Goal: Task Accomplishment & Management: Complete application form

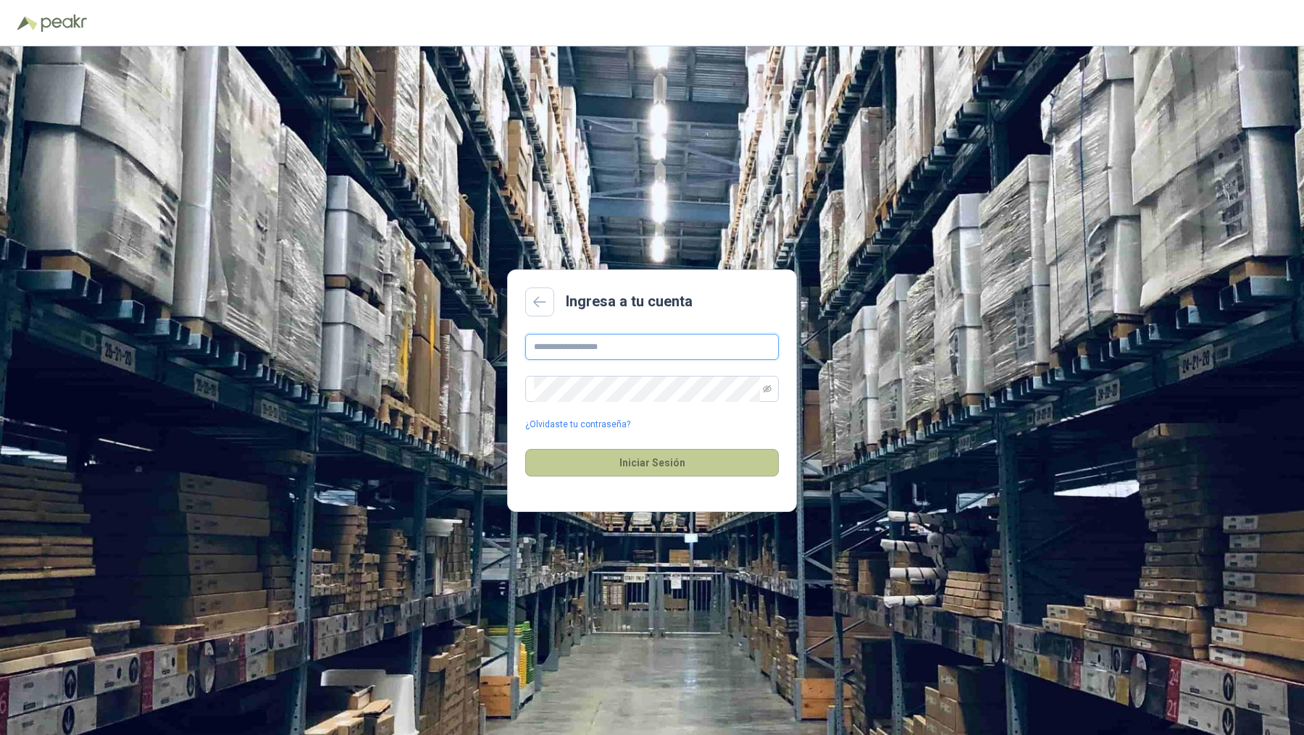
type input "**********"
click at [645, 463] on button "Iniciar Sesión" at bounding box center [652, 463] width 254 height 28
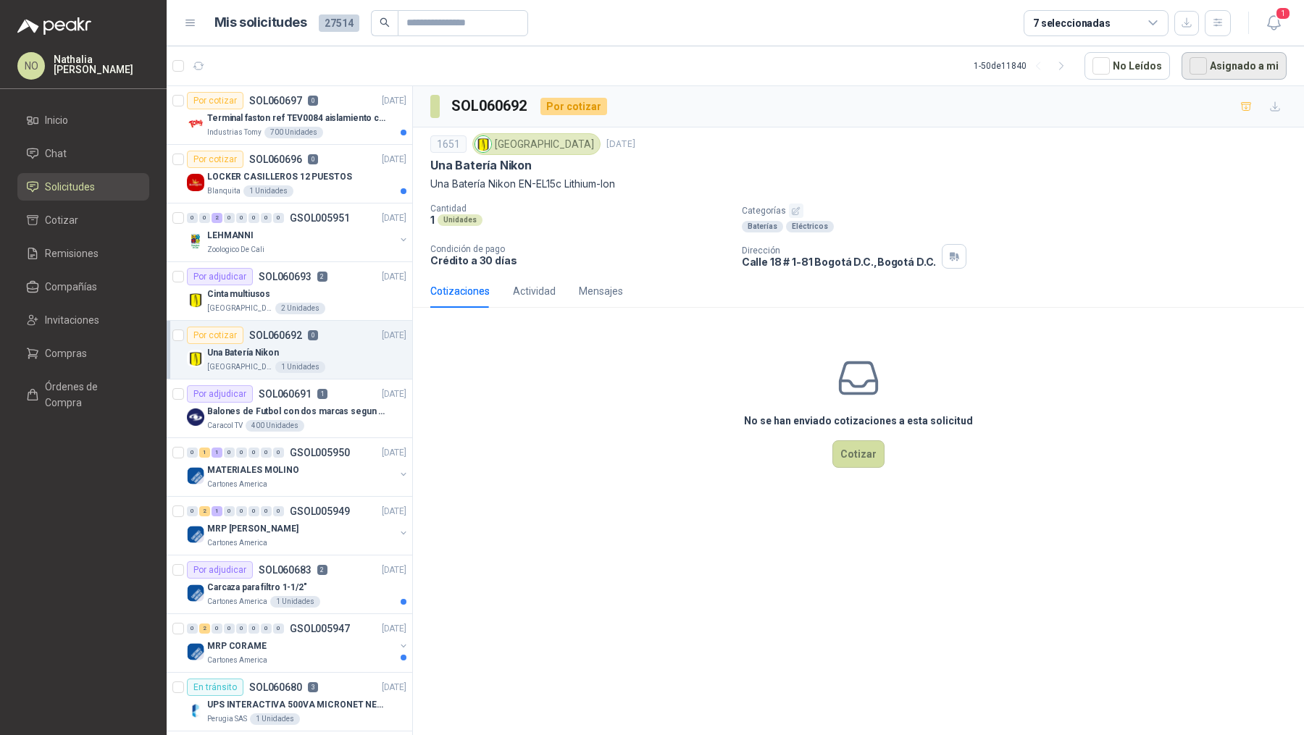
click at [1210, 67] on button "Asignado a mi" at bounding box center [1233, 66] width 105 height 28
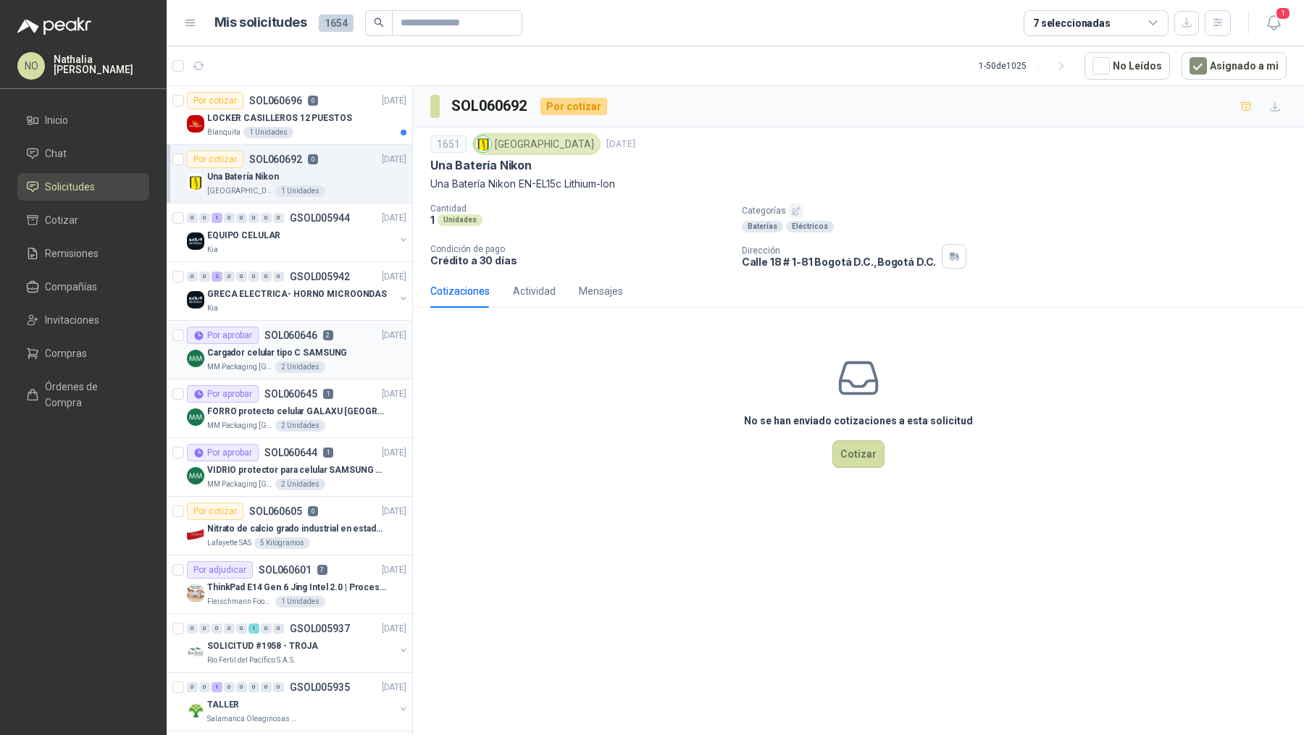
click at [340, 363] on div "MM Packaging Colombia 2 Unidades" at bounding box center [306, 367] width 199 height 12
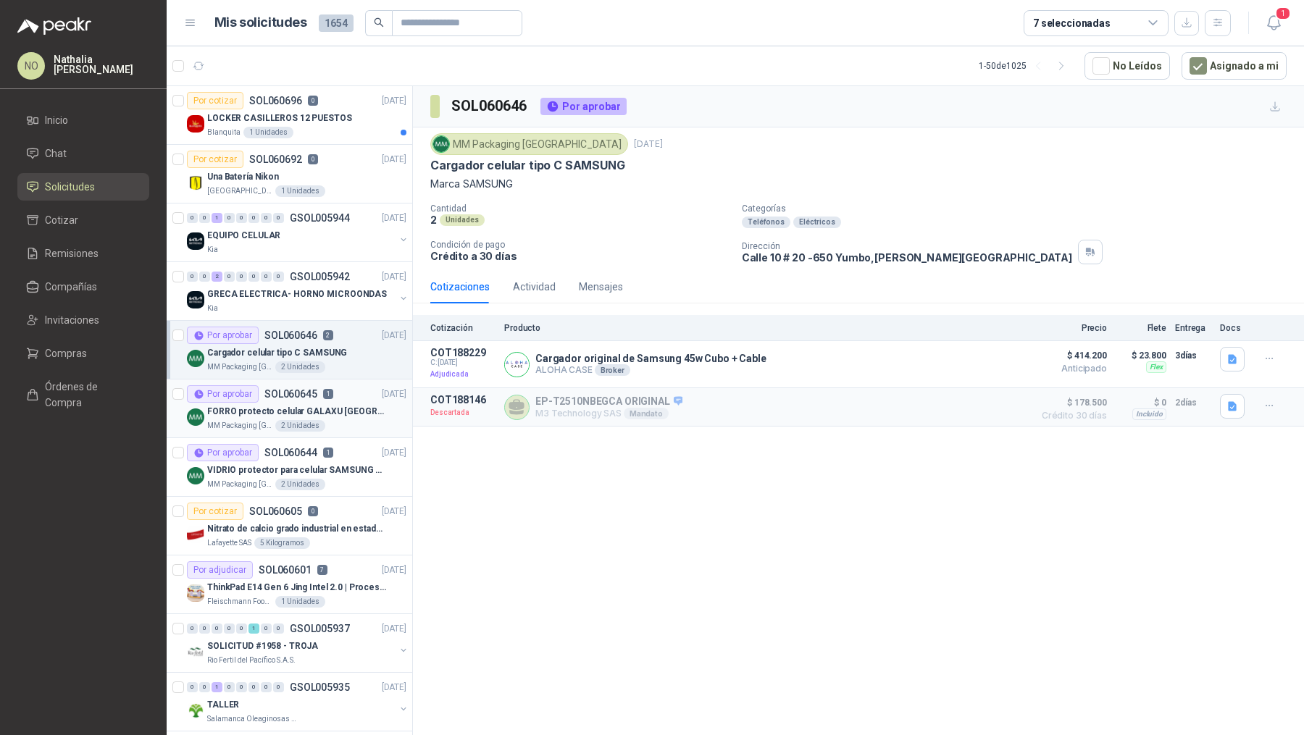
click at [336, 414] on p "FORRO protecto celular GALAXU [GEOGRAPHIC_DATA] A16 5G" at bounding box center [297, 412] width 180 height 14
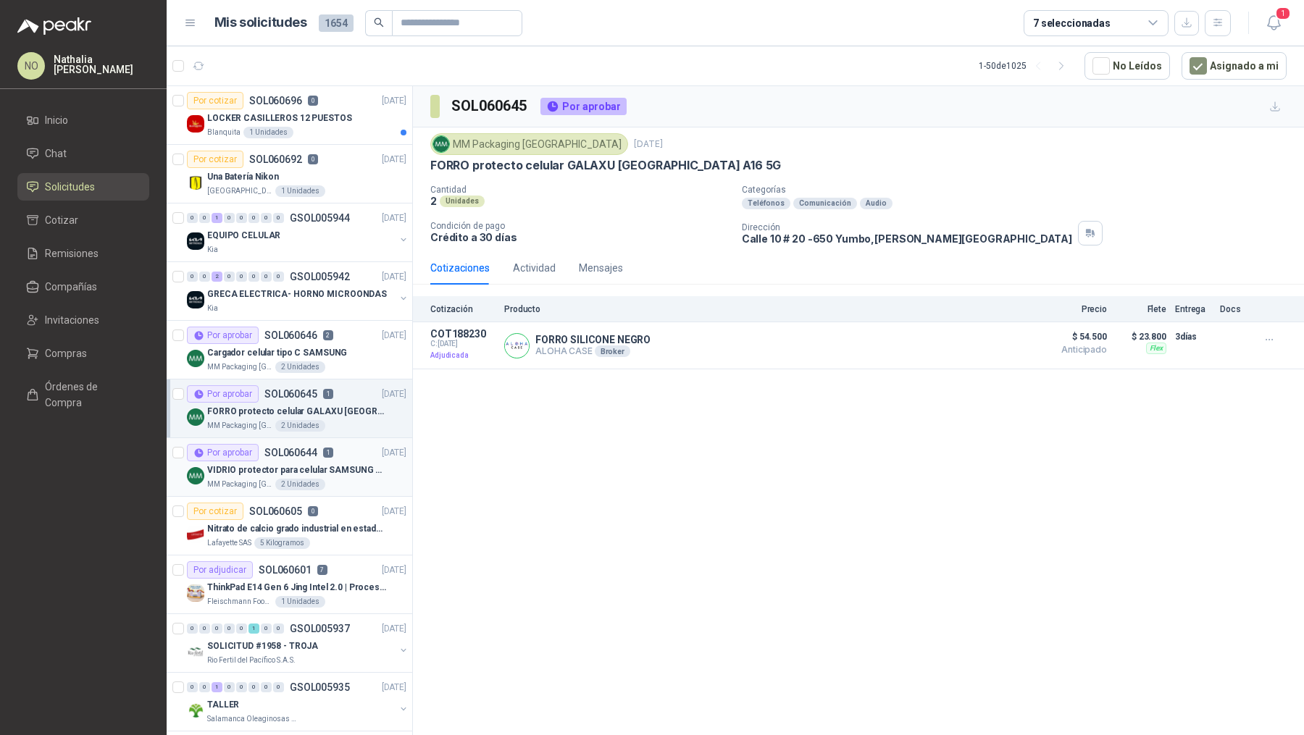
click at [327, 469] on p "VIDRIO protector para celular SAMSUNG GALAXI A16 5G" at bounding box center [297, 471] width 180 height 14
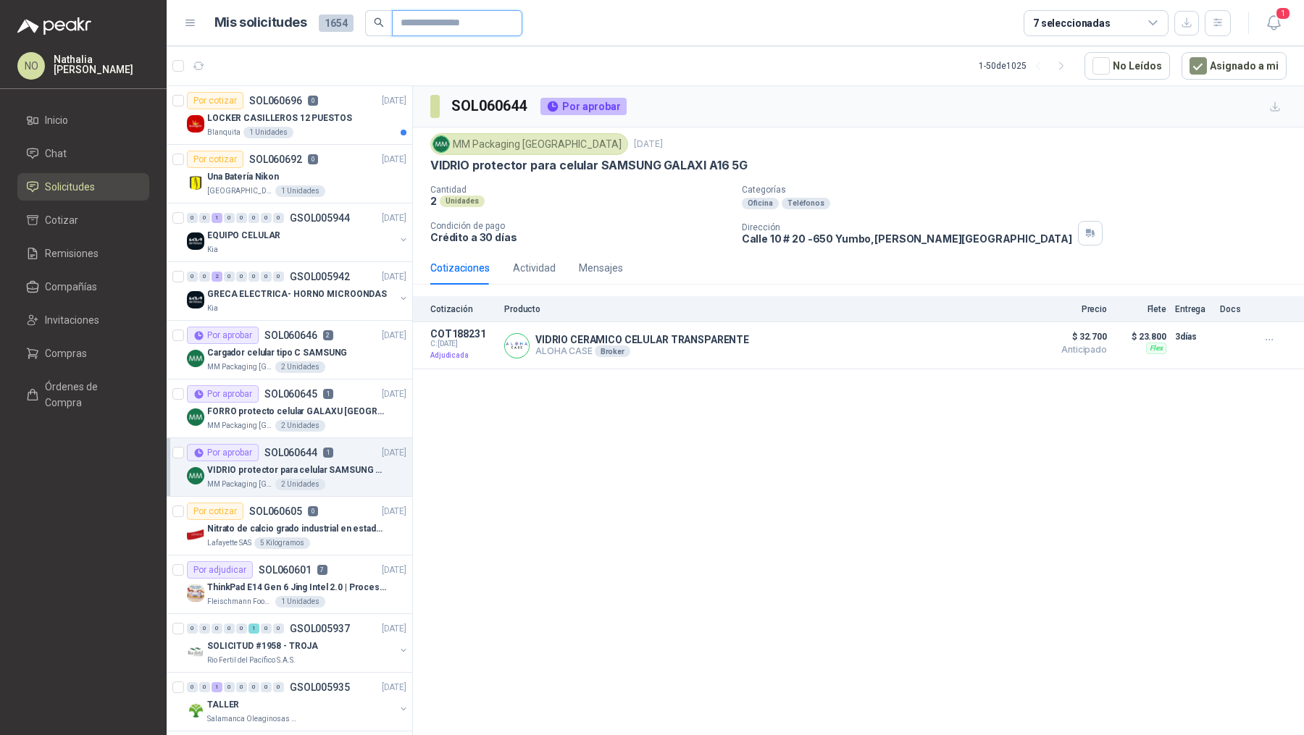
click at [461, 30] on input "text" at bounding box center [451, 23] width 101 height 25
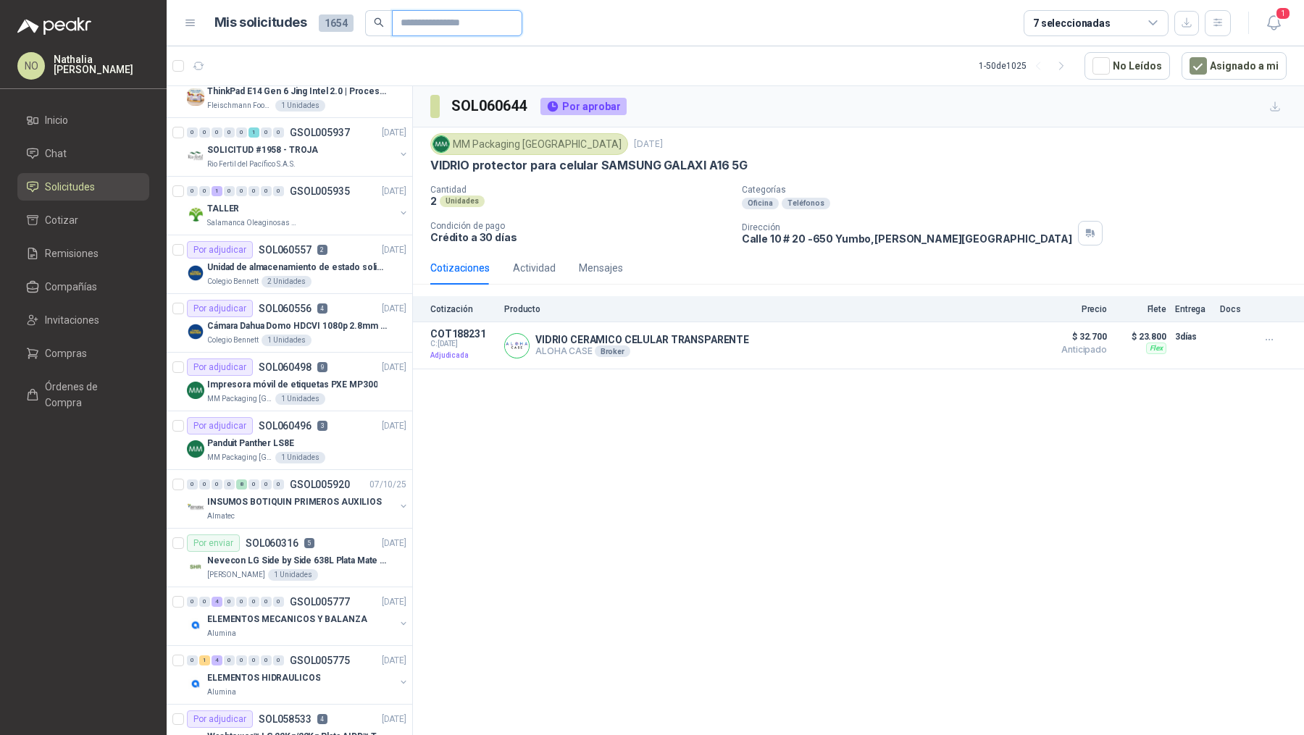
scroll to position [507, 0]
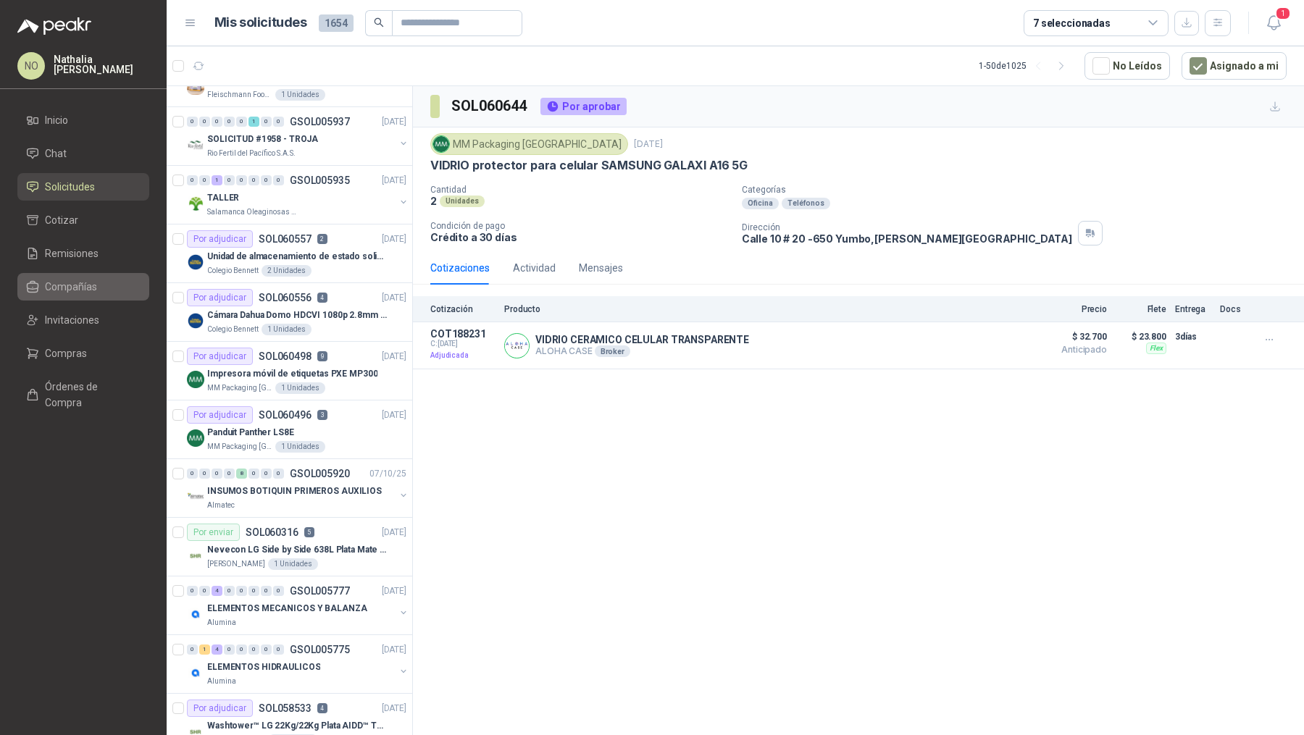
click at [110, 275] on link "Compañías" at bounding box center [83, 287] width 132 height 28
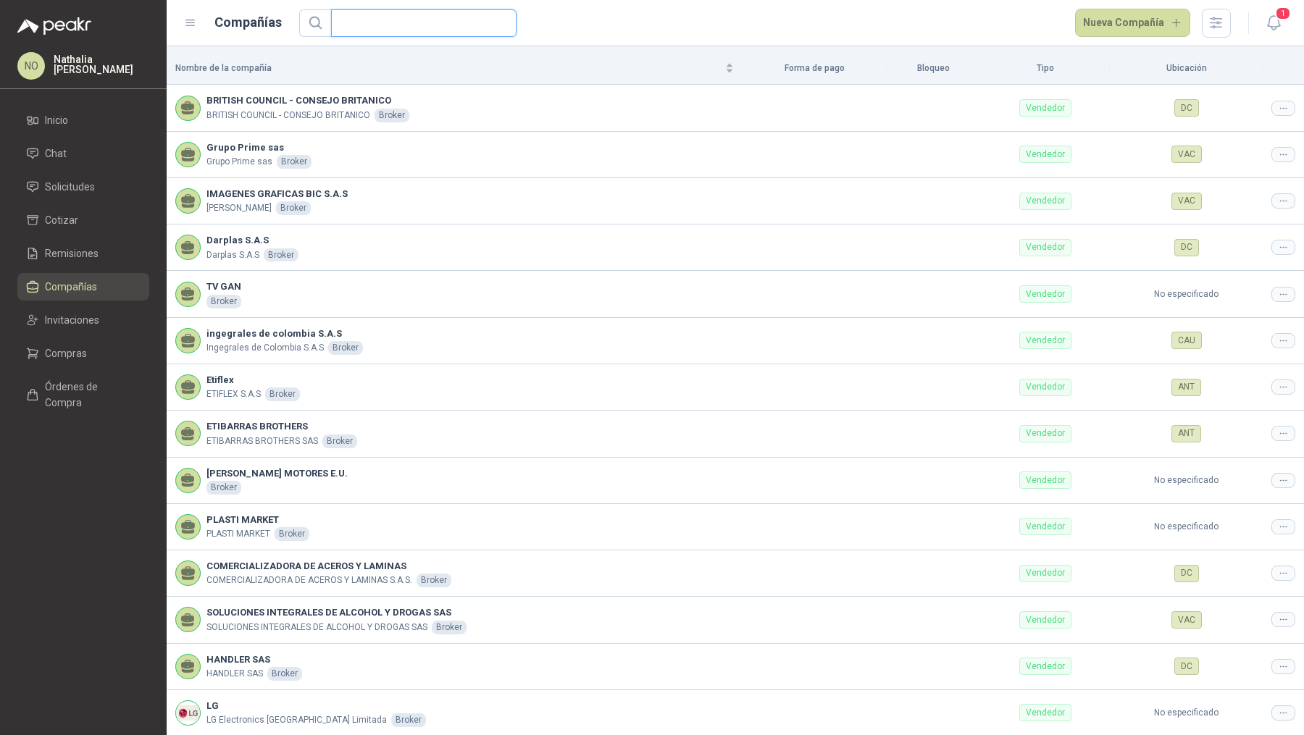
click at [375, 31] on input "text" at bounding box center [418, 23] width 156 height 26
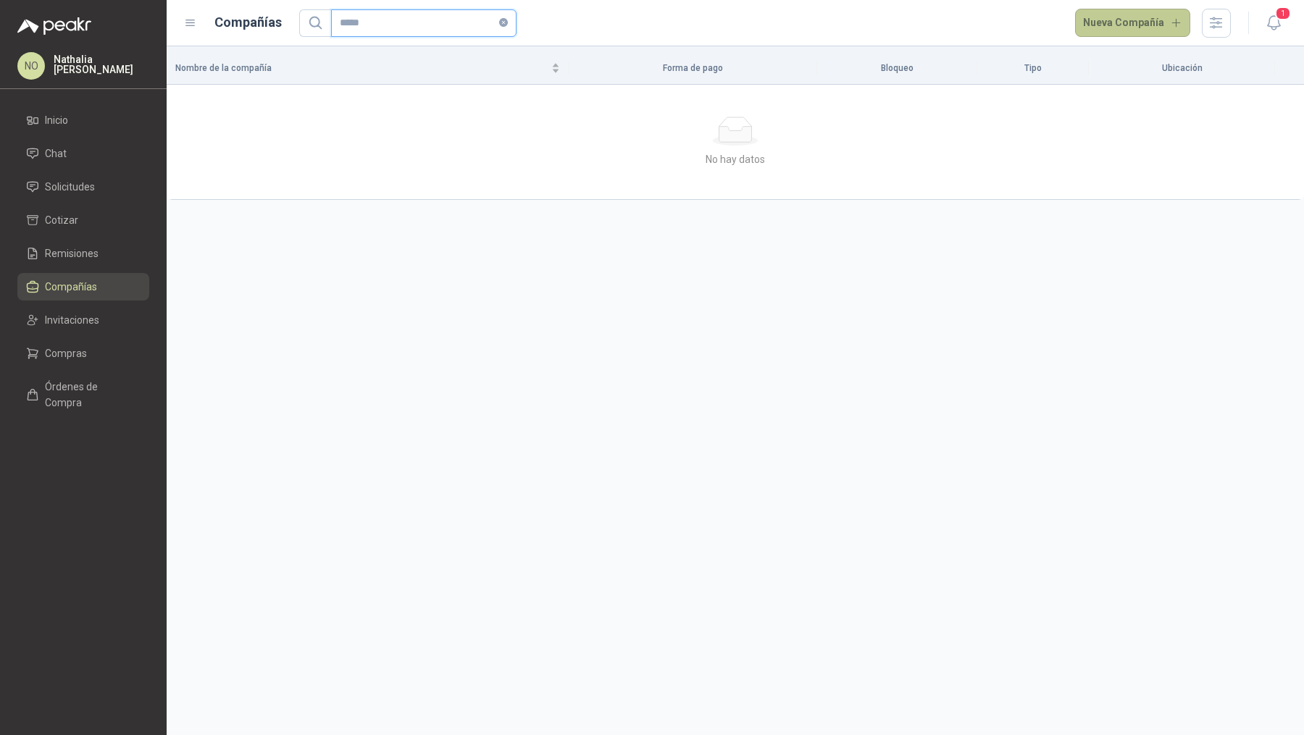
type input "*****"
click at [1142, 32] on button "Nueva Compañía" at bounding box center [1133, 23] width 116 height 29
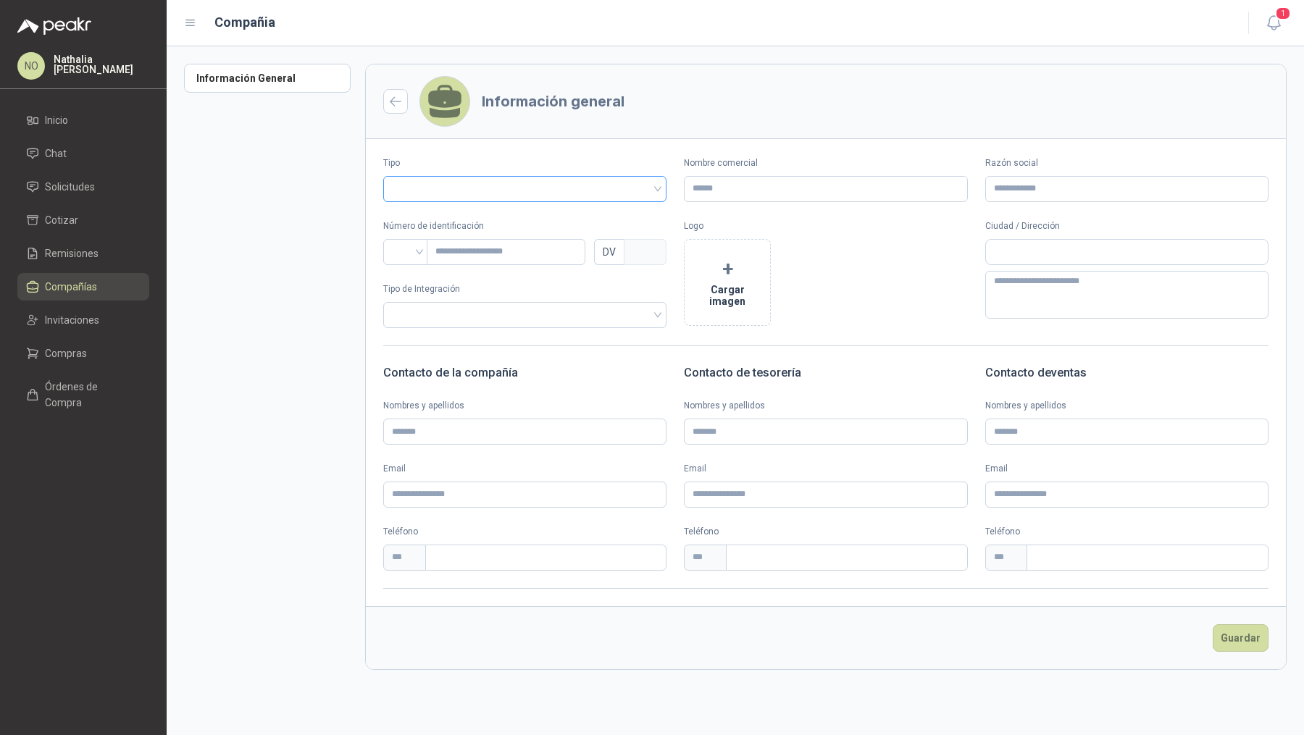
click at [555, 188] on input "search" at bounding box center [525, 188] width 266 height 22
click at [459, 246] on div "Vendedor" at bounding box center [525, 242] width 261 height 16
click at [1042, 192] on input "Razón social" at bounding box center [1126, 189] width 283 height 26
paste input "**********"
type input "**********"
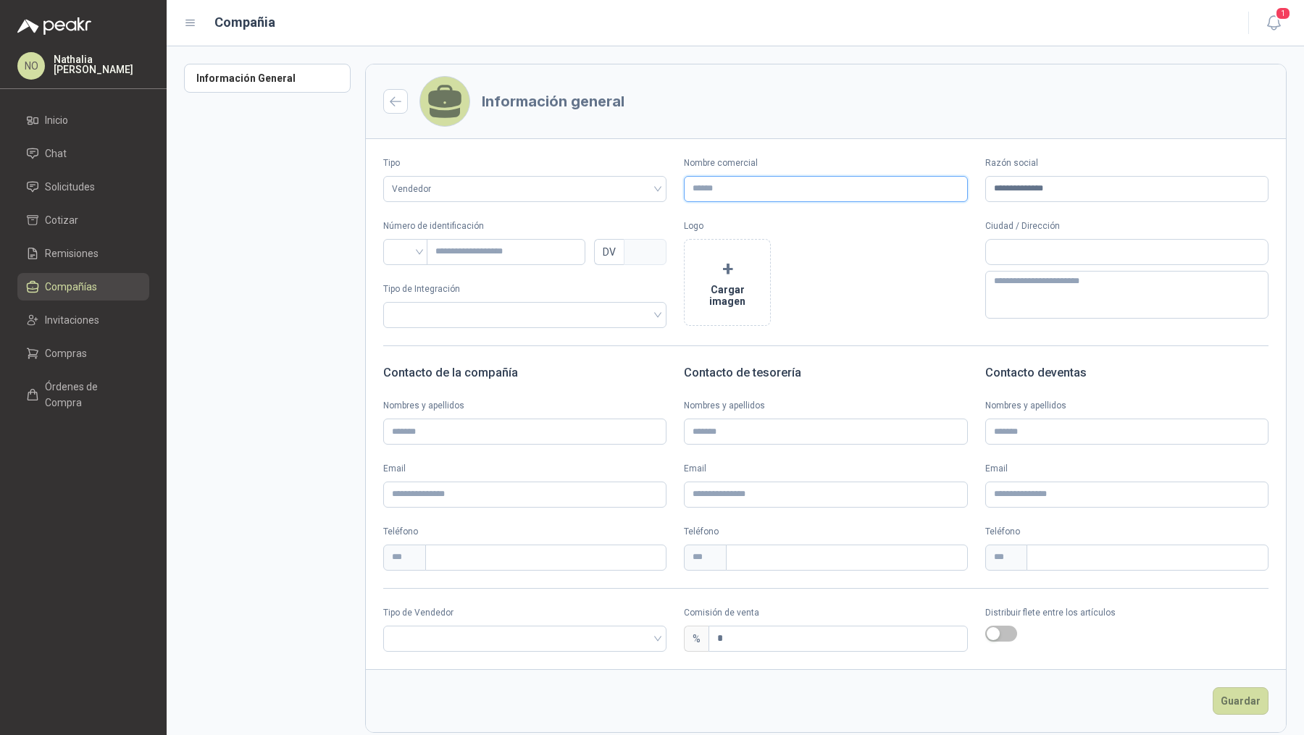
click at [836, 191] on input "Nombre comercial" at bounding box center [825, 189] width 283 height 26
paste input "**********"
type input "**********"
click at [417, 256] on input "search" at bounding box center [406, 251] width 28 height 22
click at [406, 322] on div "NIT" at bounding box center [406, 328] width 22 height 16
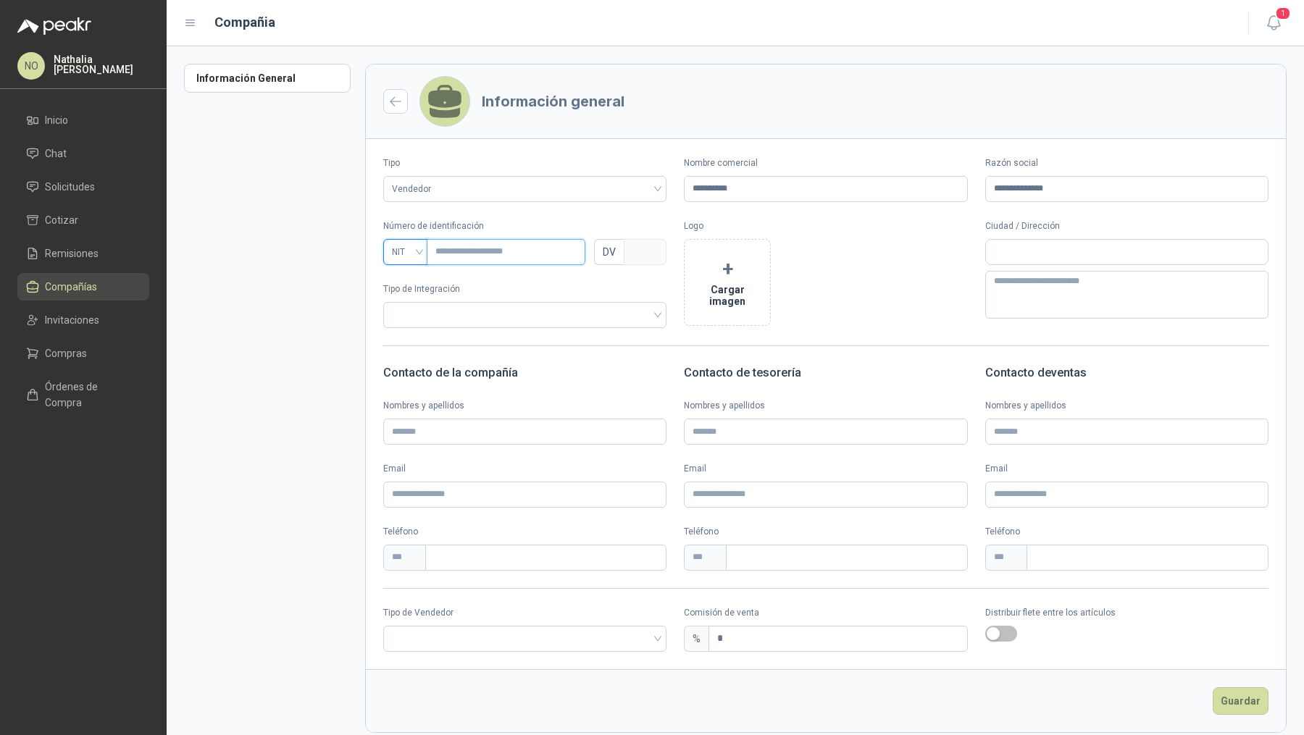
click at [493, 246] on input "text" at bounding box center [506, 252] width 159 height 26
paste input "**********"
type input "**********"
type input "***"
type input "**********"
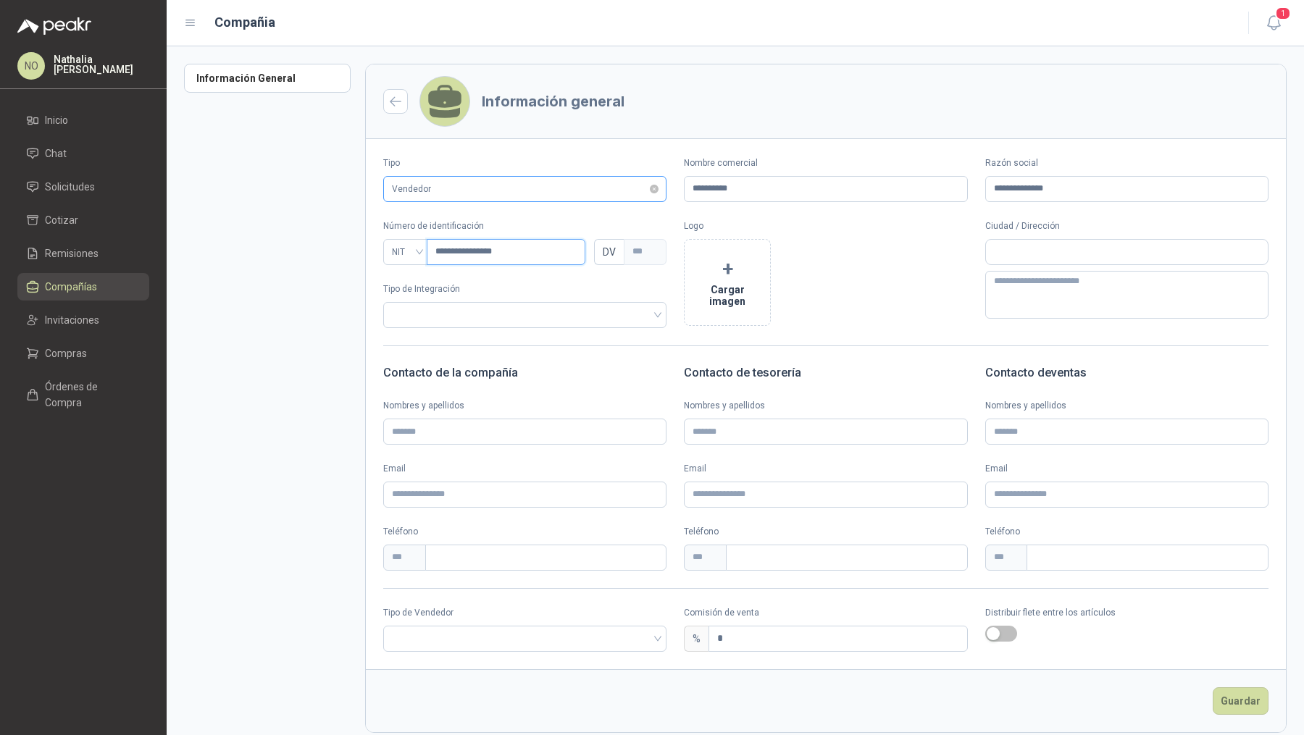
type input "*"
type input "**********"
type input "*"
type input "**********"
type input "*"
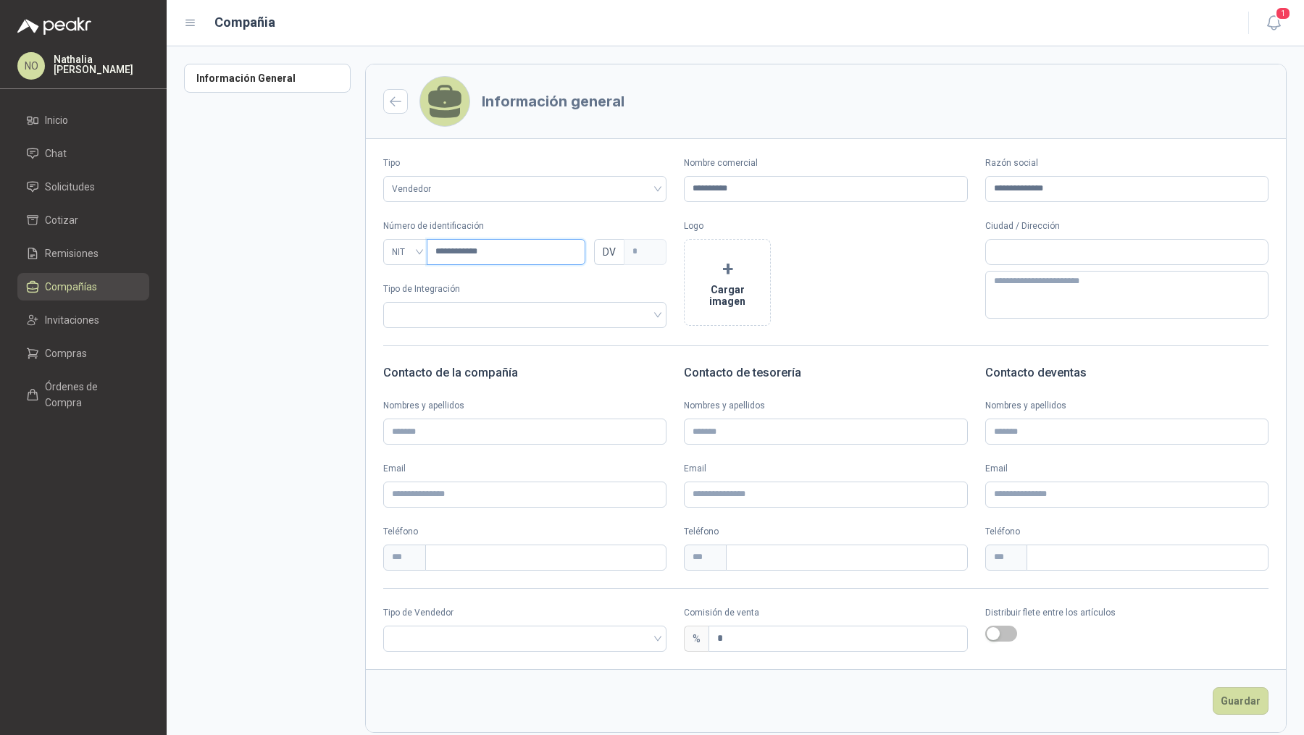
type input "**********"
type input "*"
type input "**********"
type input "*"
type input "*********"
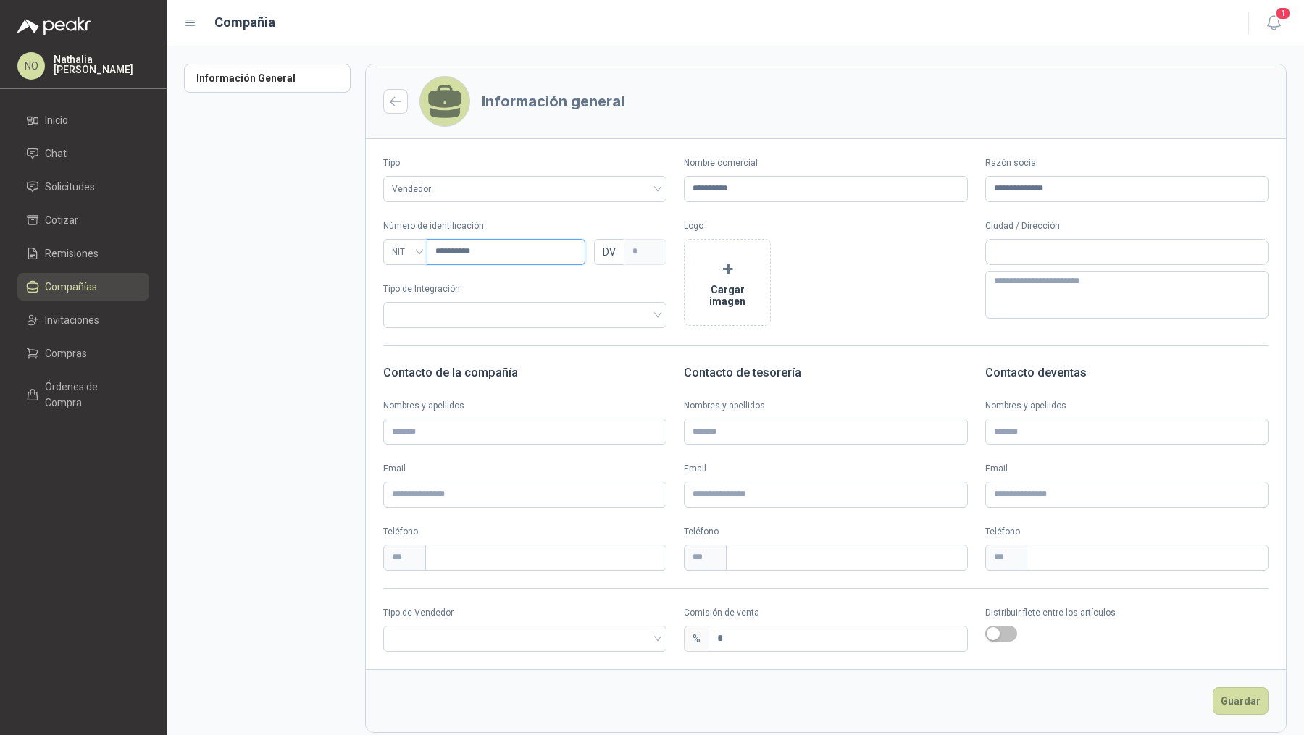
type input "*"
type input "*********"
click at [1041, 257] on input "text" at bounding box center [1127, 252] width 282 height 25
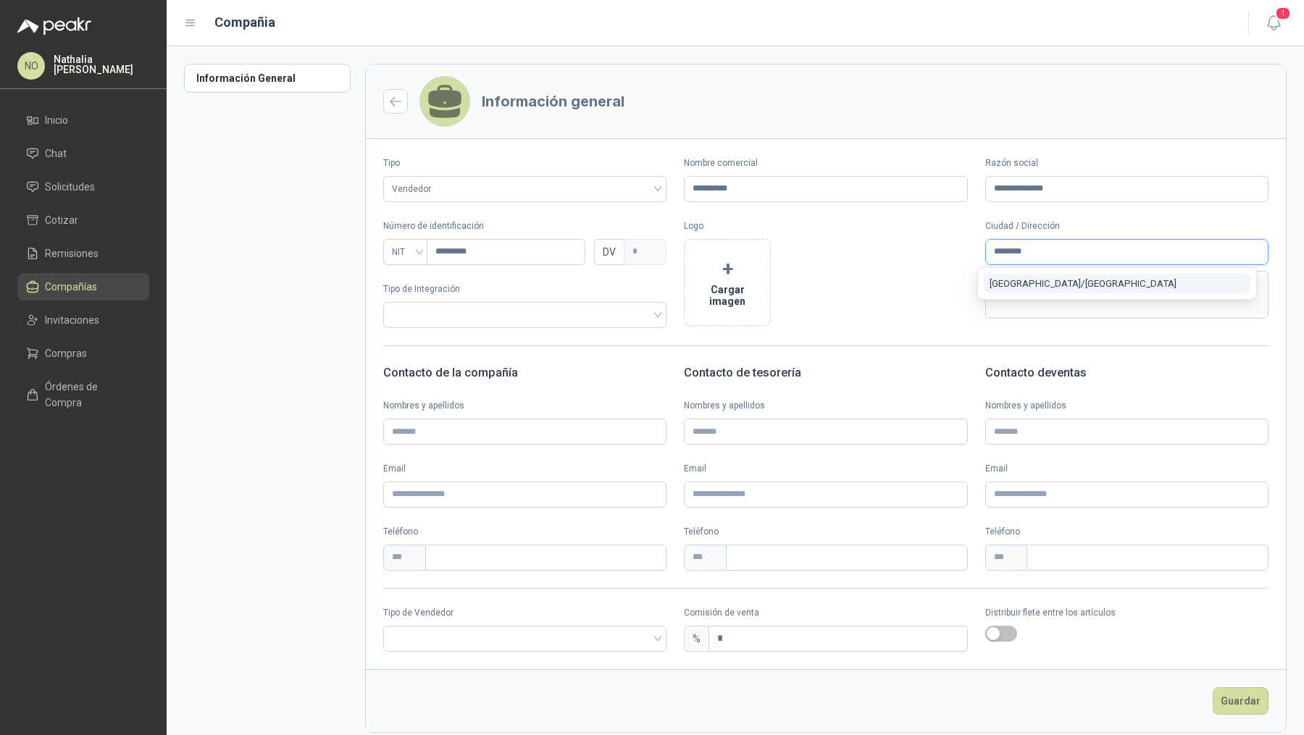
type input "********"
click at [1079, 282] on button "Medellín / Antioquia" at bounding box center [1117, 284] width 267 height 20
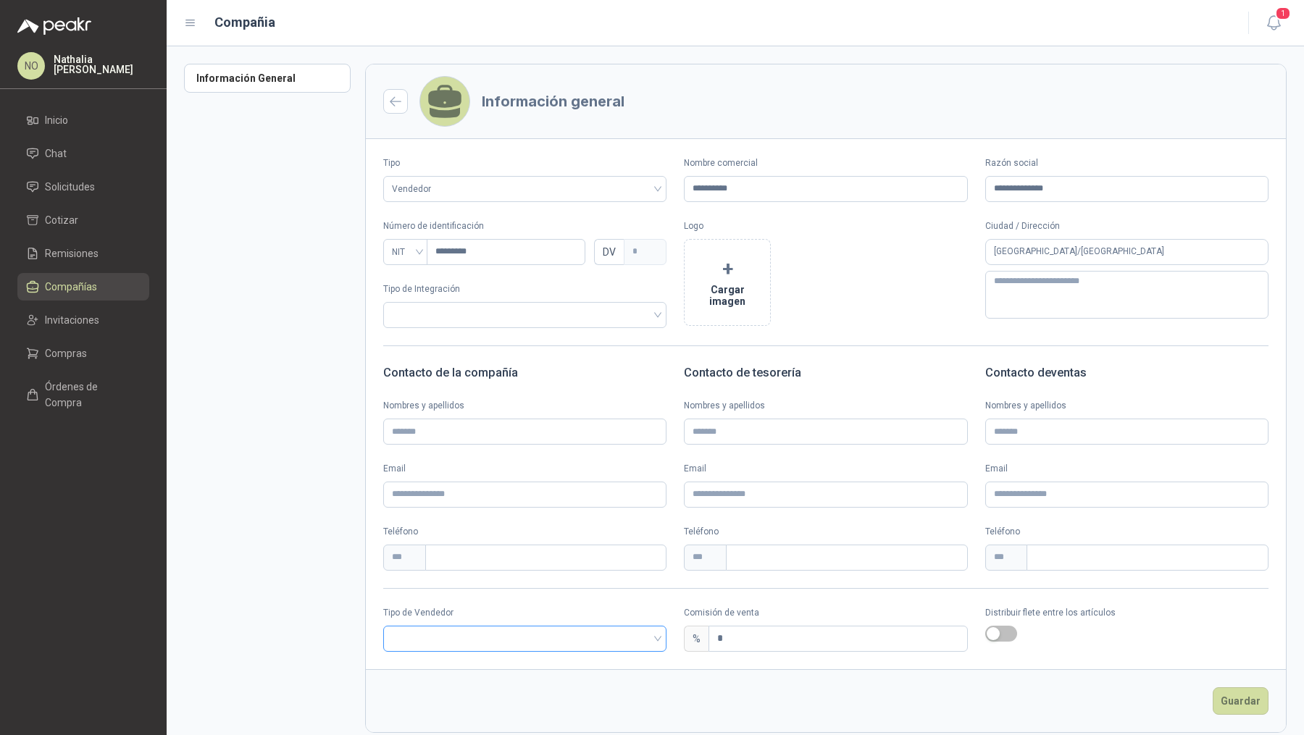
click at [534, 631] on input "search" at bounding box center [525, 638] width 266 height 22
click at [440, 687] on div "Broker" at bounding box center [523, 691] width 256 height 16
click at [740, 637] on input "*" at bounding box center [837, 639] width 257 height 25
type input "*"
click at [743, 270] on button "+ Cargar imagen" at bounding box center [727, 282] width 87 height 87
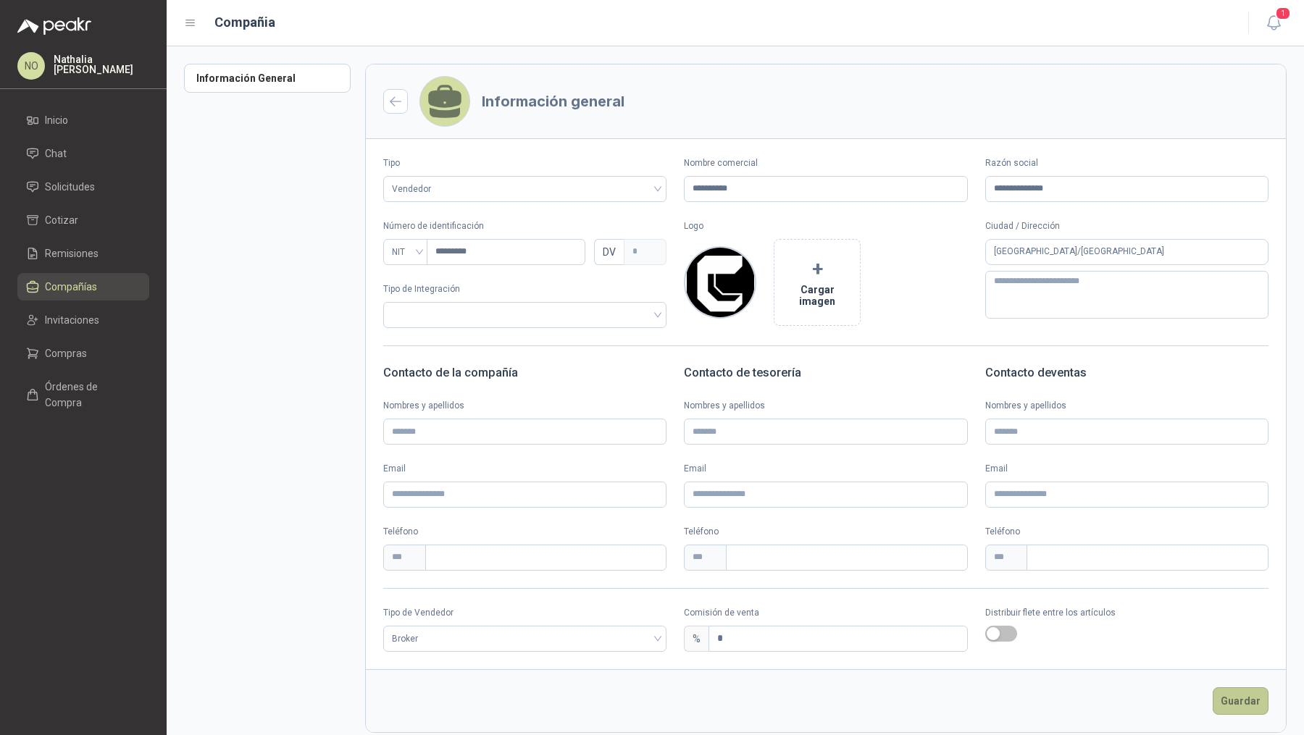
click at [1226, 698] on button "Guardar" at bounding box center [1241, 701] width 56 height 28
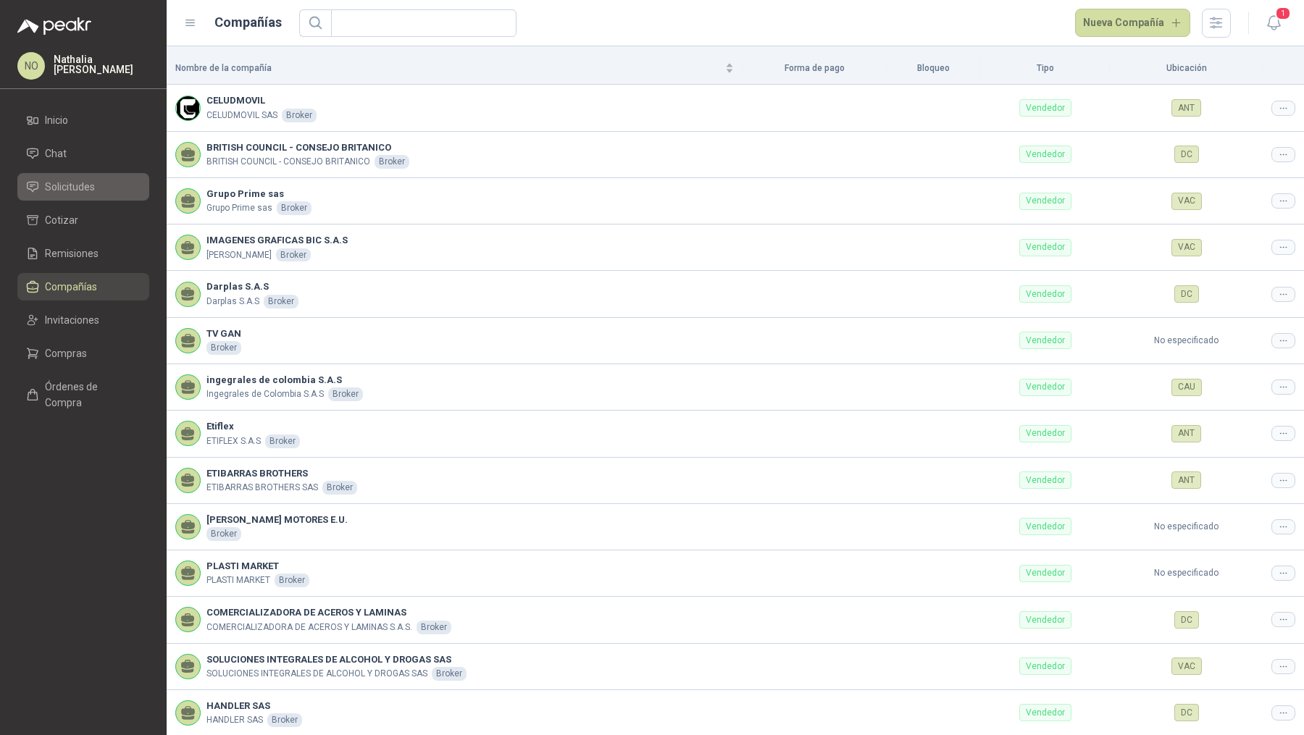
click at [86, 191] on span "Solicitudes" at bounding box center [70, 187] width 50 height 16
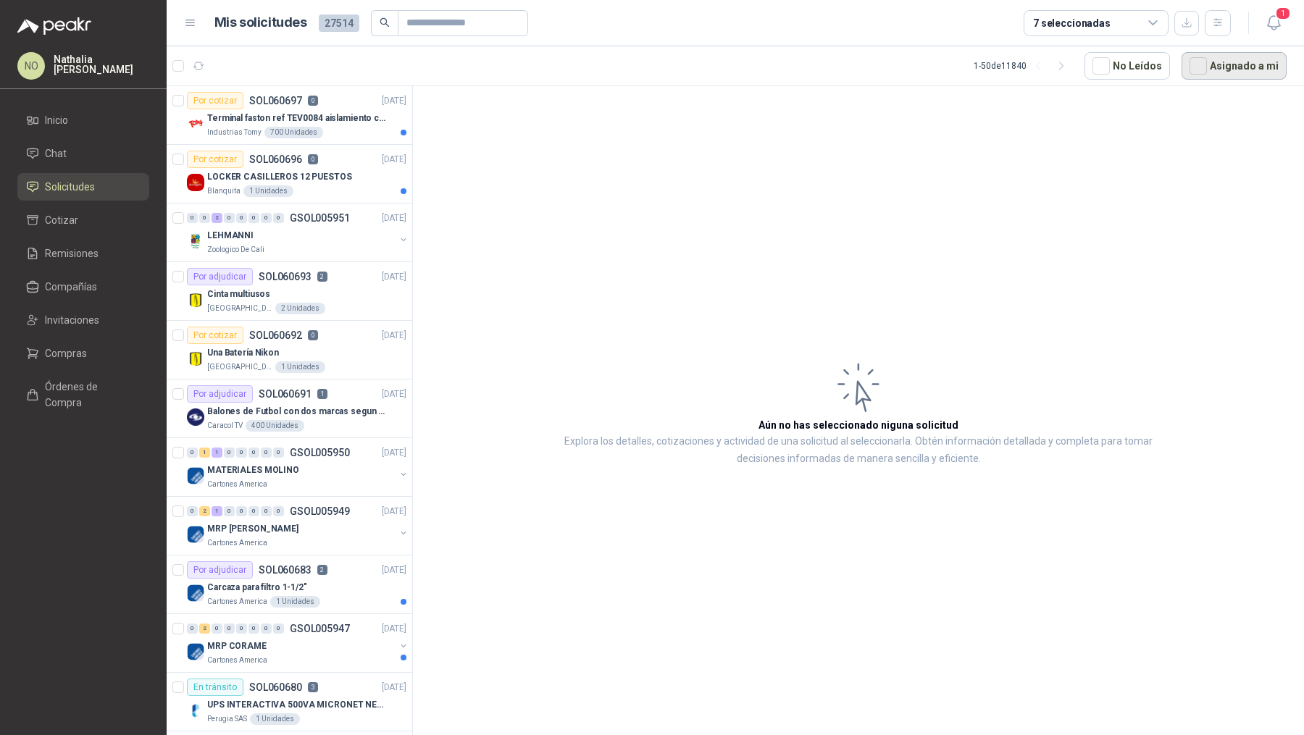
click at [1213, 69] on button "Asignado a mi" at bounding box center [1233, 66] width 105 height 28
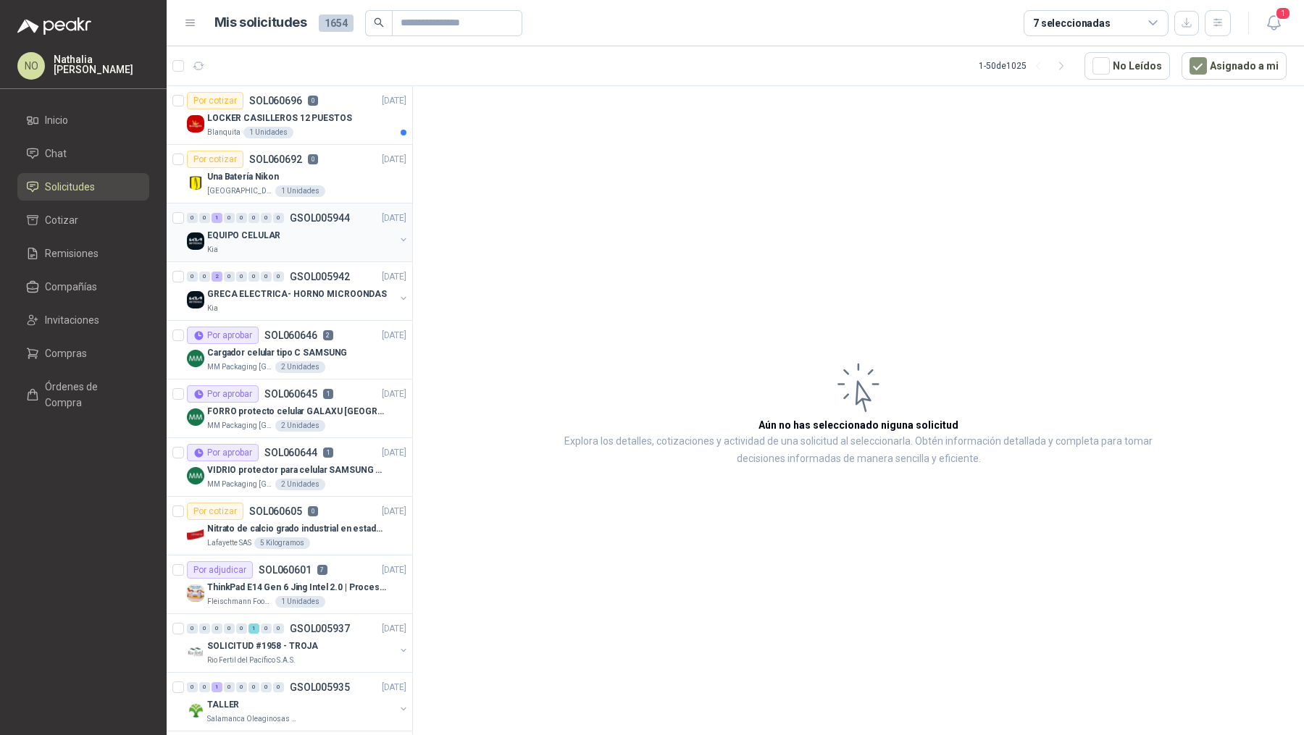
click at [331, 244] on div "Kia" at bounding box center [301, 250] width 188 height 12
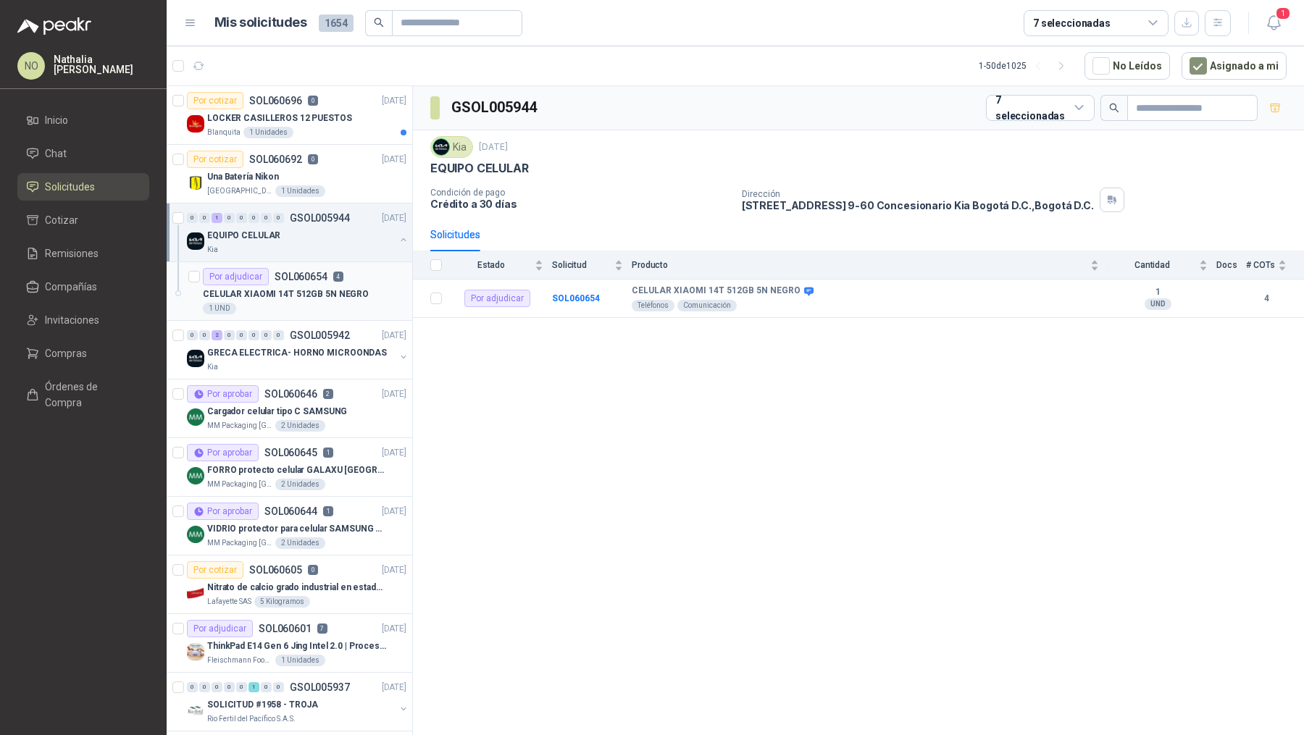
click at [324, 282] on div "Por adjudicar SOL060654 4" at bounding box center [273, 276] width 141 height 17
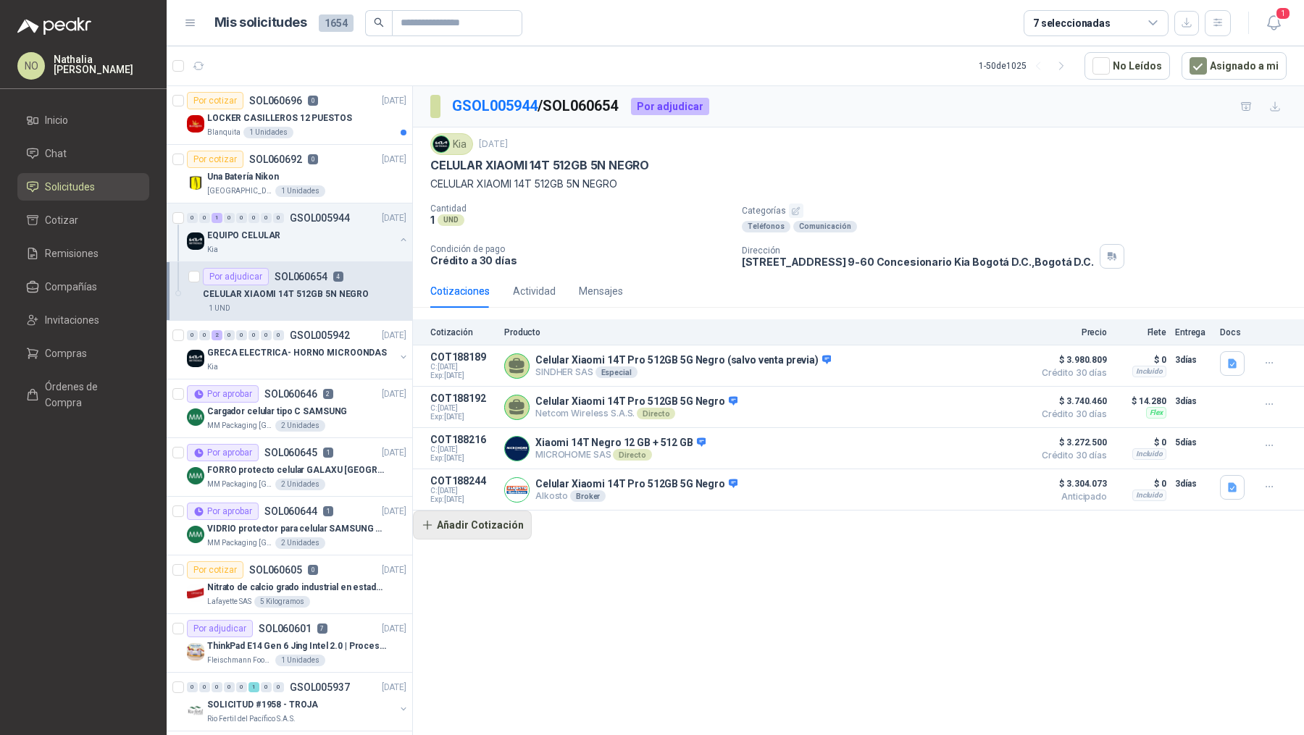
click at [474, 522] on button "Añadir Cotización" at bounding box center [472, 525] width 119 height 29
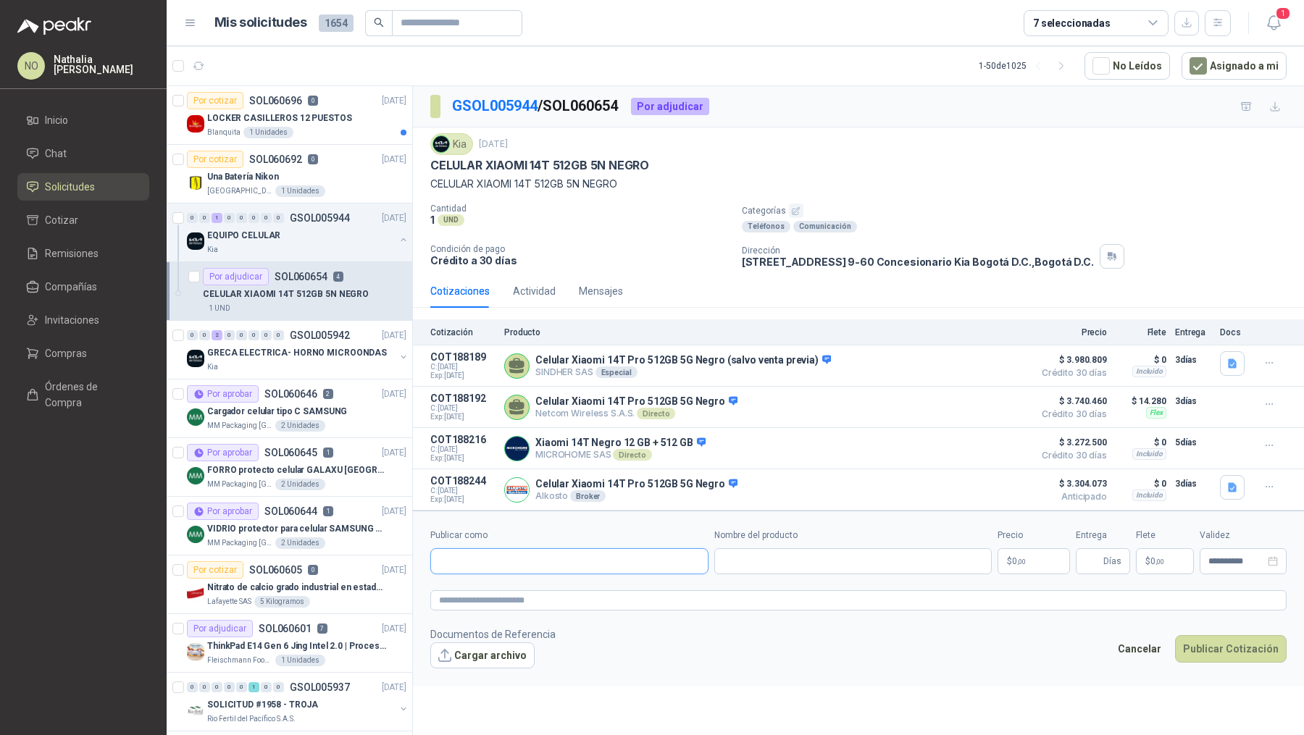
click at [545, 559] on input "Publicar como" at bounding box center [569, 561] width 277 height 25
type input "******"
click at [578, 598] on span "NIT : 901531274" at bounding box center [554, 597] width 51 height 7
type input "**********"
click at [790, 563] on input "Nombre del producto" at bounding box center [853, 561] width 278 height 26
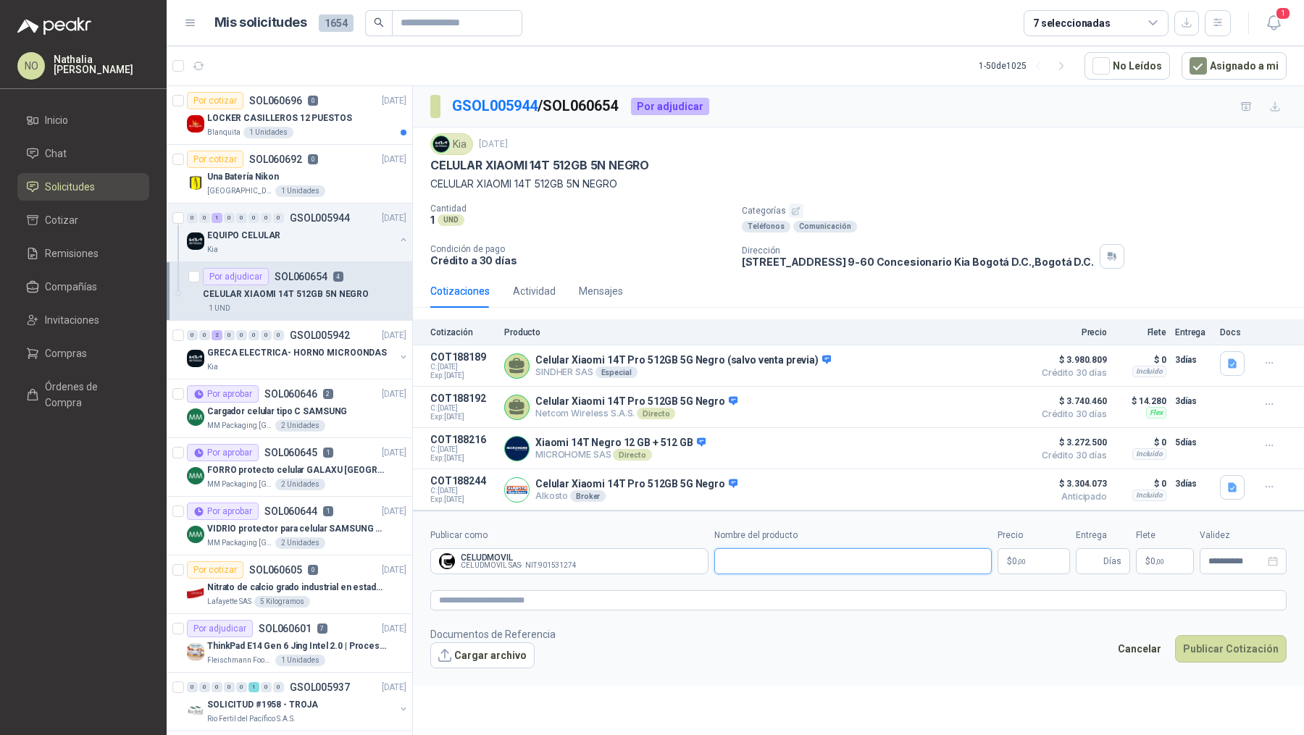
paste input "**********"
type input "**********"
click at [1034, 566] on p "$ 0 ,00" at bounding box center [1033, 561] width 72 height 26
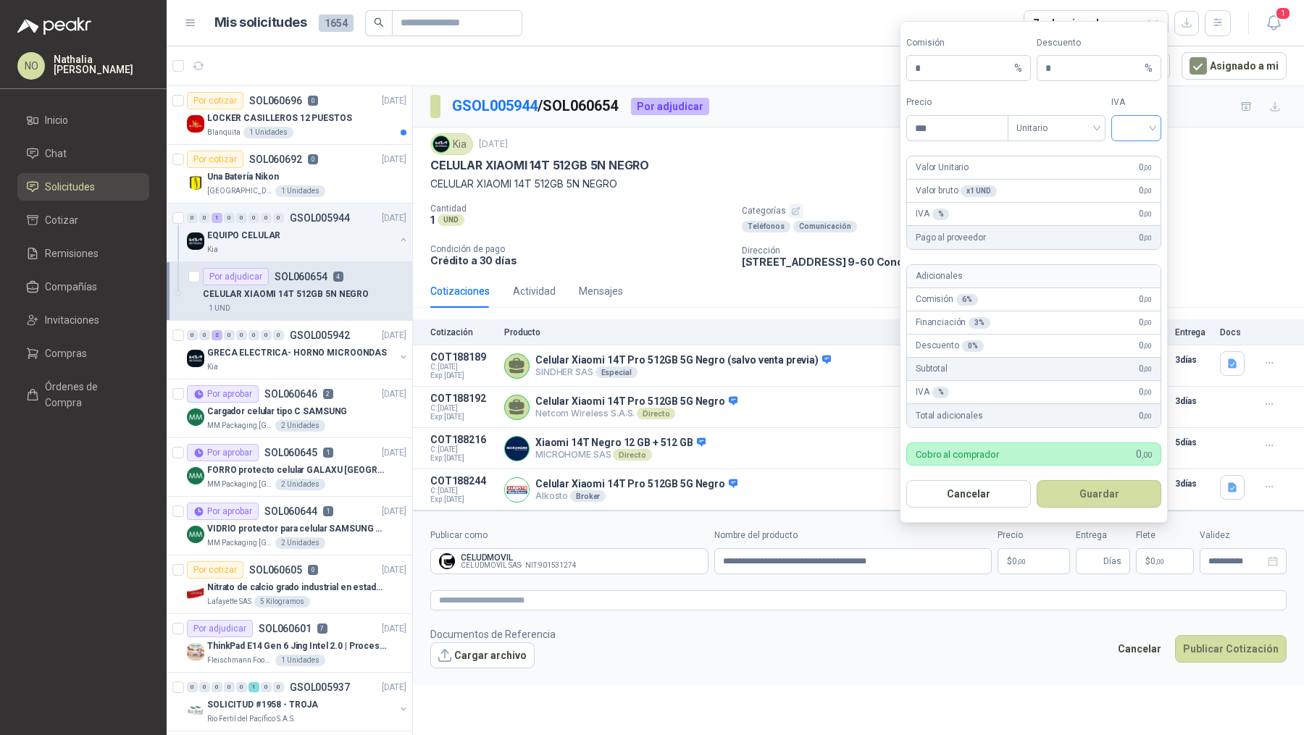
click at [1135, 135] on input "search" at bounding box center [1136, 127] width 33 height 22
click at [1135, 160] on div "19%" at bounding box center [1136, 161] width 27 height 16
click at [1059, 128] on span "Unitario" at bounding box center [1056, 128] width 80 height 22
click at [1065, 181] on div "Unitario con IVA" at bounding box center [1056, 184] width 75 height 16
click at [959, 130] on input "***" at bounding box center [957, 128] width 101 height 25
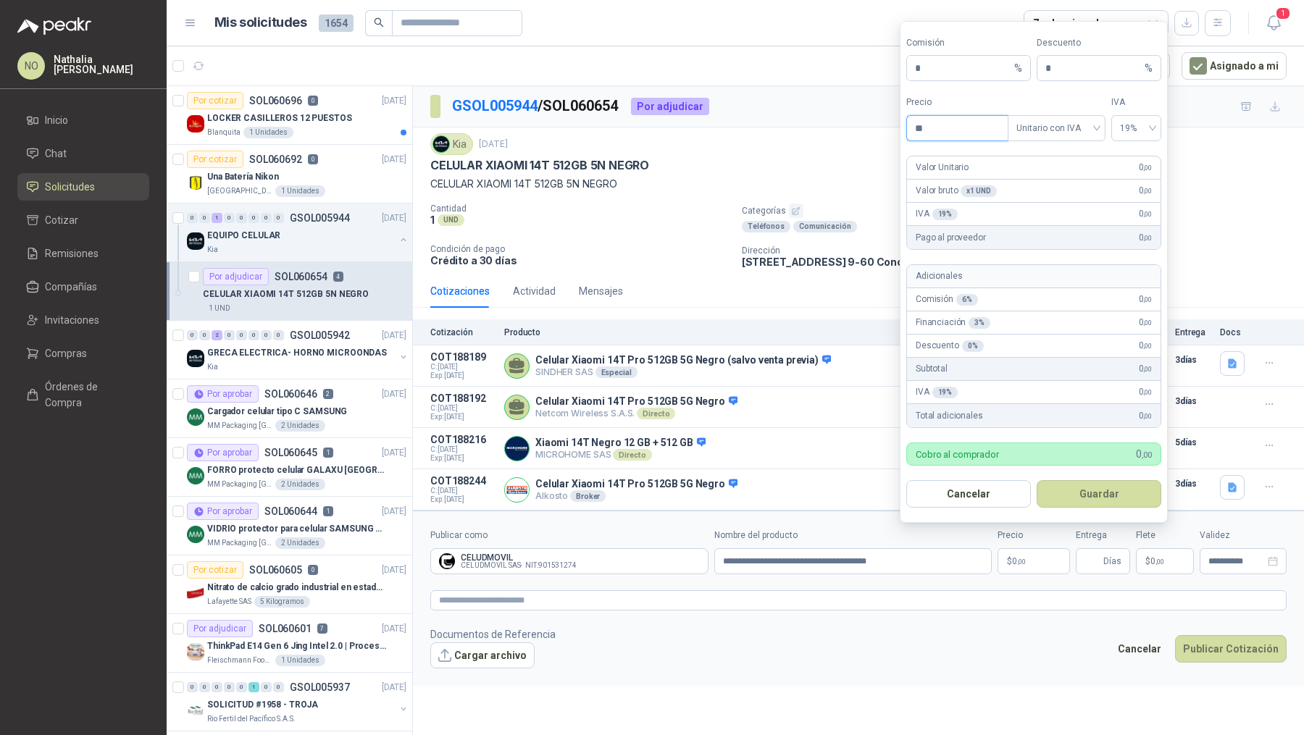
type input "*"
type input "**********"
click at [806, 694] on div "GSOL005944 / SOL060654 Por adjudicar Kia 10 oct, 2025 CELULAR XIAOMI 14T 512GB …" at bounding box center [858, 413] width 891 height 654
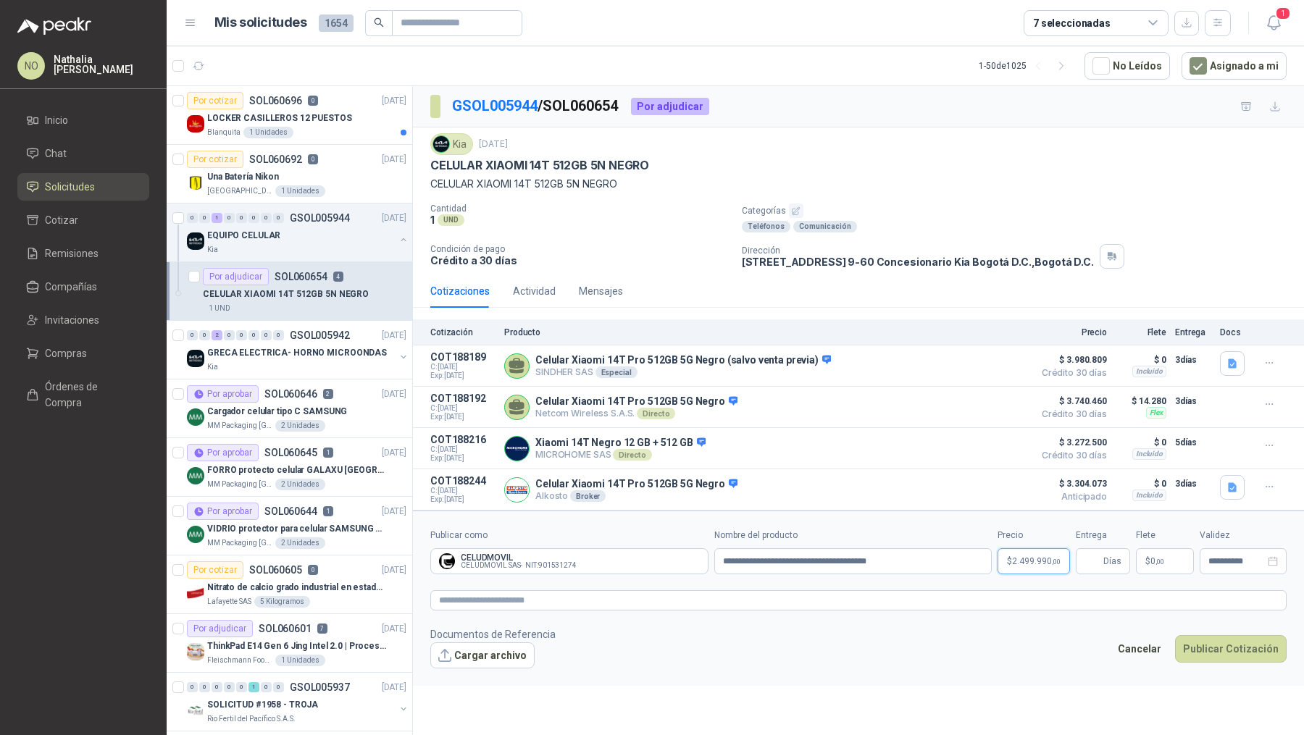
click at [1022, 558] on span "2.499.990 ,00" at bounding box center [1036, 561] width 49 height 9
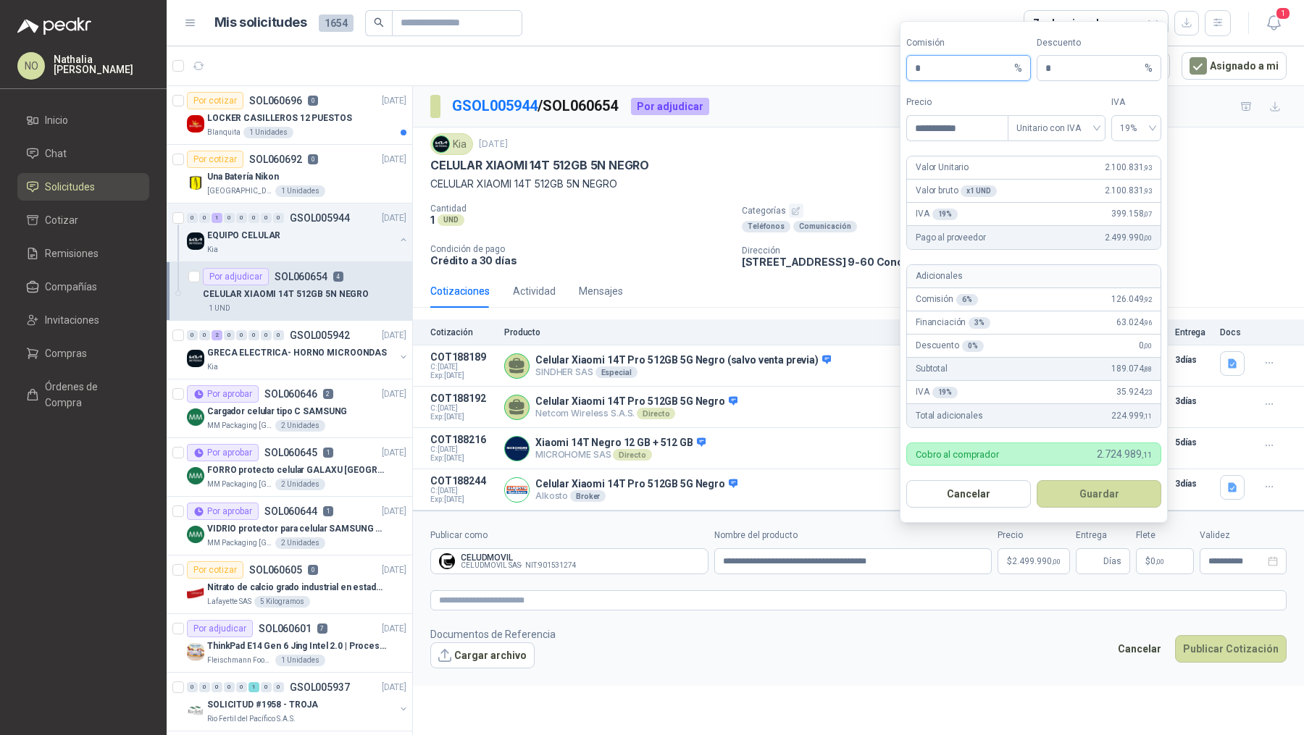
click at [950, 71] on input "*" at bounding box center [963, 68] width 96 height 25
type input "**"
click at [1121, 489] on button "Guardar" at bounding box center [1099, 494] width 125 height 28
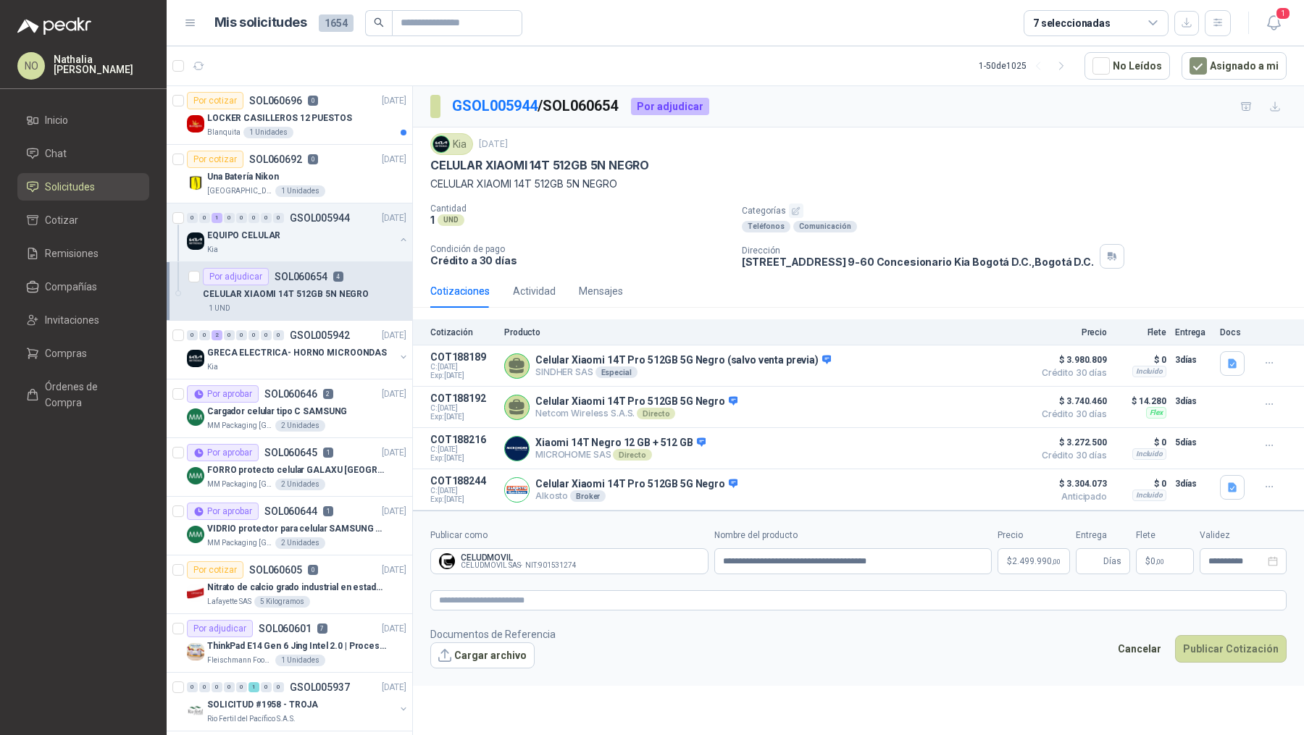
click at [1042, 572] on form "**********" at bounding box center [858, 598] width 891 height 175
click at [1039, 559] on span "2.499.990 ,00" at bounding box center [1036, 561] width 49 height 9
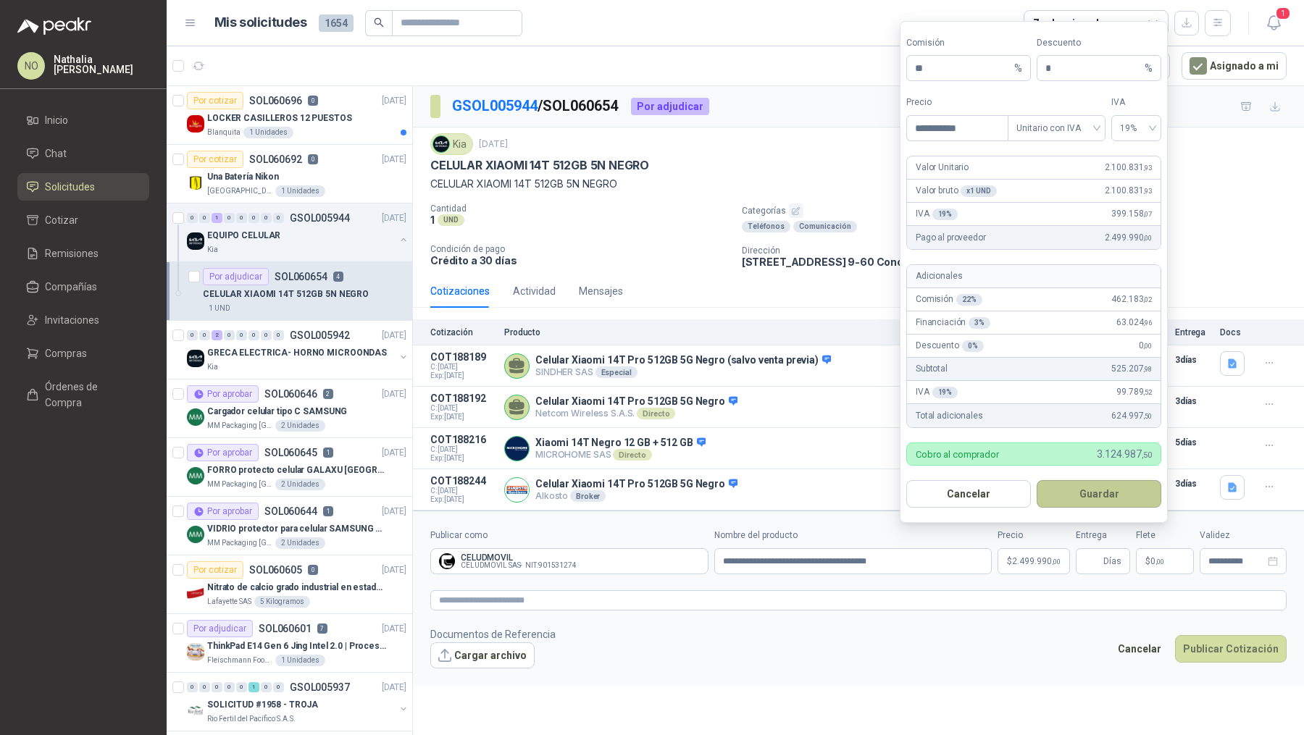
click at [1121, 482] on button "Guardar" at bounding box center [1099, 494] width 125 height 28
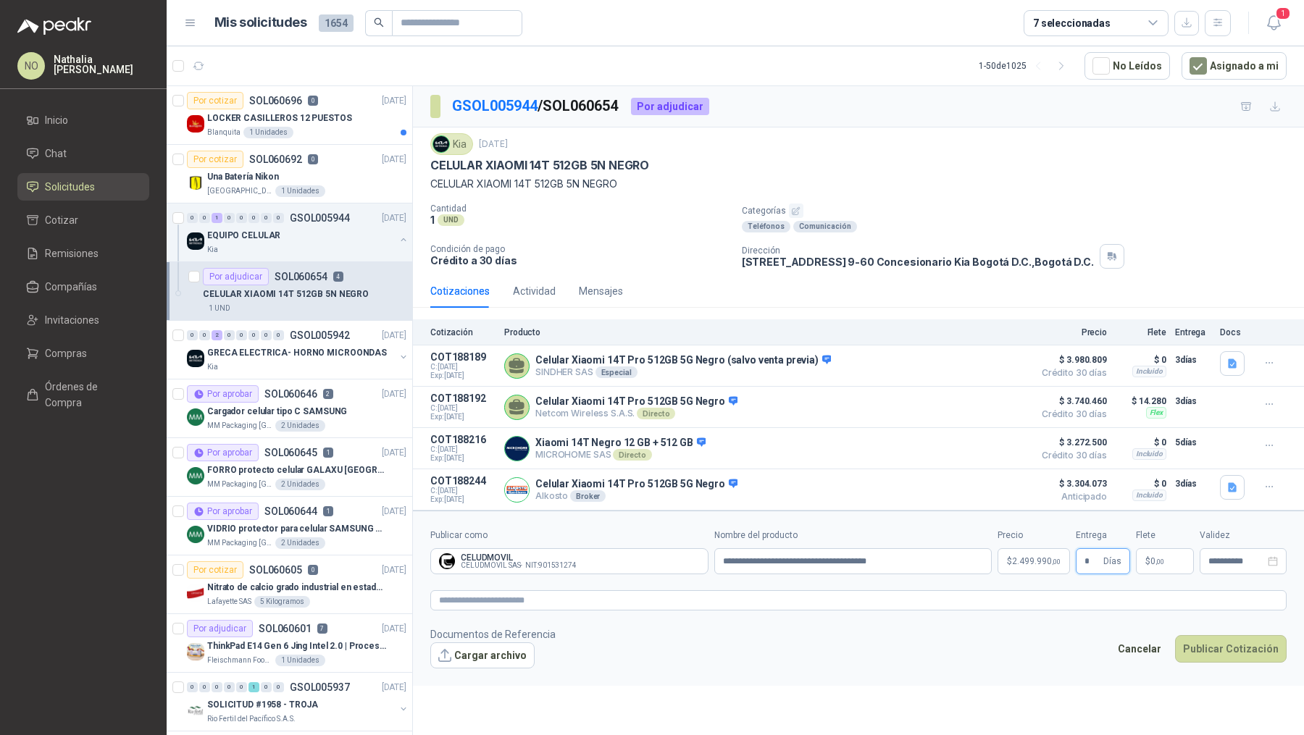
type input "*"
click at [1050, 628] on footer "Documentos de Referencia Cargar archivo Cancelar Publicar Cotización" at bounding box center [858, 648] width 856 height 42
click at [1040, 557] on span "2.499.990 ,00" at bounding box center [1036, 561] width 49 height 9
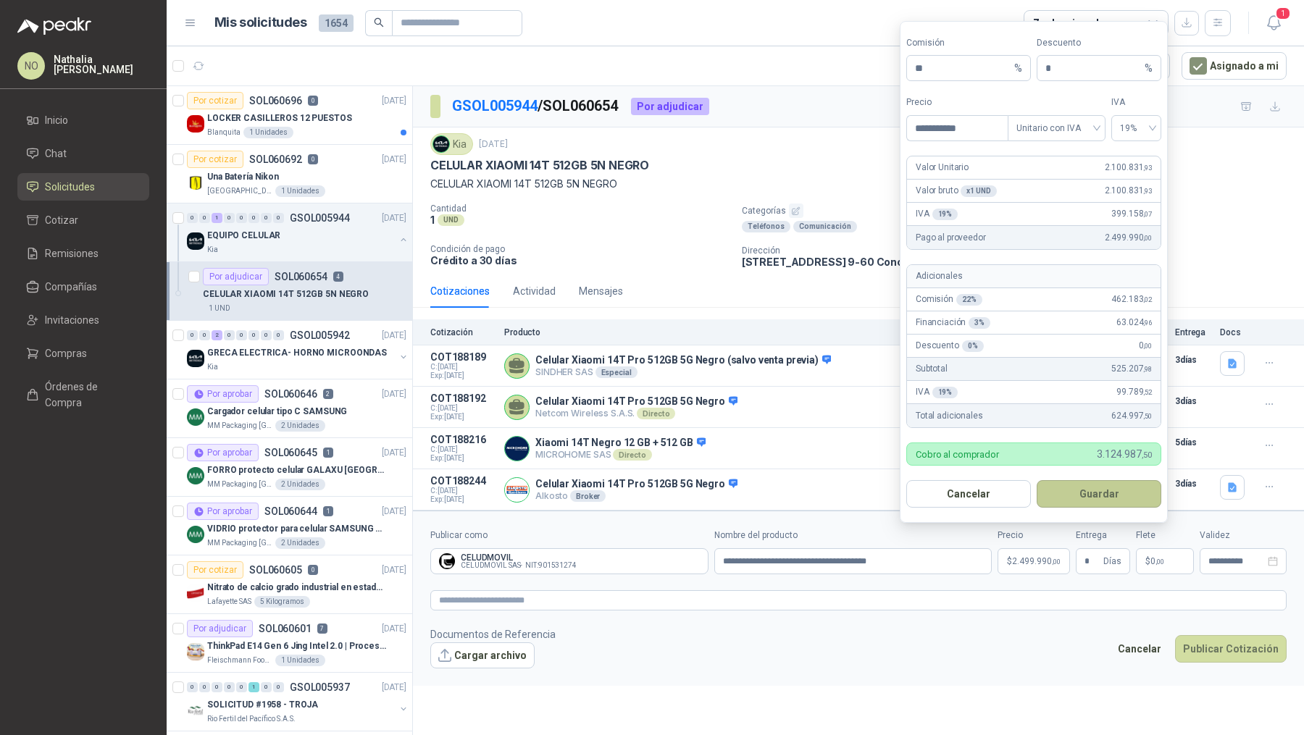
click at [1100, 495] on button "Guardar" at bounding box center [1099, 494] width 125 height 28
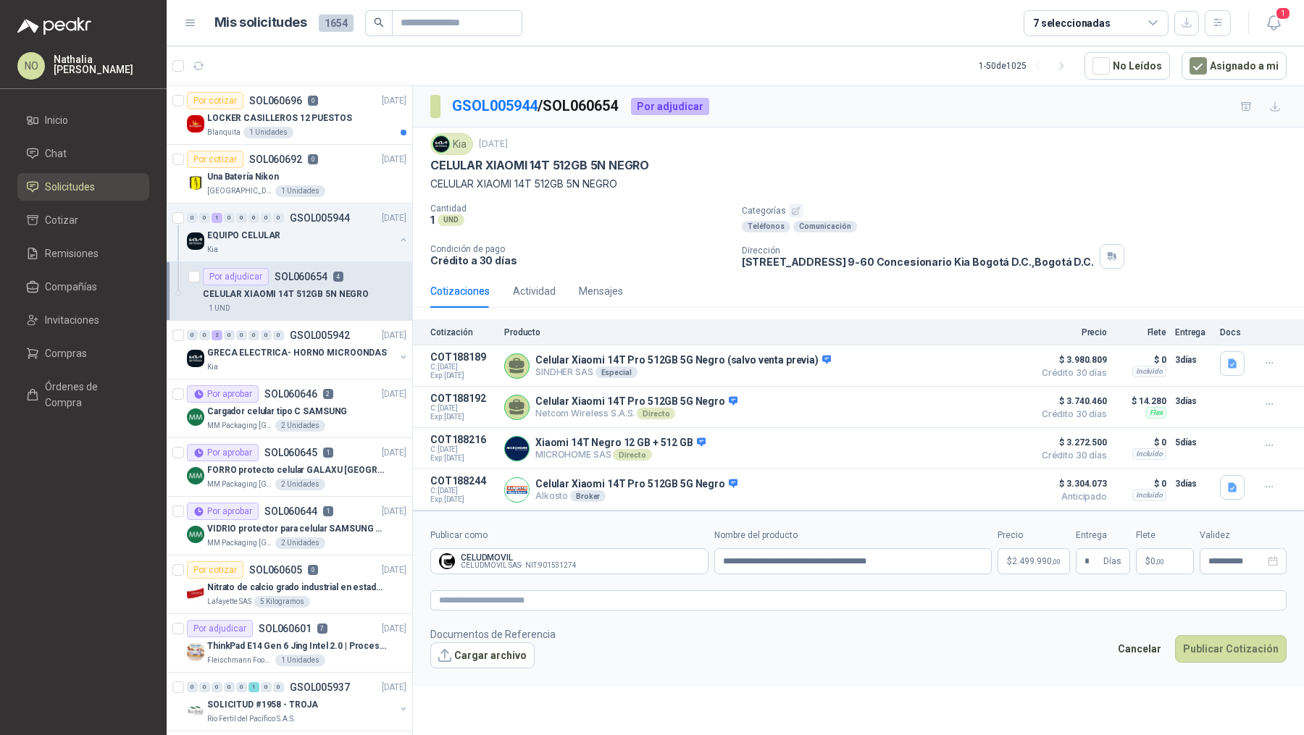
click at [1172, 562] on p "$ 0 ,00" at bounding box center [1165, 561] width 58 height 26
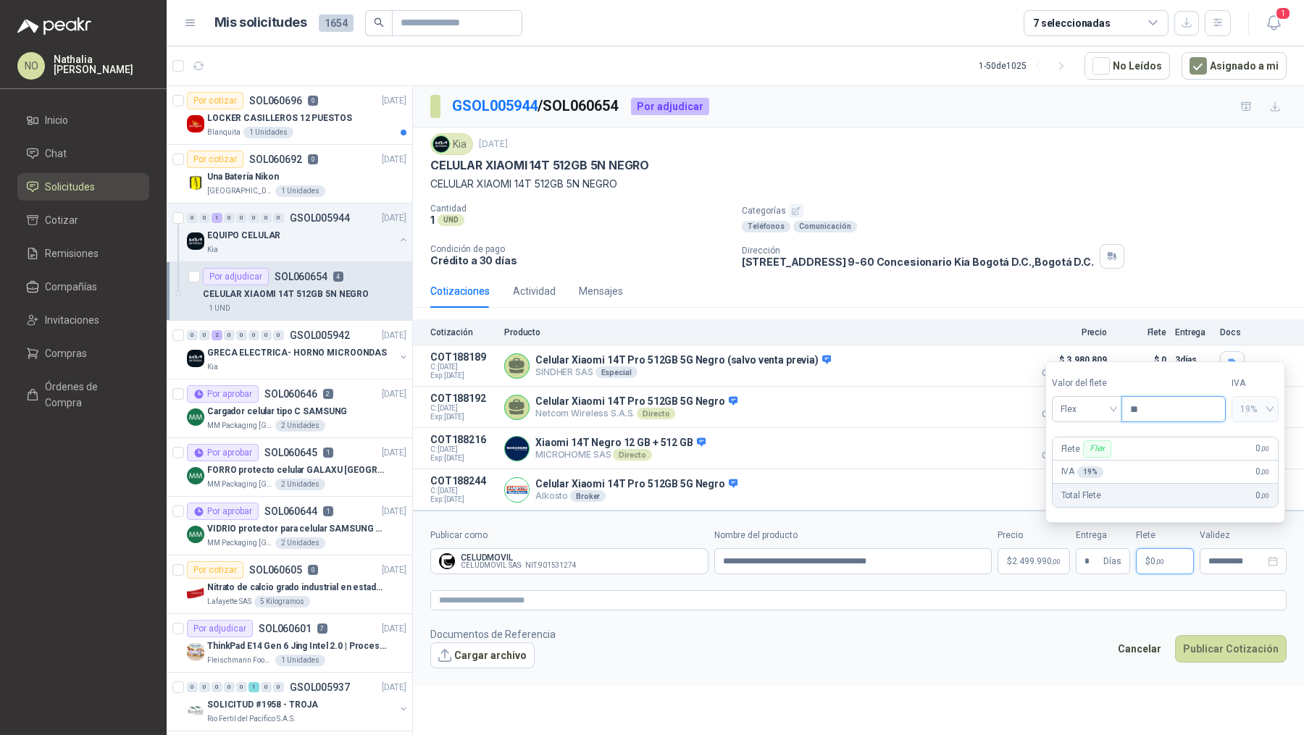
type input "*"
click at [1233, 551] on div "**********" at bounding box center [1243, 561] width 87 height 26
type input "********"
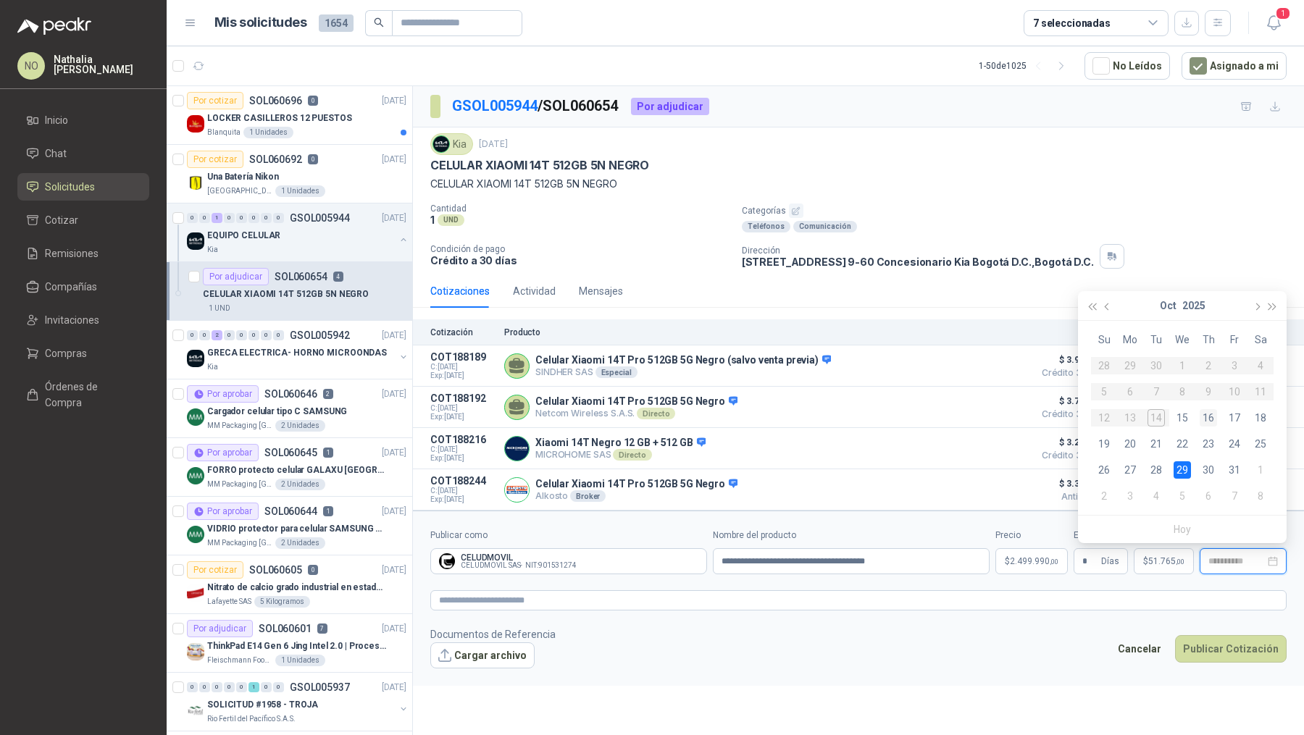
type input "**********"
click at [1205, 417] on div "16" at bounding box center [1208, 417] width 17 height 17
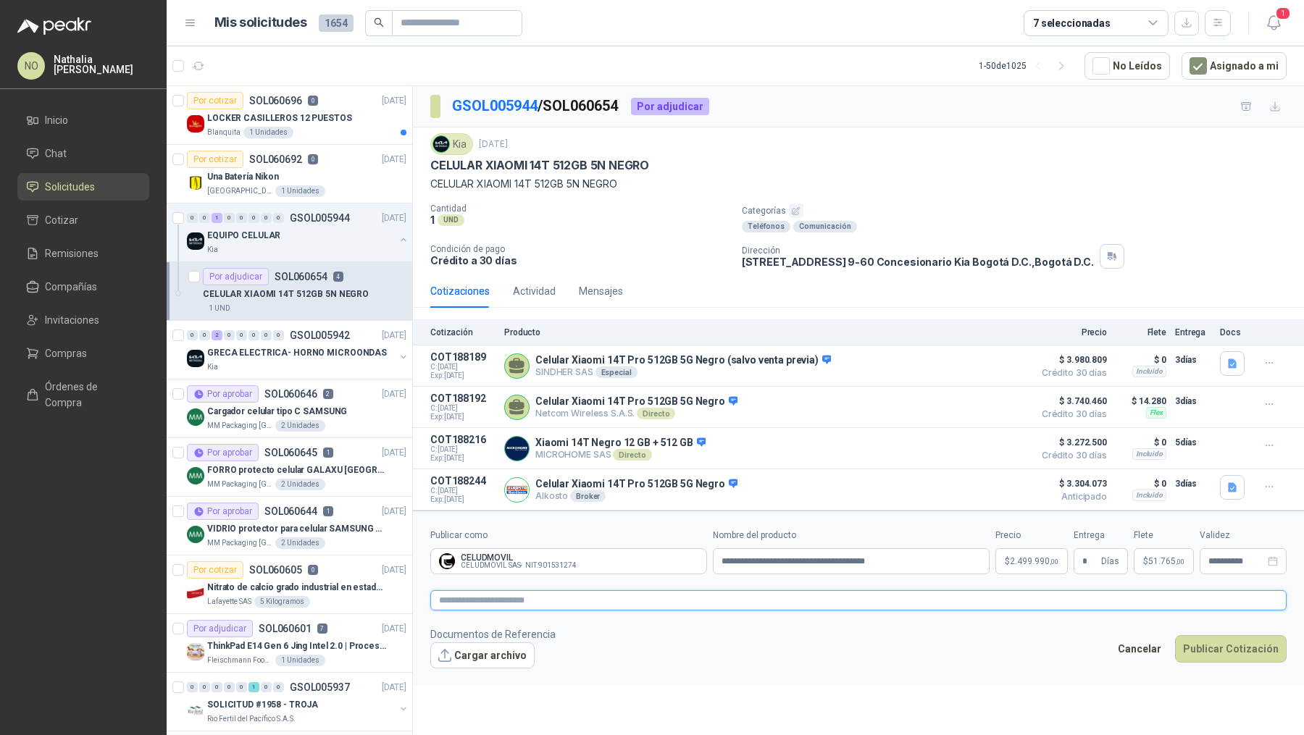
click at [627, 601] on textarea at bounding box center [858, 600] width 856 height 20
paste textarea "**********"
type textarea "**********"
click at [472, 665] on form "**********" at bounding box center [858, 598] width 891 height 175
click at [495, 648] on button "Cargar archivo" at bounding box center [482, 656] width 104 height 26
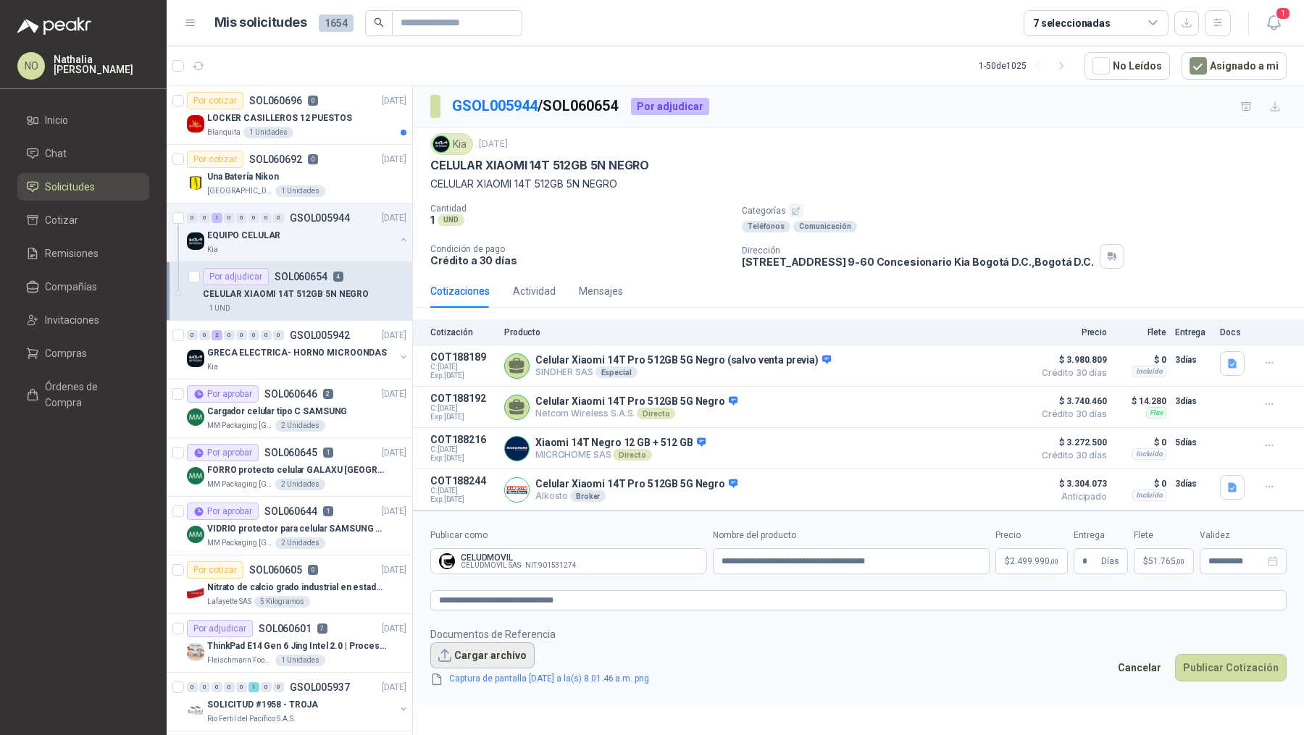
click at [498, 654] on button "Cargar archivo" at bounding box center [482, 656] width 104 height 26
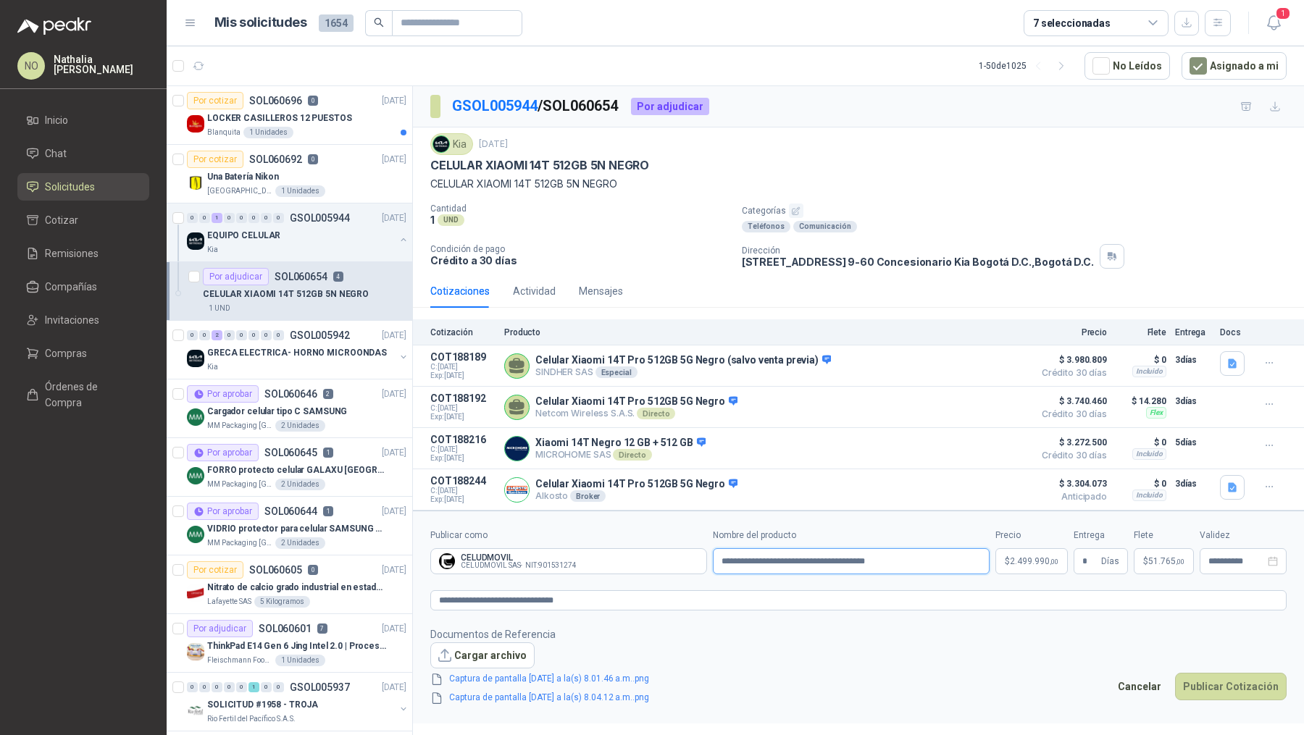
click at [919, 558] on input "**********" at bounding box center [851, 561] width 277 height 26
type input "**********"
click at [1253, 677] on button "Publicar Cotización" at bounding box center [1231, 687] width 112 height 28
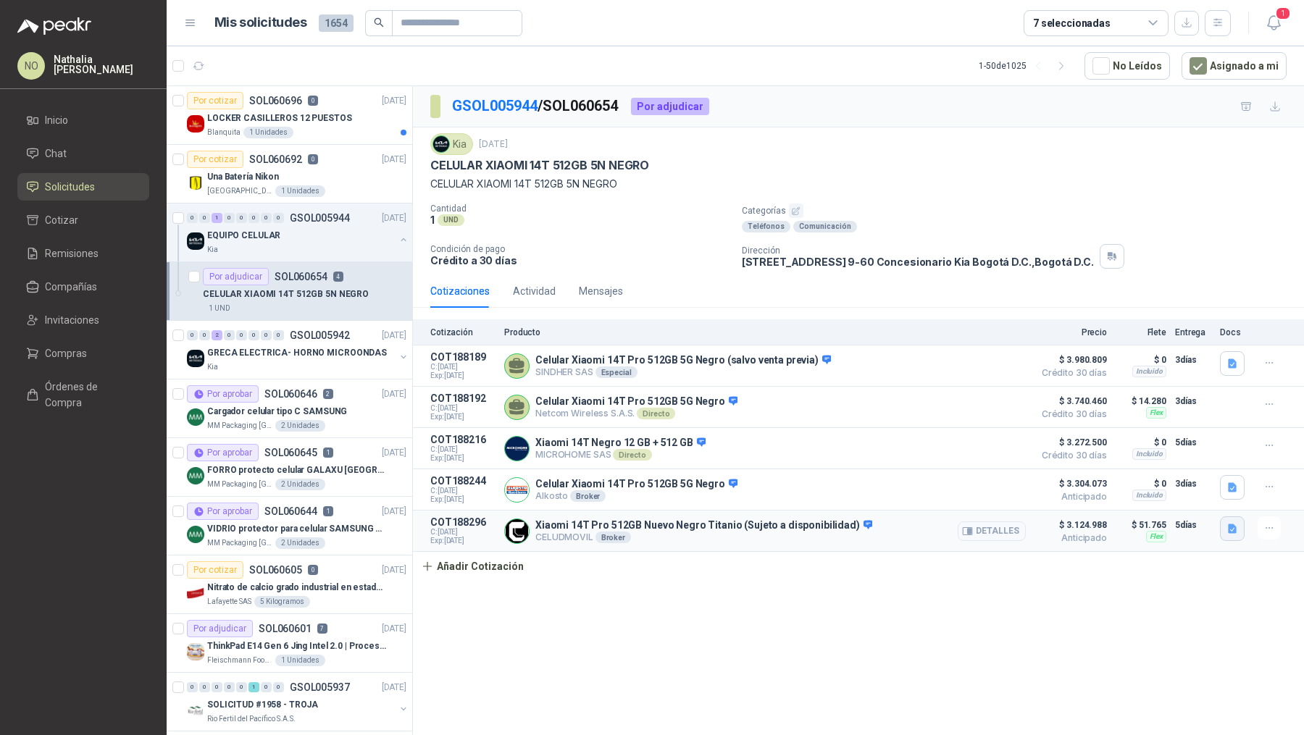
click at [1234, 524] on icon "button" at bounding box center [1232, 528] width 9 height 9
click at [1181, 474] on button "Captura de pantalla 2025-10-14 a la(s) 8.01.46 a.m..png" at bounding box center [1120, 479] width 230 height 15
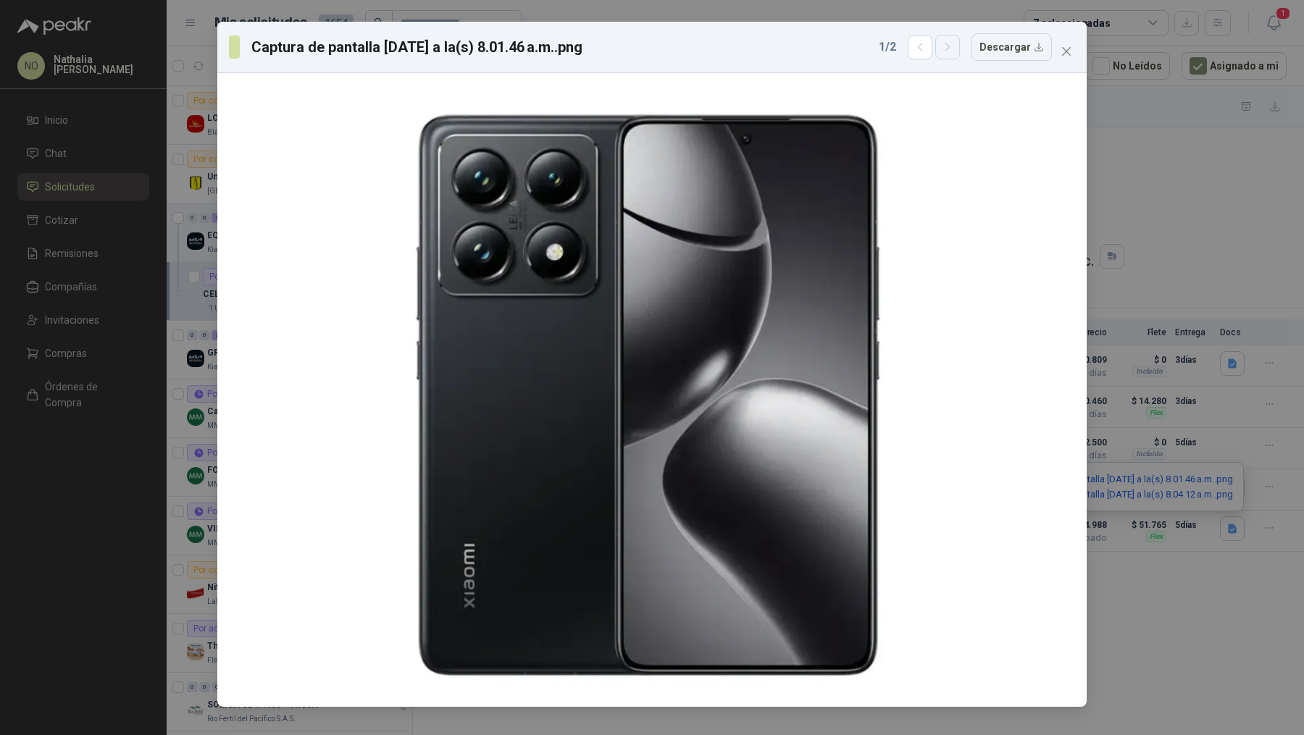
click at [950, 41] on icon "button" at bounding box center [948, 47] width 12 height 12
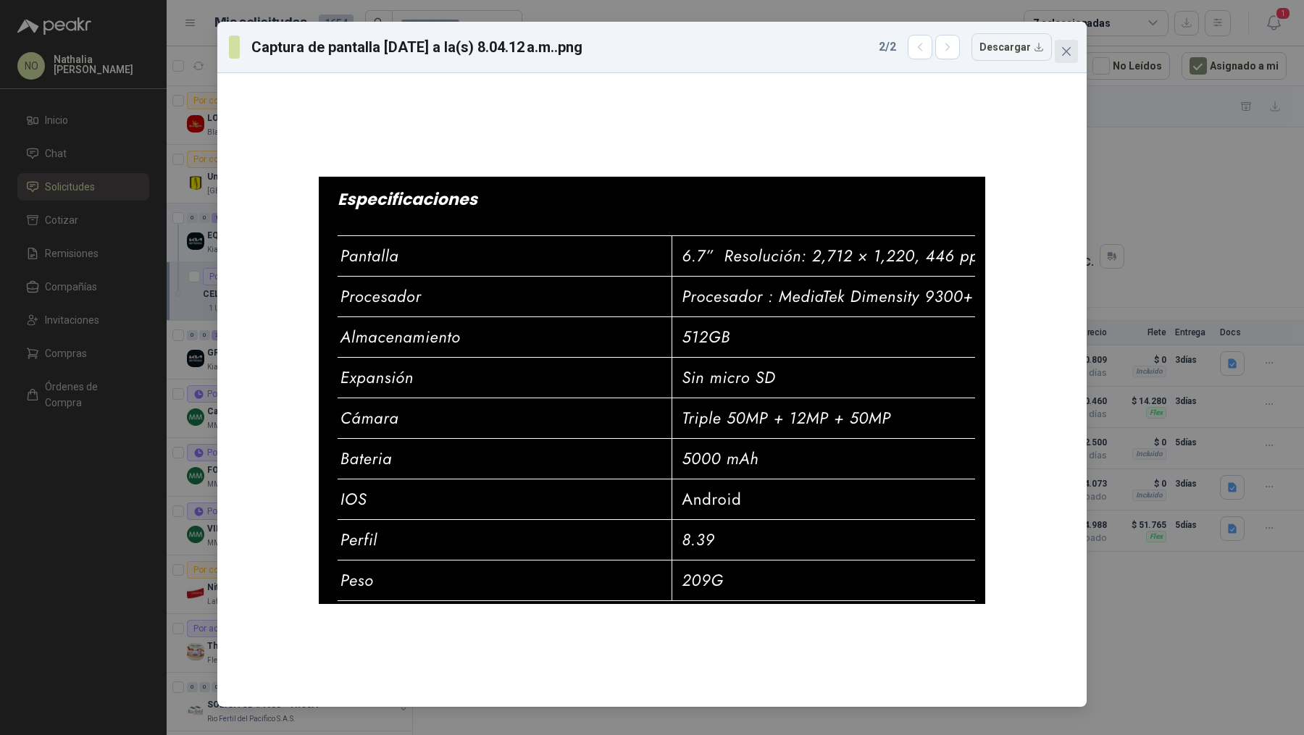
click at [1058, 51] on span "Close" at bounding box center [1066, 52] width 23 height 12
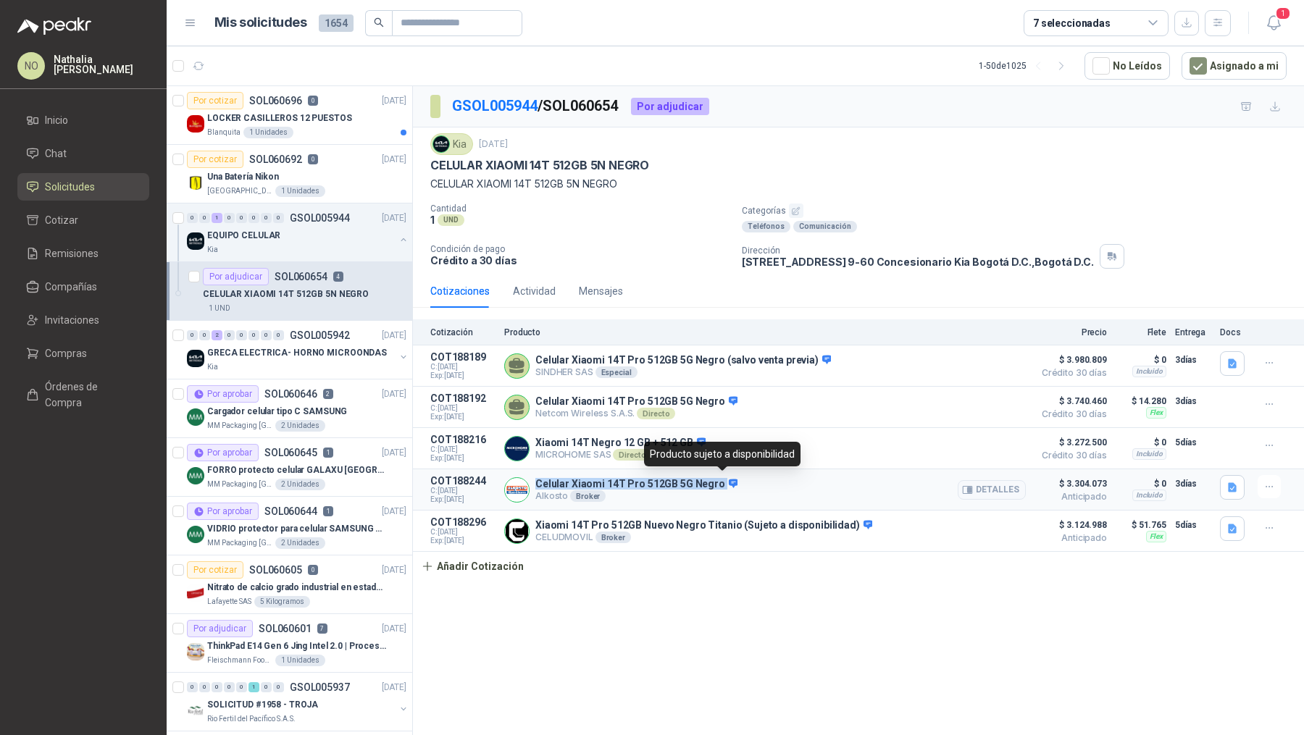
drag, startPoint x: 535, startPoint y: 482, endPoint x: 715, endPoint y: 482, distance: 179.6
click at [715, 482] on p "Celular Xiaomi 14T Pro 512GB 5G Negro" at bounding box center [636, 484] width 202 height 13
copy p "Celular Xiaomi 14T Pro 512GB 5G Negro"
click at [977, 488] on button "Detalles" at bounding box center [992, 490] width 68 height 20
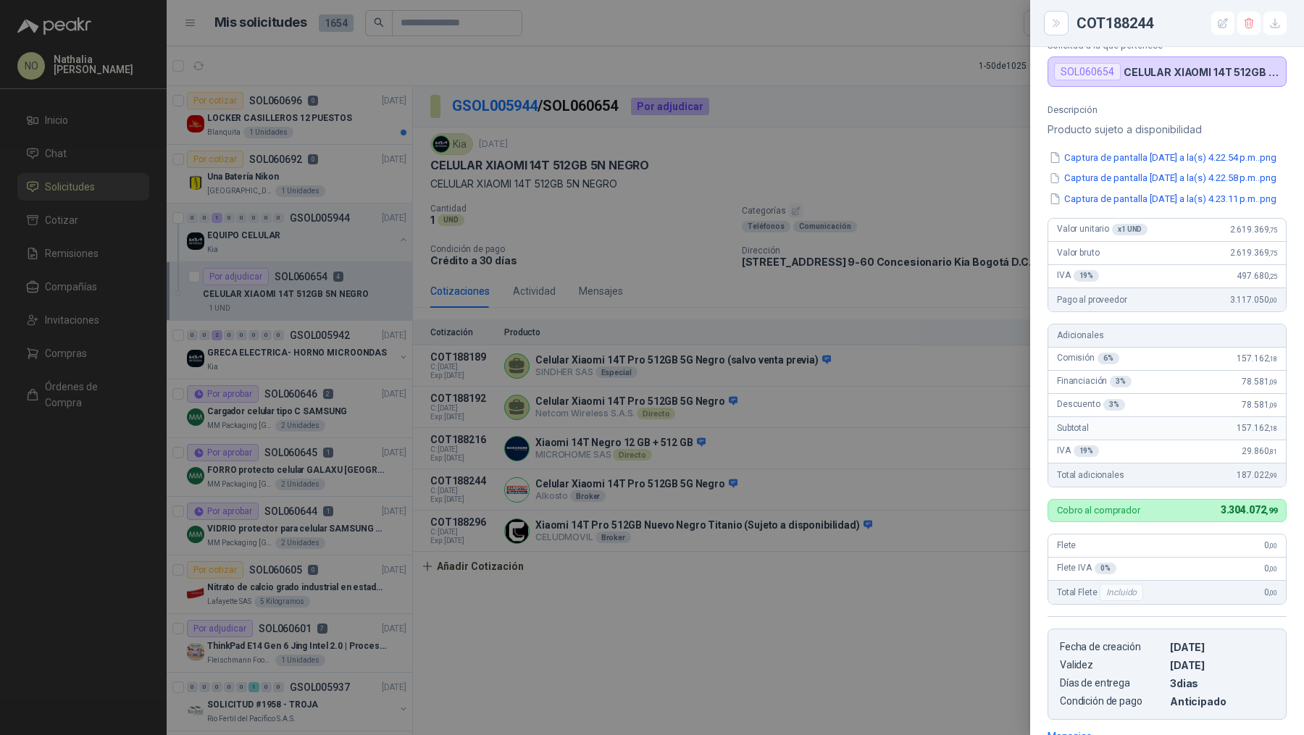
scroll to position [70, 0]
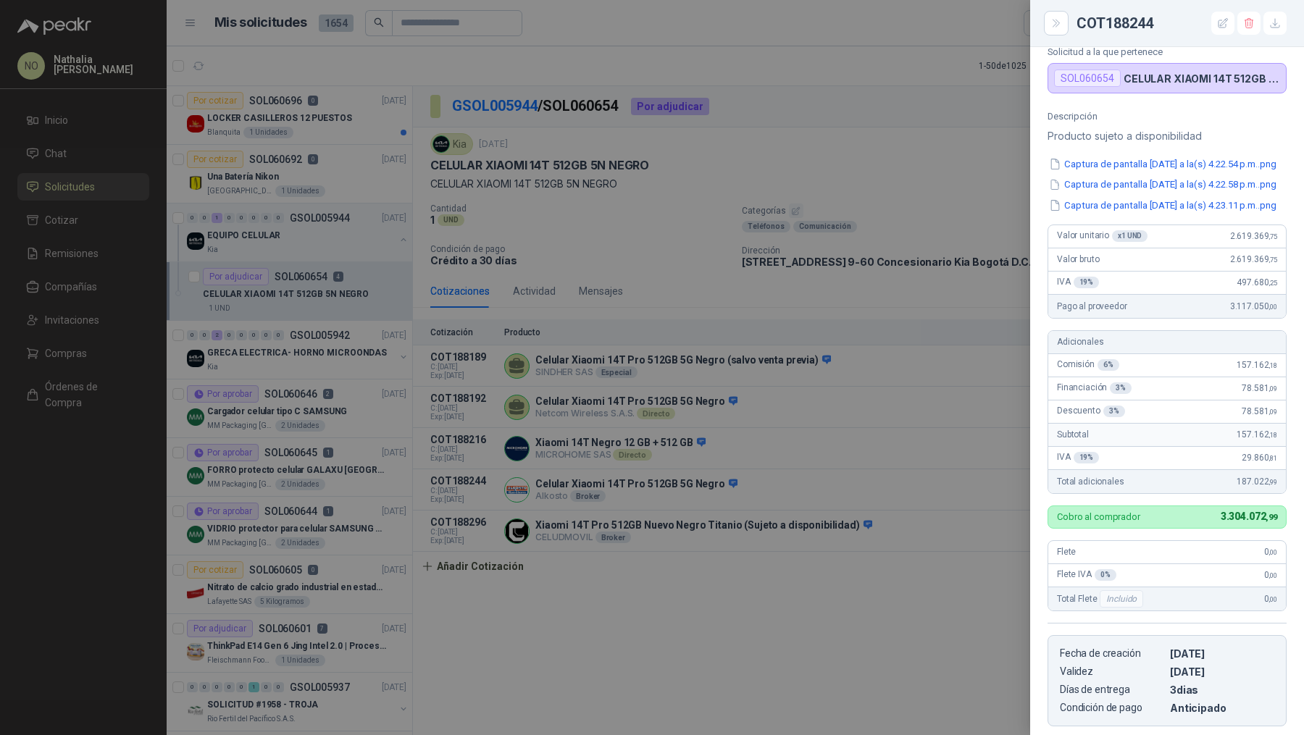
click at [923, 396] on div at bounding box center [652, 367] width 1304 height 735
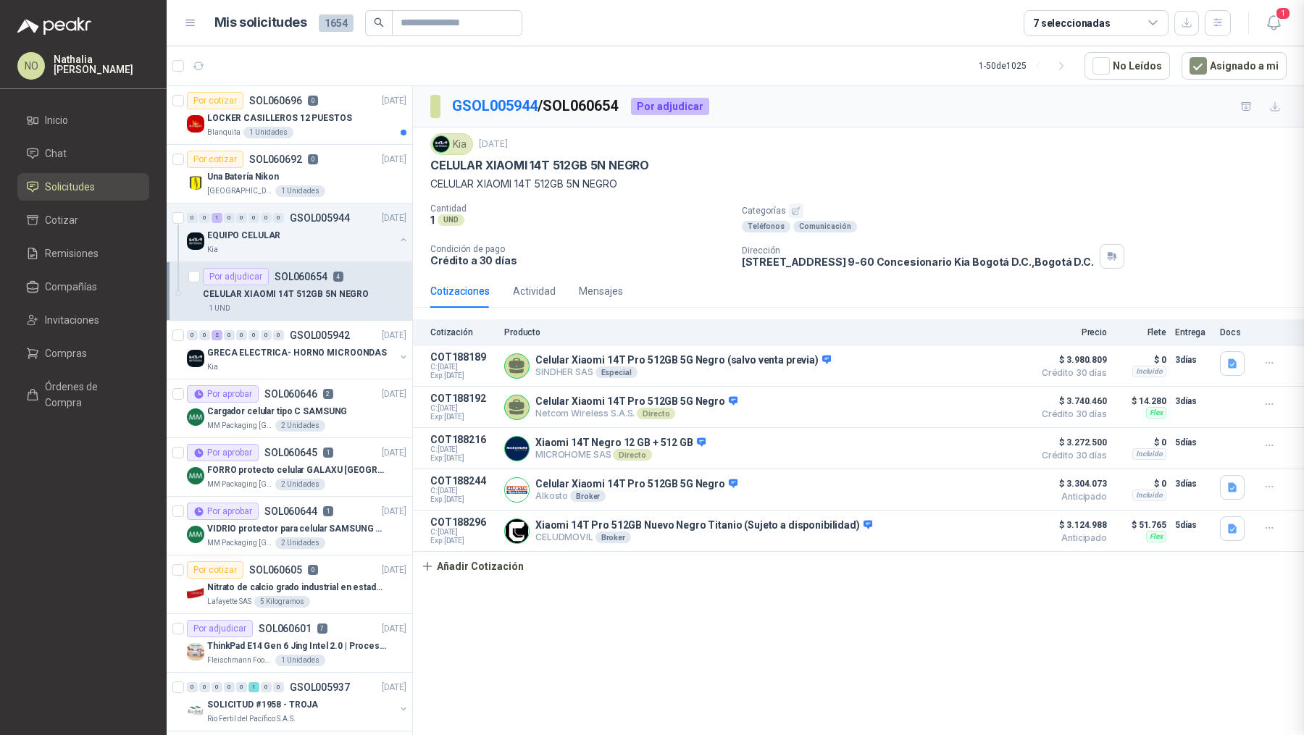
scroll to position [330, 0]
click at [1269, 495] on button "button" at bounding box center [1269, 486] width 23 height 23
click at [1226, 422] on button "Editar" at bounding box center [1240, 426] width 116 height 23
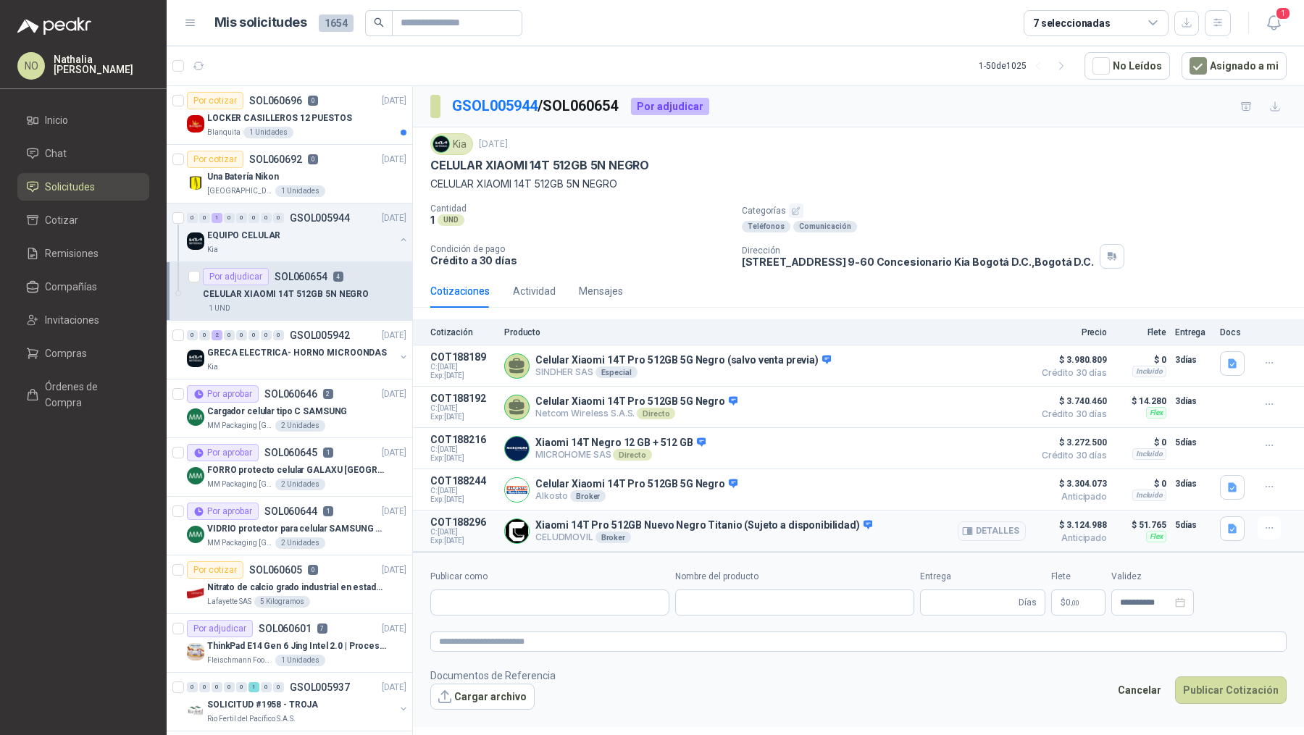
type input "**********"
type input "*"
type input "**********"
type textarea "**********"
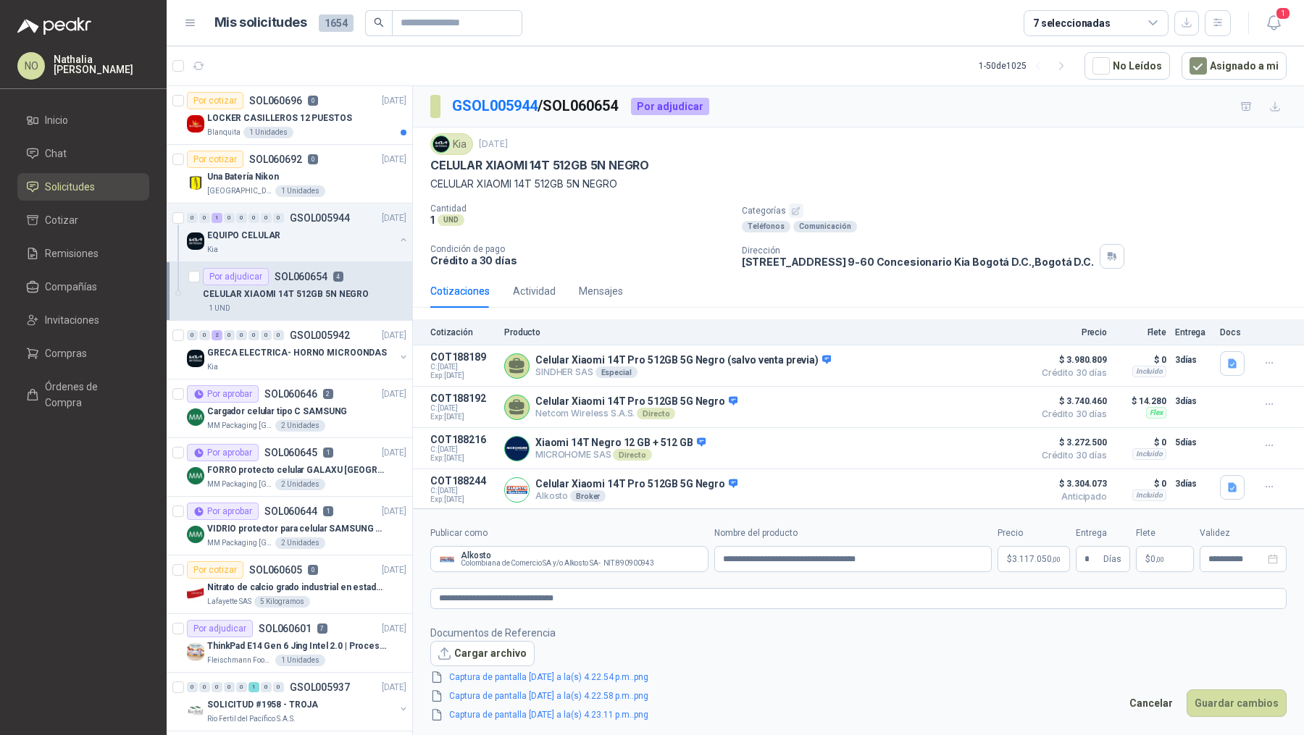
click at [1032, 566] on p "$ 3.117.050 ,00" at bounding box center [1033, 559] width 72 height 26
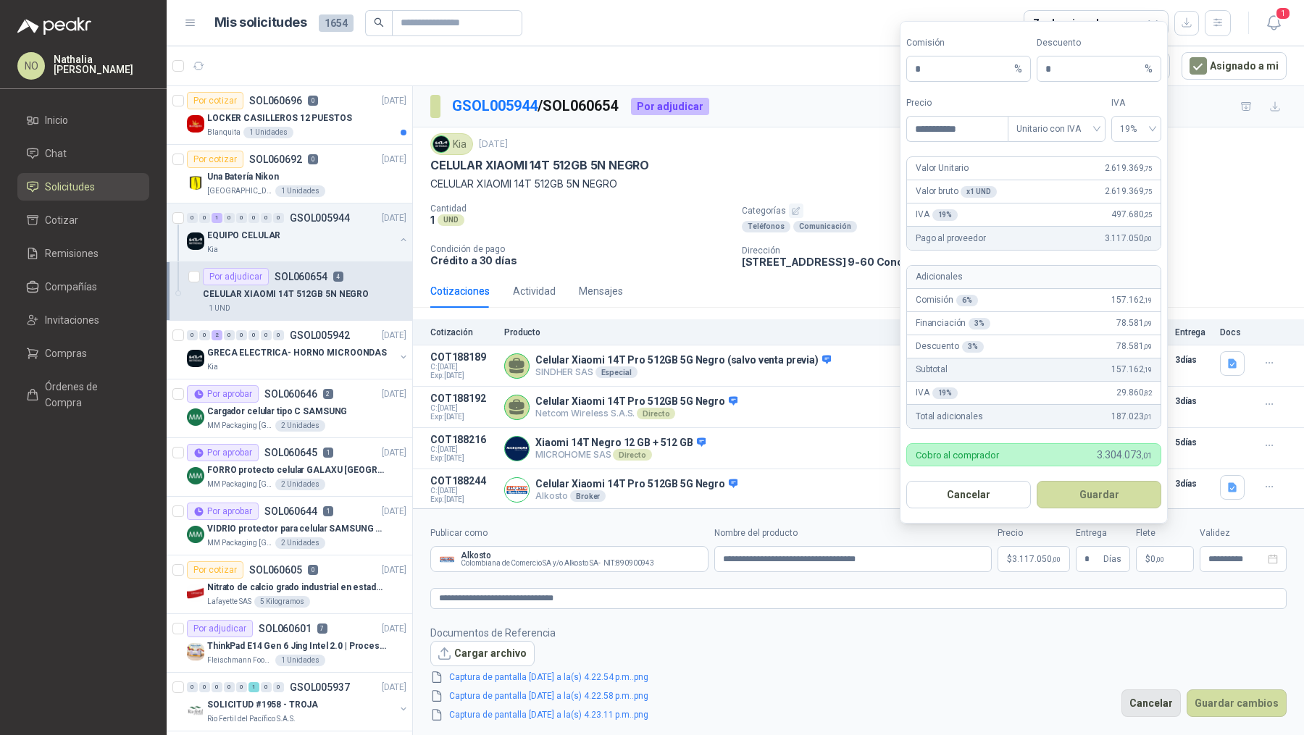
click at [1161, 690] on button "Cancelar" at bounding box center [1150, 704] width 59 height 28
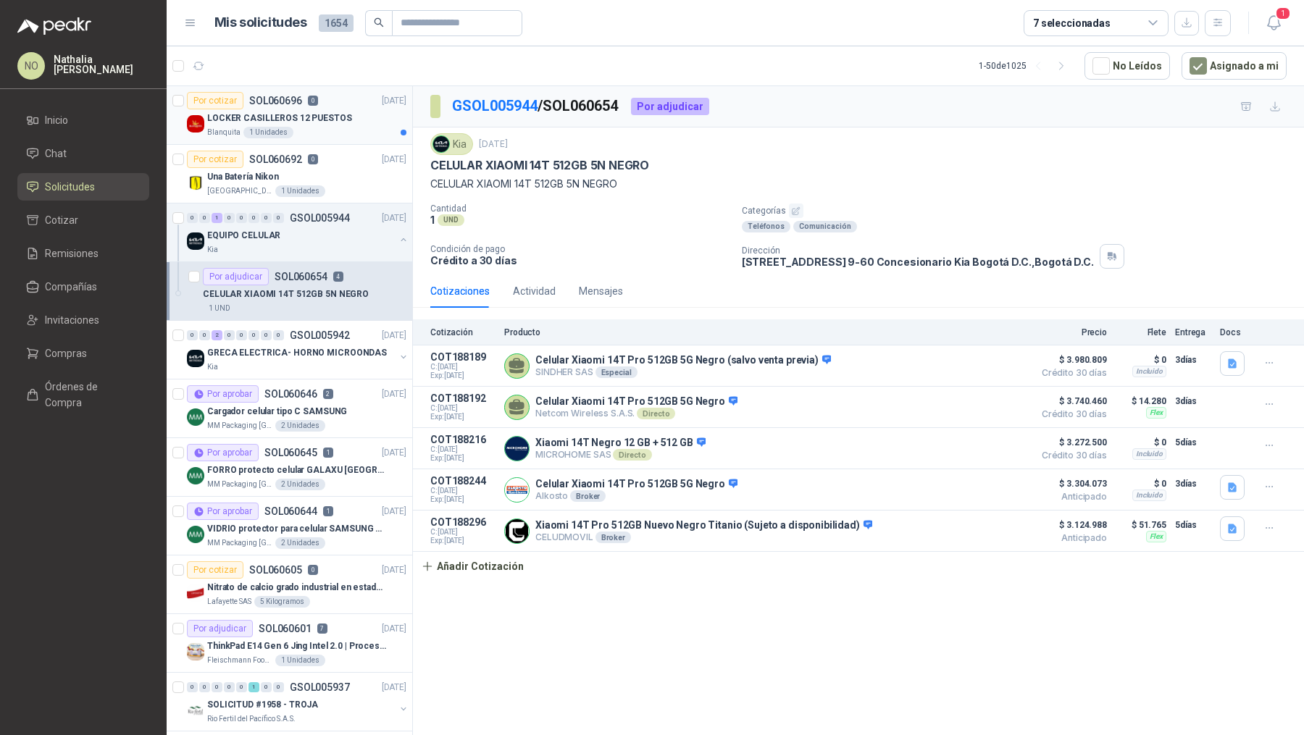
click at [338, 113] on p "LOCKER CASILLEROS 12 PUESTOS" at bounding box center [279, 119] width 145 height 14
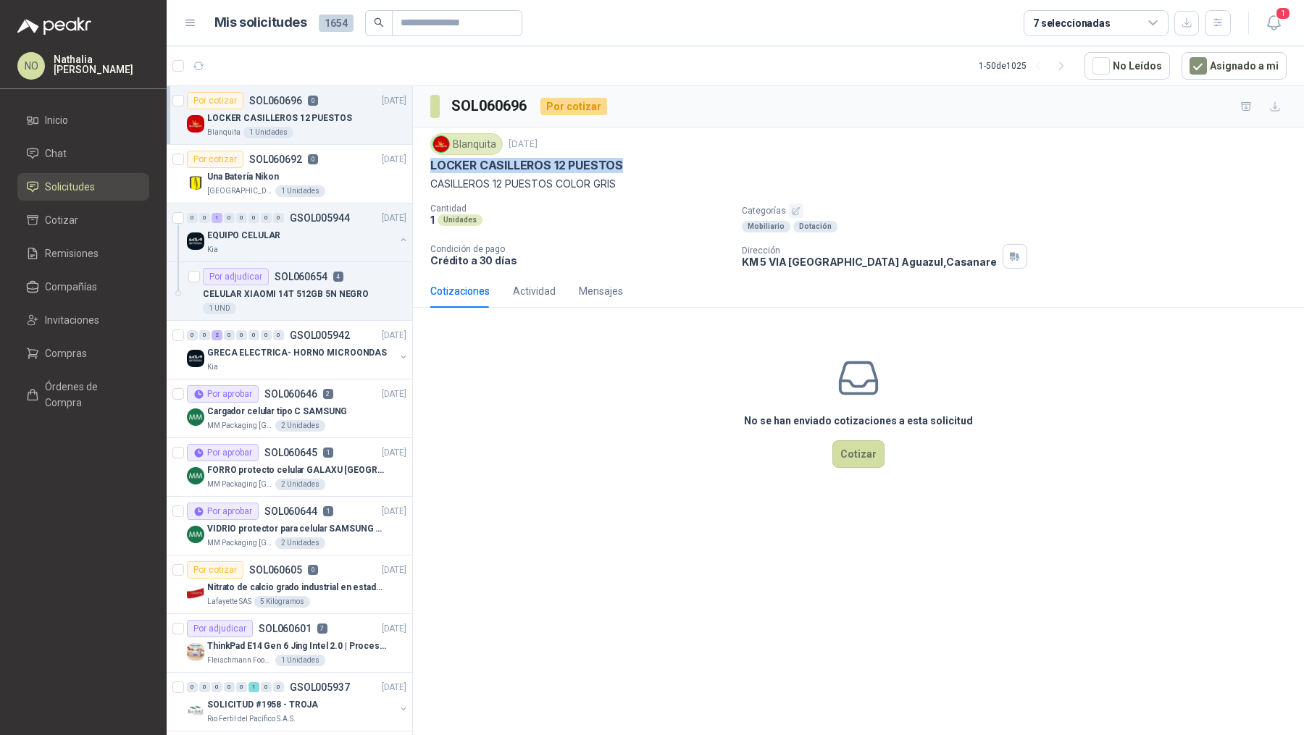
drag, startPoint x: 431, startPoint y: 164, endPoint x: 637, endPoint y: 164, distance: 206.5
click at [638, 164] on div "LOCKER CASILLEROS 12 PUESTOS" at bounding box center [858, 165] width 856 height 15
click at [337, 295] on p "CELULAR XIAOMI 14T 512GB 5N NEGRO" at bounding box center [286, 295] width 166 height 14
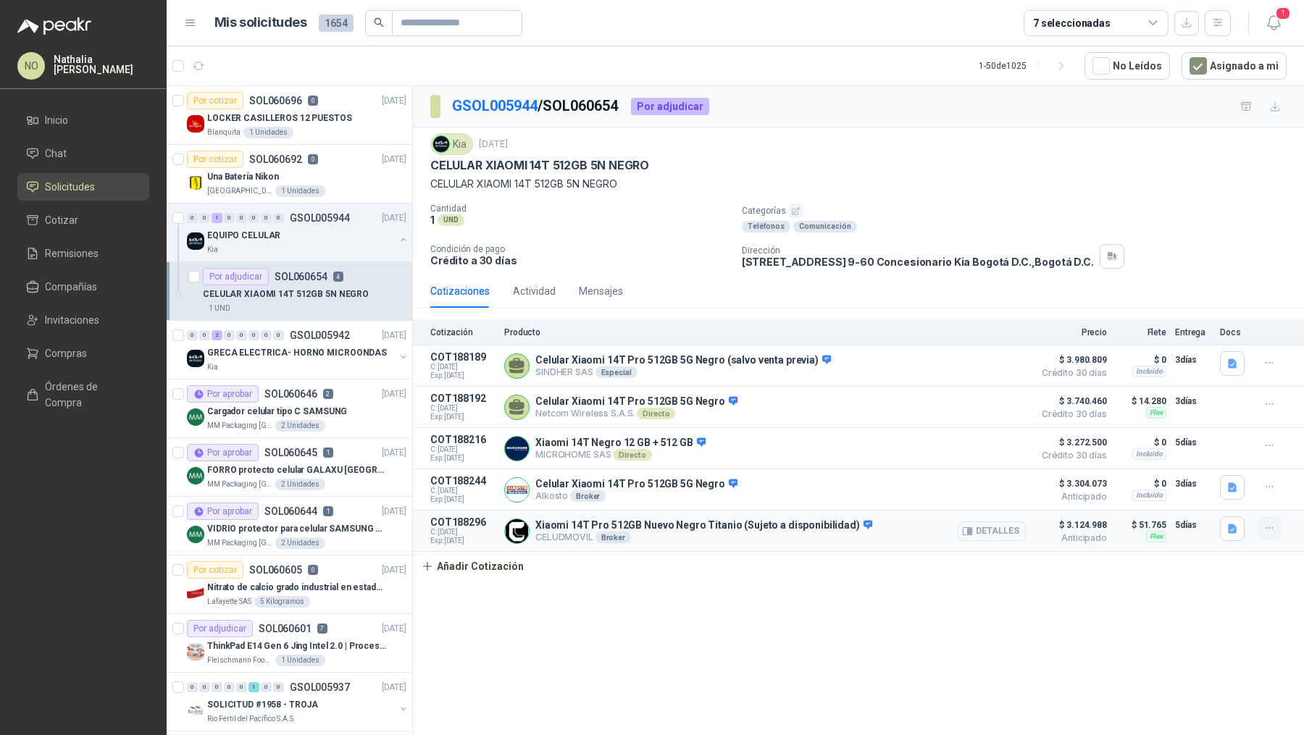
click at [1276, 528] on button "button" at bounding box center [1269, 527] width 23 height 23
click at [1233, 477] on button "Editar" at bounding box center [1240, 467] width 116 height 23
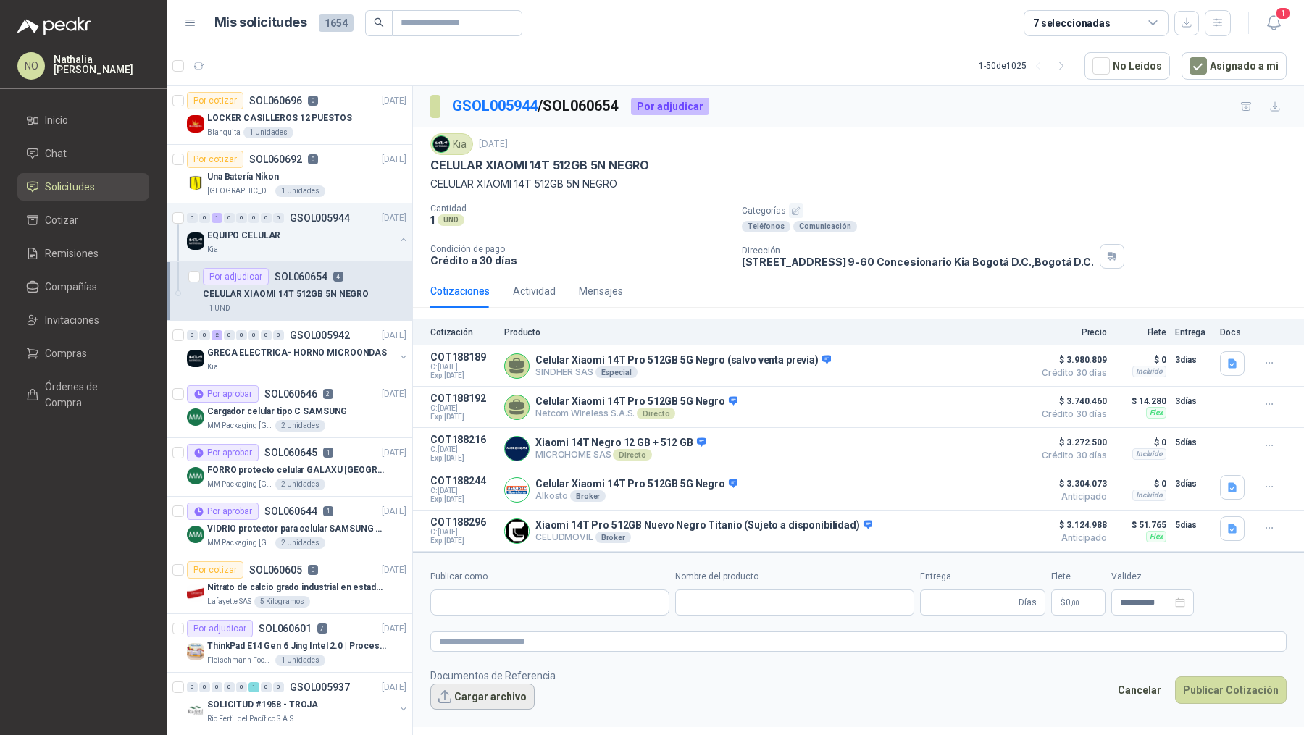
type input "**********"
type input "*"
type input "**********"
type textarea "**********"
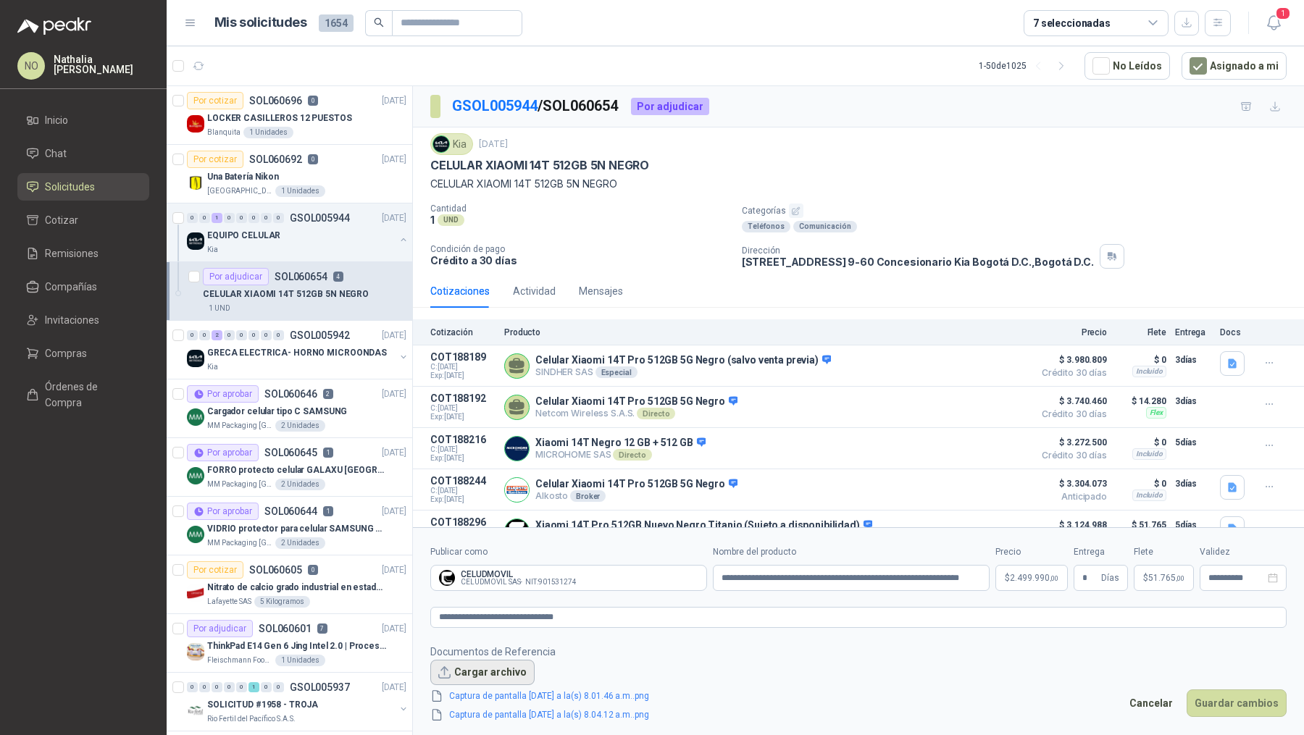
click at [516, 669] on button "Cargar archivo" at bounding box center [482, 673] width 104 height 26
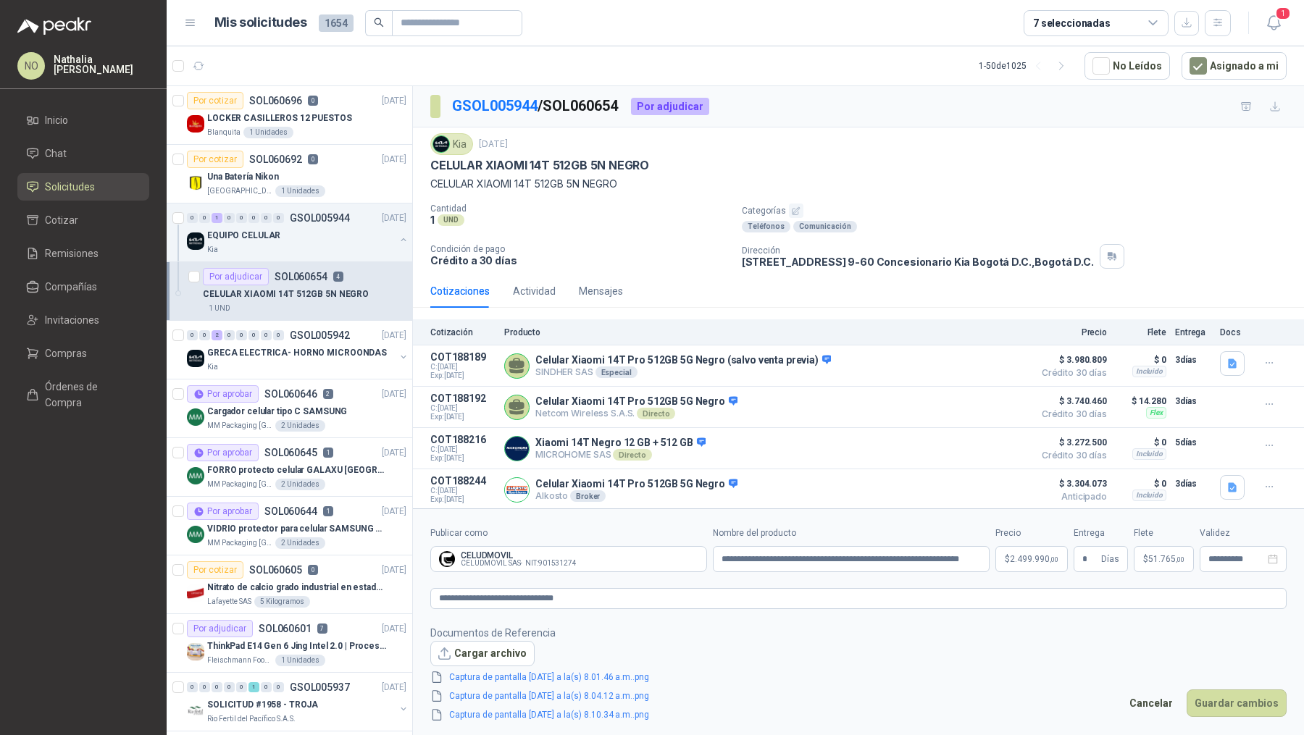
click at [568, 715] on link "Captura de pantalla 2025-10-14 a la(s) 8.10.34 a.m..png" at bounding box center [549, 715] width 212 height 14
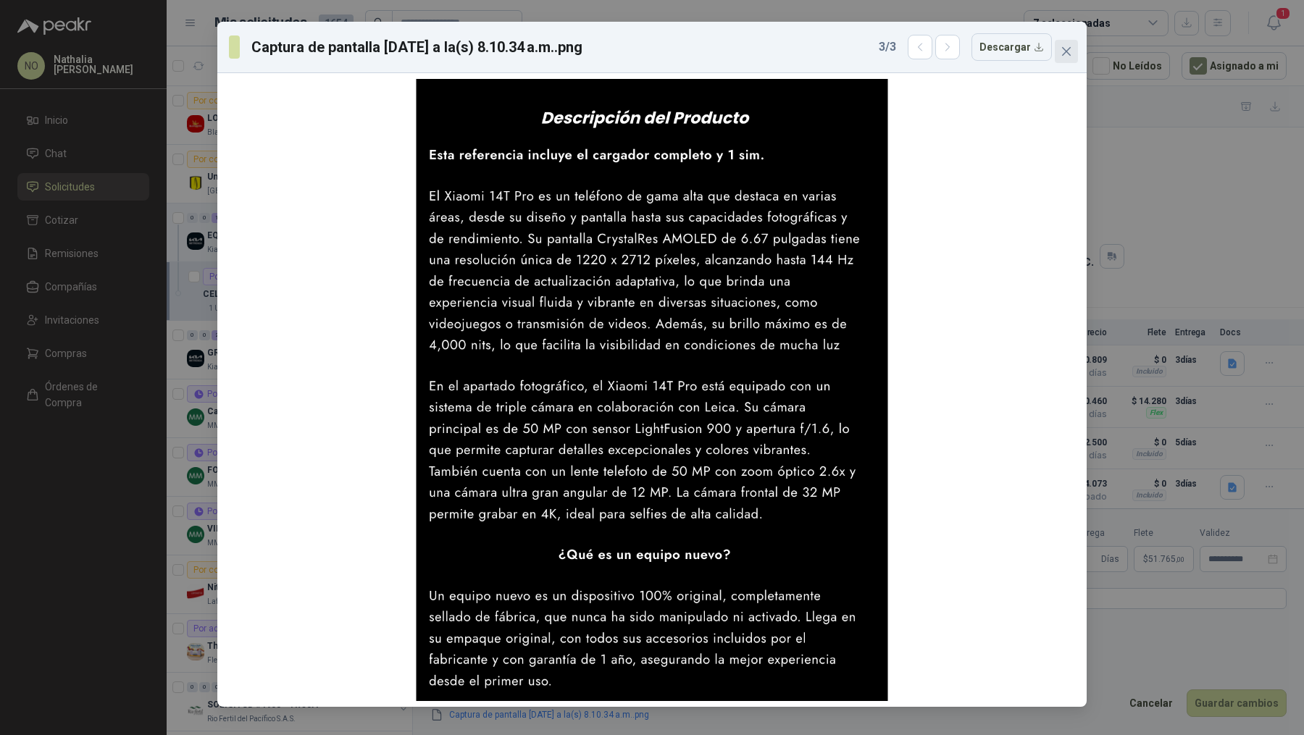
click at [1071, 50] on icon "close" at bounding box center [1067, 52] width 12 height 12
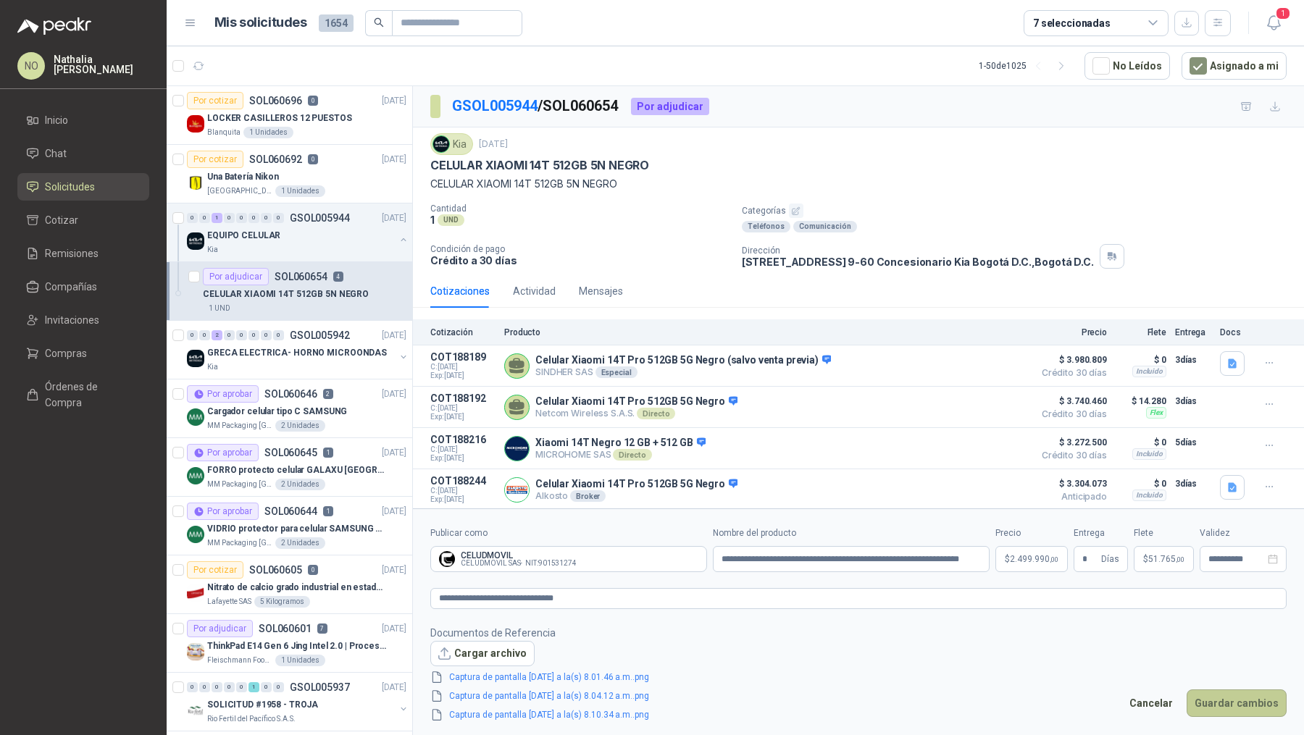
click at [1242, 693] on button "Guardar cambios" at bounding box center [1237, 704] width 100 height 28
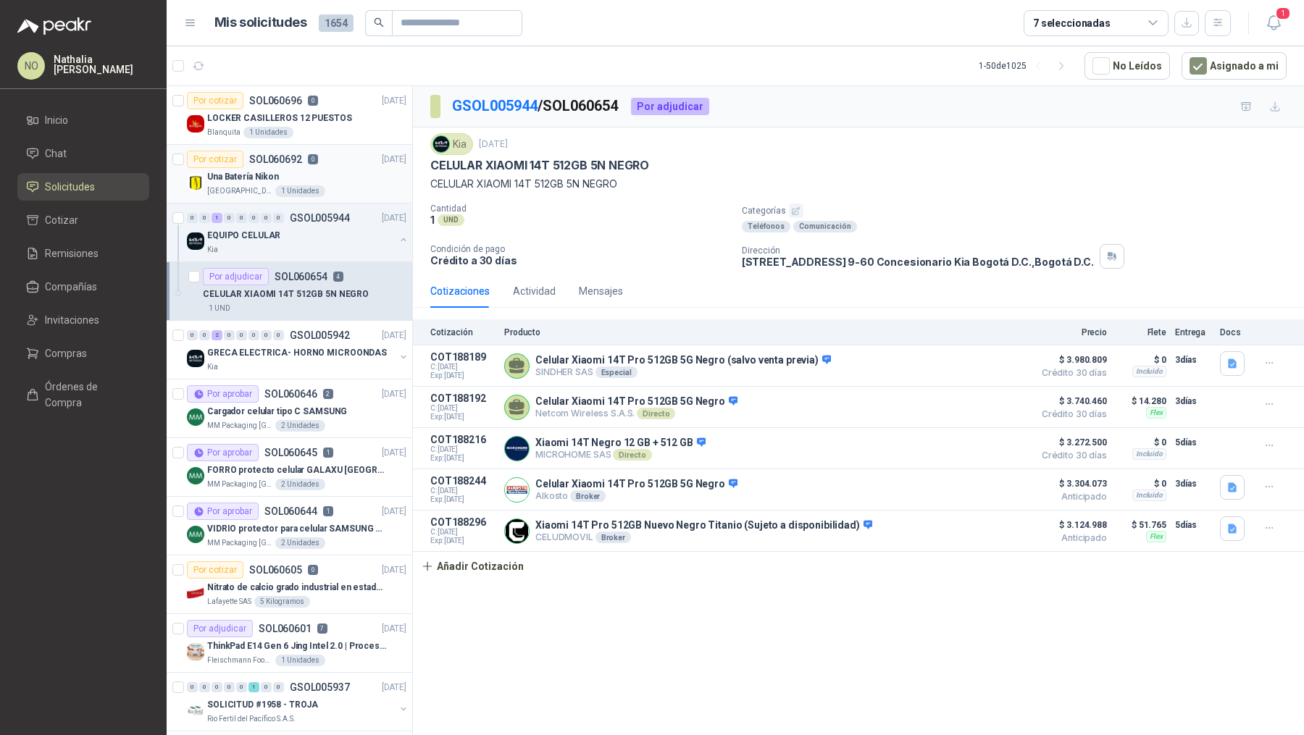
click at [333, 165] on div "Por cotizar SOL060692 0 10/10/25" at bounding box center [296, 159] width 219 height 17
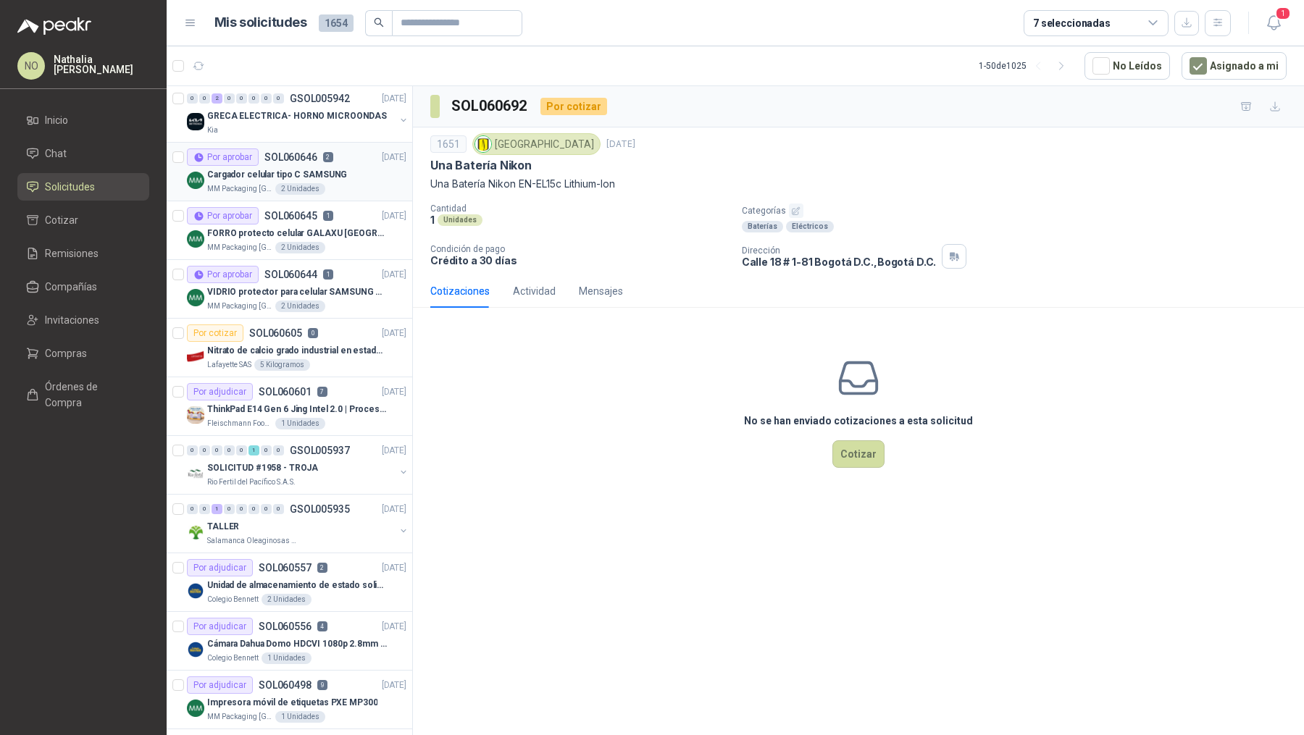
scroll to position [243, 0]
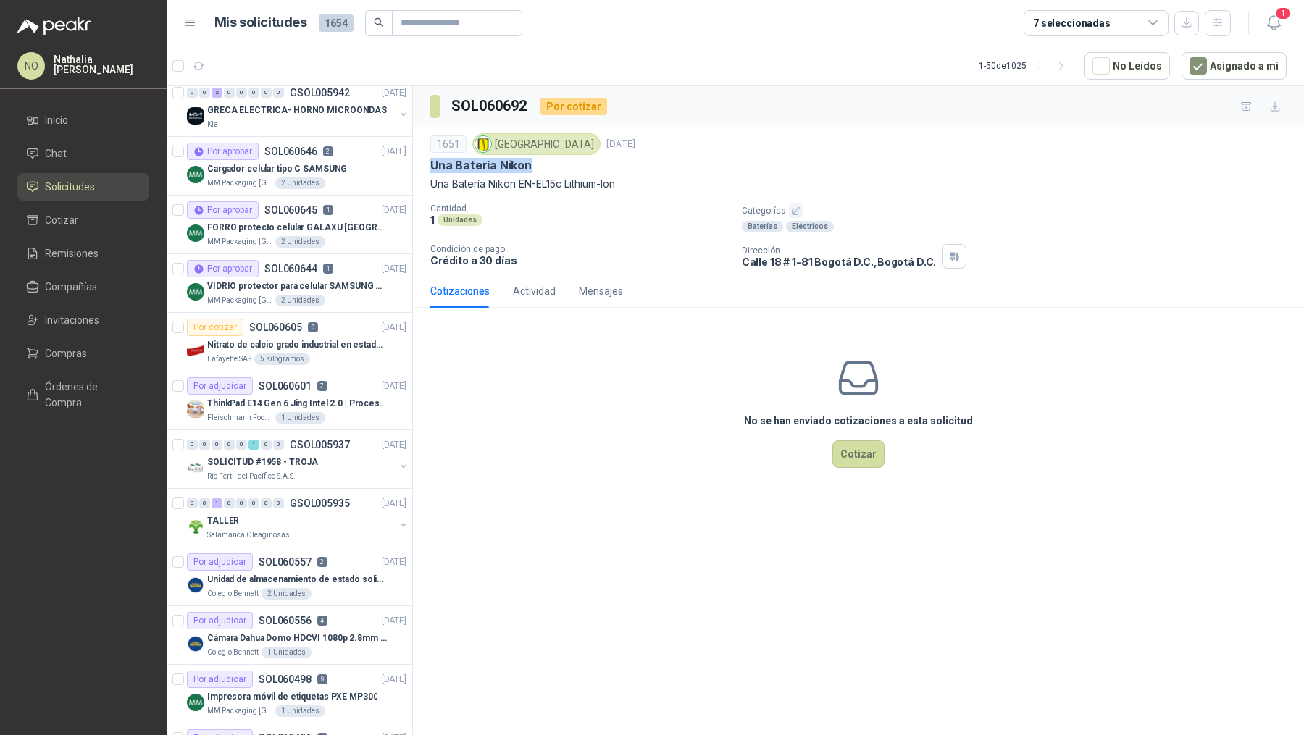
drag, startPoint x: 431, startPoint y: 164, endPoint x: 536, endPoint y: 170, distance: 105.2
click at [537, 170] on div "Una Batería Nikon" at bounding box center [858, 165] width 856 height 15
drag, startPoint x: 430, startPoint y: 180, endPoint x: 674, endPoint y: 188, distance: 245.0
click at [674, 188] on p "Una Batería Nikon EN-EL15c Lithium-Ion" at bounding box center [858, 184] width 856 height 16
copy p "Una Batería Nikon EN-EL15c Lithium-Ion"
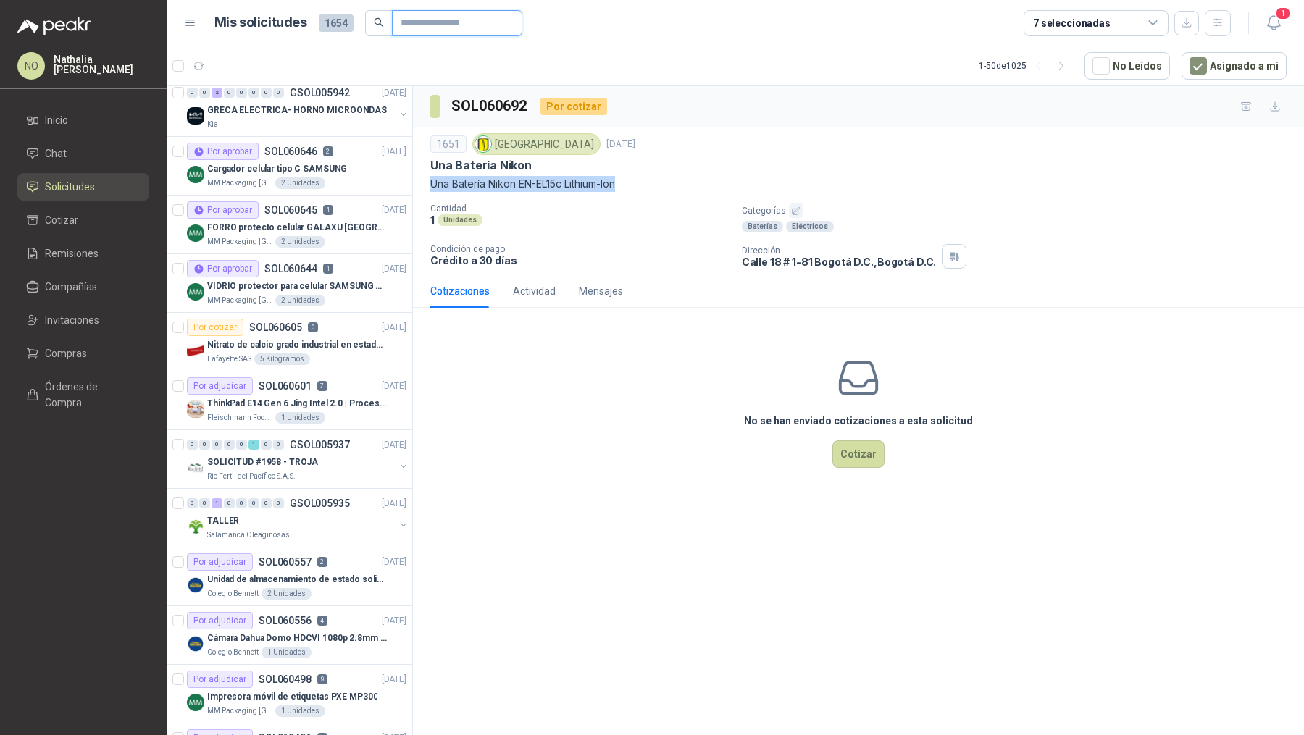
click at [486, 27] on input "text" at bounding box center [451, 23] width 101 height 25
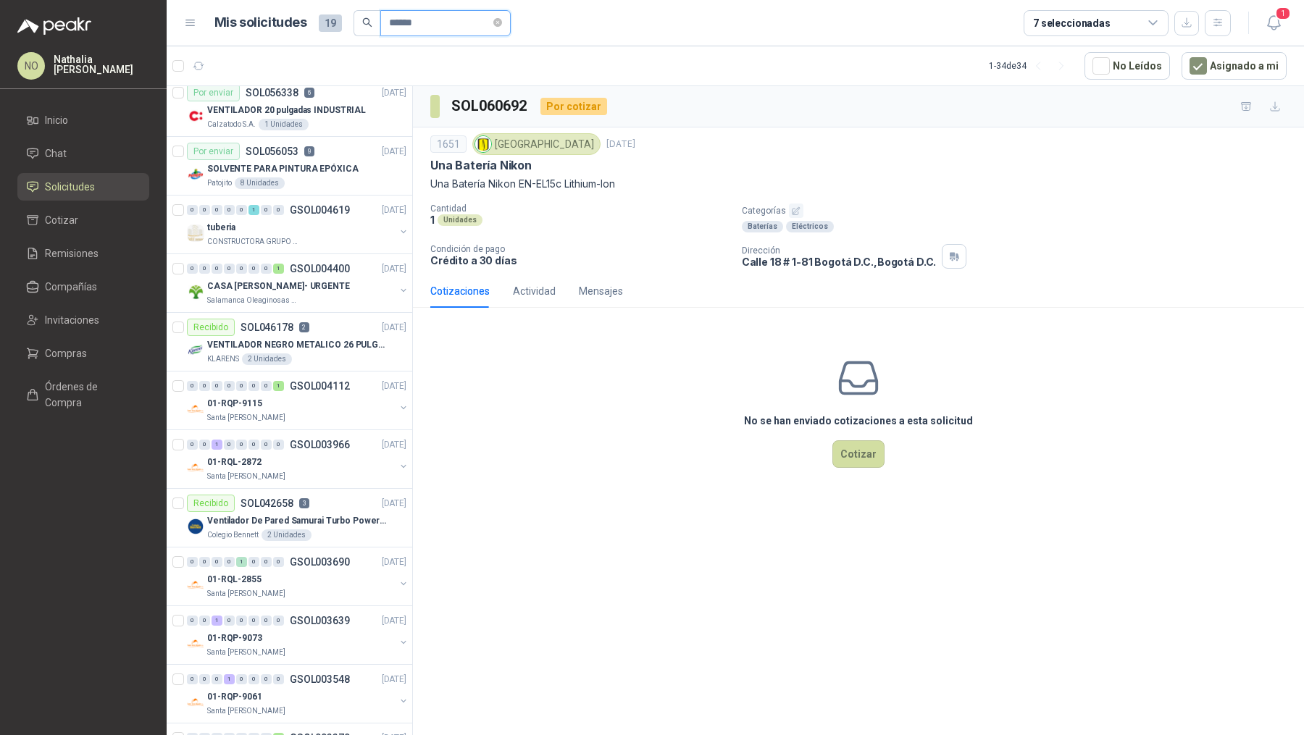
scroll to position [0, 0]
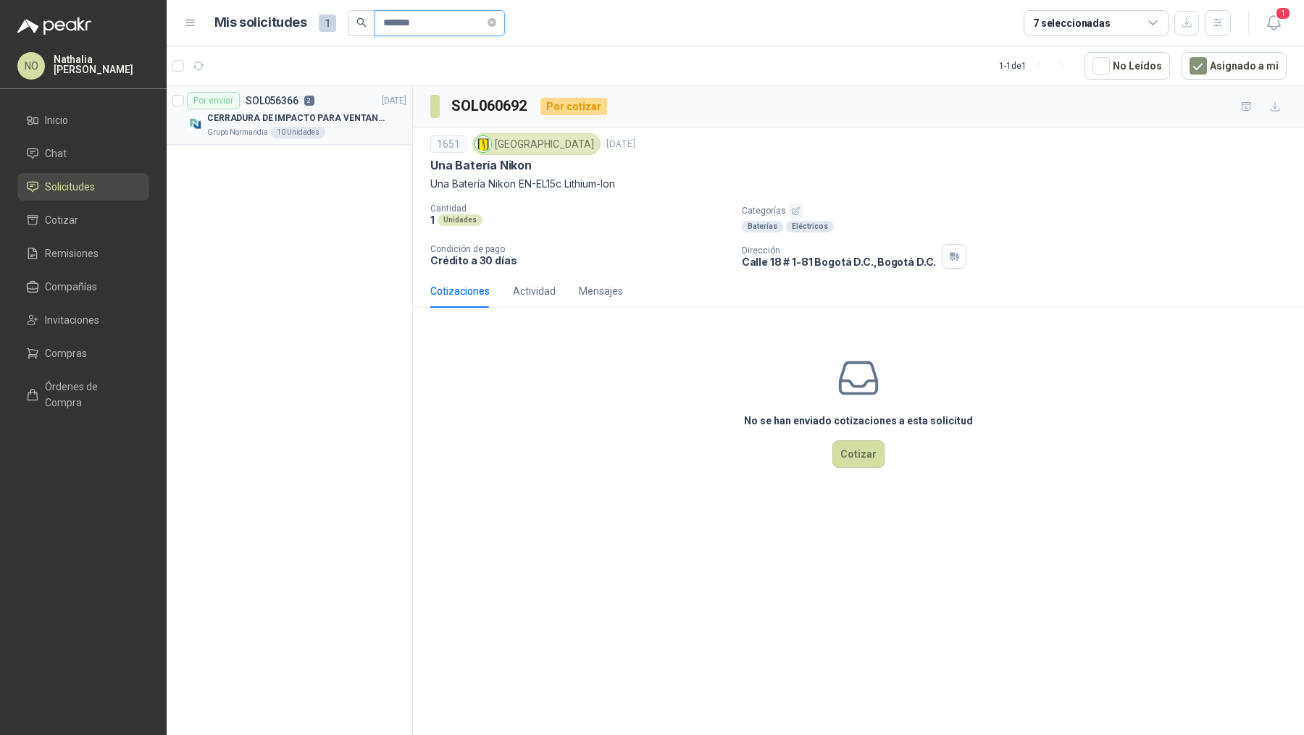
type input "*******"
click at [338, 112] on p "CERRADURA DE IMPACTO PARA VENTANAS" at bounding box center [297, 119] width 180 height 14
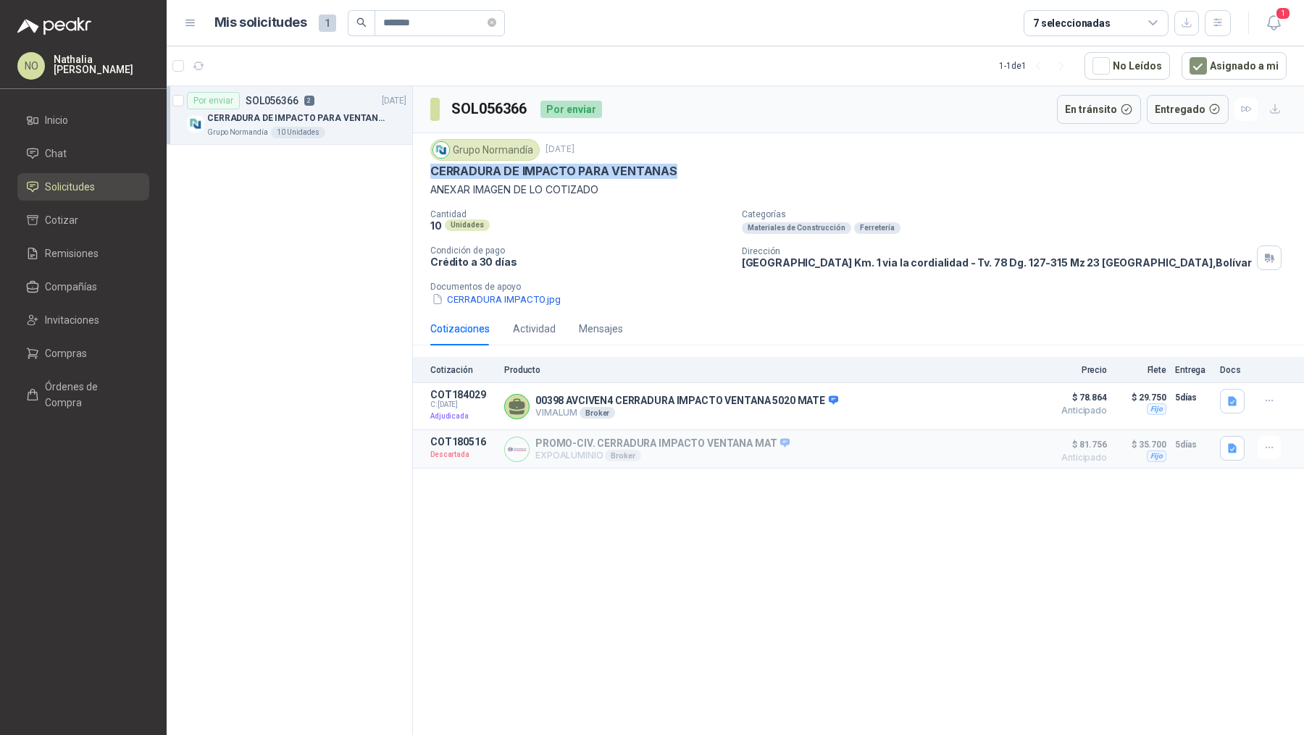
drag, startPoint x: 441, startPoint y: 173, endPoint x: 767, endPoint y: 172, distance: 326.0
click at [767, 172] on div "CERRADURA DE IMPACTO PARA VENTANAS" at bounding box center [858, 171] width 856 height 15
copy p "CERRADURA DE IMPACTO PARA VENTANAS"
click at [495, 20] on icon "close-circle" at bounding box center [492, 22] width 9 height 9
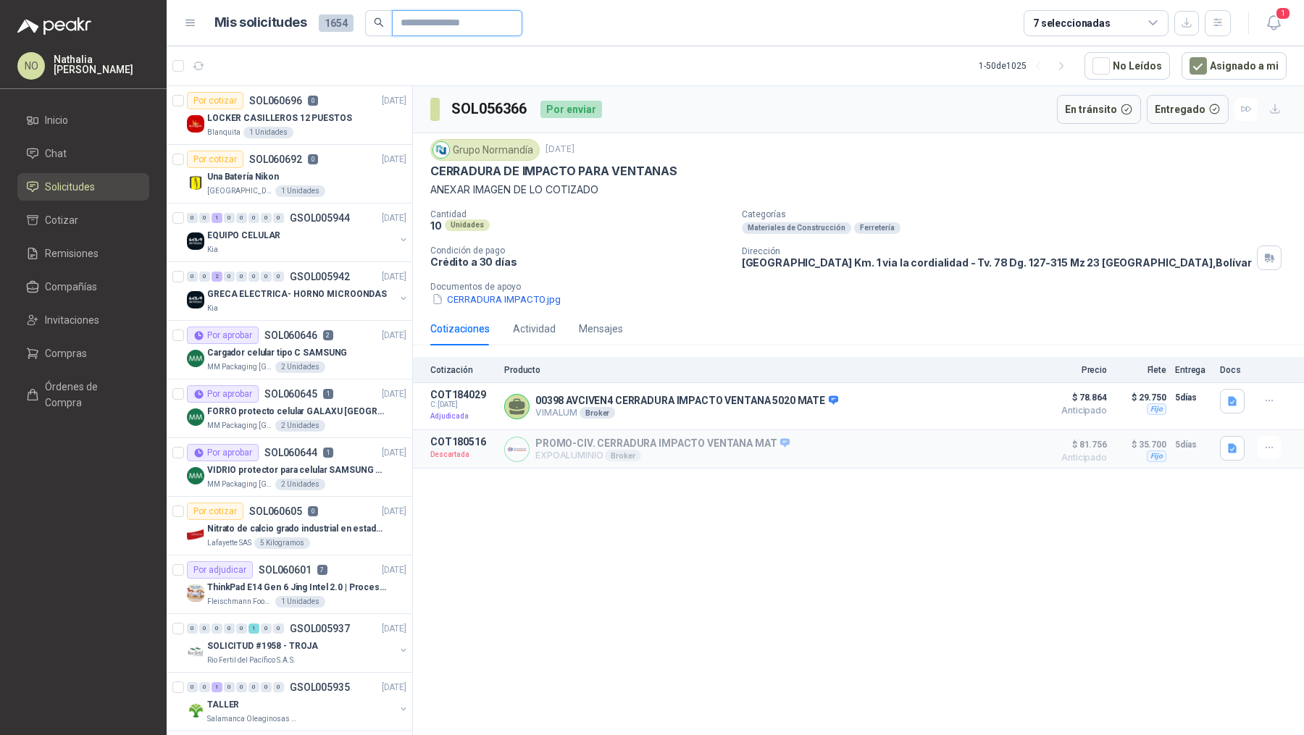
click at [464, 20] on input "text" at bounding box center [451, 23] width 101 height 25
type input "*******"
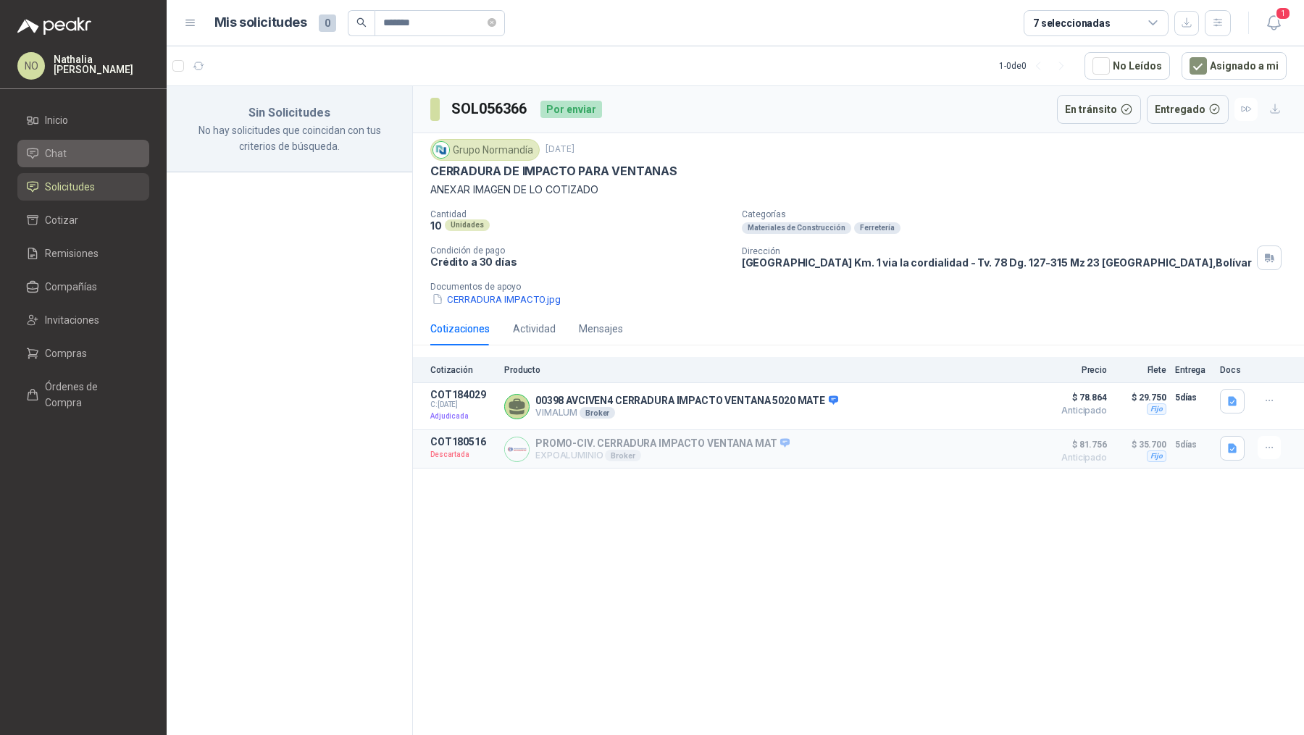
click at [118, 160] on li "Chat" at bounding box center [83, 154] width 114 height 16
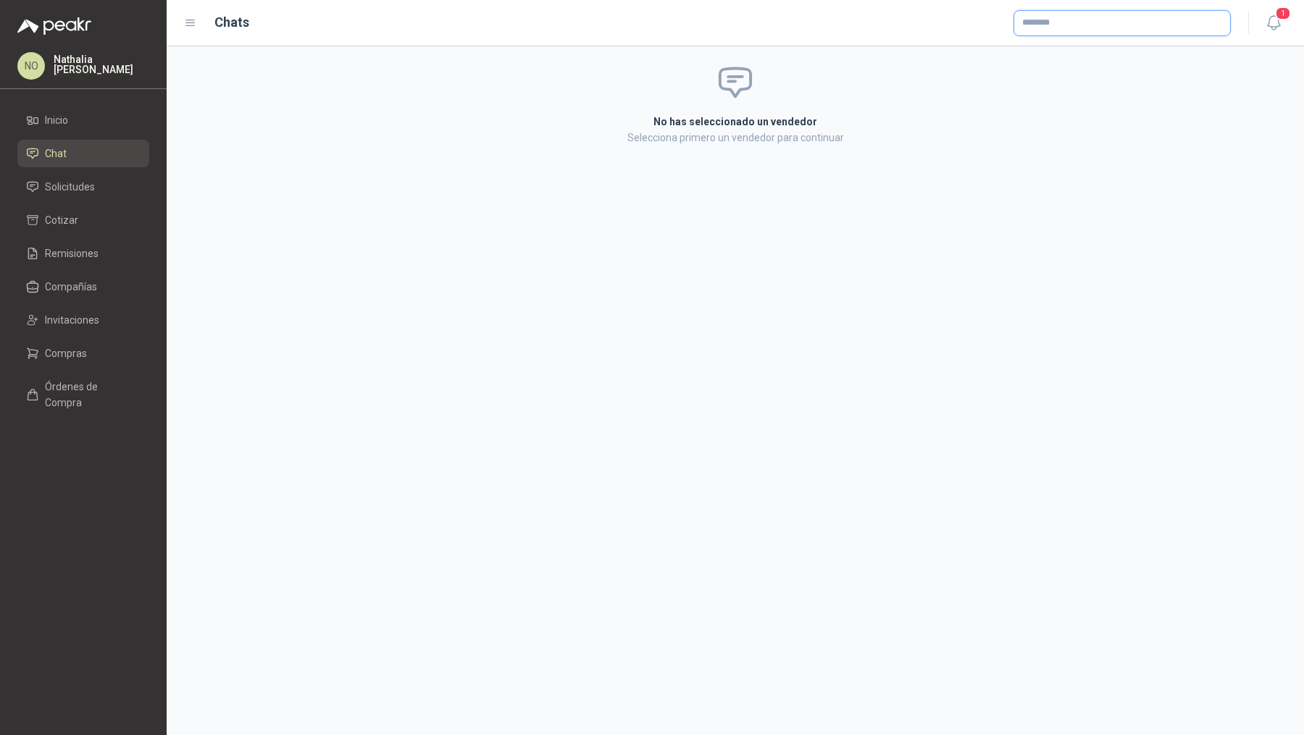
click at [1120, 23] on input "text" at bounding box center [1122, 23] width 216 height 25
type input "*******"
click at [1084, 59] on span "Colombiana de Comercio SA y/o Alkosto SA -" at bounding box center [1117, 62] width 140 height 7
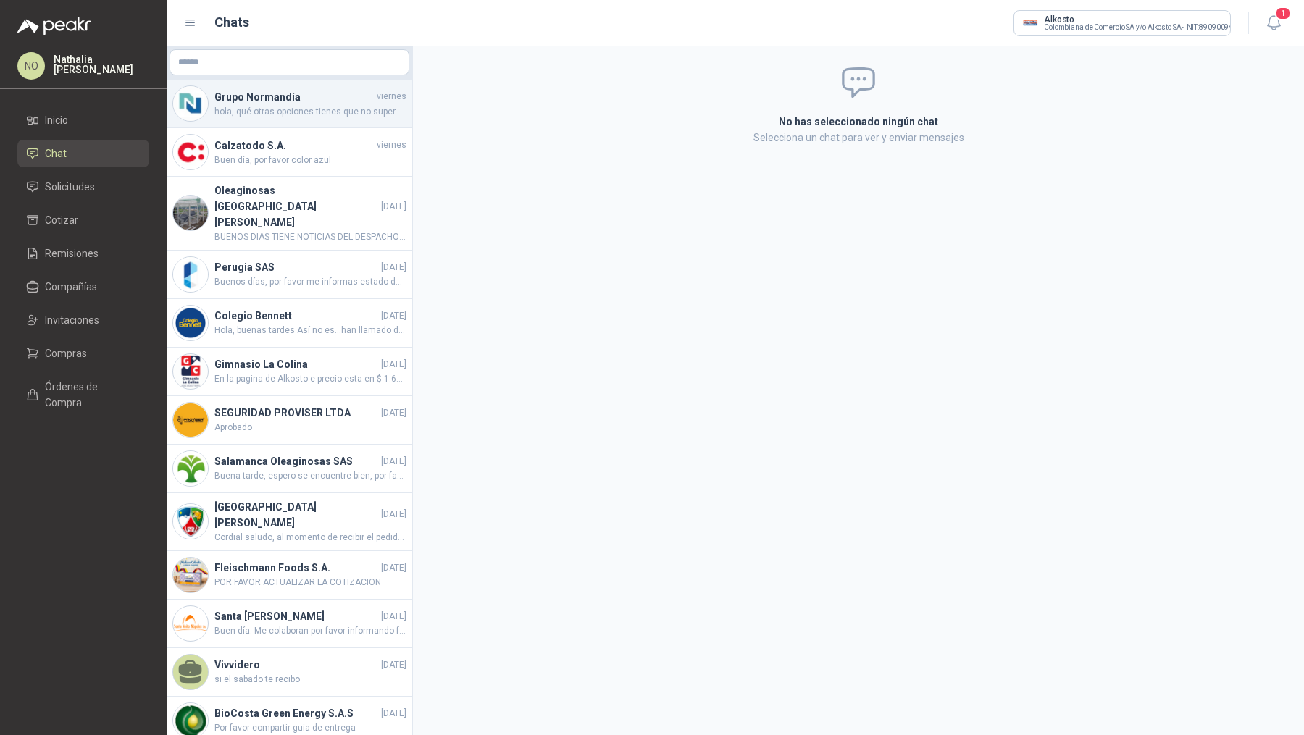
click at [317, 101] on h4 "Grupo Normandía" at bounding box center [293, 97] width 159 height 16
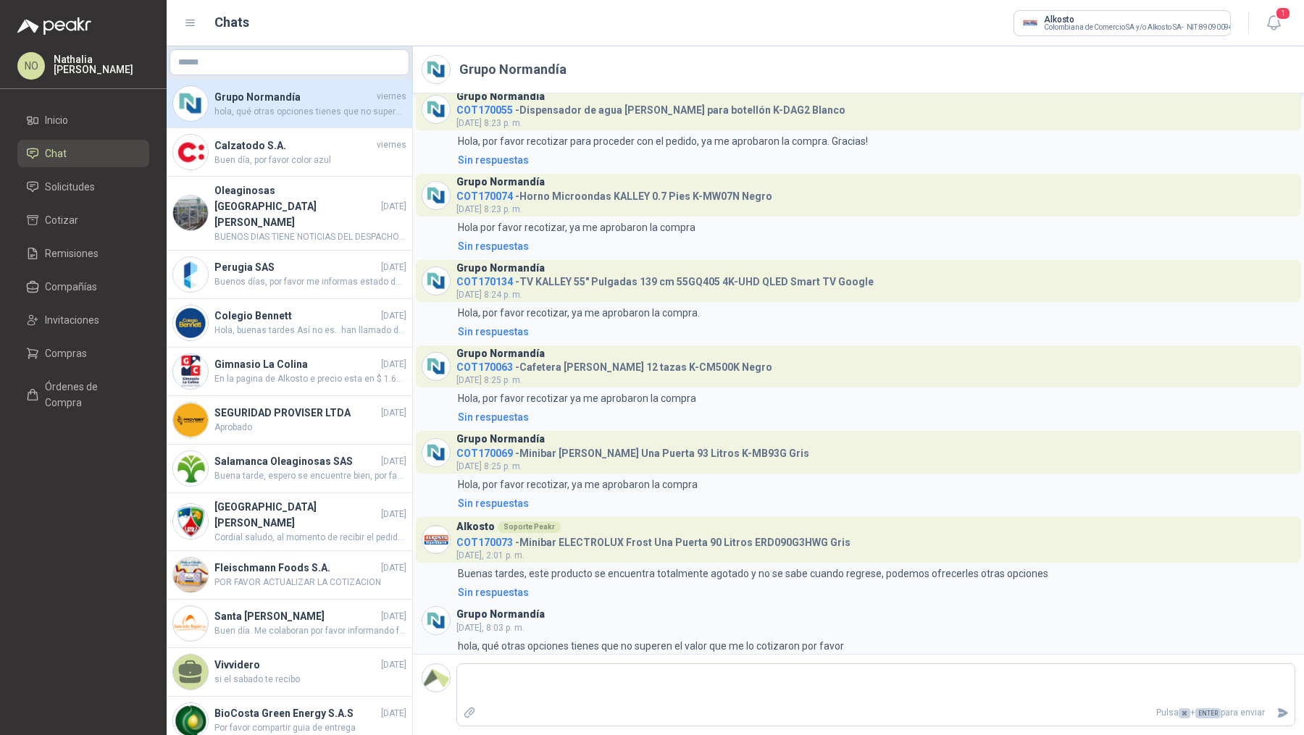
scroll to position [351, 0]
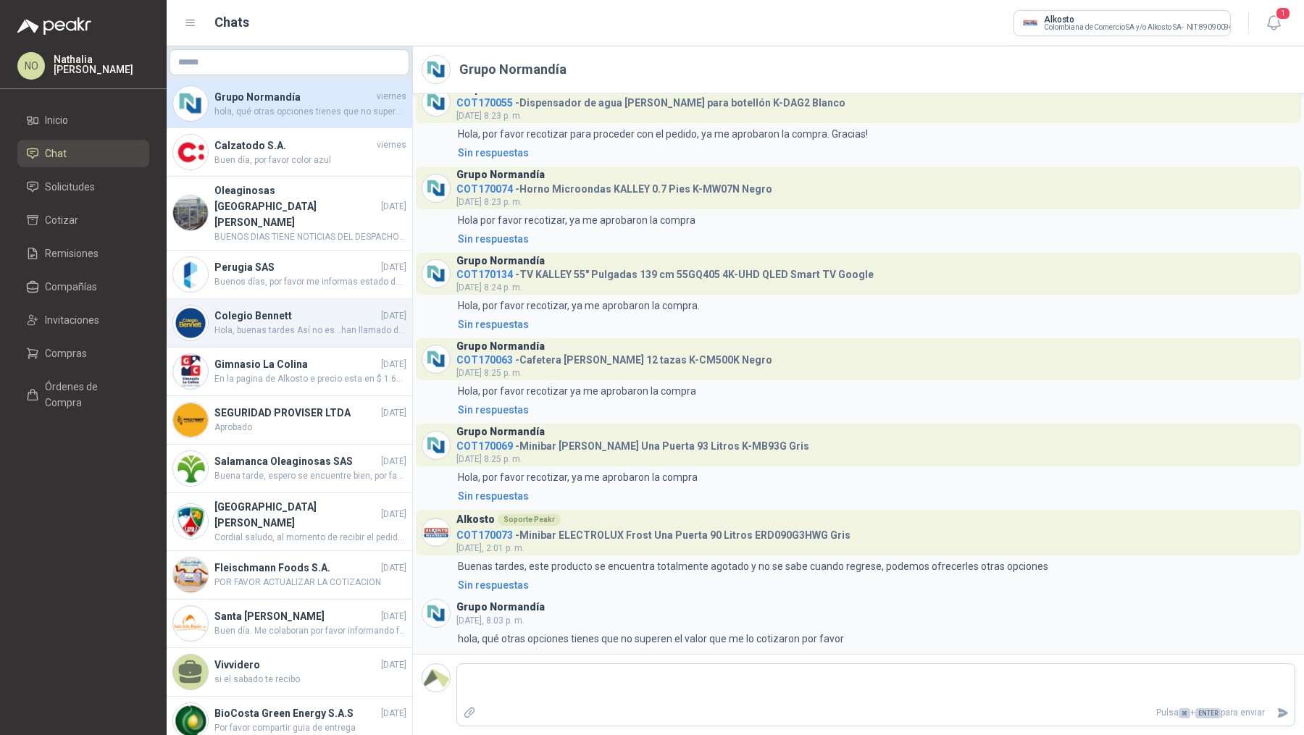
click at [319, 308] on h4 "Colegio Bennett" at bounding box center [296, 316] width 164 height 16
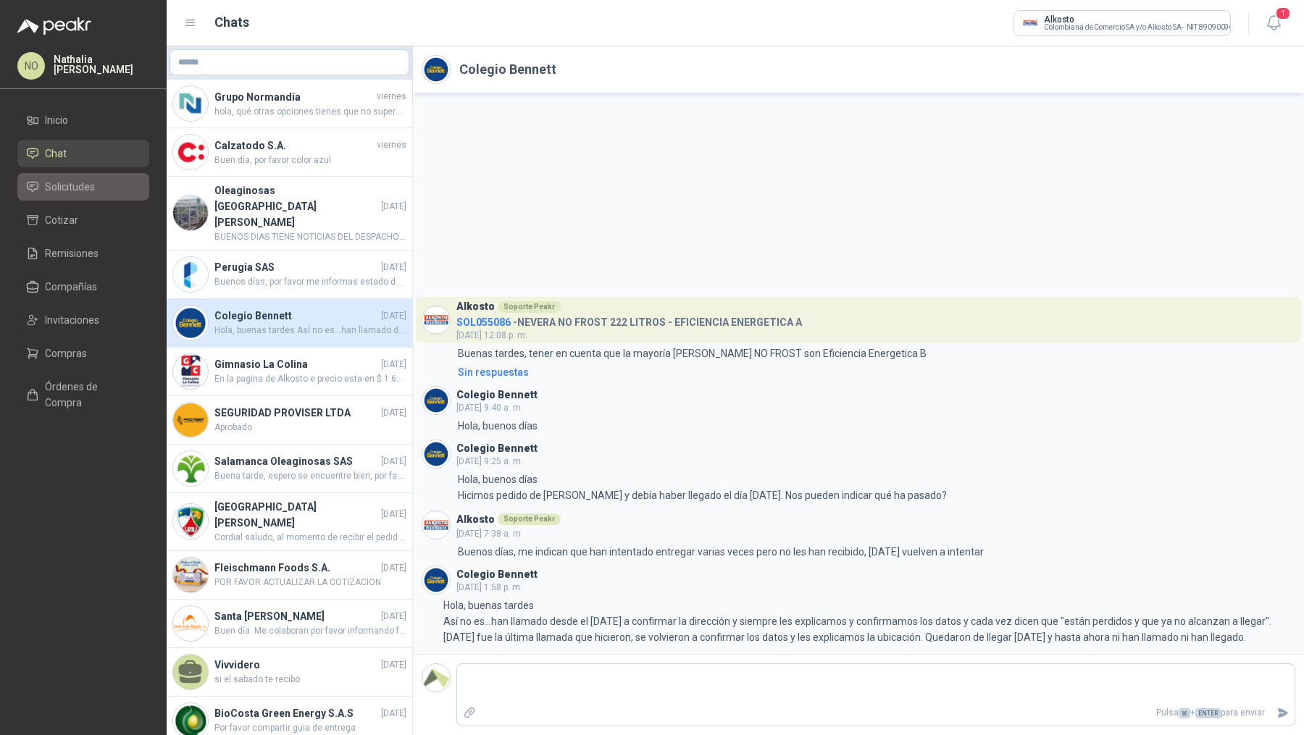
click at [92, 199] on link "Solicitudes" at bounding box center [83, 187] width 132 height 28
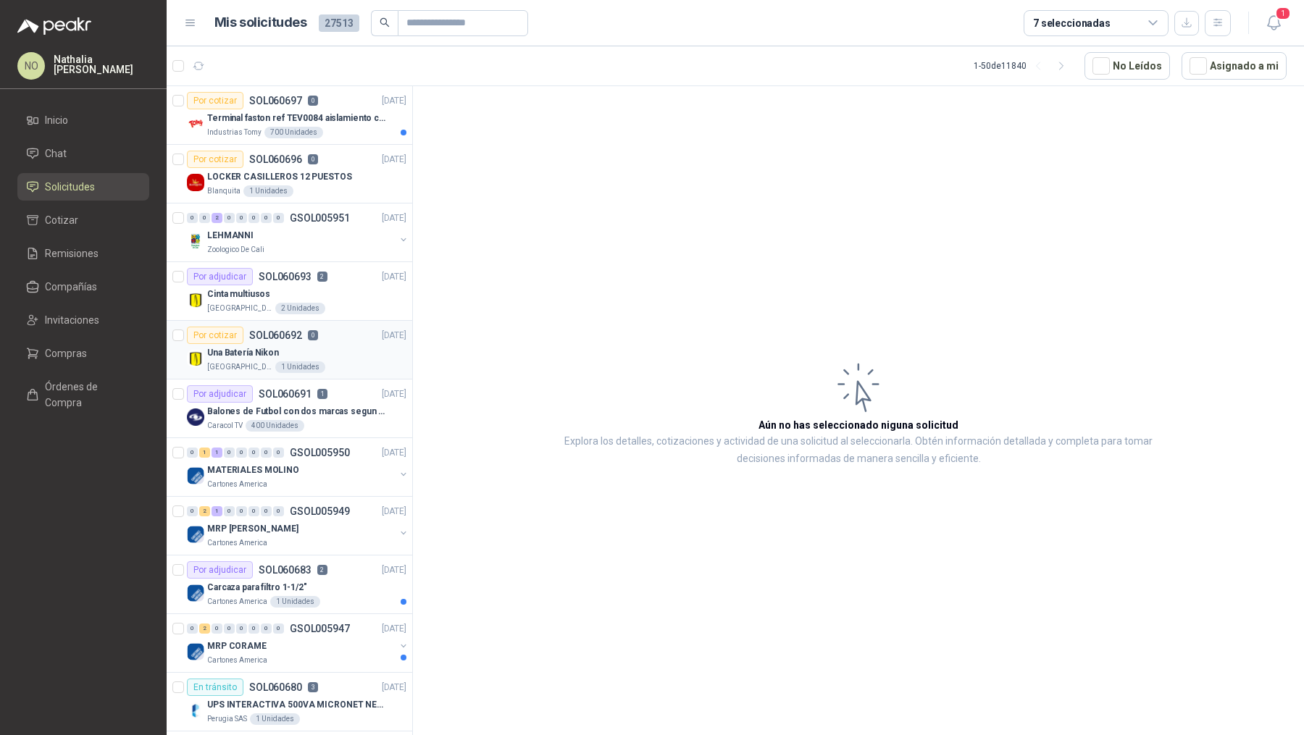
click at [318, 339] on div "Por cotizar SOL060692 0 10/10/25" at bounding box center [296, 335] width 219 height 17
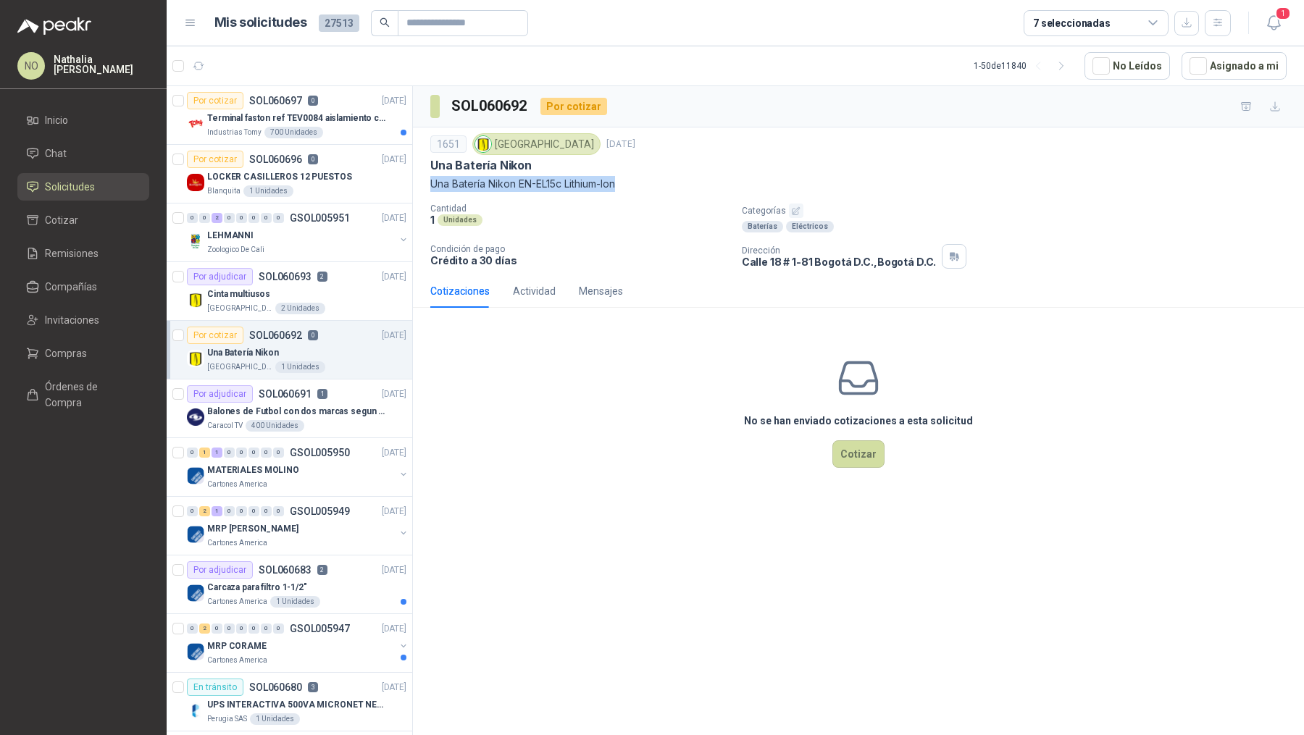
drag, startPoint x: 430, startPoint y: 181, endPoint x: 681, endPoint y: 182, distance: 250.6
click at [682, 183] on p "Una Batería Nikon EN-EL15c Lithium-Ion" at bounding box center [858, 184] width 856 height 16
copy p "Una Batería Nikon EN-EL15c Lithium-Ion"
click at [352, 125] on div "Terminal faston ref TEV0084 aislamiento completo" at bounding box center [306, 117] width 199 height 17
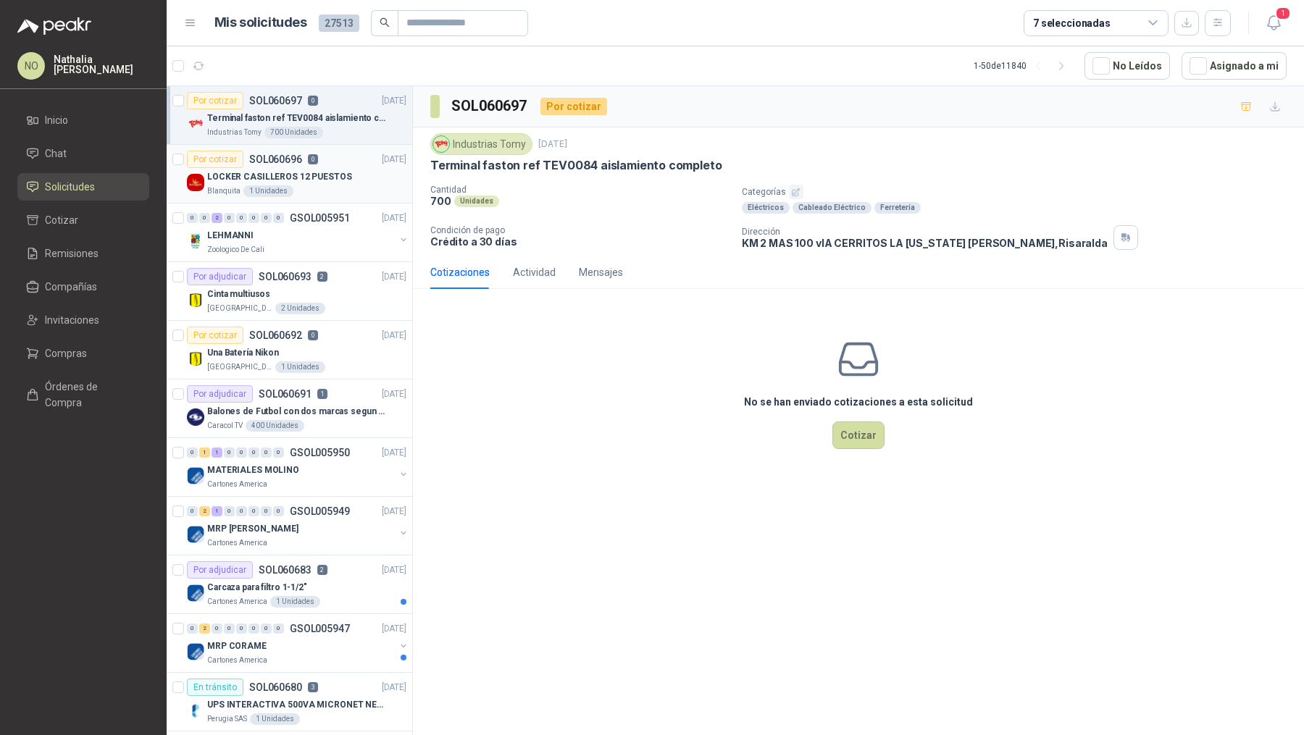
click at [325, 192] on div "Blanquita 1 Unidades" at bounding box center [306, 191] width 199 height 12
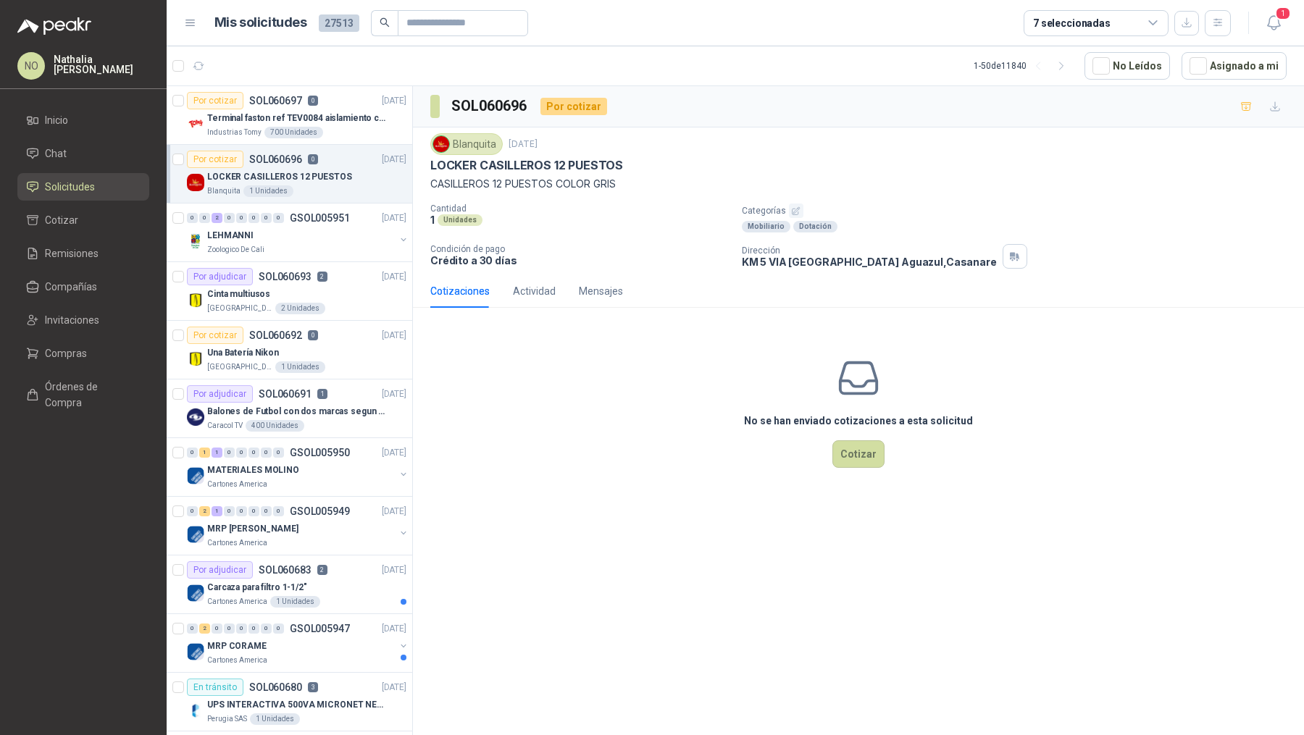
drag, startPoint x: 433, startPoint y: 169, endPoint x: 645, endPoint y: 170, distance: 211.5
click at [645, 170] on div "LOCKER CASILLEROS 12 PUESTOS" at bounding box center [858, 165] width 856 height 15
drag, startPoint x: 430, startPoint y: 165, endPoint x: 627, endPoint y: 164, distance: 197.8
click at [629, 164] on div "LOCKER CASILLEROS 12 PUESTOS" at bounding box center [858, 165] width 856 height 15
copy p "LOCKER CASILLEROS 12 PUESTOS"
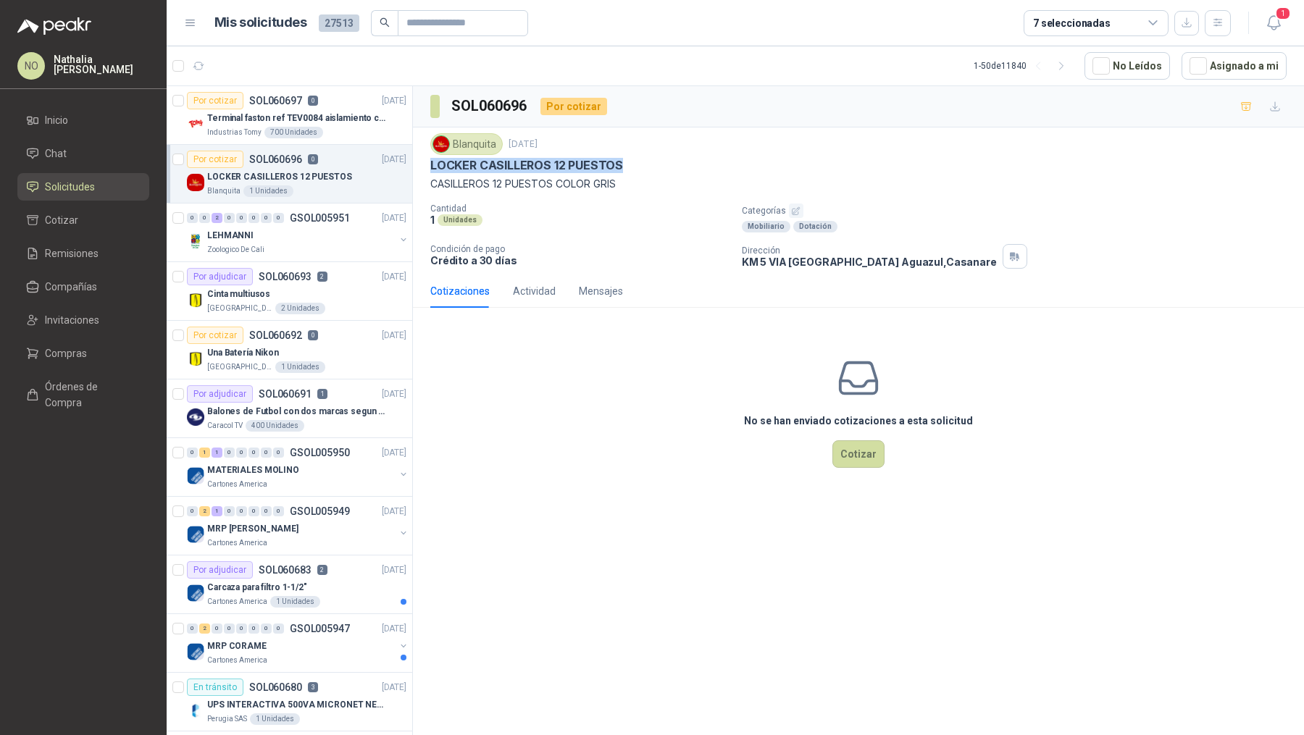
click at [1221, 49] on article "1 - 50 de 11840 No Leídos Asignado a mi" at bounding box center [735, 65] width 1137 height 39
click at [1221, 66] on button "Asignado a mi" at bounding box center [1233, 66] width 105 height 28
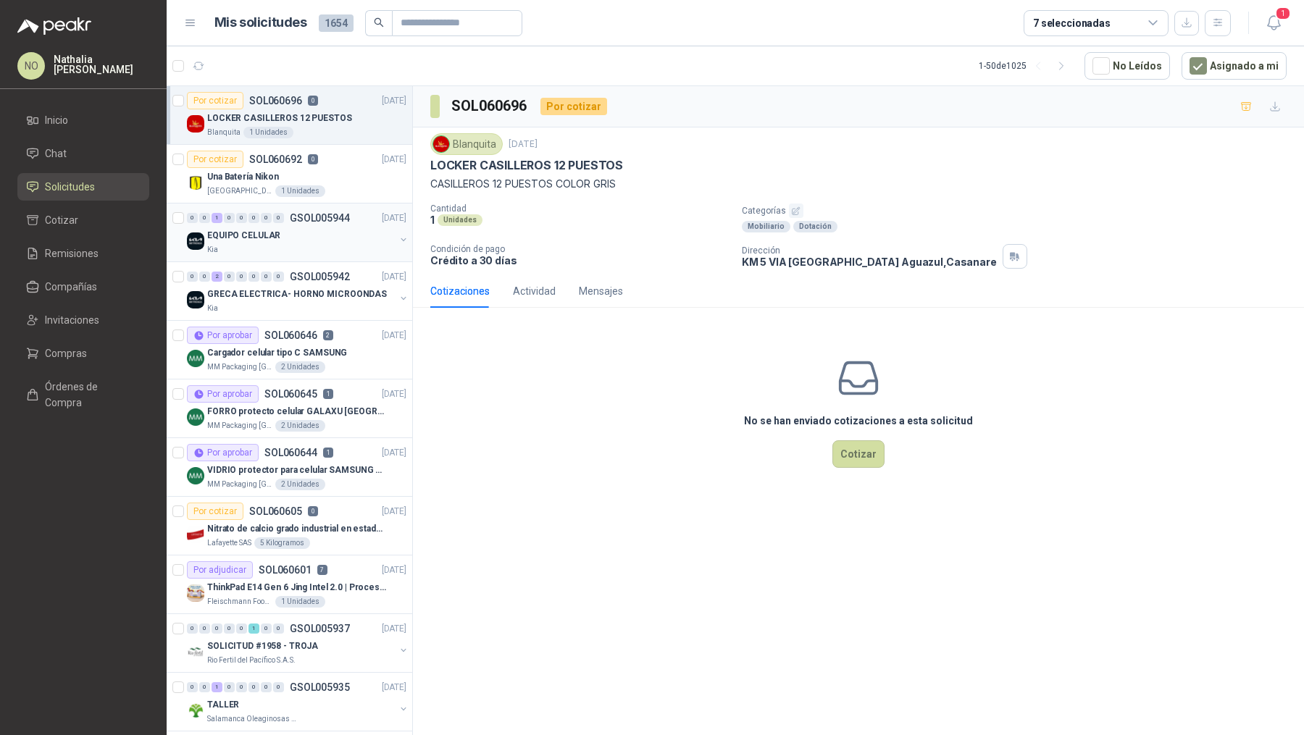
click at [322, 250] on div "Kia" at bounding box center [301, 250] width 188 height 12
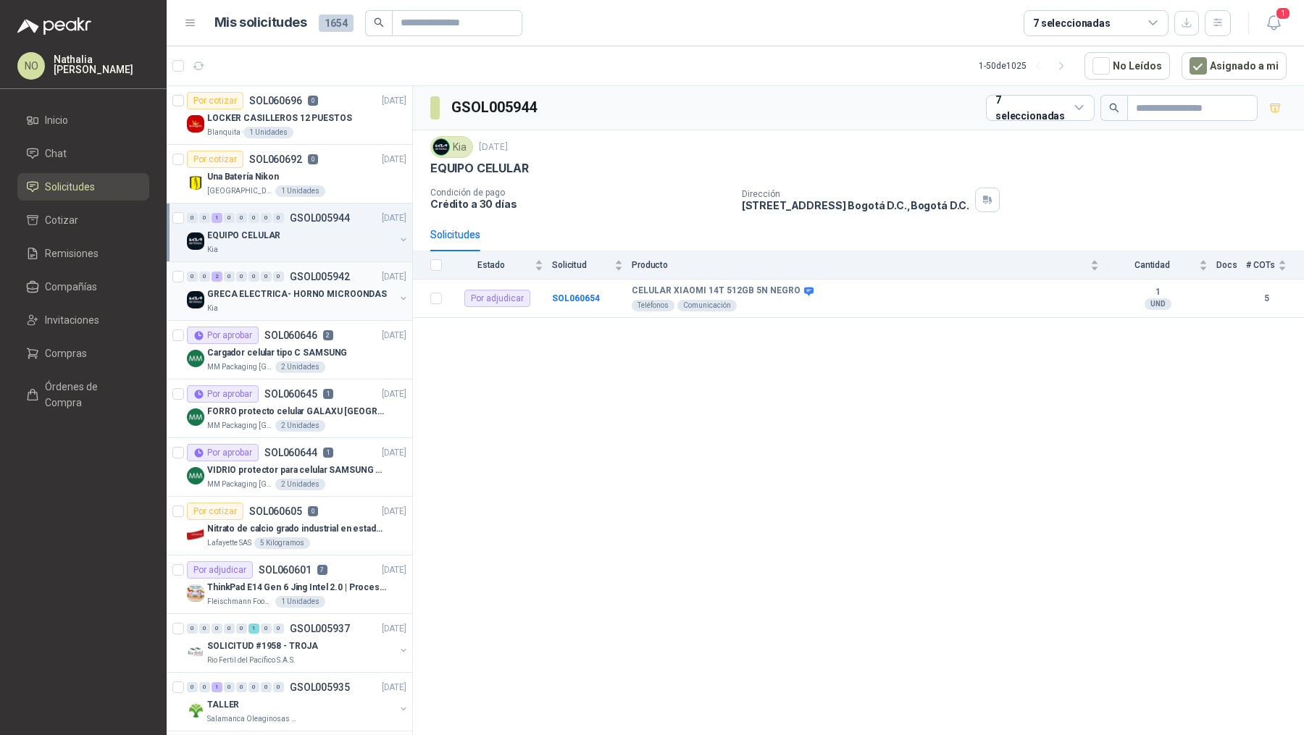
click at [322, 288] on p "GRECA ELECTRICA- HORNO MICROONDAS" at bounding box center [297, 295] width 180 height 14
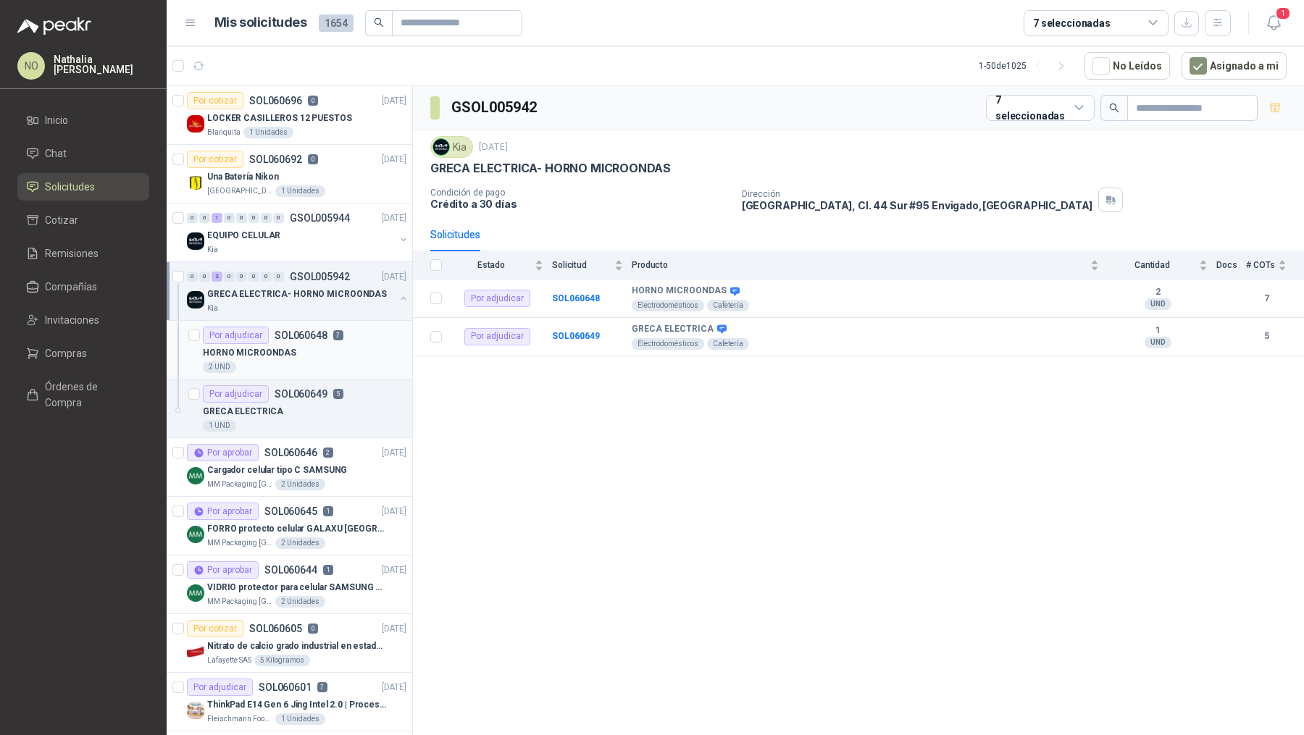
click at [305, 357] on div "HORNO MICROONDAS" at bounding box center [305, 352] width 204 height 17
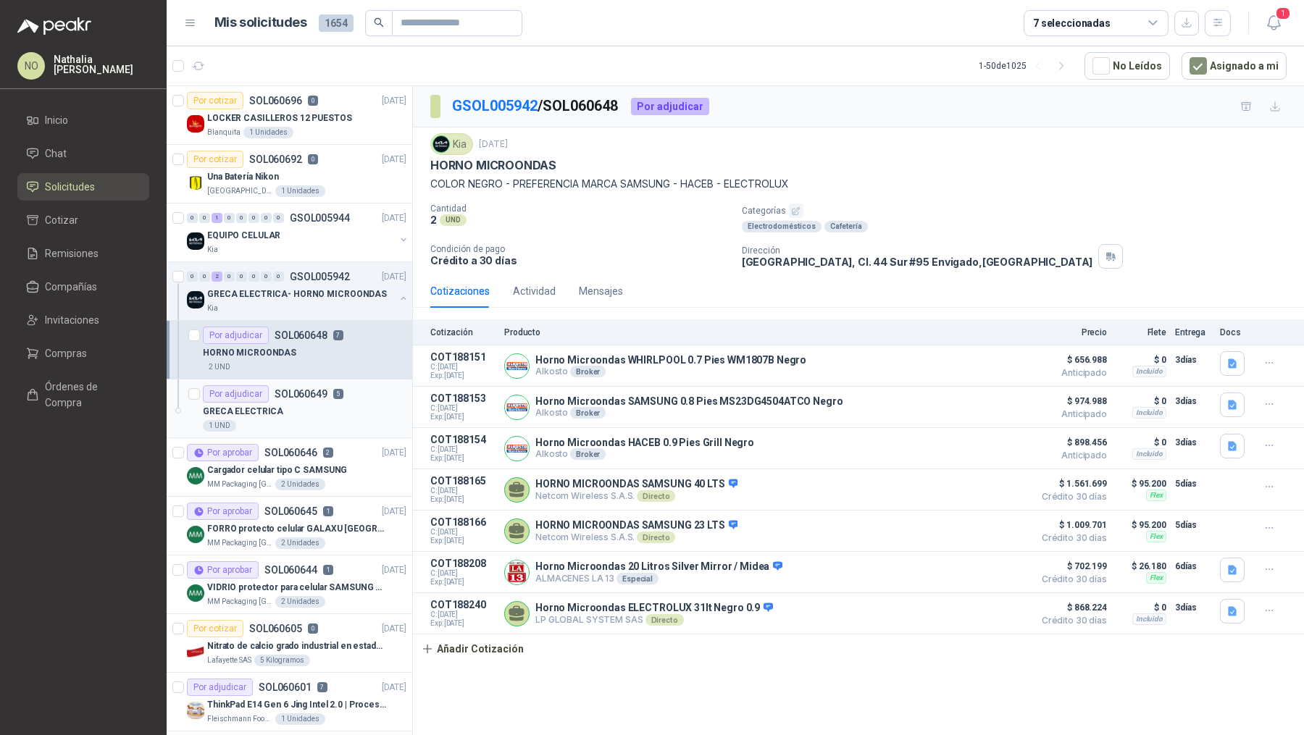
click at [304, 412] on div "GRECA ELECTRICA" at bounding box center [305, 411] width 204 height 17
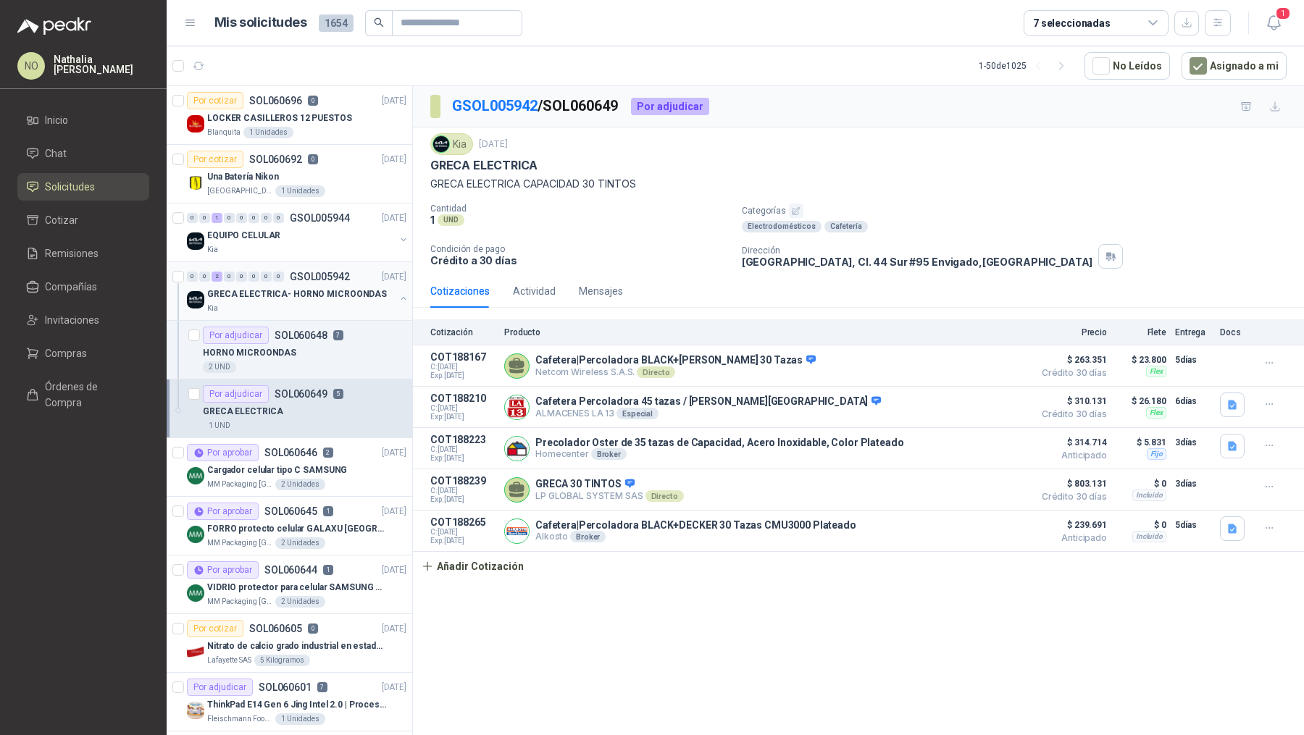
click at [327, 288] on p "GRECA ELECTRICA- HORNO MICROONDAS" at bounding box center [297, 295] width 180 height 14
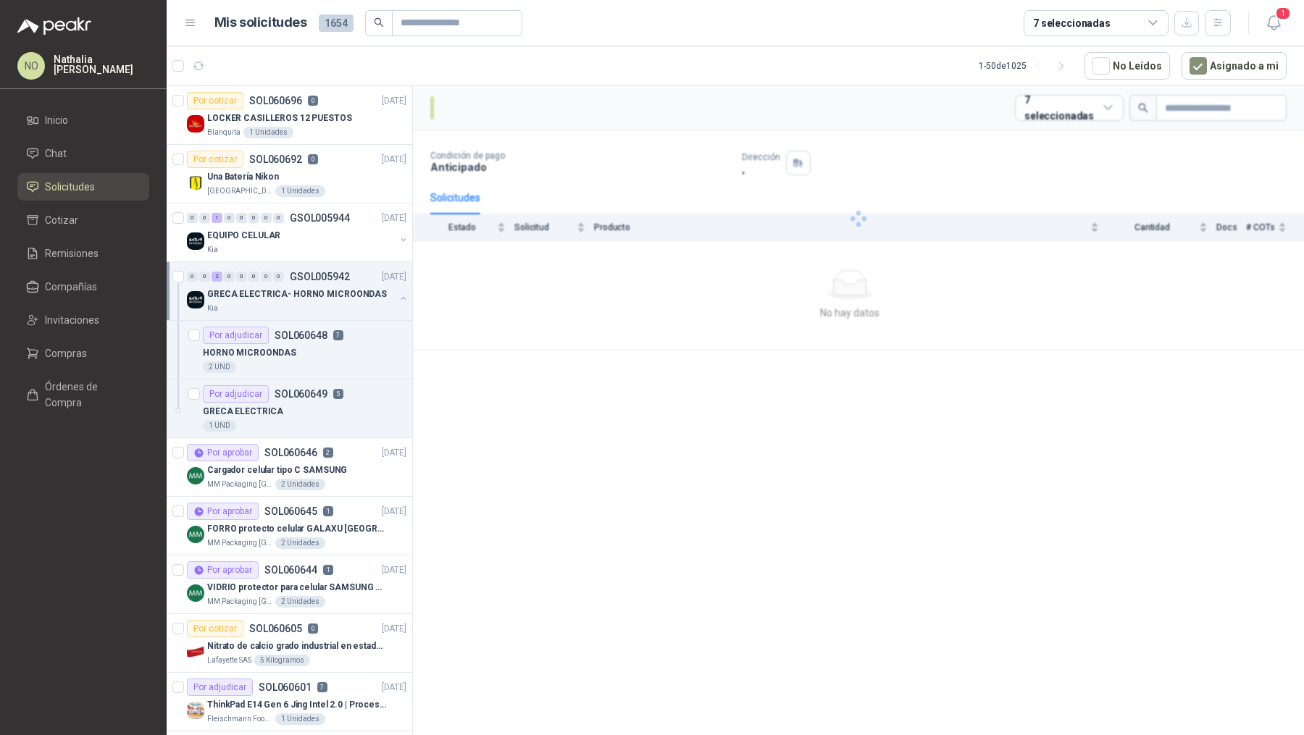
click at [327, 288] on p "GRECA ELECTRICA- HORNO MICROONDAS" at bounding box center [297, 295] width 180 height 14
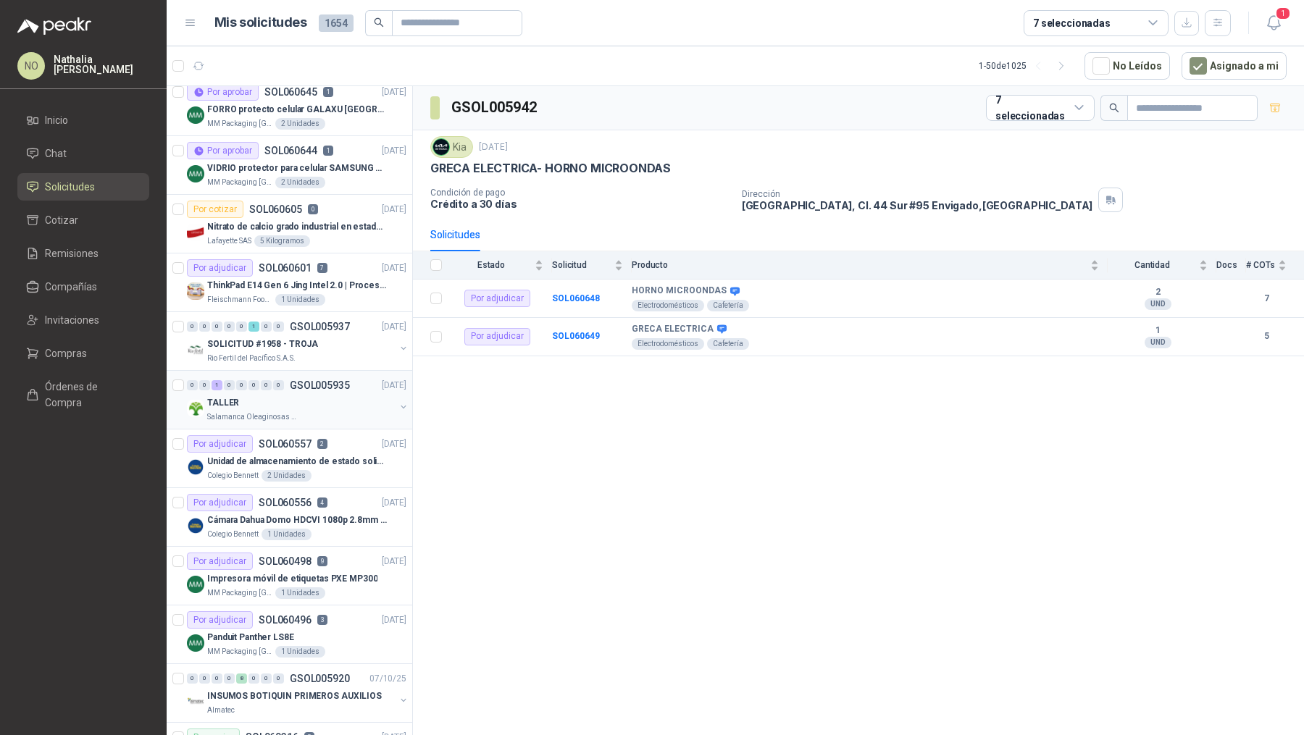
scroll to position [303, 0]
click at [330, 635] on div "Panduit Panther LS8E" at bounding box center [306, 636] width 199 height 17
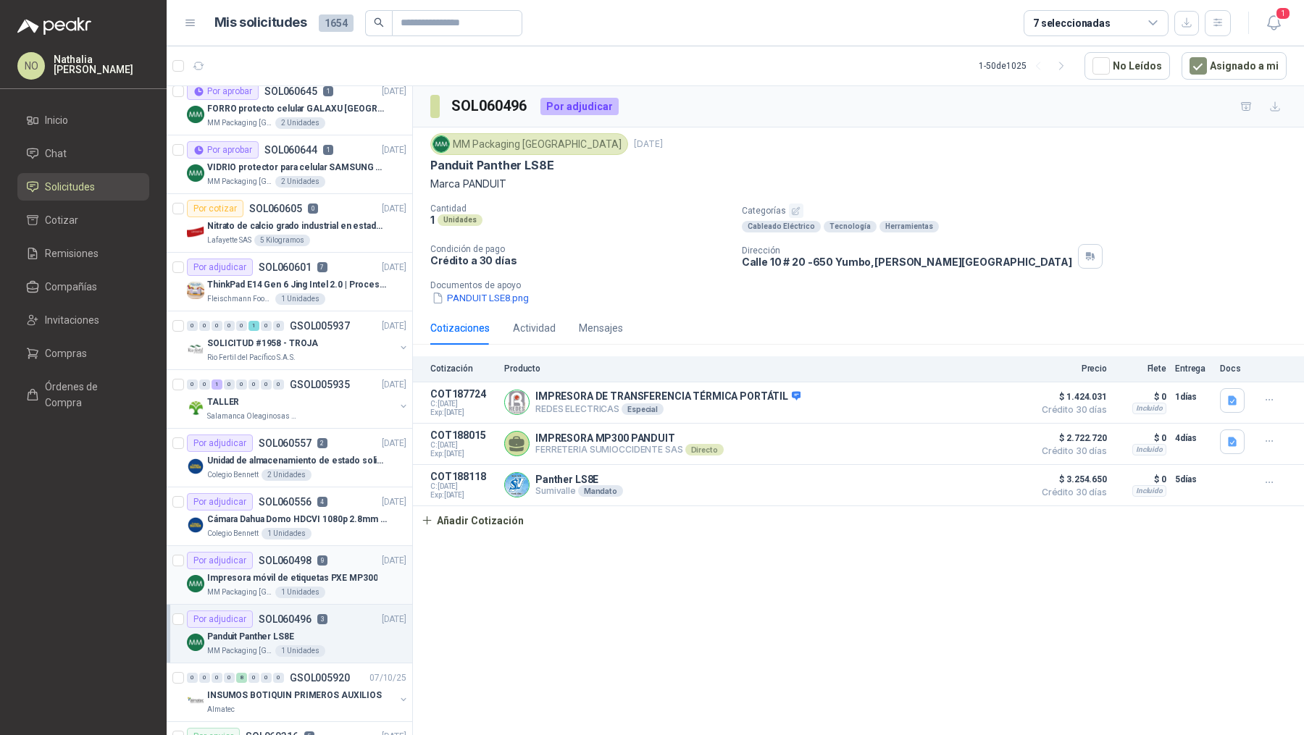
click at [327, 572] on p "Impresora móvil de etiquetas PXE MP300" at bounding box center [292, 579] width 170 height 14
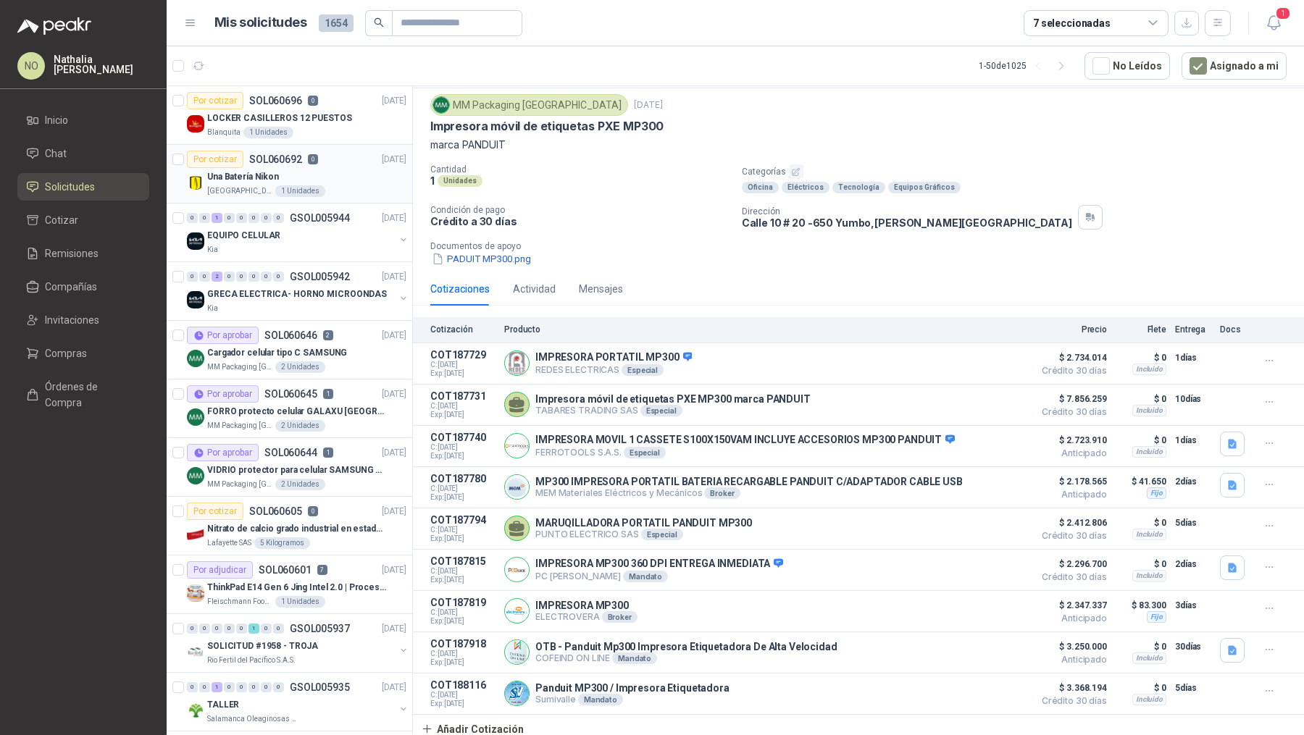
scroll to position [180, 0]
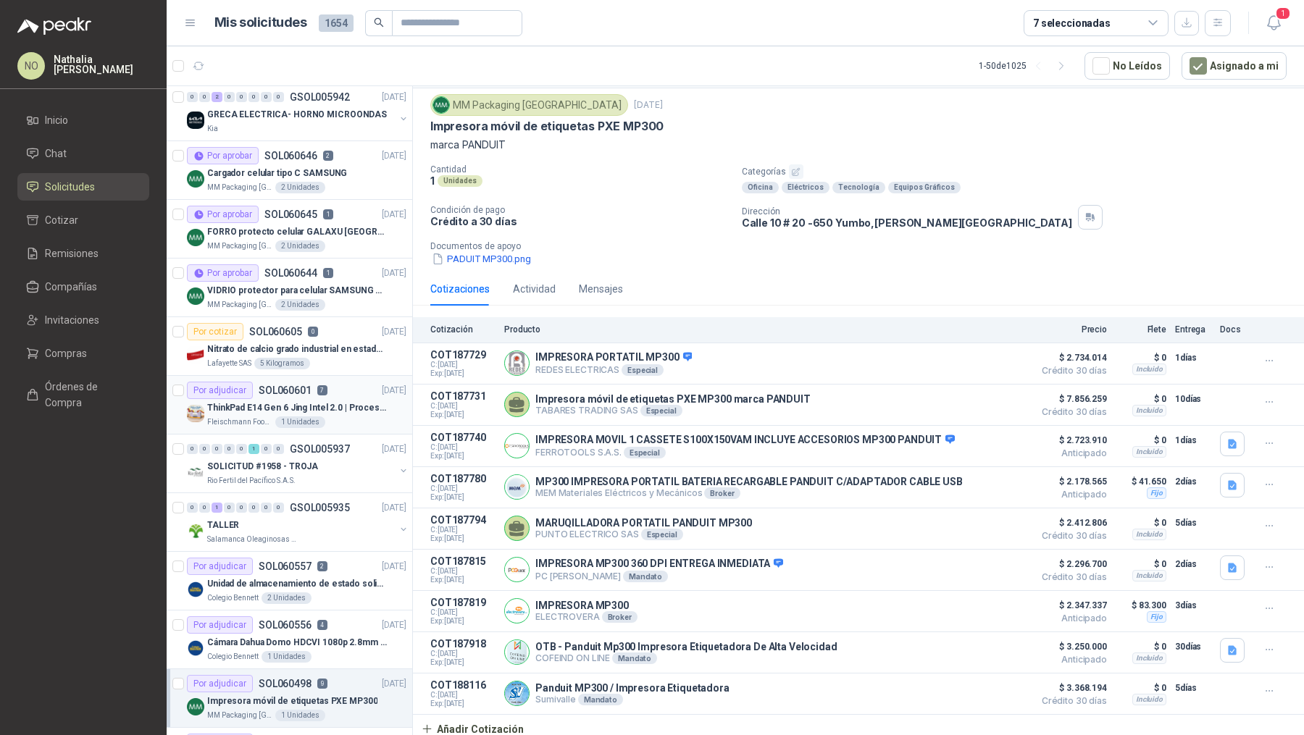
click at [321, 417] on div "Fleischmann Foods S.A. 1 Unidades" at bounding box center [306, 423] width 199 height 12
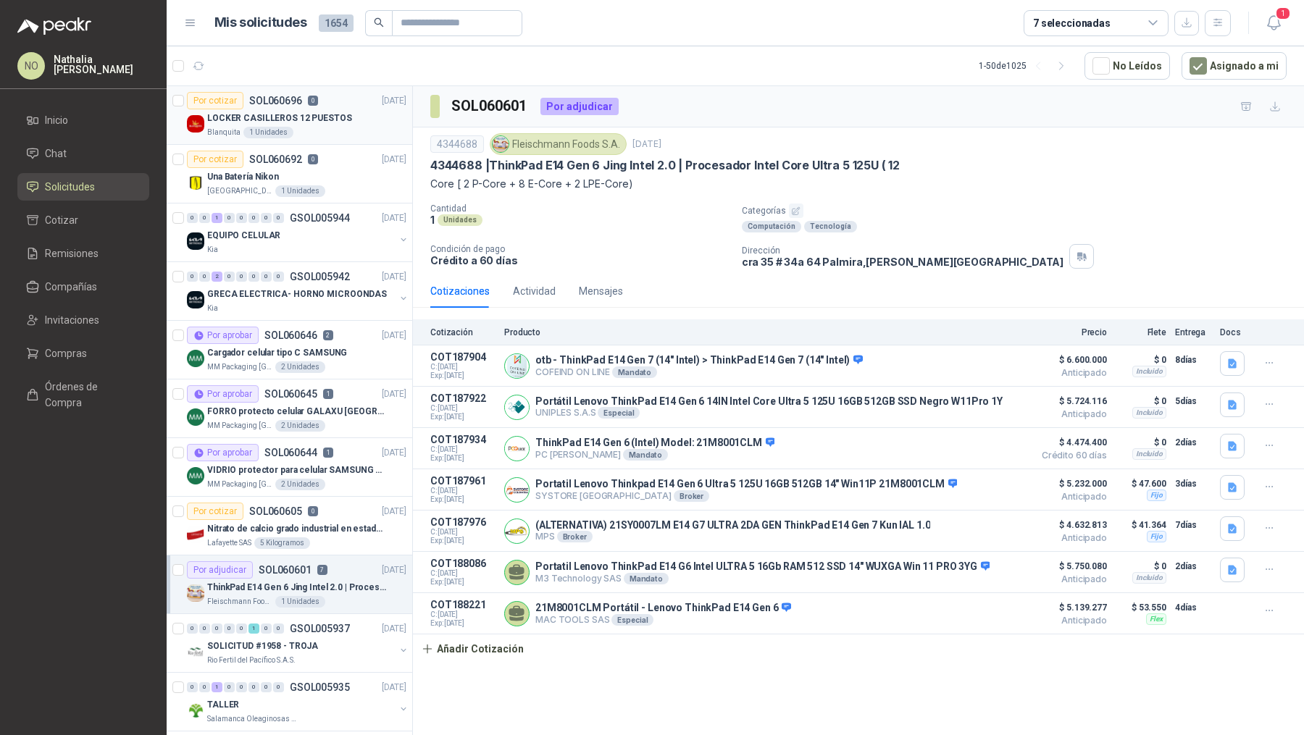
click at [296, 104] on p "SOL060696" at bounding box center [275, 101] width 53 height 10
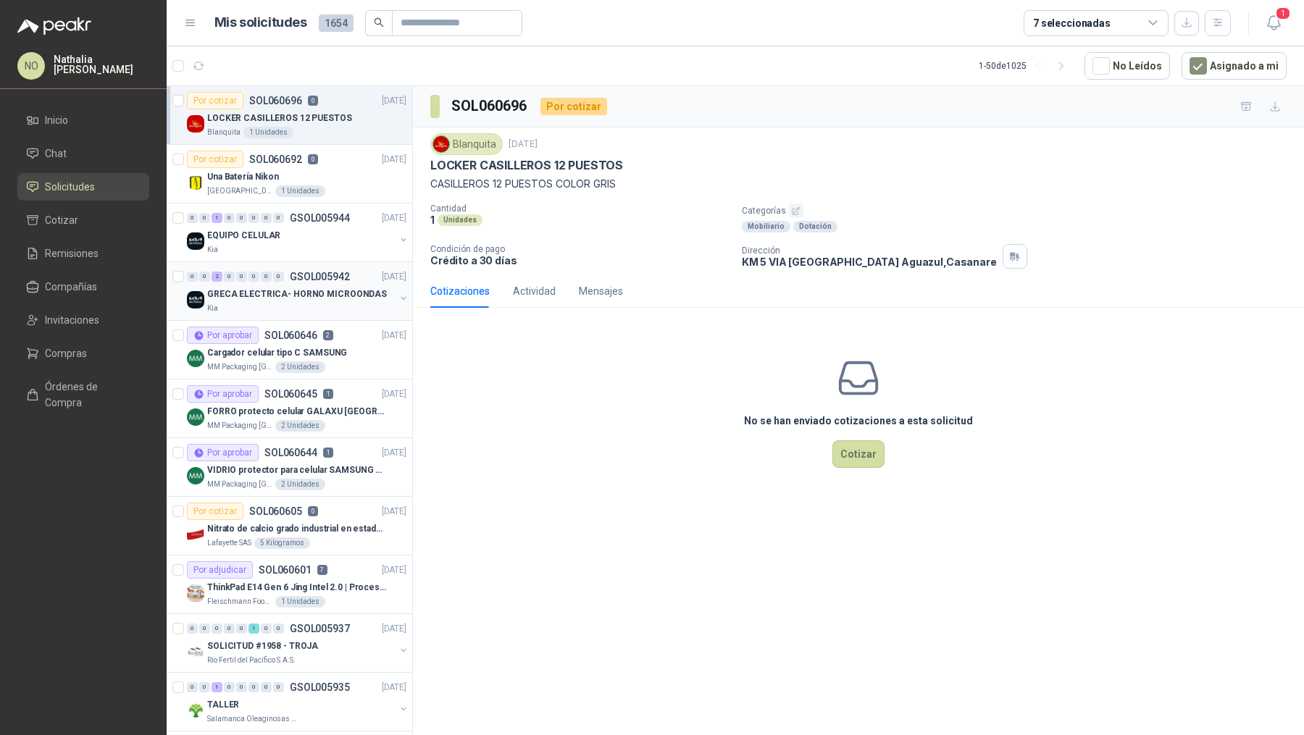
scroll to position [59, 0]
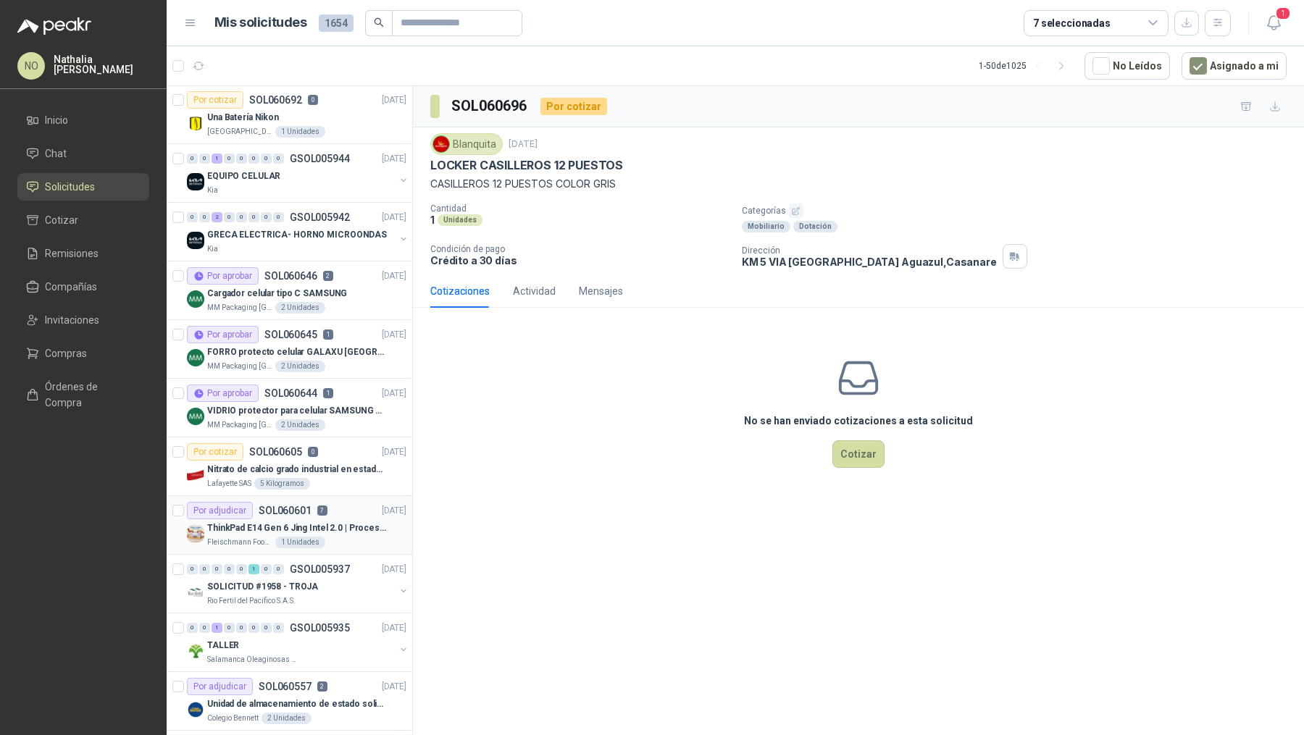
click at [313, 526] on p "ThinkPad E14 Gen 6 Jing Intel 2.0 | Procesador Intel Core Ultra 5 125U ( 12" at bounding box center [297, 529] width 180 height 14
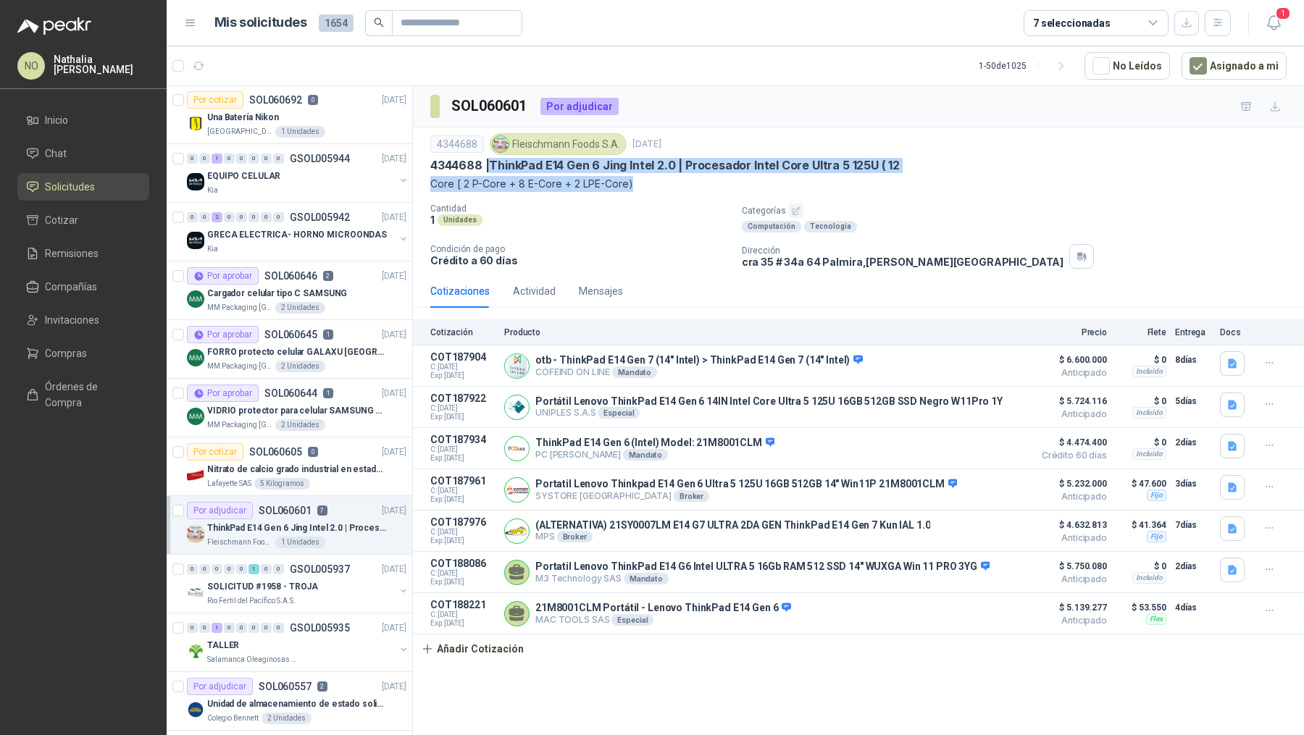
drag, startPoint x: 494, startPoint y: 163, endPoint x: 666, endPoint y: 183, distance: 172.9
click at [666, 183] on div "4344688 Fleischmann Foods S.A. 8 oct, 2025 4344688 | ThinkPad E14 Gen 6 Jing …" at bounding box center [858, 162] width 856 height 59
copy div "ThinkPad E14 Gen 6 Jing Intel 2.0 | Procesador Intel Core Ultra 5 125U ( 12  C…"
click at [225, 62] on button "1" at bounding box center [233, 65] width 23 height 23
click at [97, 217] on li "Cotizar 1" at bounding box center [83, 220] width 114 height 16
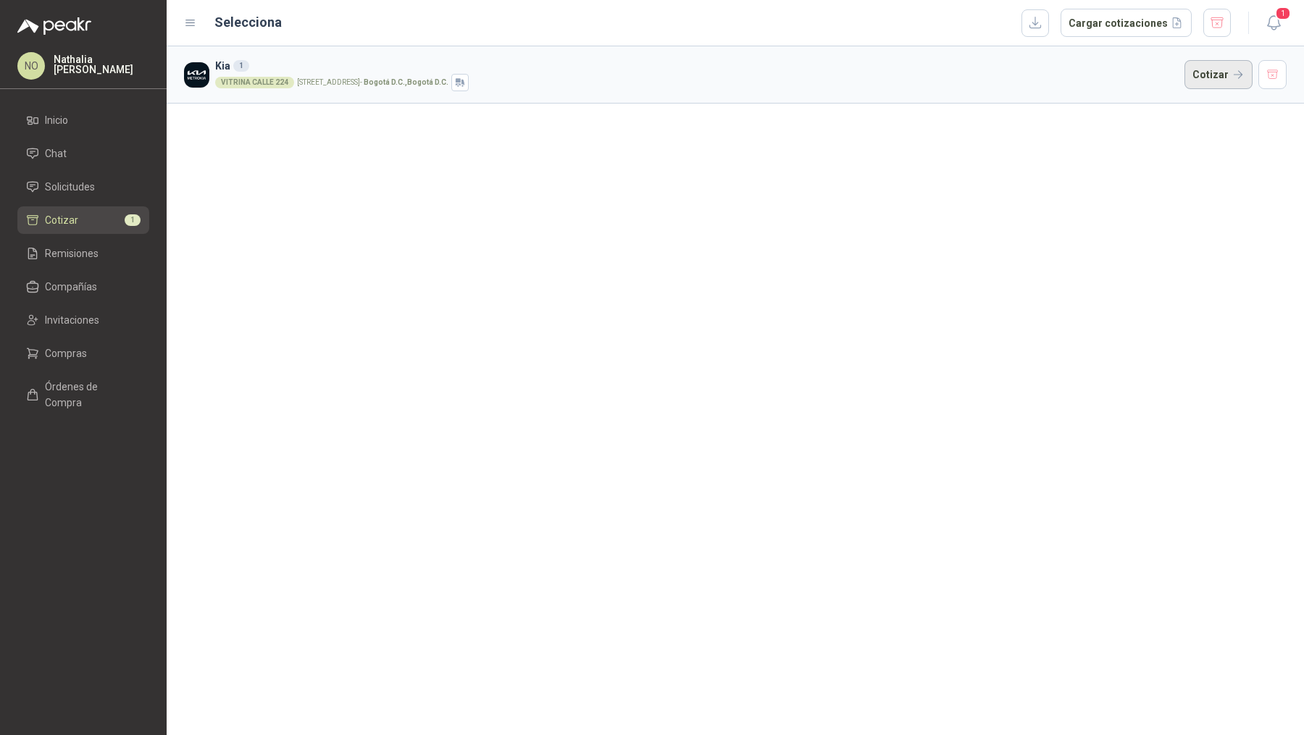
click at [1216, 81] on button "Cotizar" at bounding box center [1218, 74] width 68 height 29
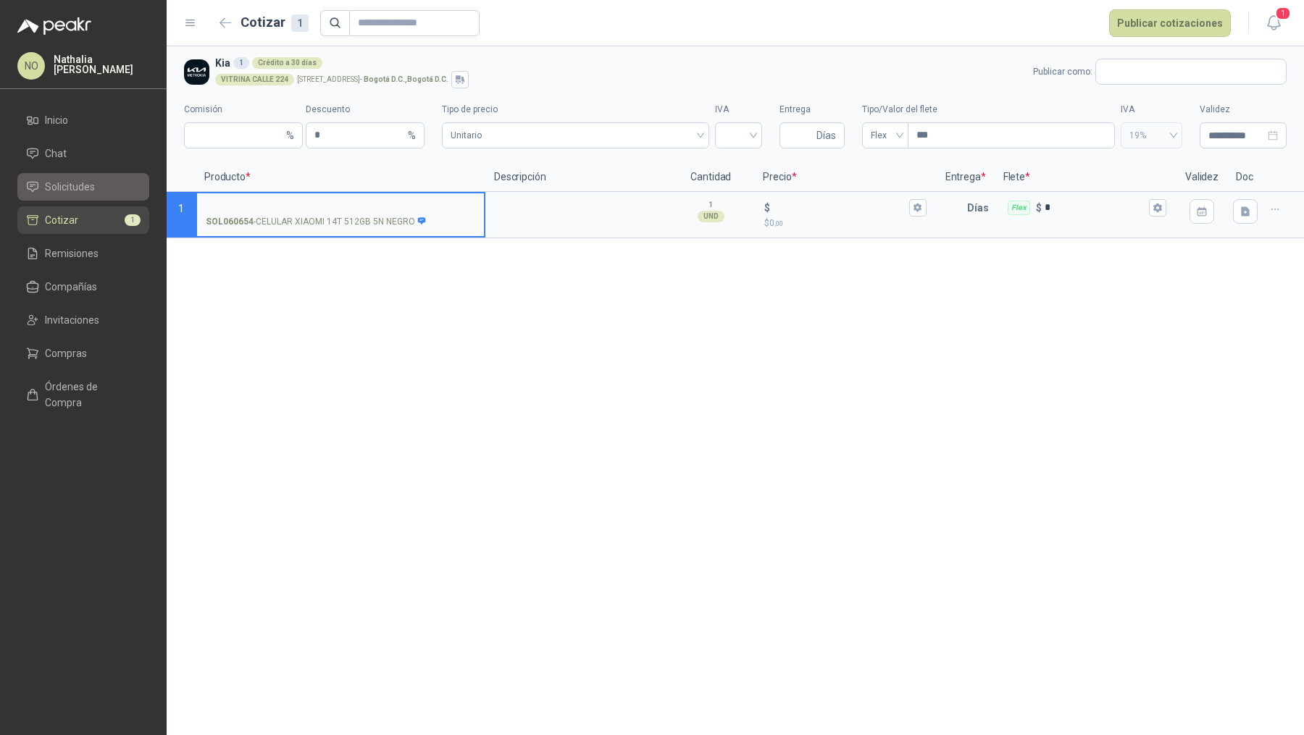
click at [89, 188] on span "Solicitudes" at bounding box center [70, 187] width 50 height 16
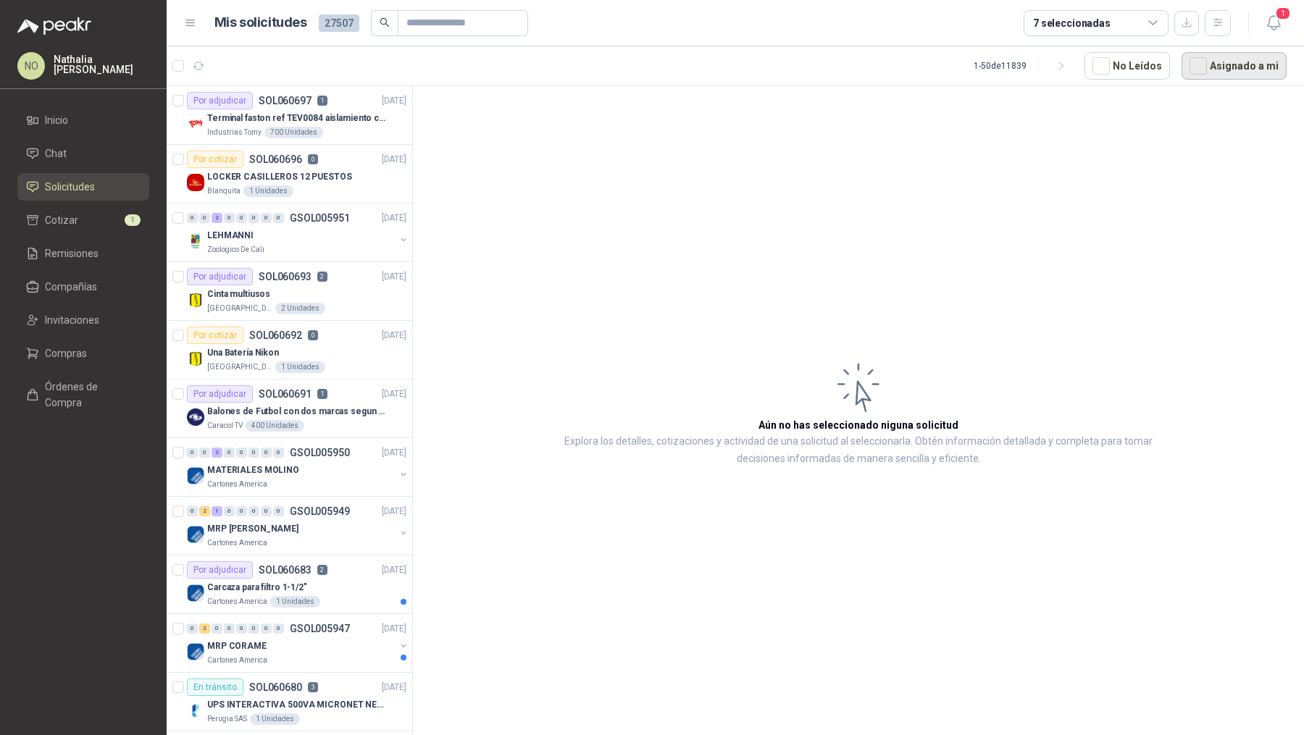
click at [1229, 54] on button "Asignado a mi" at bounding box center [1233, 66] width 105 height 28
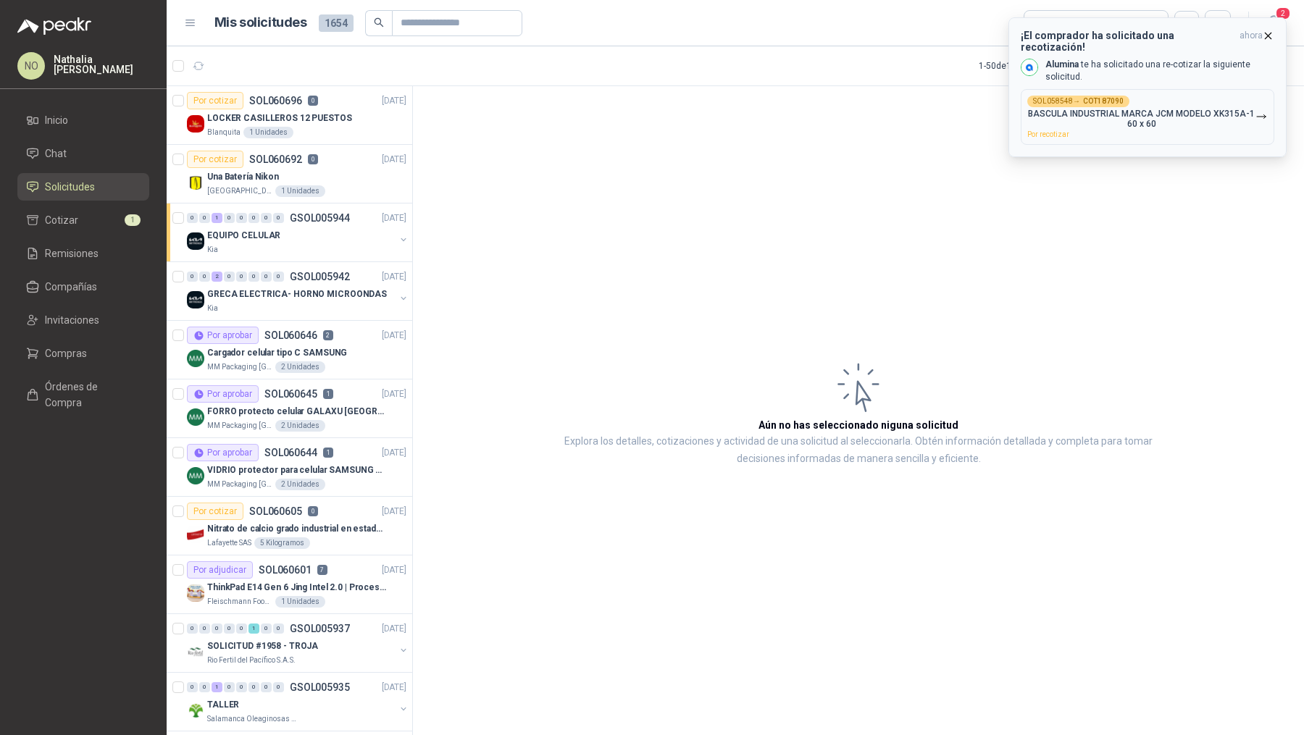
click at [1186, 96] on div "SOL058548 → COT187090 BASCULA INDUSTRIAL MARCA JCM MODELO XK315A-1 60 x 60 Por …" at bounding box center [1141, 117] width 228 height 43
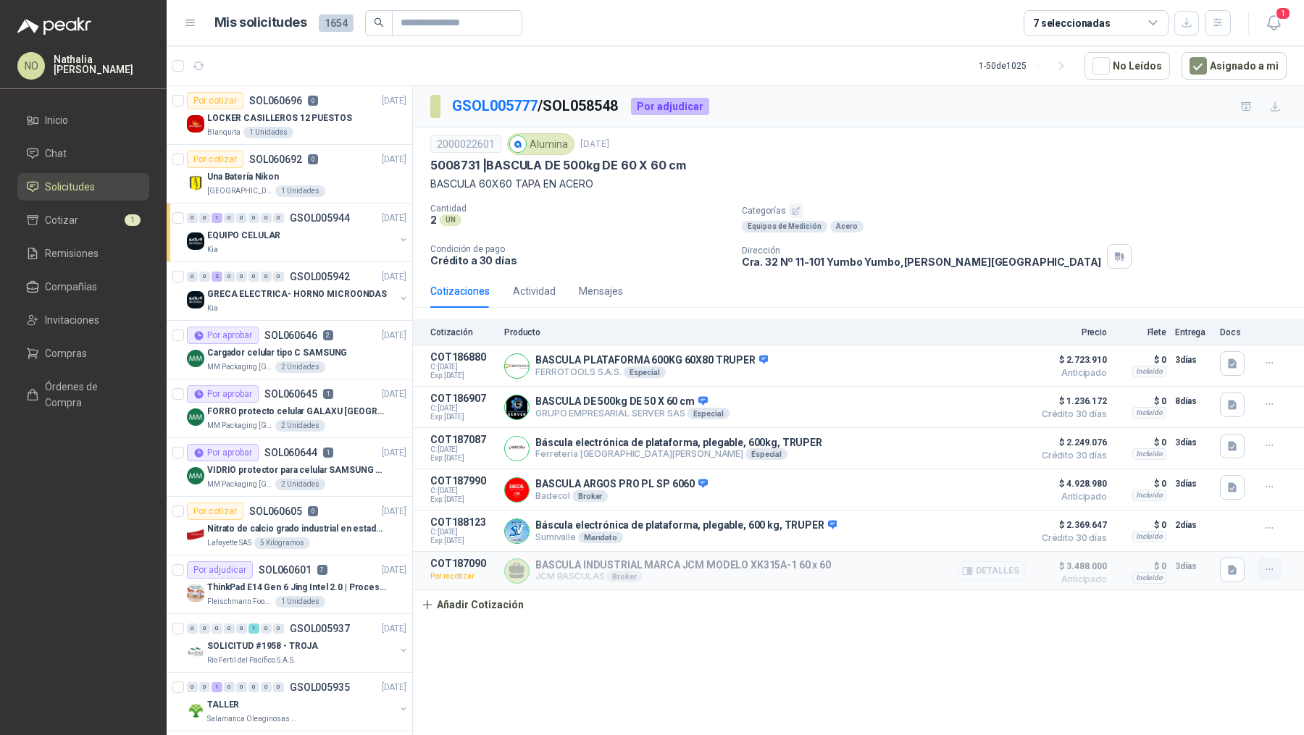
click at [1274, 567] on icon "button" at bounding box center [1269, 570] width 12 height 12
click at [1218, 485] on button "Editar" at bounding box center [1240, 482] width 116 height 23
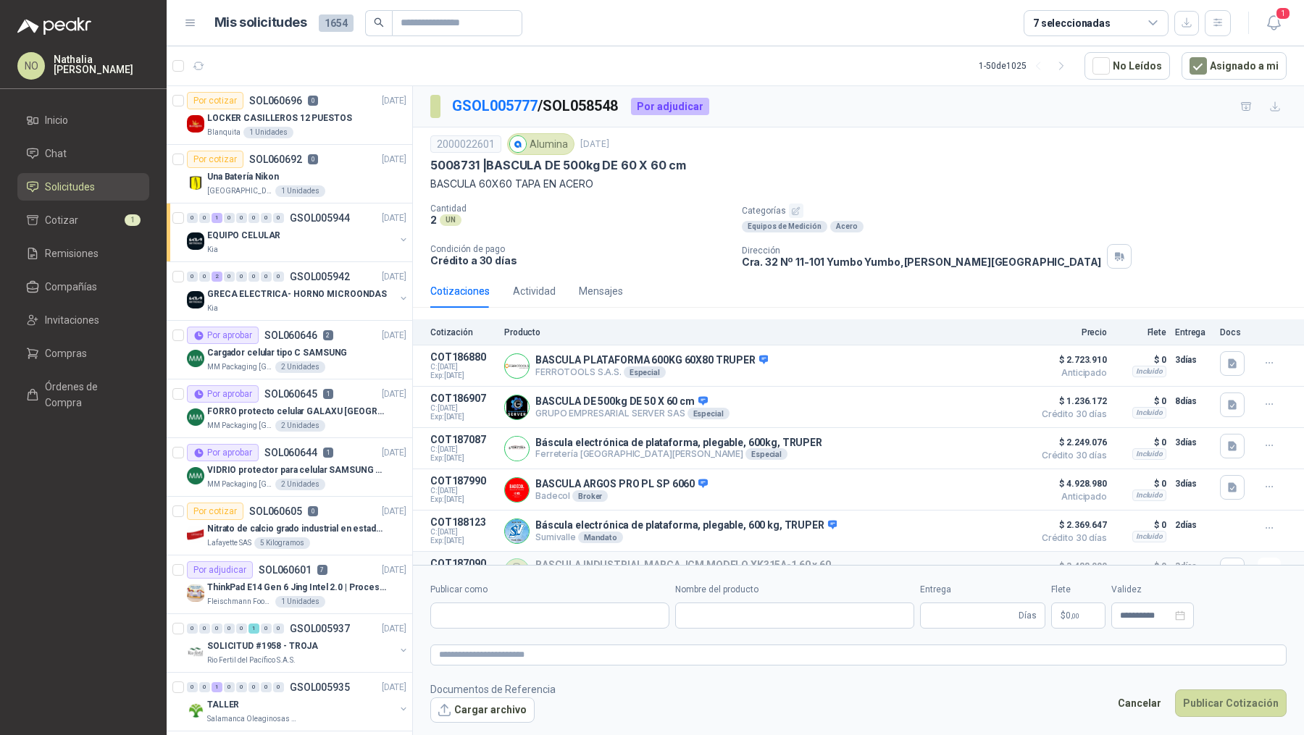
type input "**********"
type input "*"
type input "**********"
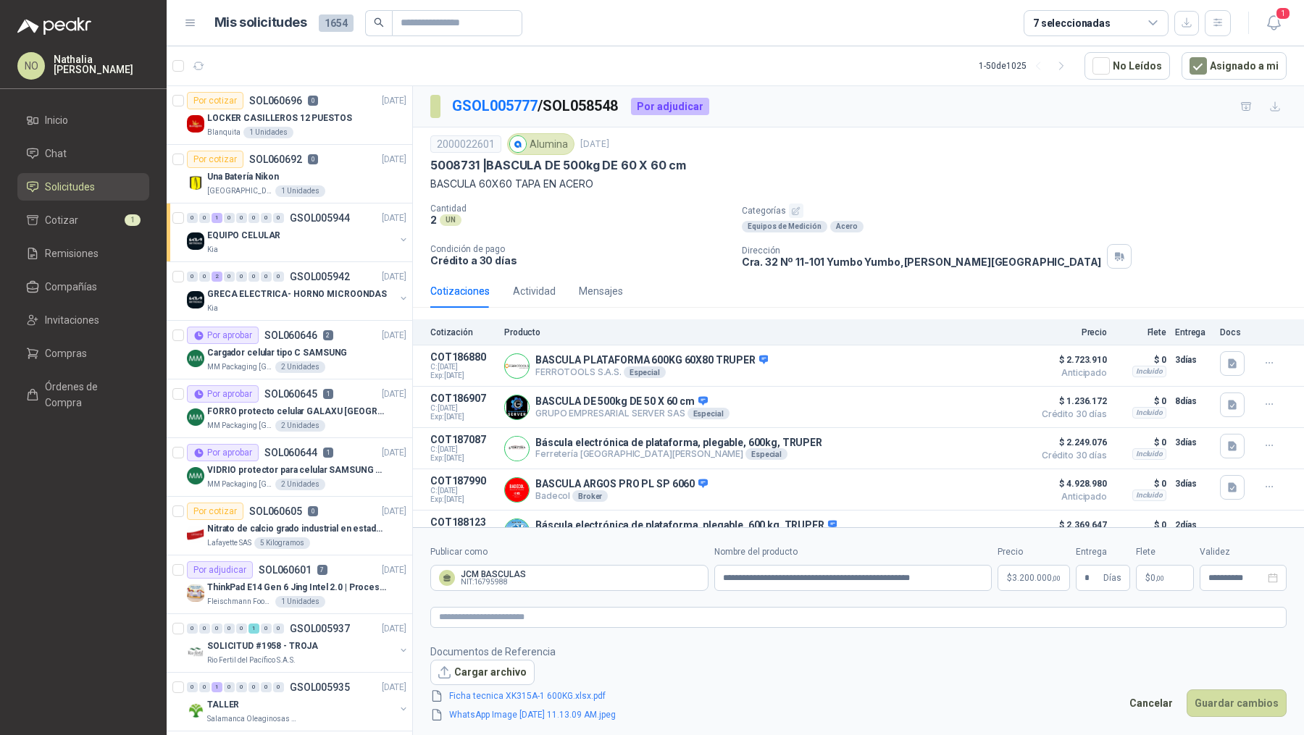
click at [1024, 582] on span "3.200.000 ,00" at bounding box center [1036, 578] width 49 height 9
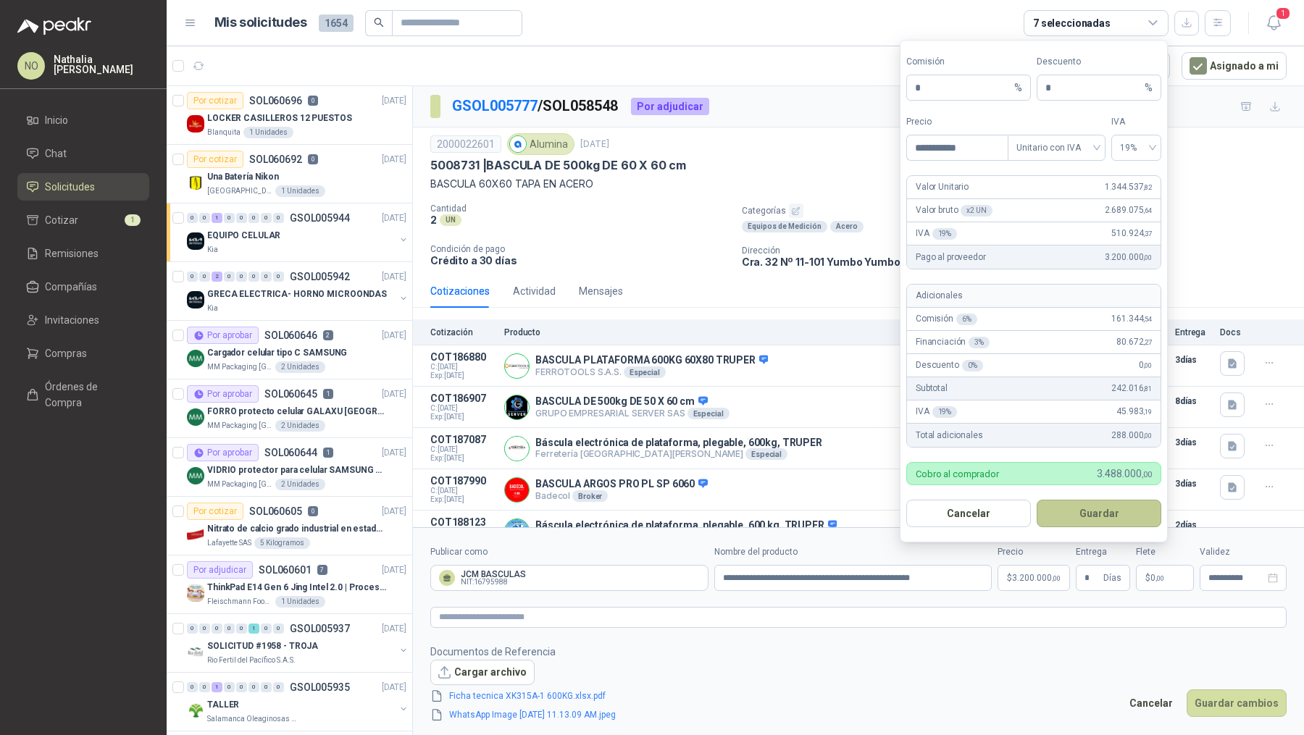
click at [1118, 514] on button "Guardar" at bounding box center [1099, 514] width 125 height 28
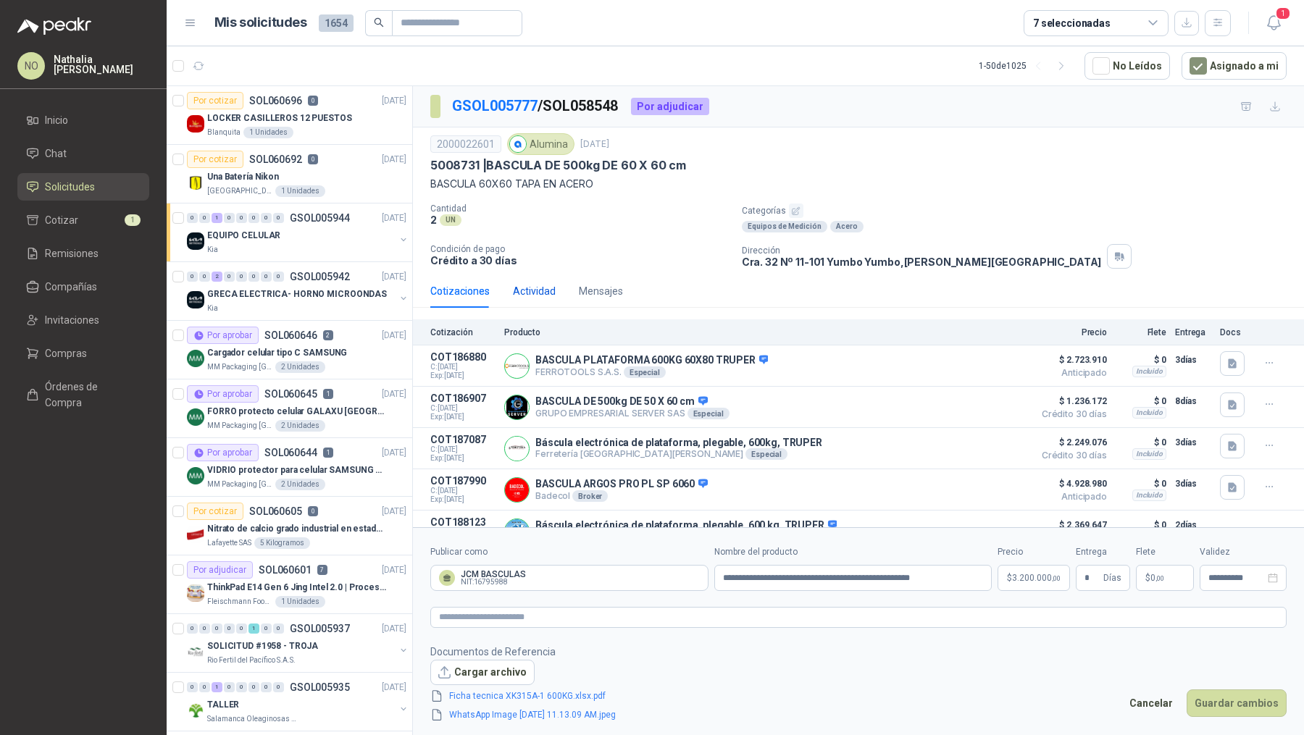
click at [538, 283] on div "Actividad" at bounding box center [534, 291] width 43 height 16
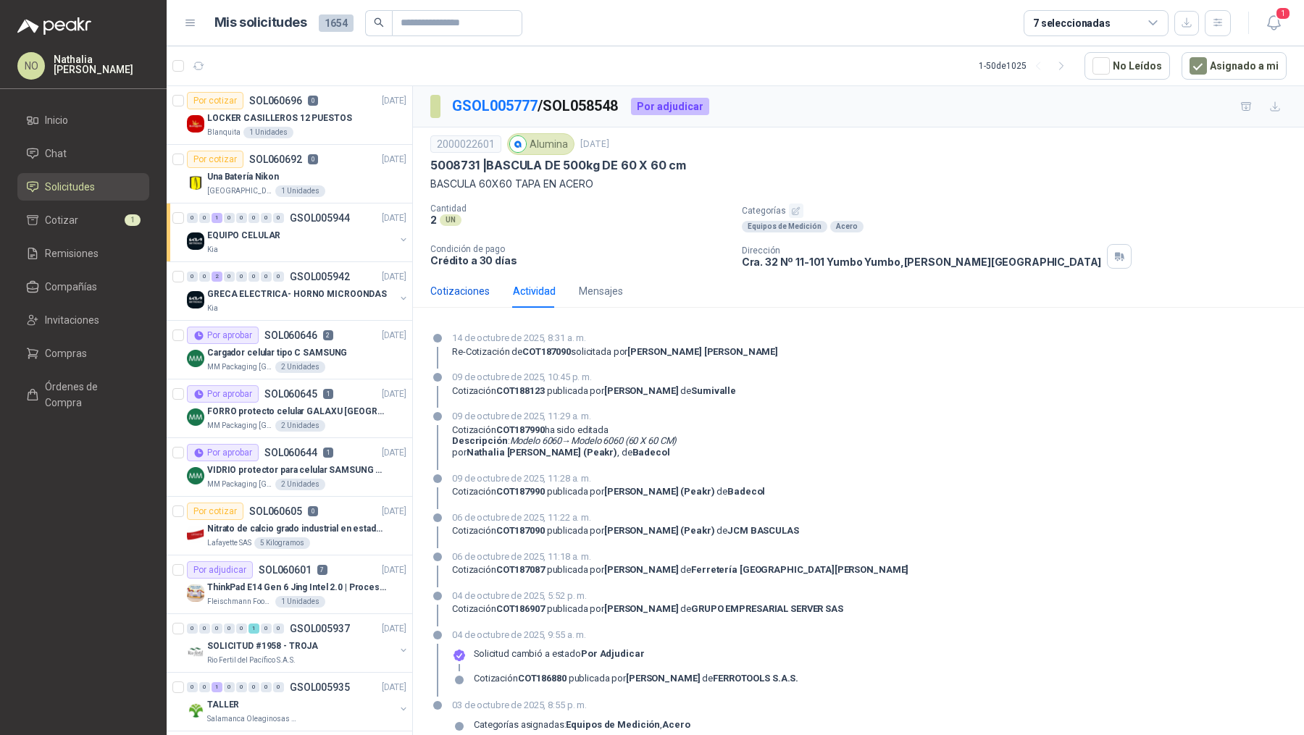
click at [466, 290] on div "Cotizaciones" at bounding box center [459, 291] width 59 height 16
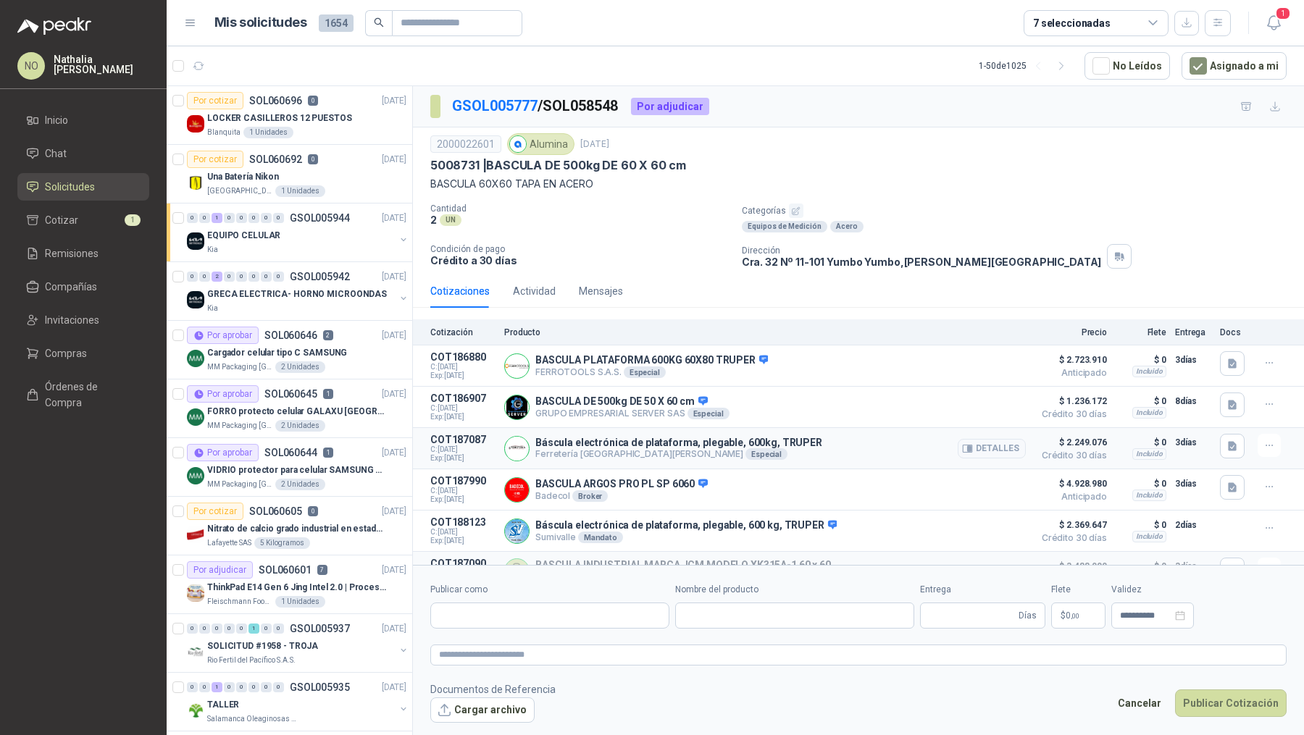
type input "**********"
type input "*"
type input "**********"
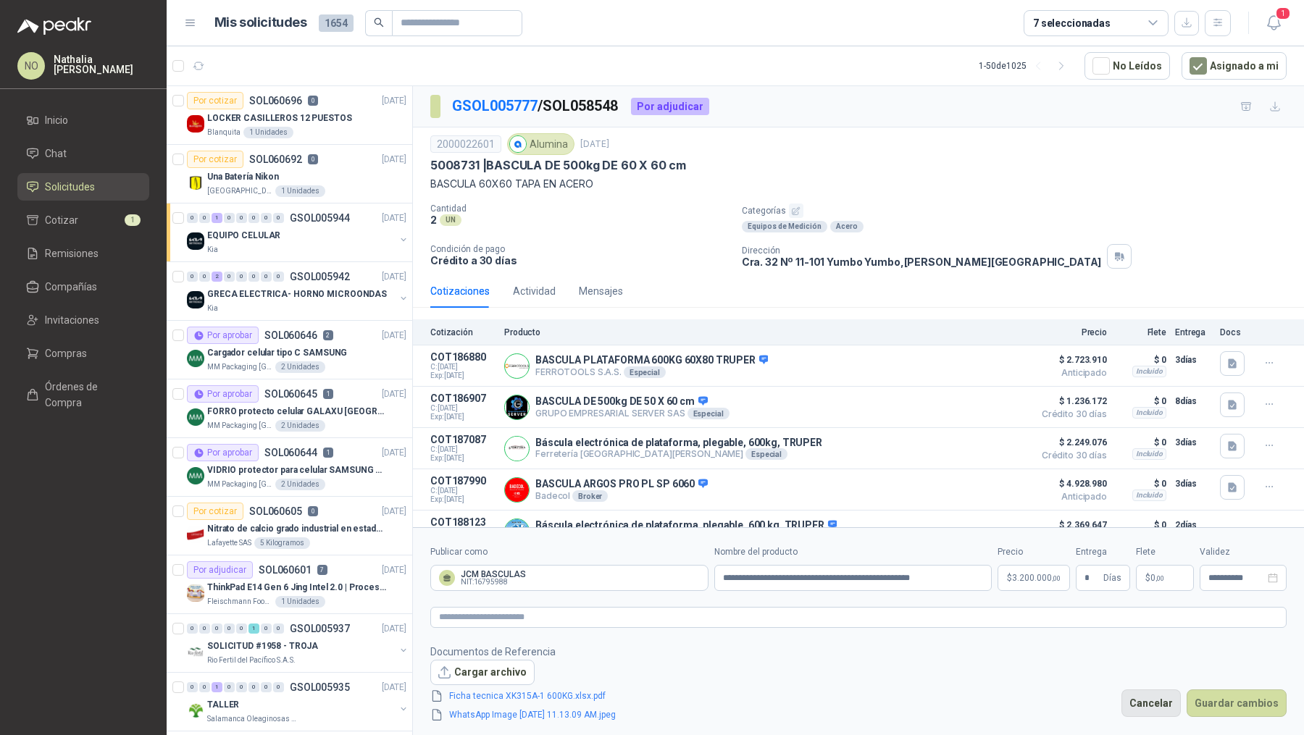
click at [1165, 700] on button "Cancelar" at bounding box center [1150, 704] width 59 height 28
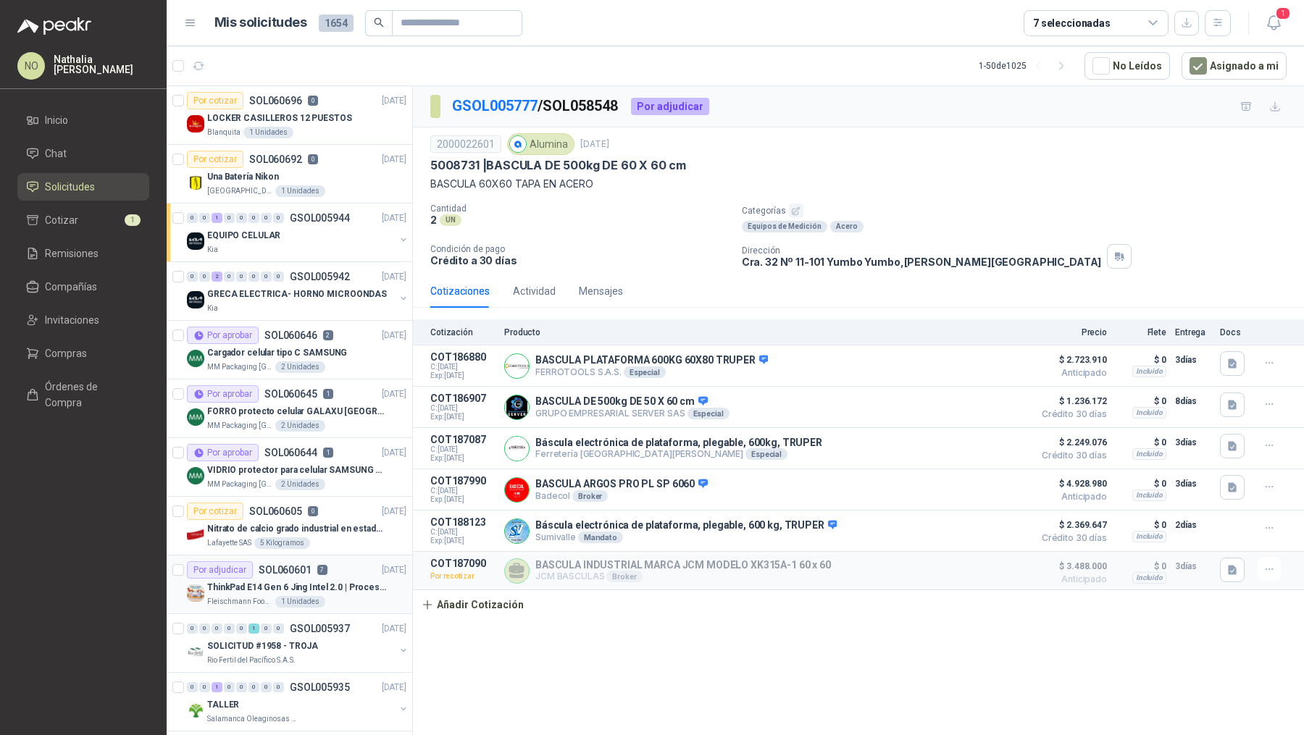
click at [330, 597] on div "Fleischmann Foods S.A. 1 Unidades" at bounding box center [306, 602] width 199 height 12
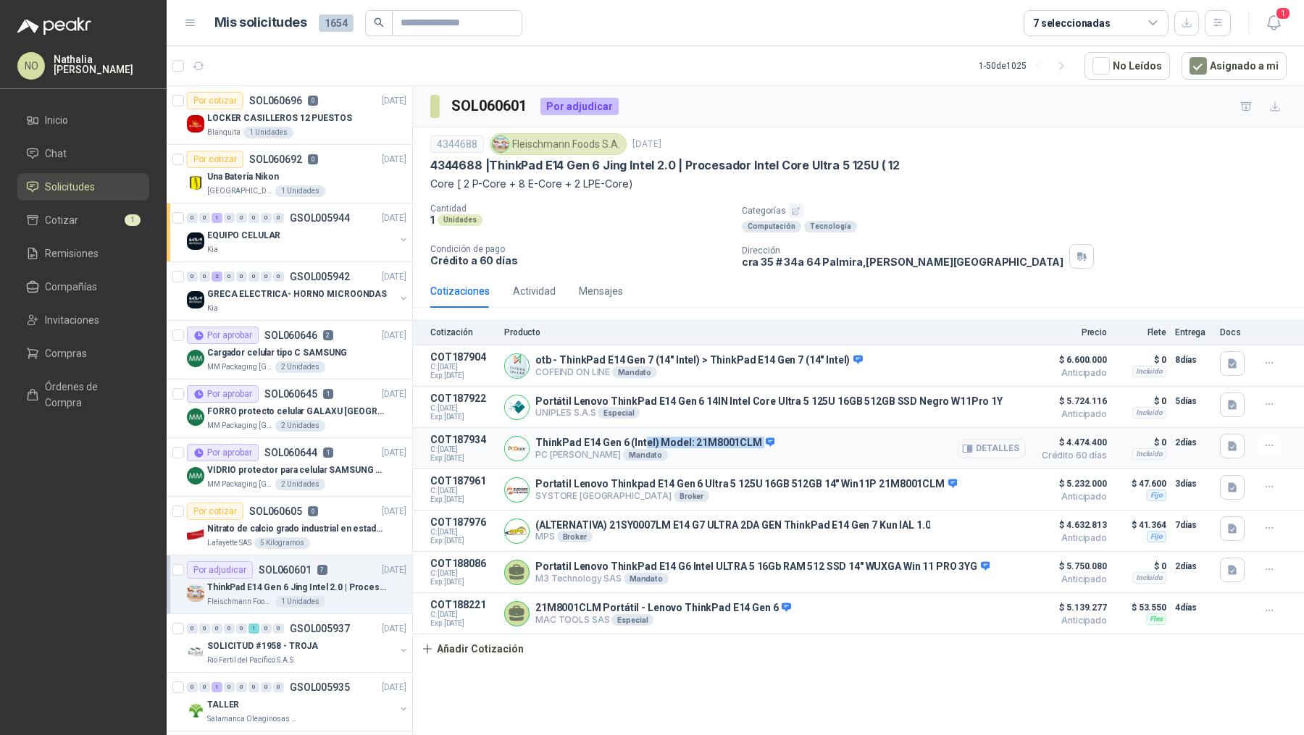
drag, startPoint x: 643, startPoint y: 441, endPoint x: 756, endPoint y: 438, distance: 113.0
click at [756, 438] on p "ThinkPad E14 Gen 6 (Intel) Model: 21M8001CLM" at bounding box center [654, 443] width 239 height 13
click at [994, 439] on button "Detalles" at bounding box center [992, 449] width 68 height 20
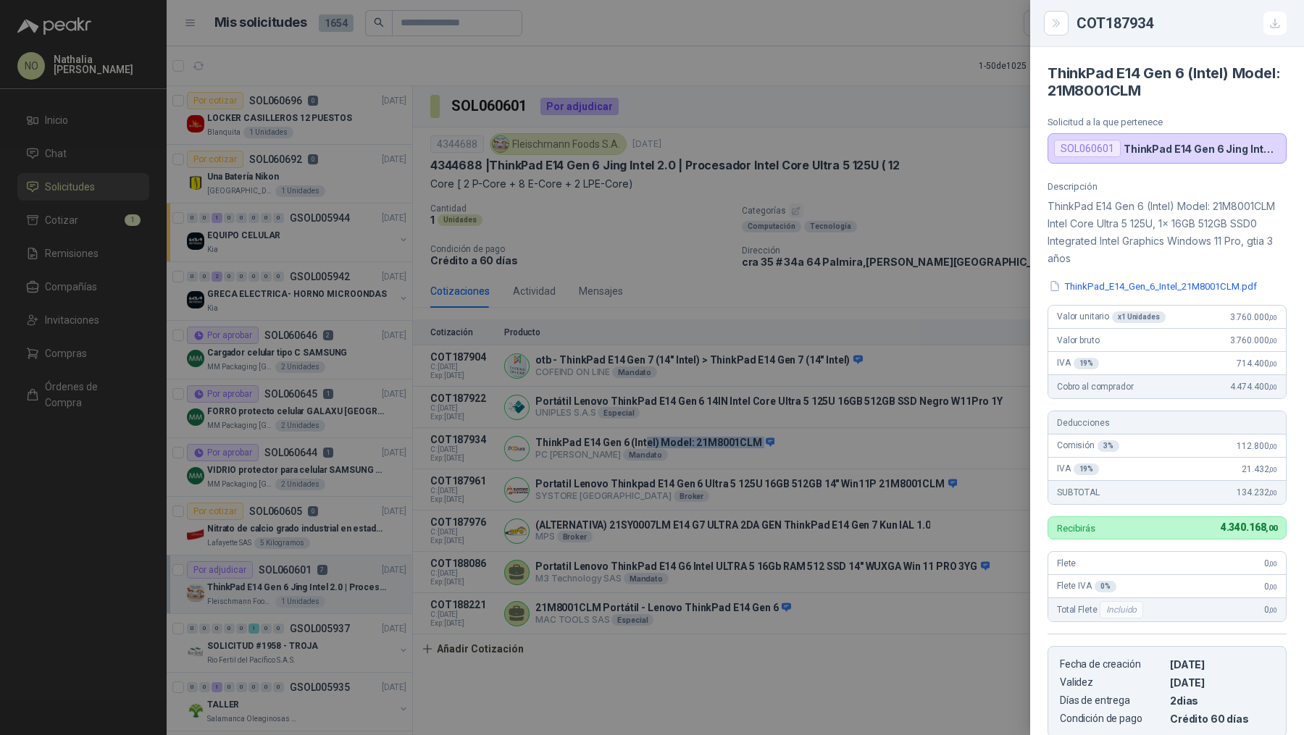
click at [811, 543] on div at bounding box center [652, 367] width 1304 height 735
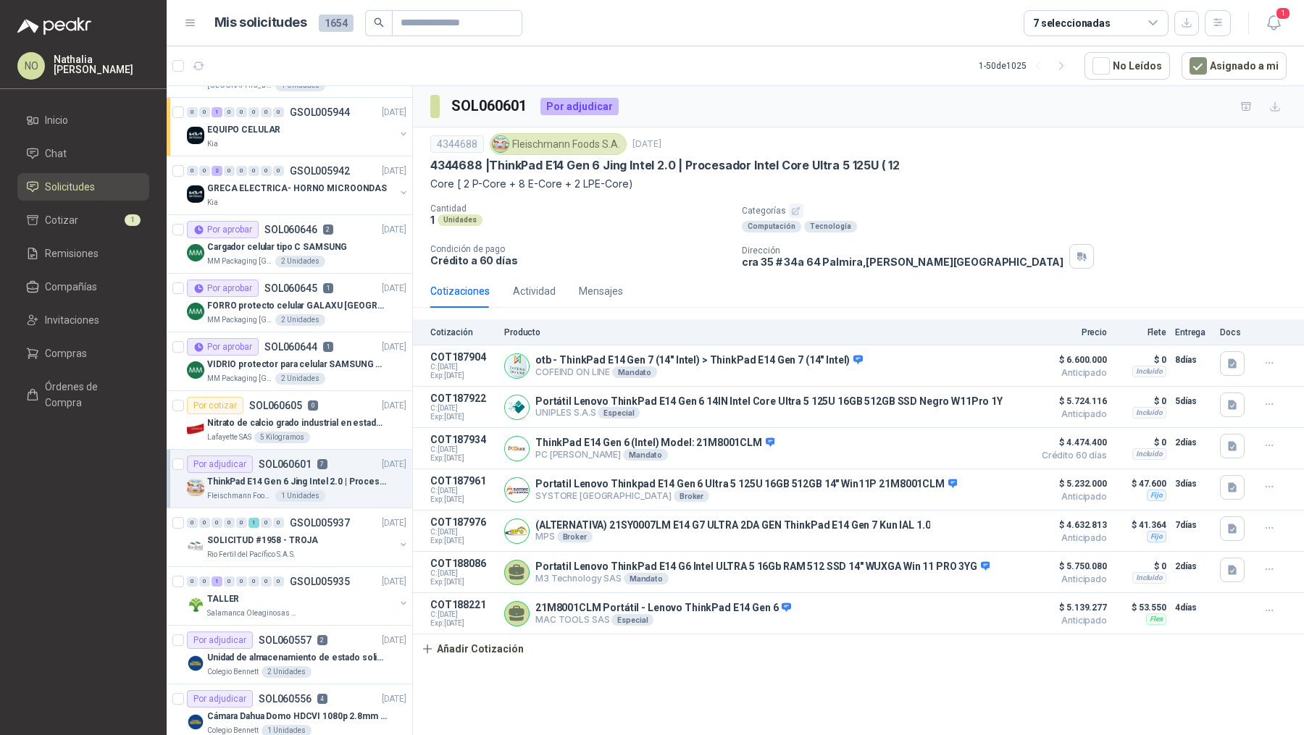
scroll to position [111, 0]
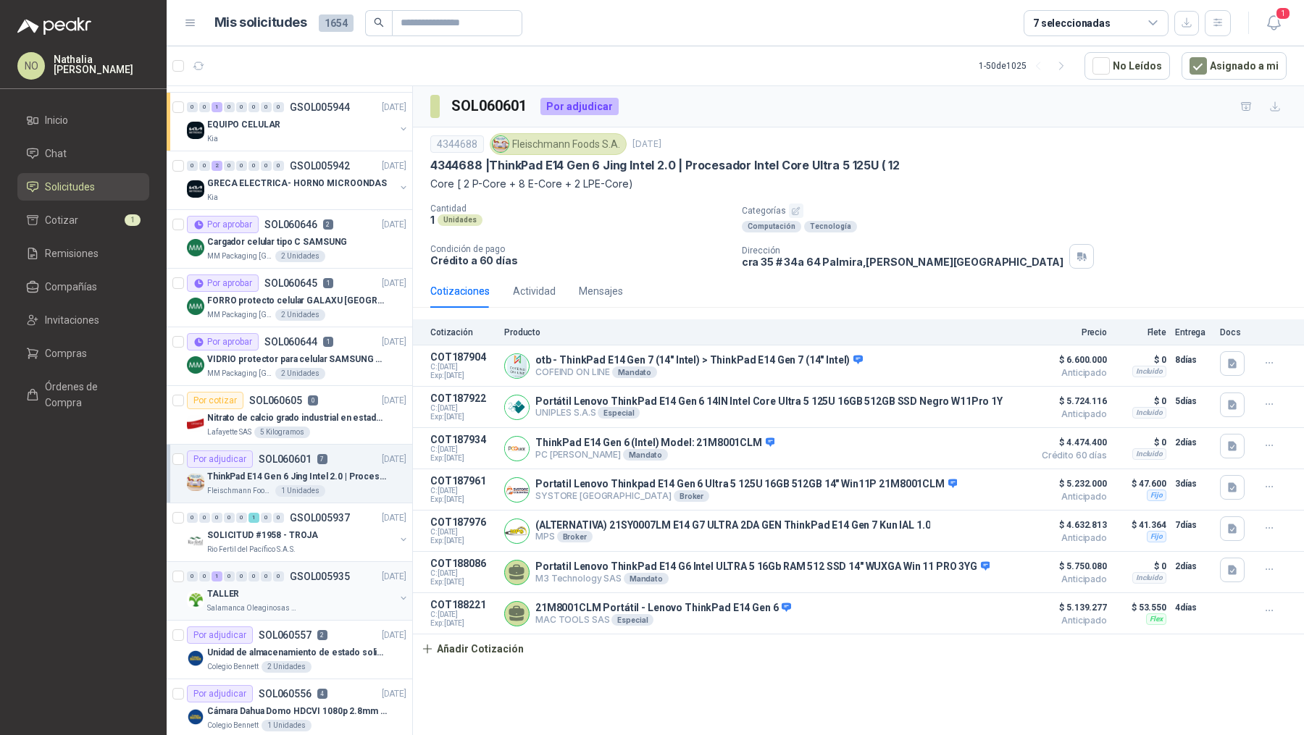
click at [344, 585] on div "TALLER" at bounding box center [301, 593] width 188 height 17
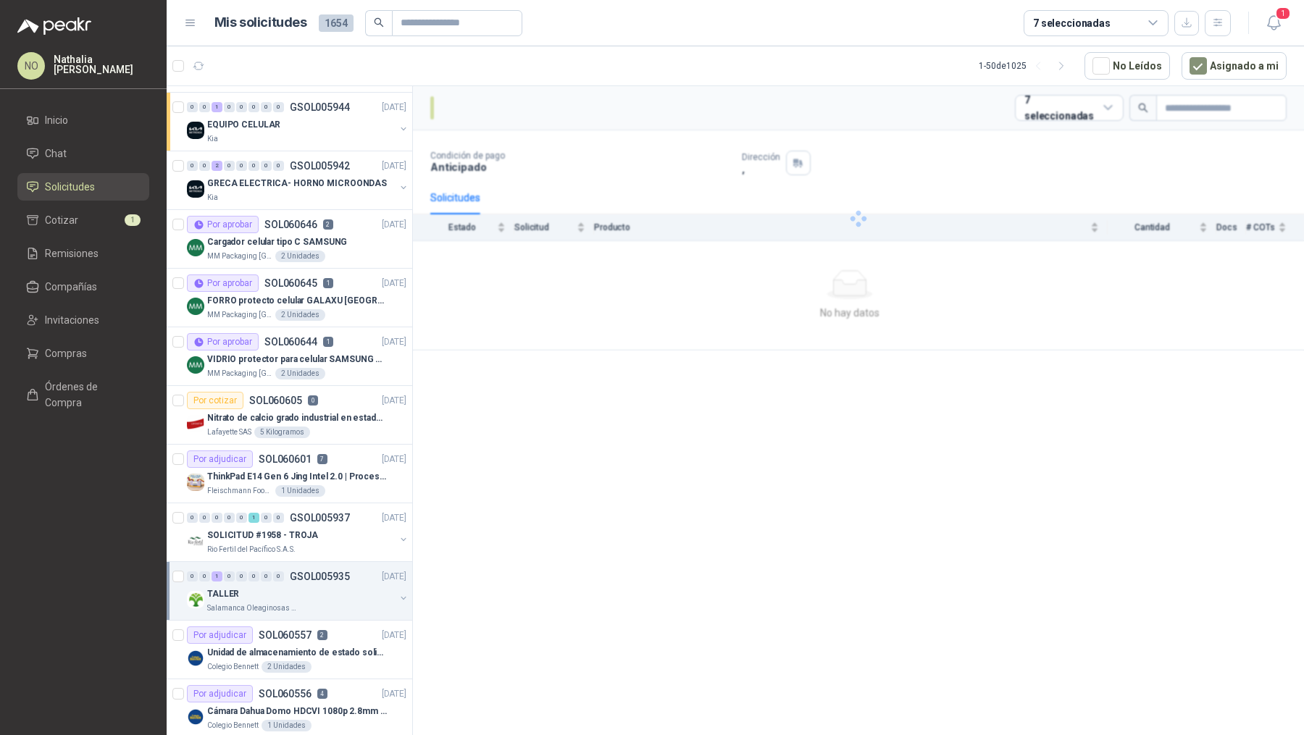
click at [344, 585] on div "TALLER" at bounding box center [301, 593] width 188 height 17
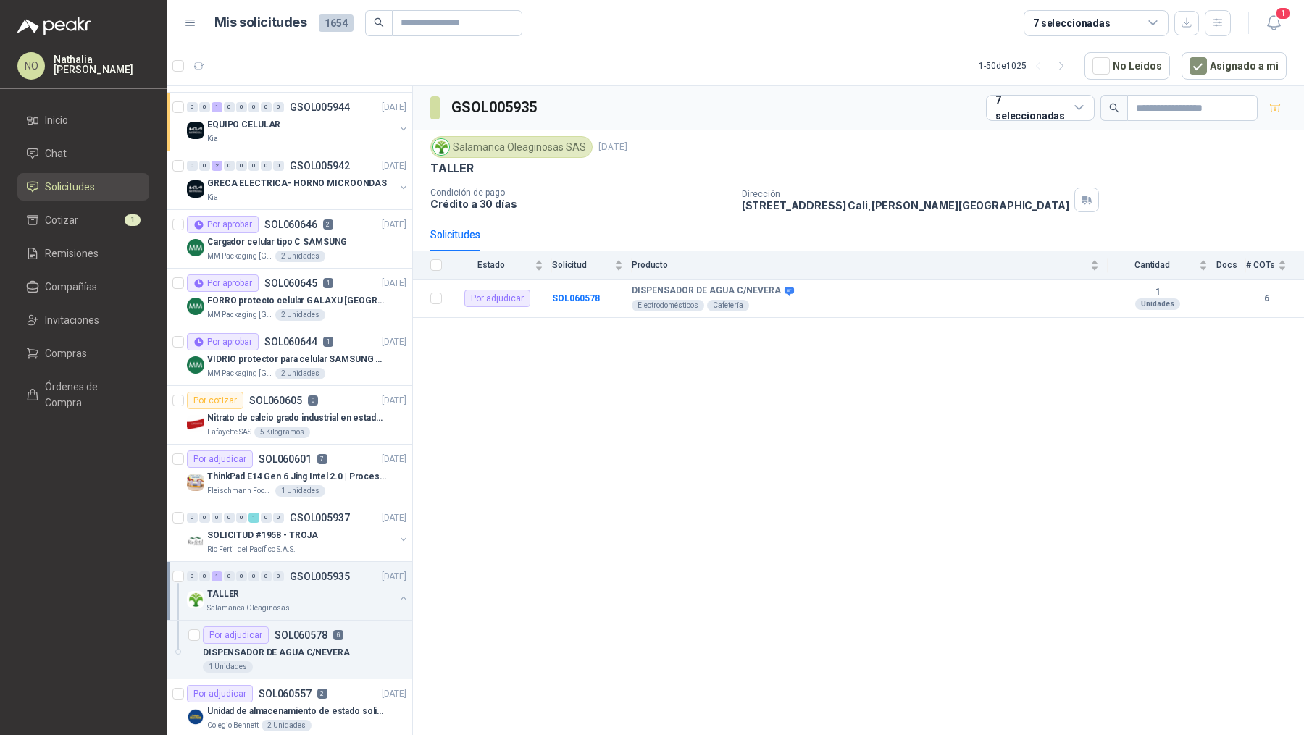
click at [344, 585] on div "TALLER" at bounding box center [301, 593] width 188 height 17
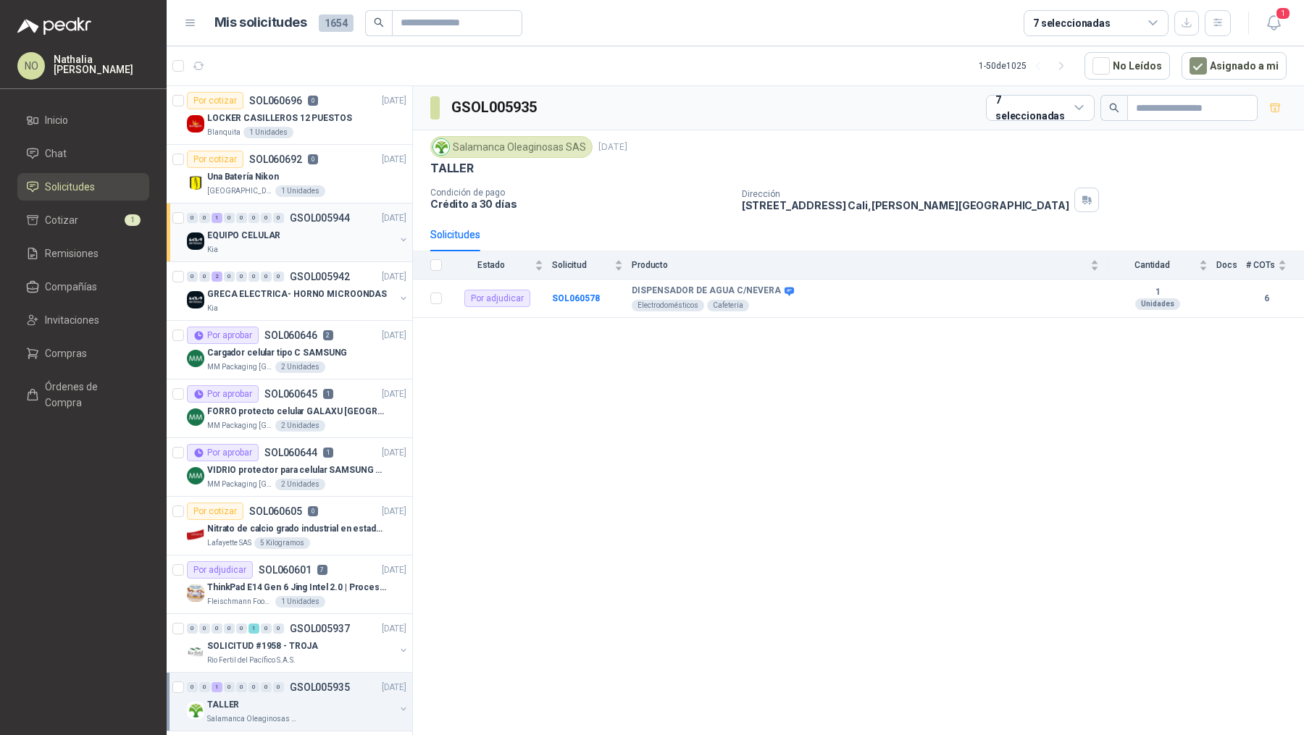
click at [276, 232] on div "EQUIPO CELULAR" at bounding box center [301, 235] width 188 height 17
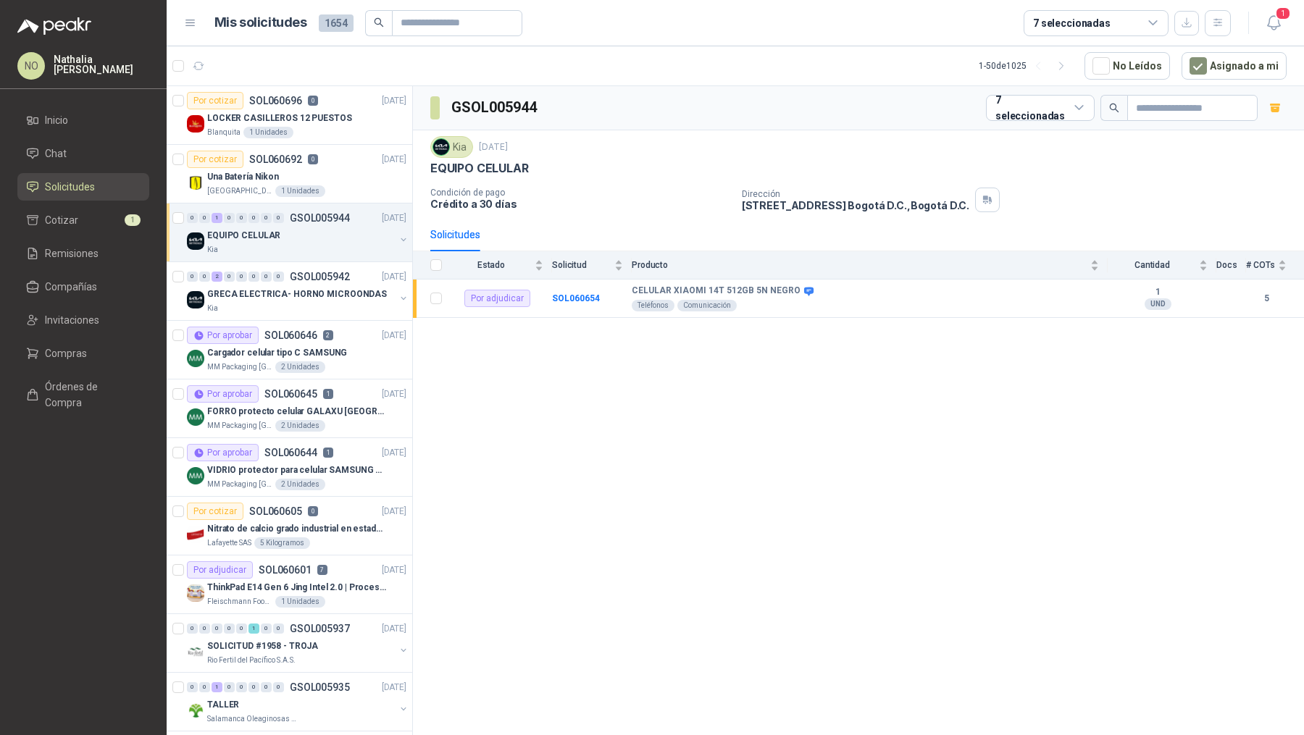
click at [276, 232] on div "EQUIPO CELULAR" at bounding box center [301, 235] width 188 height 17
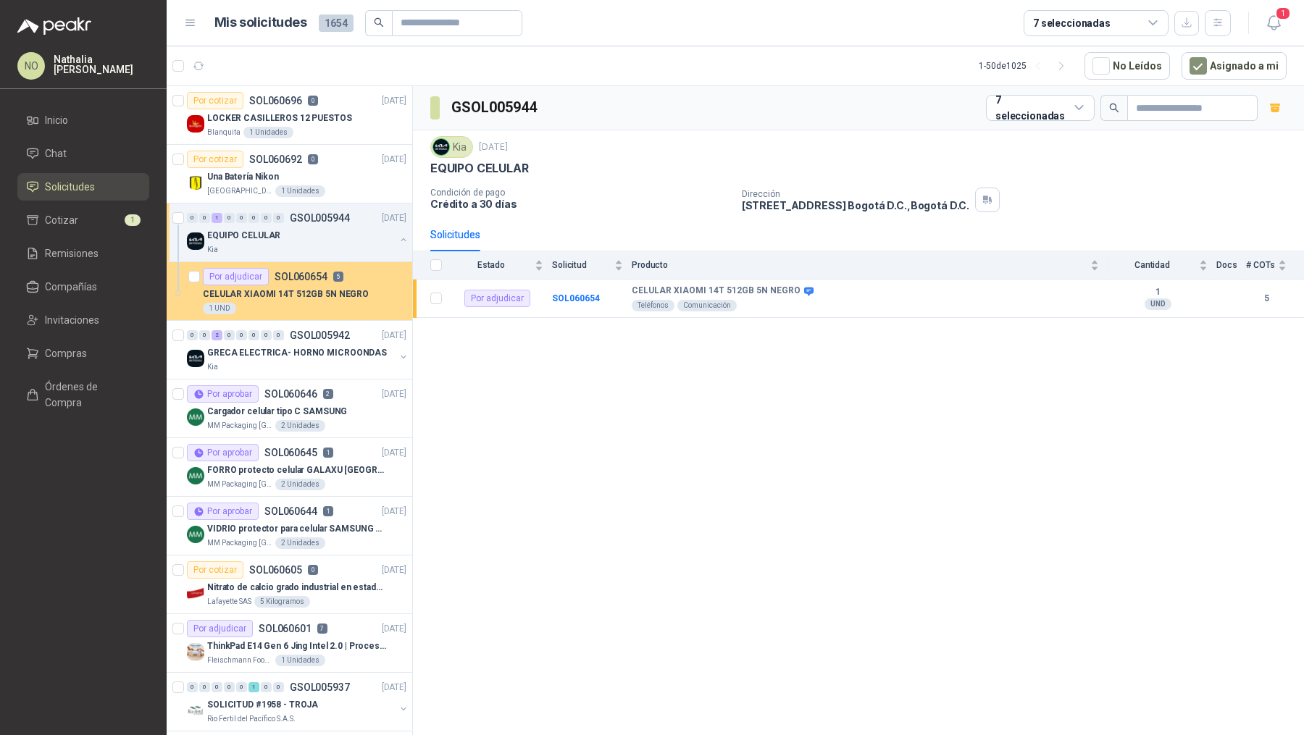
click at [280, 298] on p "CELULAR XIAOMI 14T 512GB 5N NEGRO" at bounding box center [286, 295] width 166 height 14
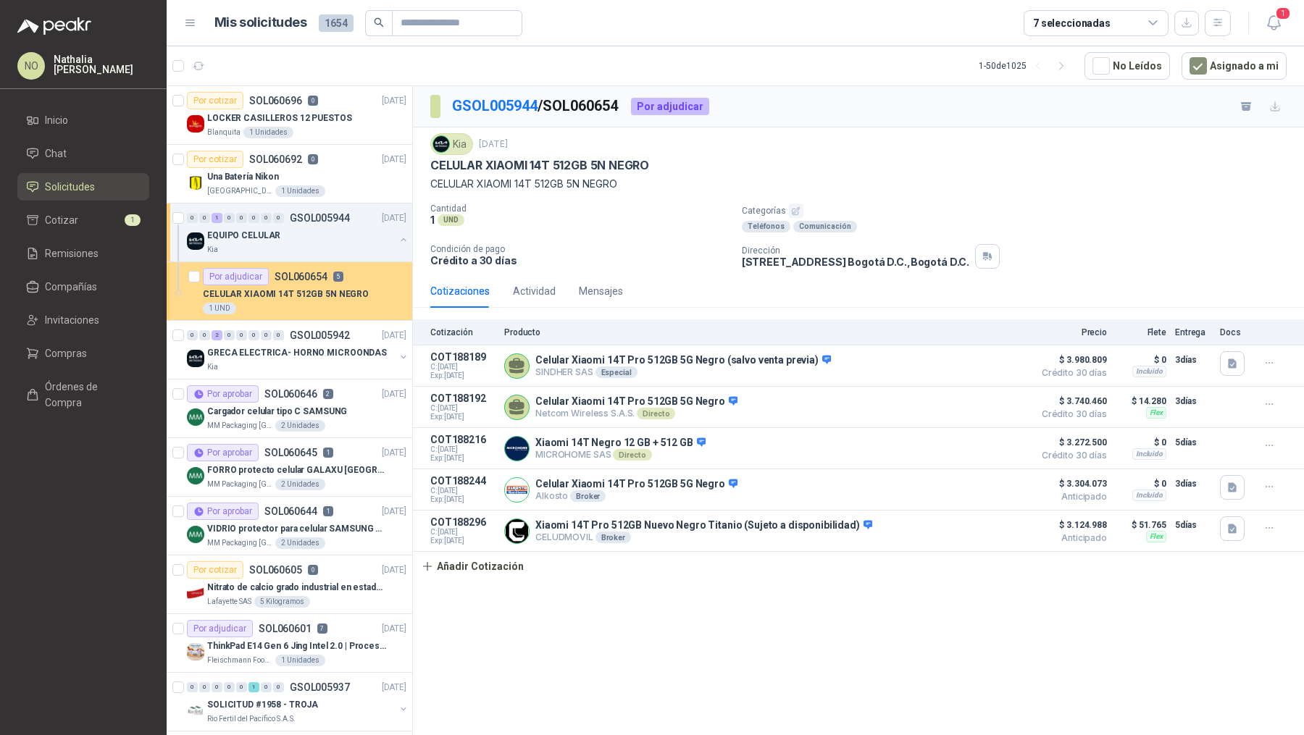
click at [314, 278] on p "SOL060654" at bounding box center [301, 277] width 53 height 10
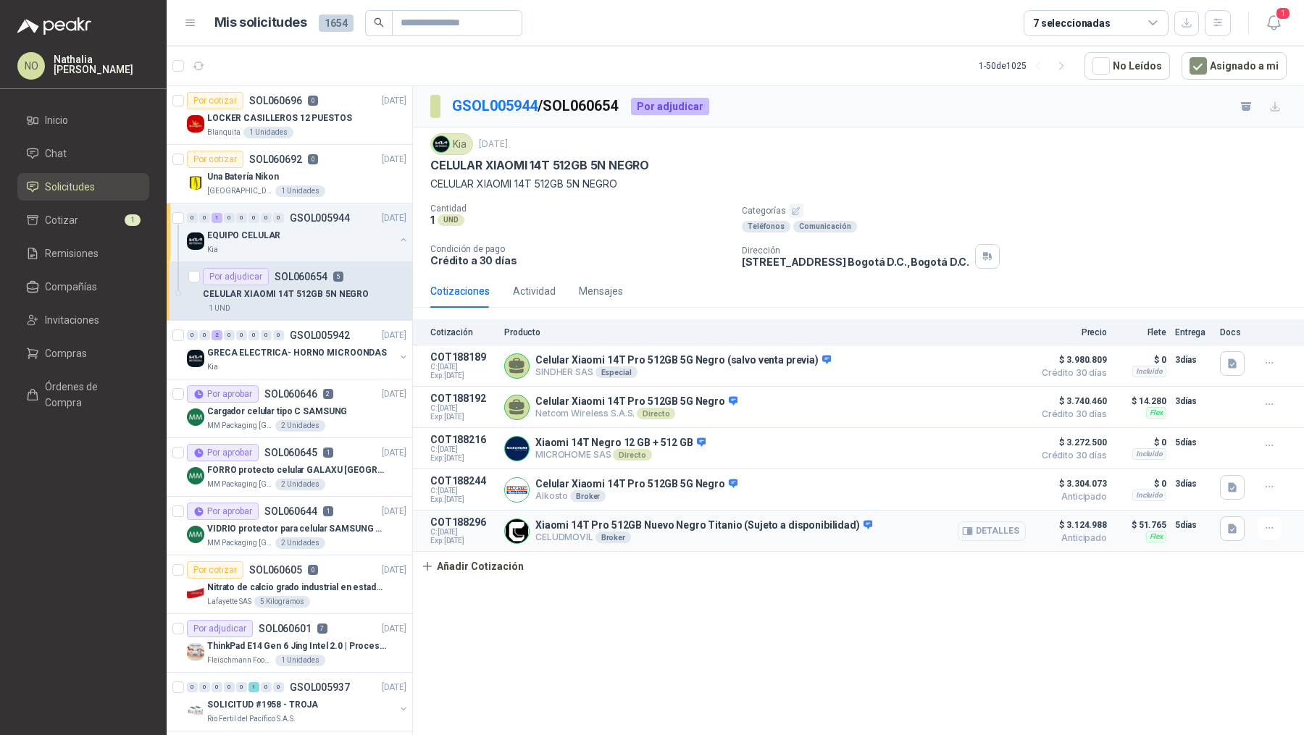
click at [989, 531] on button "Detalles" at bounding box center [992, 532] width 68 height 20
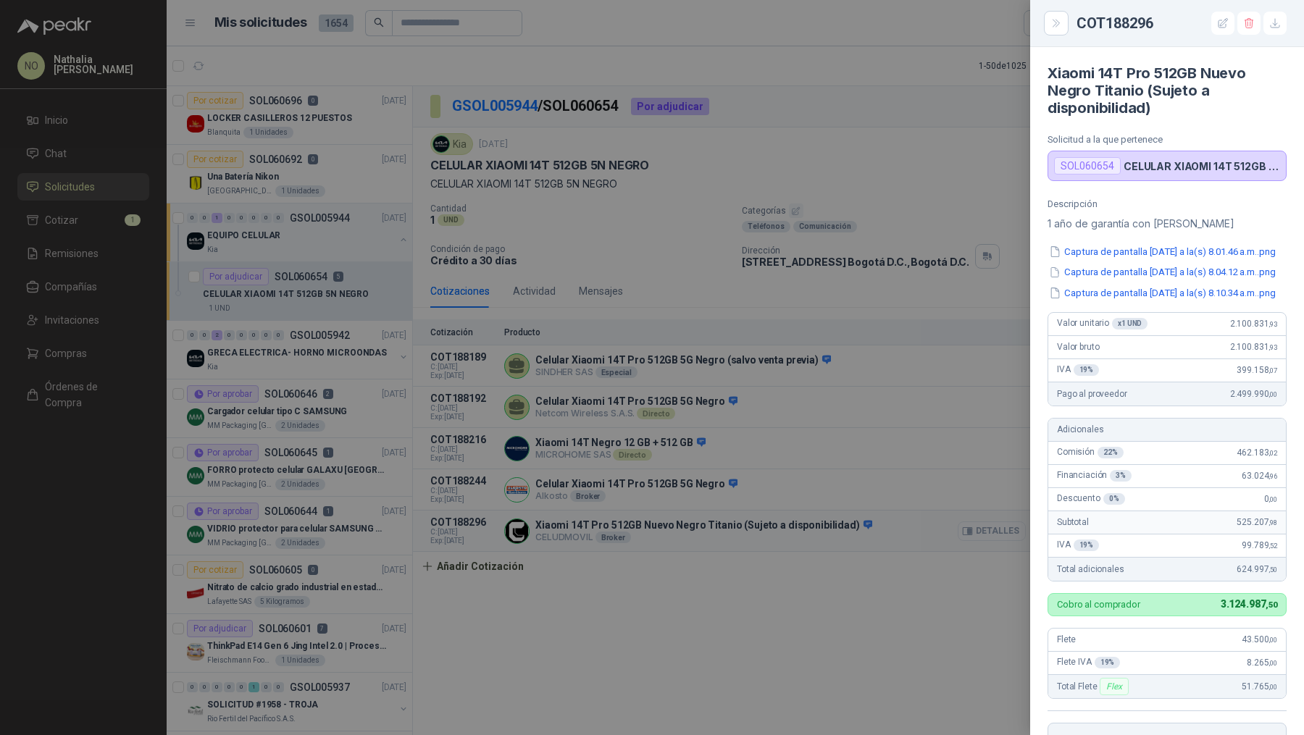
scroll to position [339, 0]
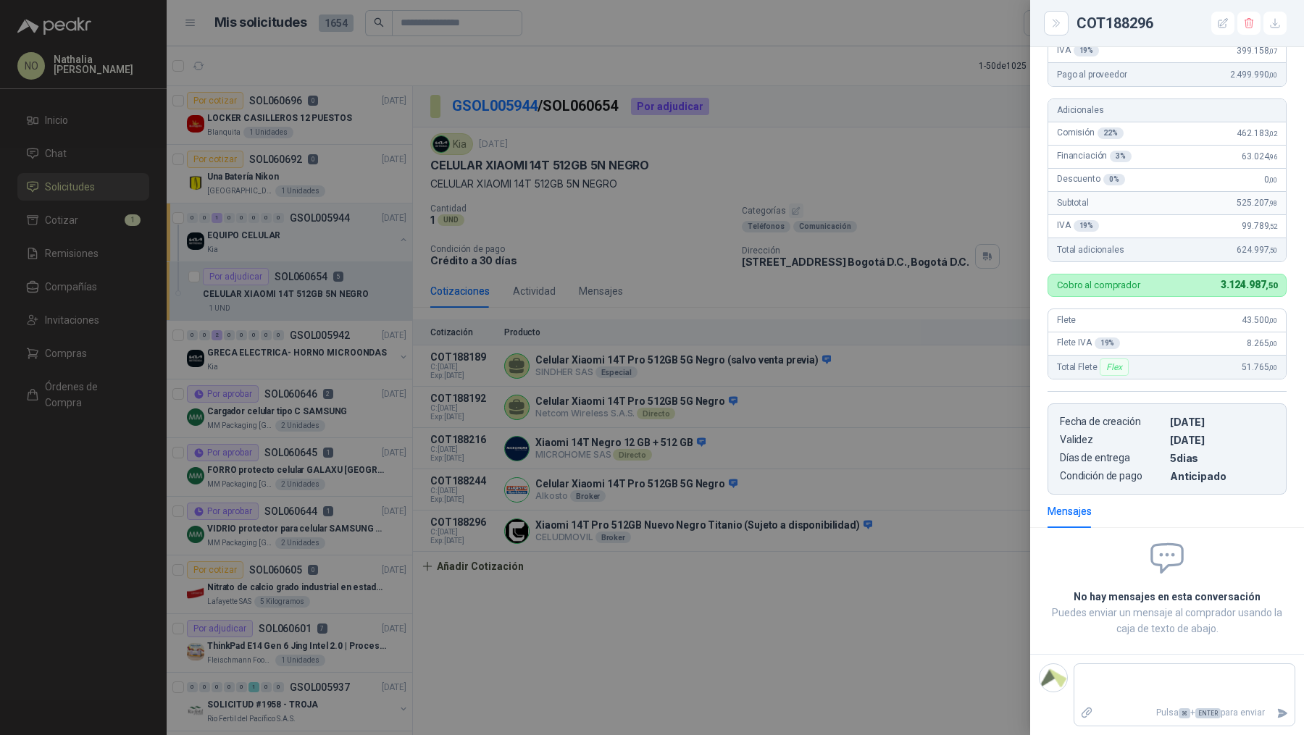
click at [941, 430] on div at bounding box center [652, 367] width 1304 height 735
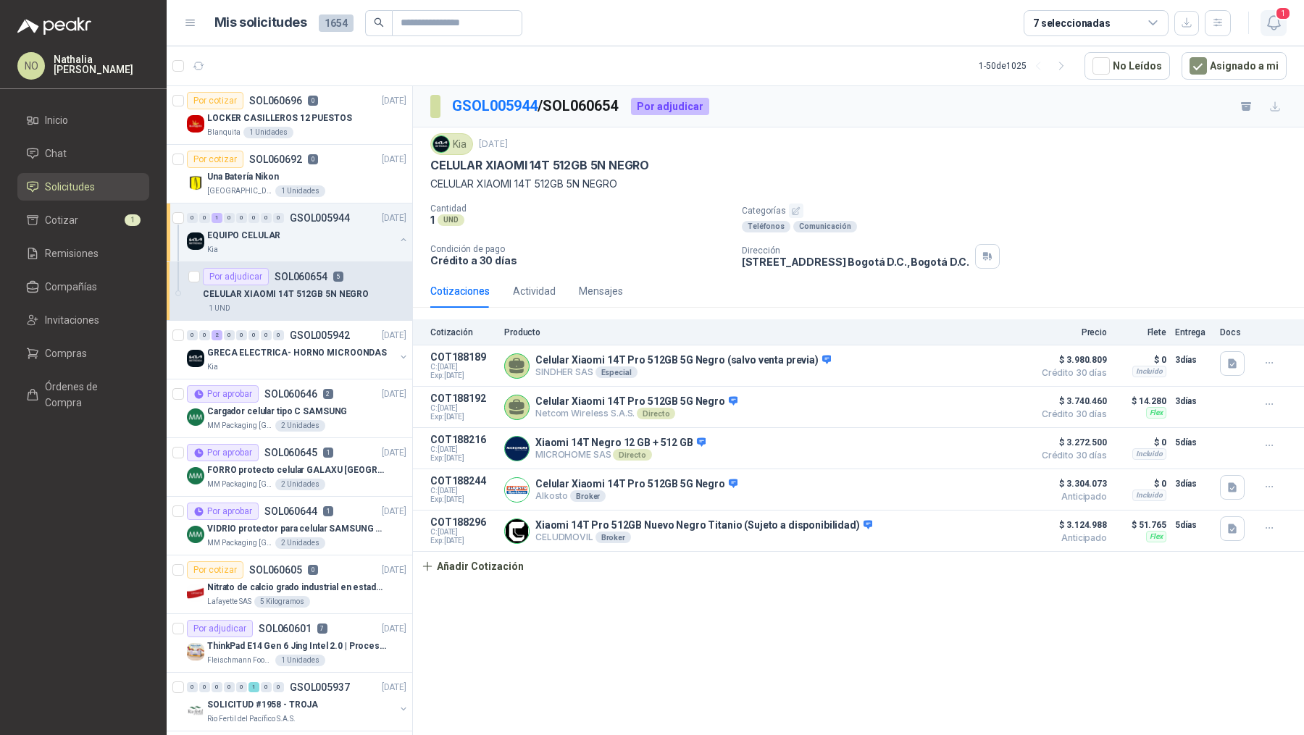
click at [1273, 18] on icon "button" at bounding box center [1274, 23] width 18 height 18
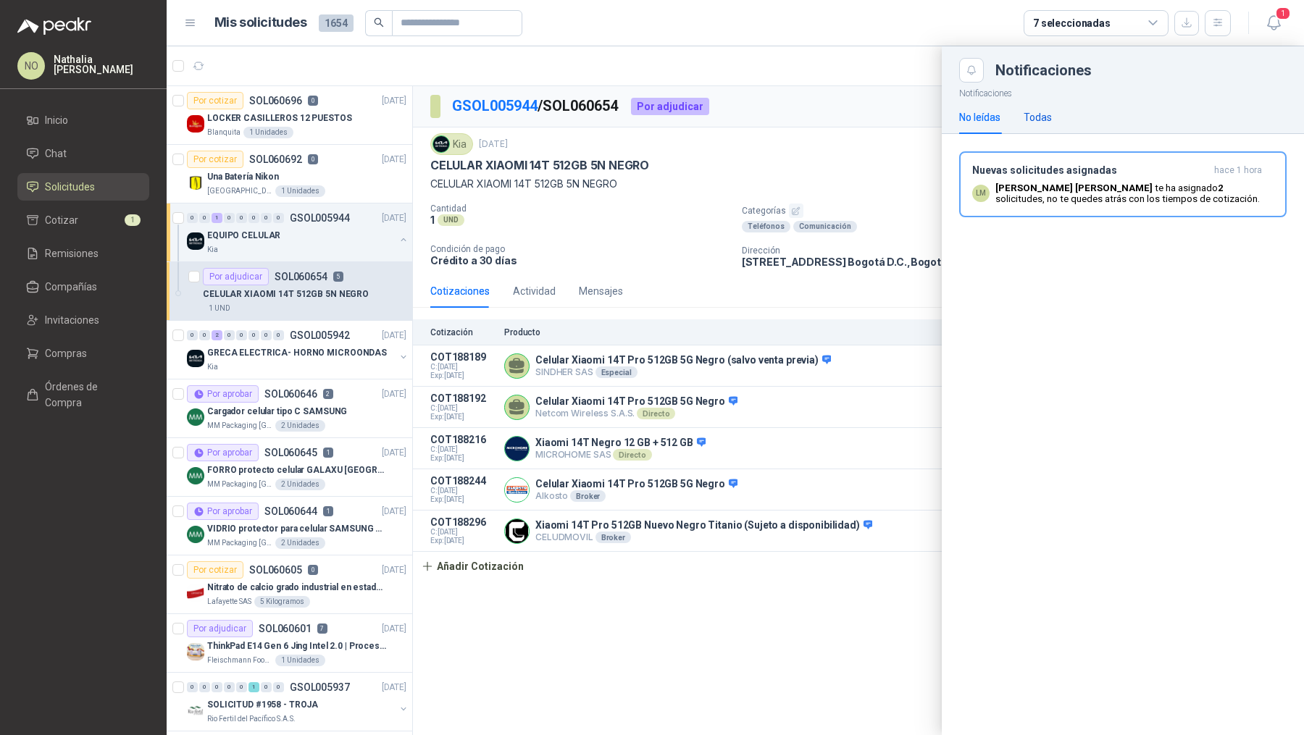
click at [1034, 120] on div "Todas" at bounding box center [1038, 117] width 28 height 16
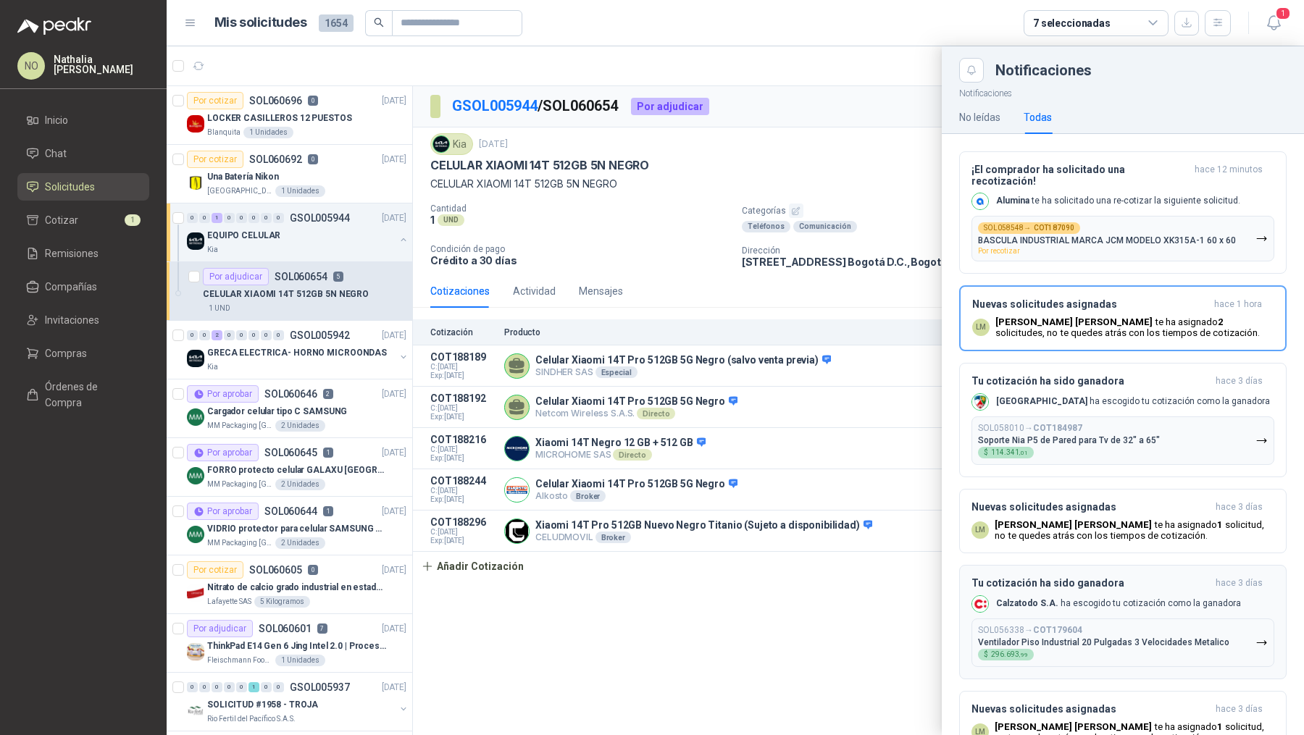
click at [1118, 625] on div "SOL056338 → COT179604 Ventilador Piso Industrial 20 Pulgadas 3 Velocidades Meta…" at bounding box center [1103, 642] width 251 height 35
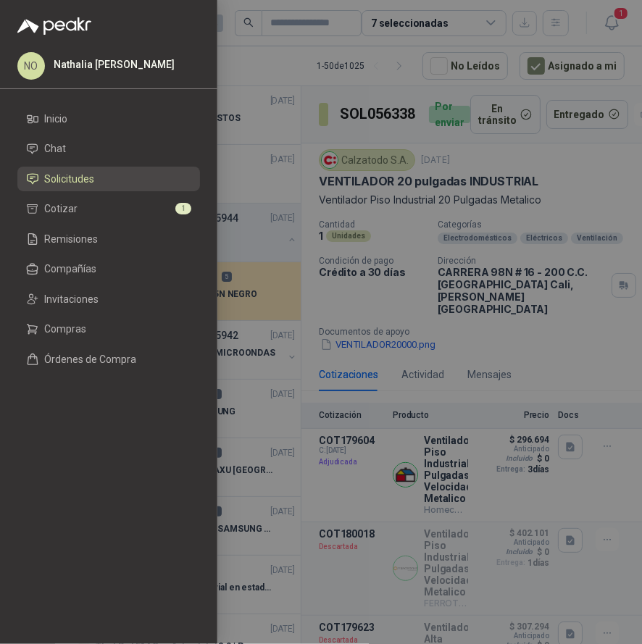
click at [498, 438] on div at bounding box center [321, 322] width 642 height 644
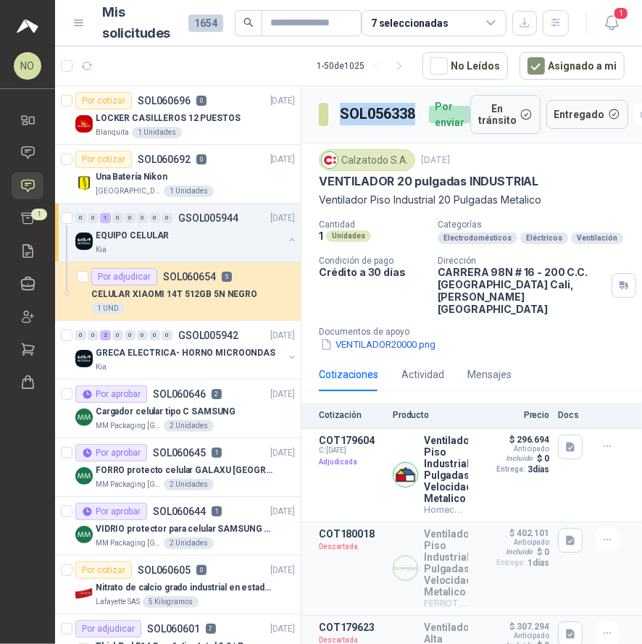
drag, startPoint x: 343, startPoint y: 110, endPoint x: 419, endPoint y: 114, distance: 76.1
click at [419, 114] on div "SOL056338 Por enviar" at bounding box center [394, 114] width 151 height 39
copy h3 "SOL056338"
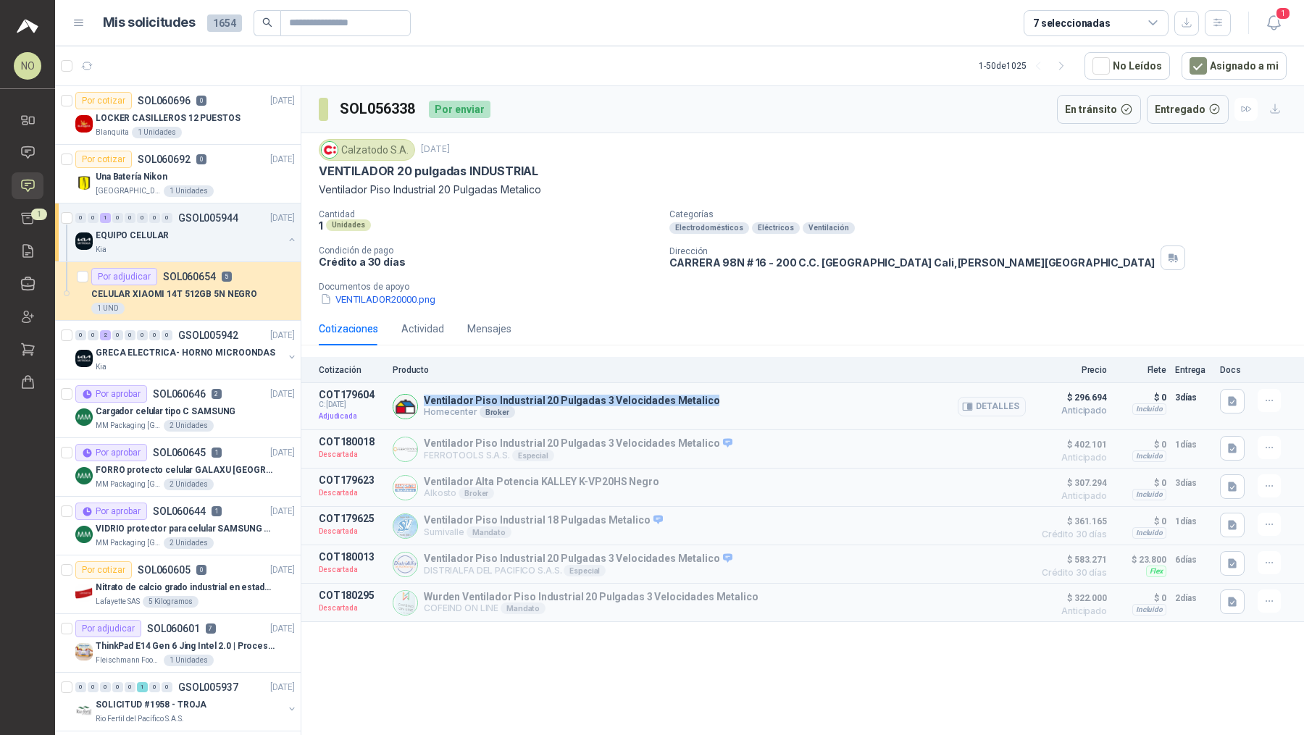
drag, startPoint x: 424, startPoint y: 398, endPoint x: 706, endPoint y: 401, distance: 281.8
click at [706, 401] on div "Ventilador Piso Industrial 20 Pulgadas 3 Velocidades Metalico Homecenter Broker…" at bounding box center [709, 406] width 633 height 35
copy p "Ventilador Piso Industrial 20 Pulgadas 3 Velocidades Metalico"
click at [1231, 397] on icon "button" at bounding box center [1232, 401] width 9 height 9
click at [1169, 351] on button "Captura de pantalla 2025-09-17 a la(s) 9.46.46 a.m..png" at bounding box center [1120, 352] width 230 height 15
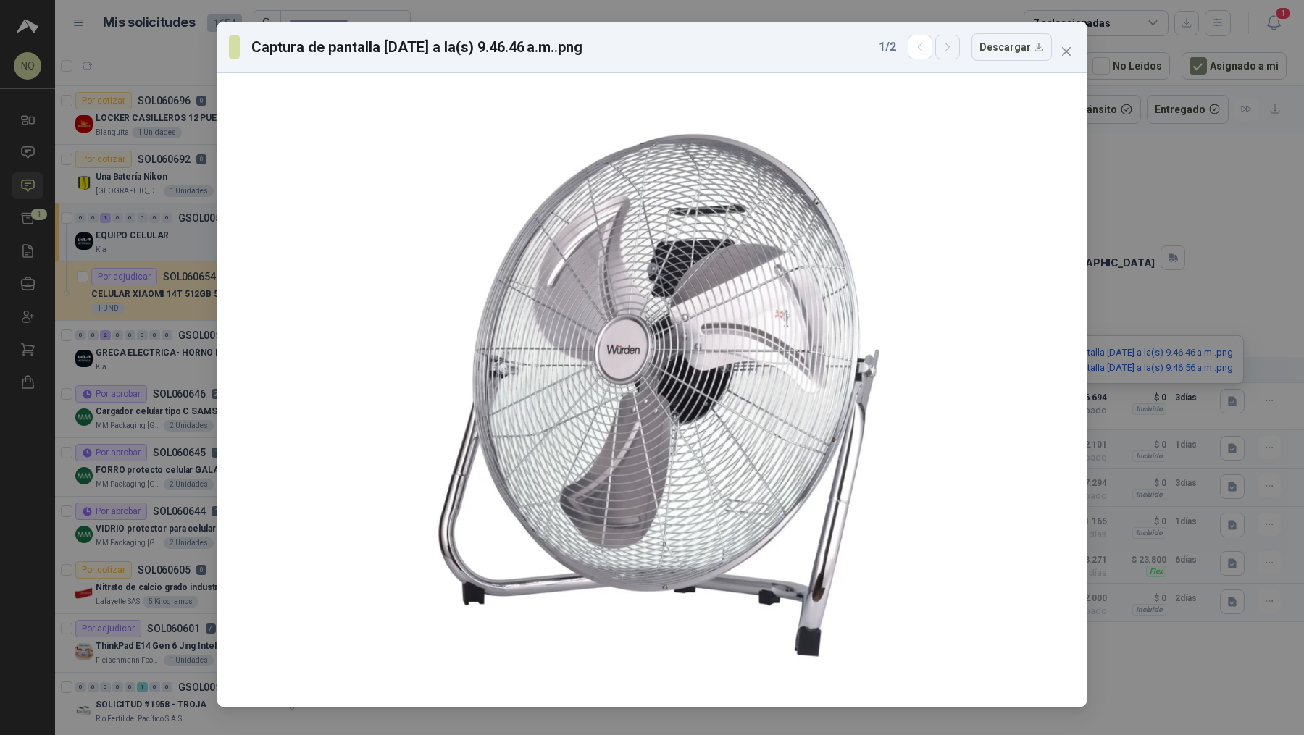
click at [952, 51] on icon "button" at bounding box center [948, 47] width 12 height 12
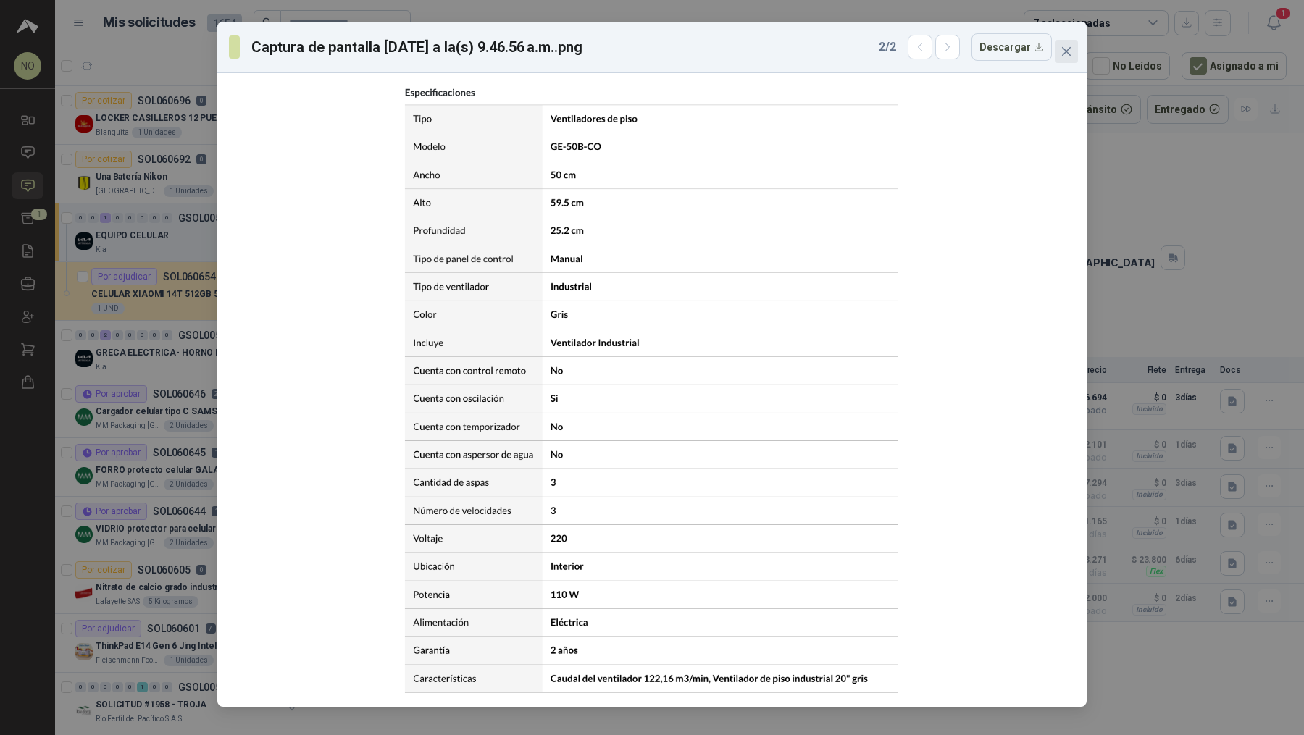
click at [1065, 49] on icon "close" at bounding box center [1067, 52] width 12 height 12
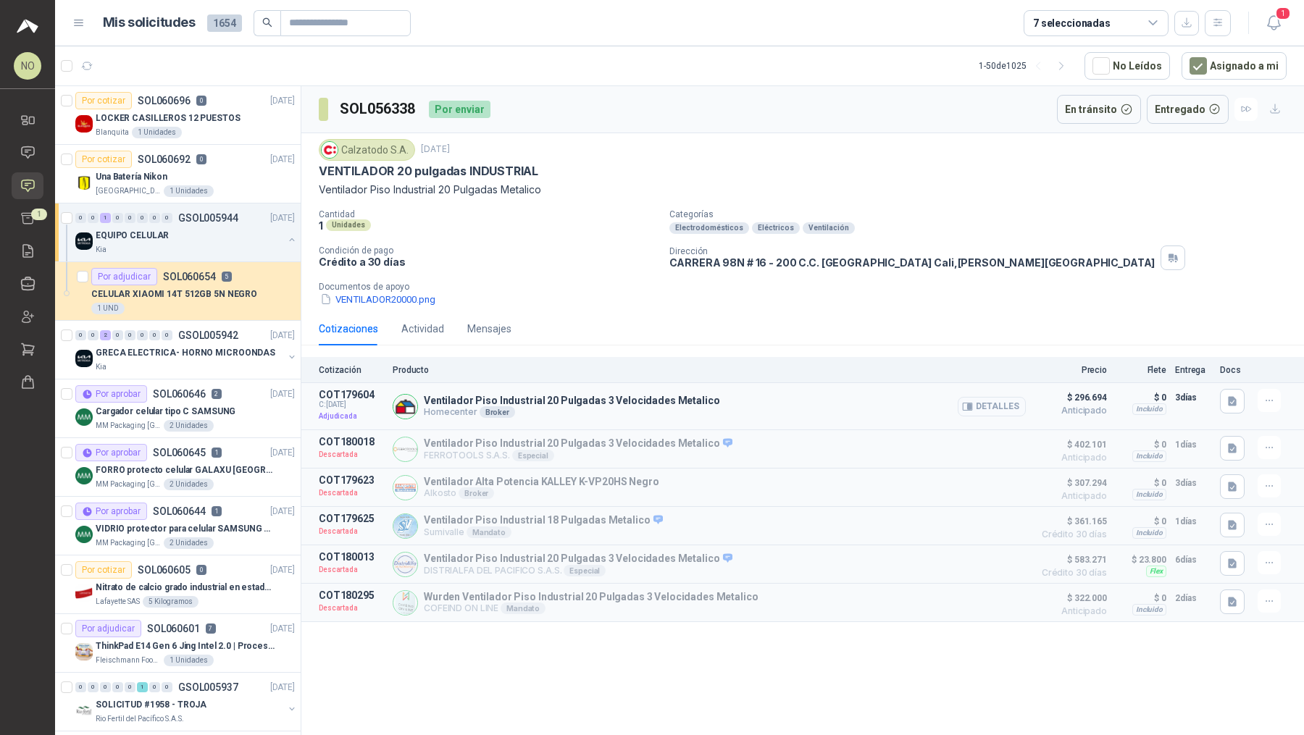
click at [987, 403] on button "Detalles" at bounding box center [992, 407] width 68 height 20
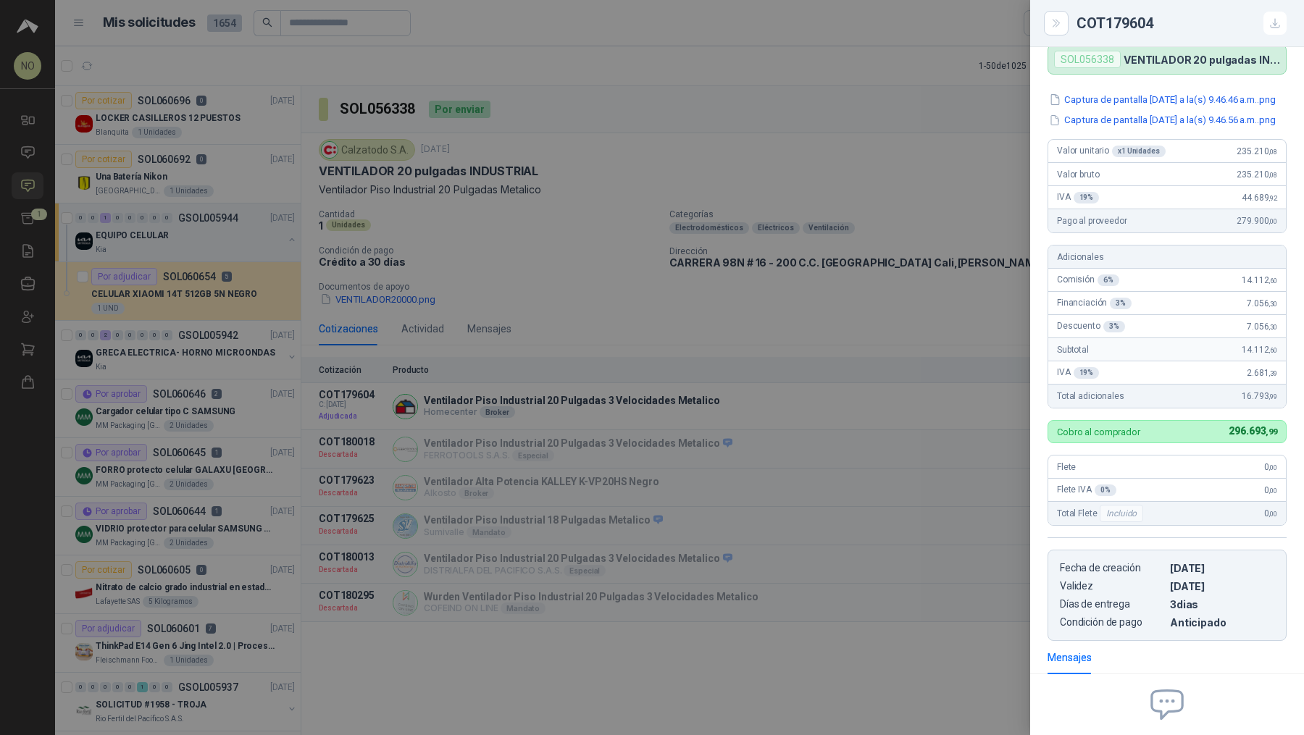
scroll to position [85, 0]
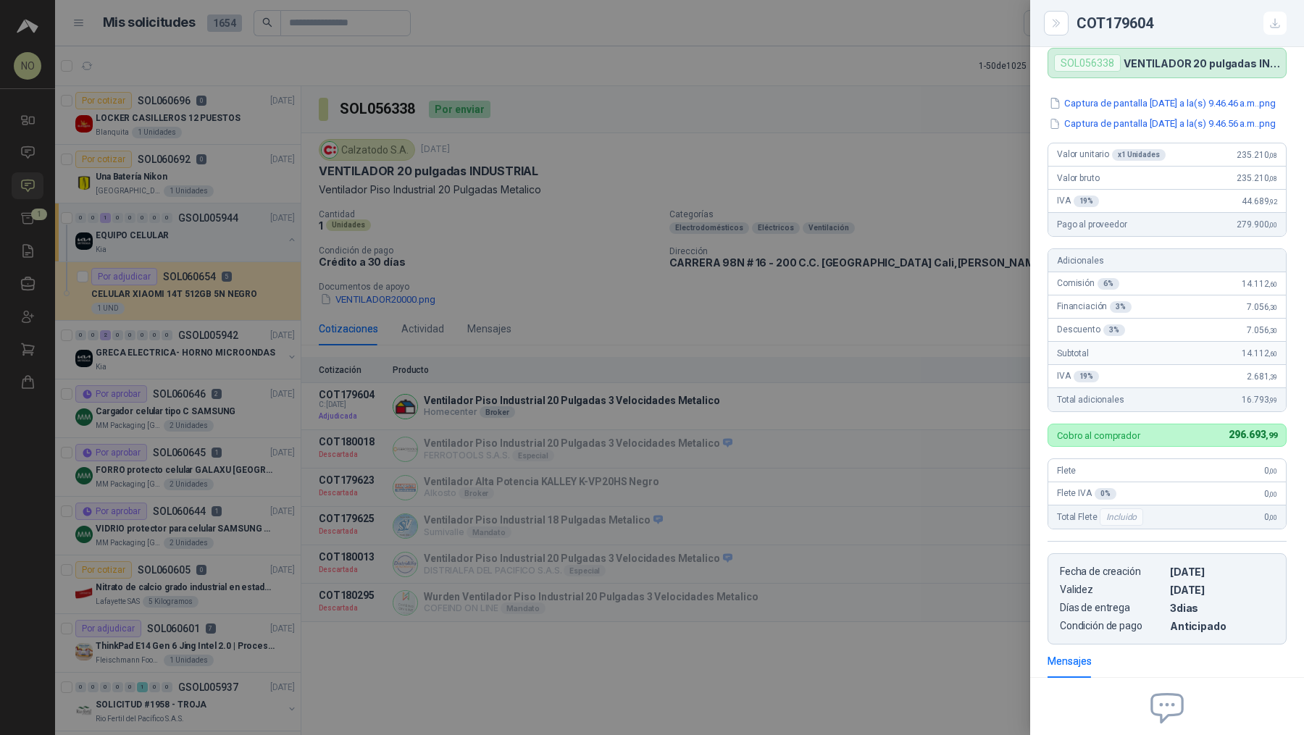
click at [321, 196] on div at bounding box center [652, 367] width 1304 height 735
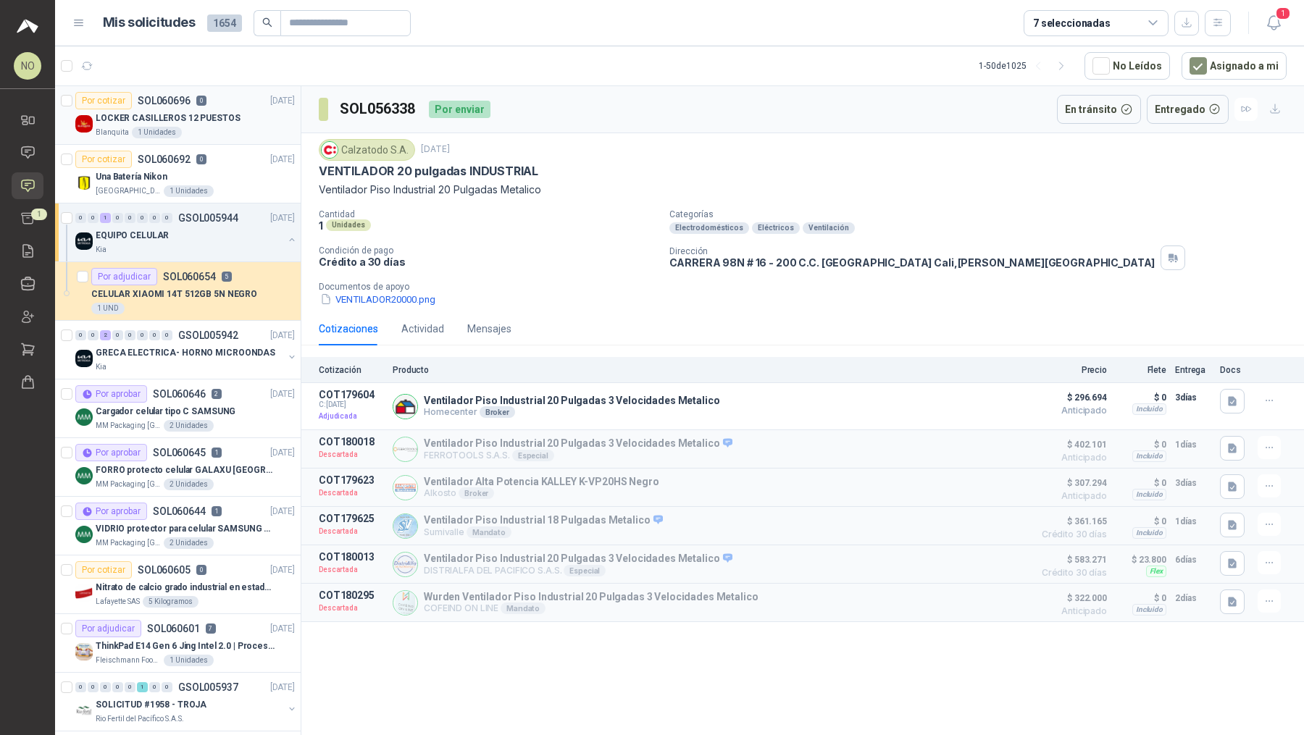
click at [191, 115] on p "LOCKER CASILLEROS 12 PUESTOS" at bounding box center [168, 119] width 145 height 14
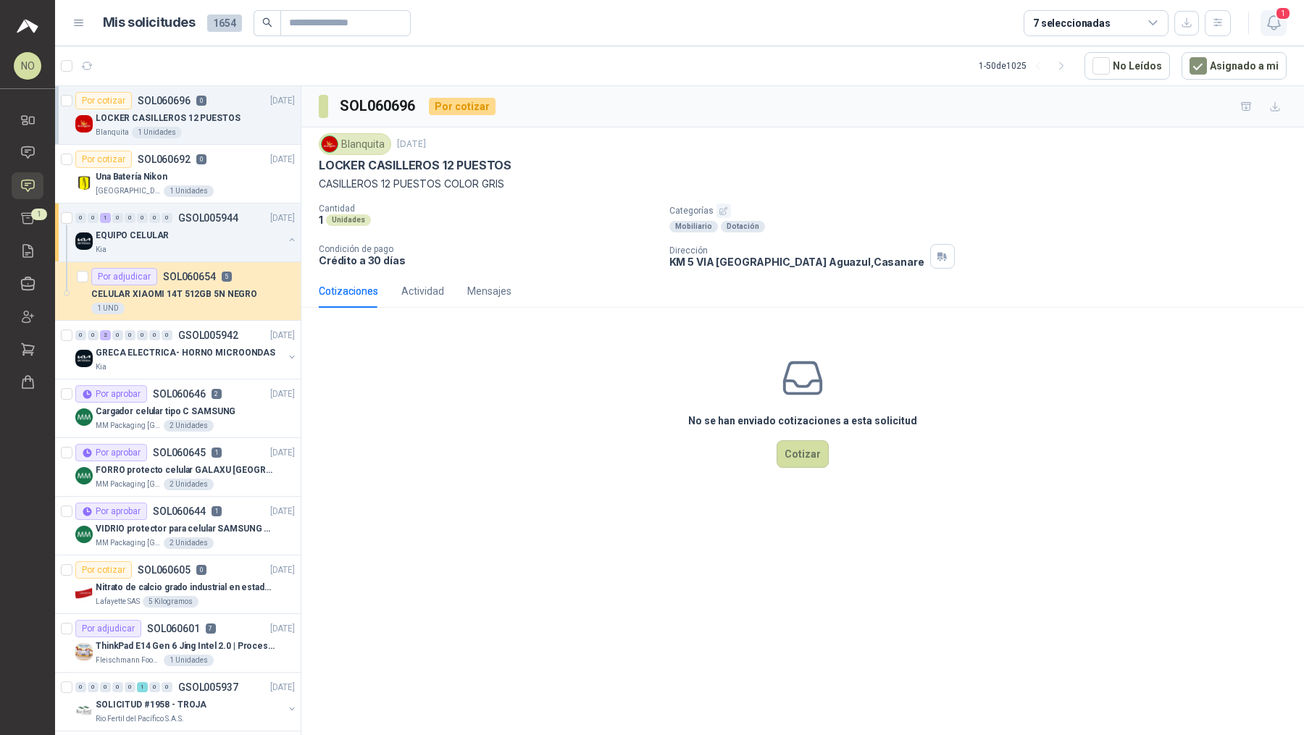
click at [1273, 25] on icon "button" at bounding box center [1274, 23] width 18 height 18
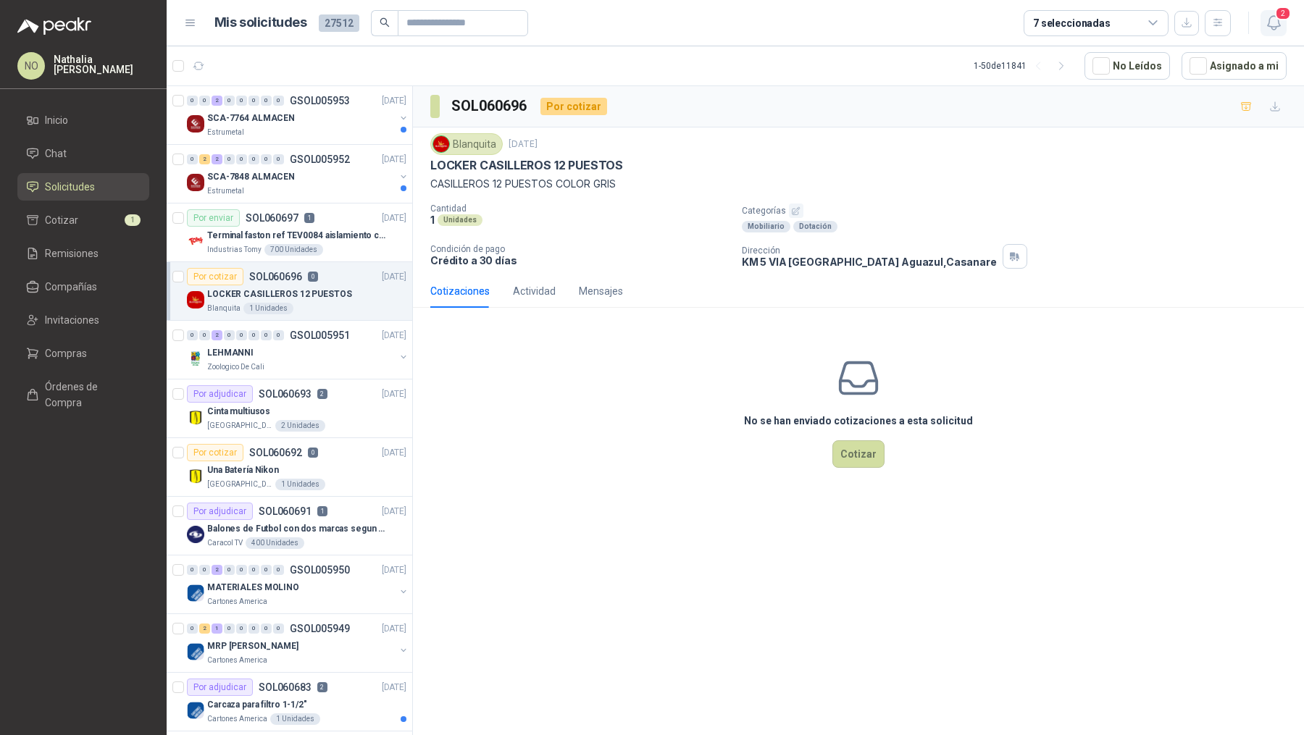
click at [1281, 23] on icon "button" at bounding box center [1274, 23] width 18 height 18
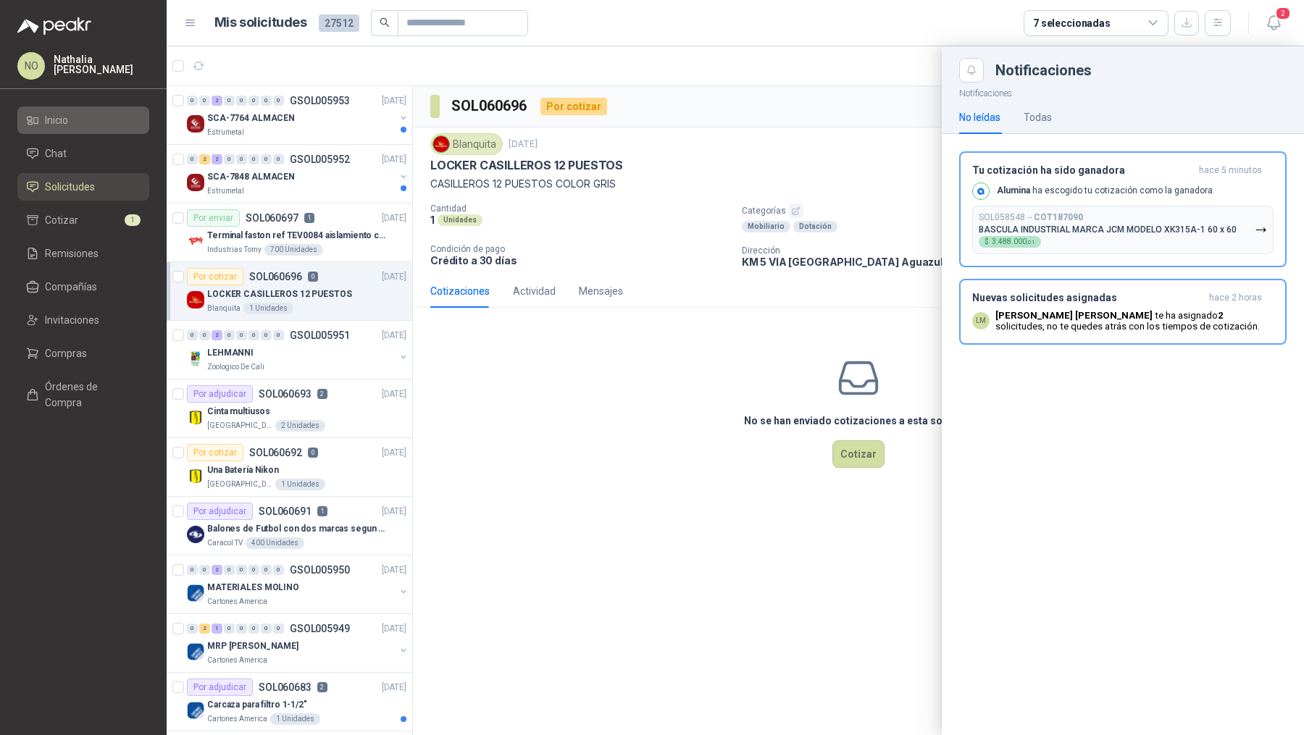
click at [117, 131] on link "Inicio" at bounding box center [83, 120] width 132 height 28
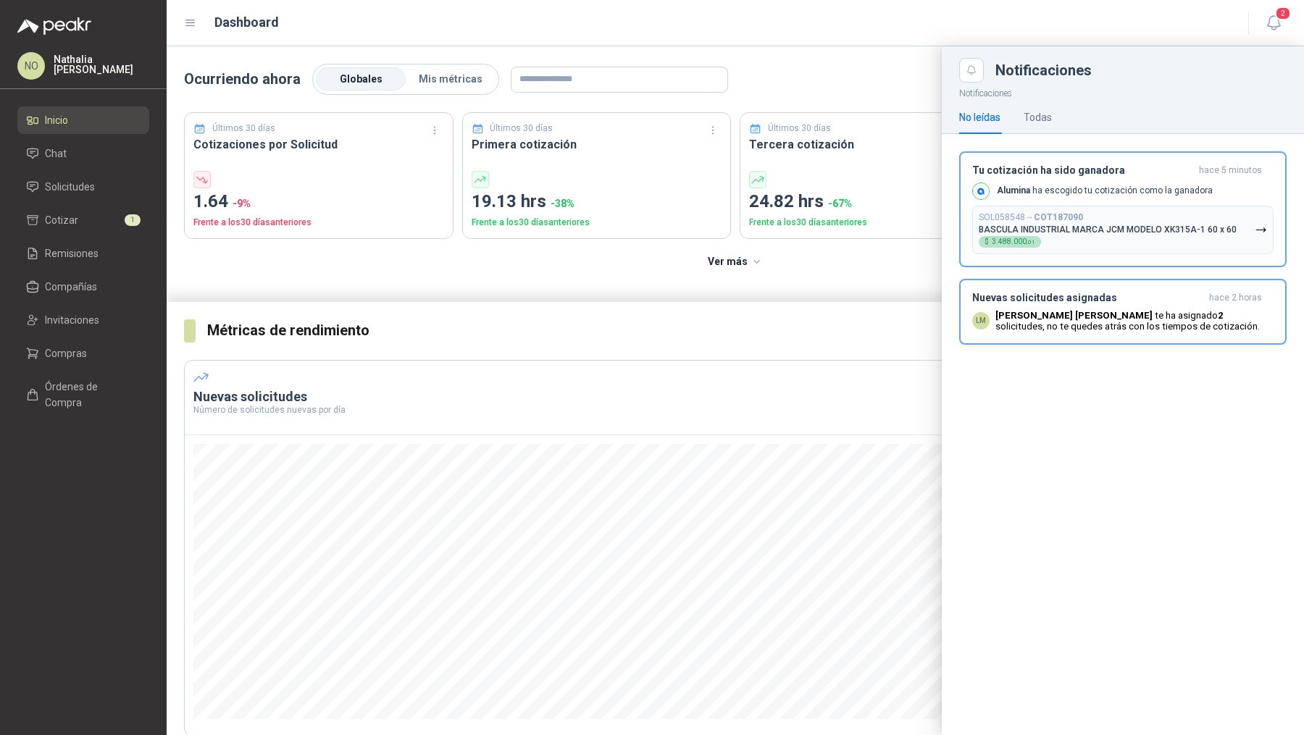
click at [797, 307] on div at bounding box center [735, 390] width 1137 height 689
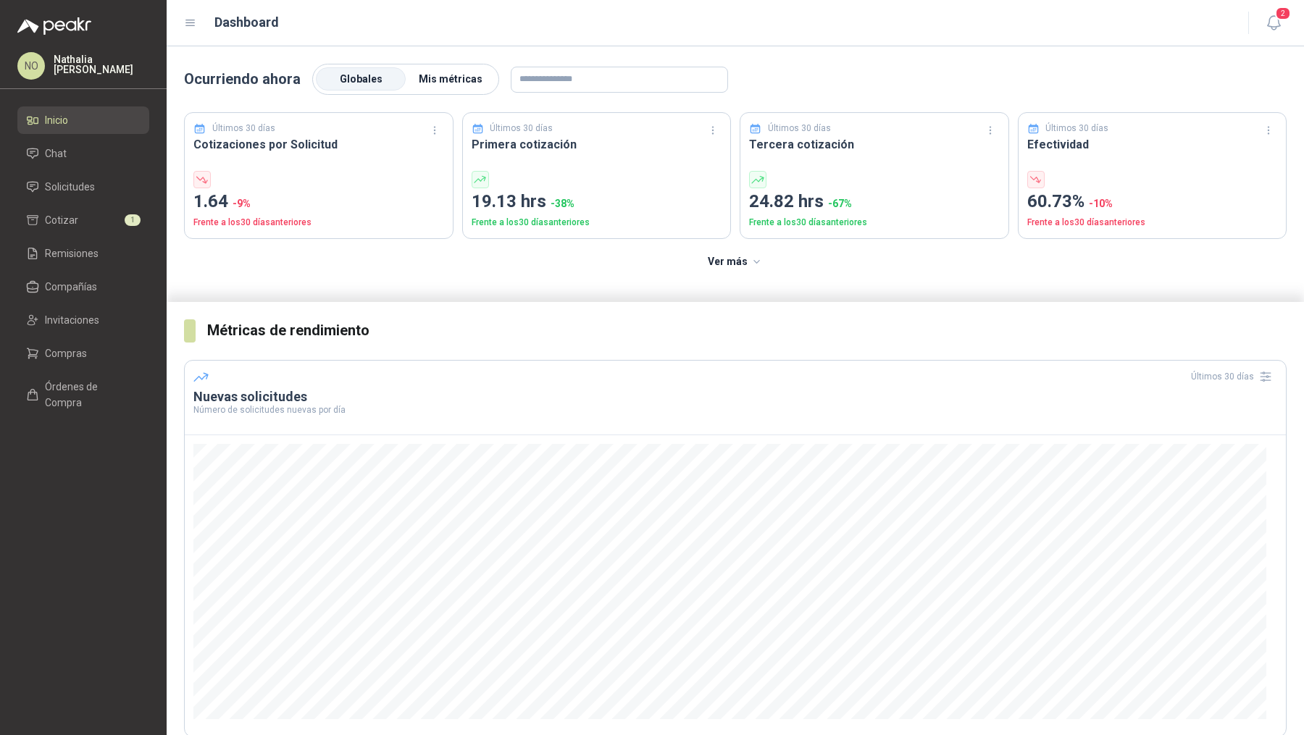
click at [452, 73] on span "Mis métricas" at bounding box center [451, 79] width 64 height 12
click at [102, 259] on li "Remisiones" at bounding box center [83, 254] width 114 height 16
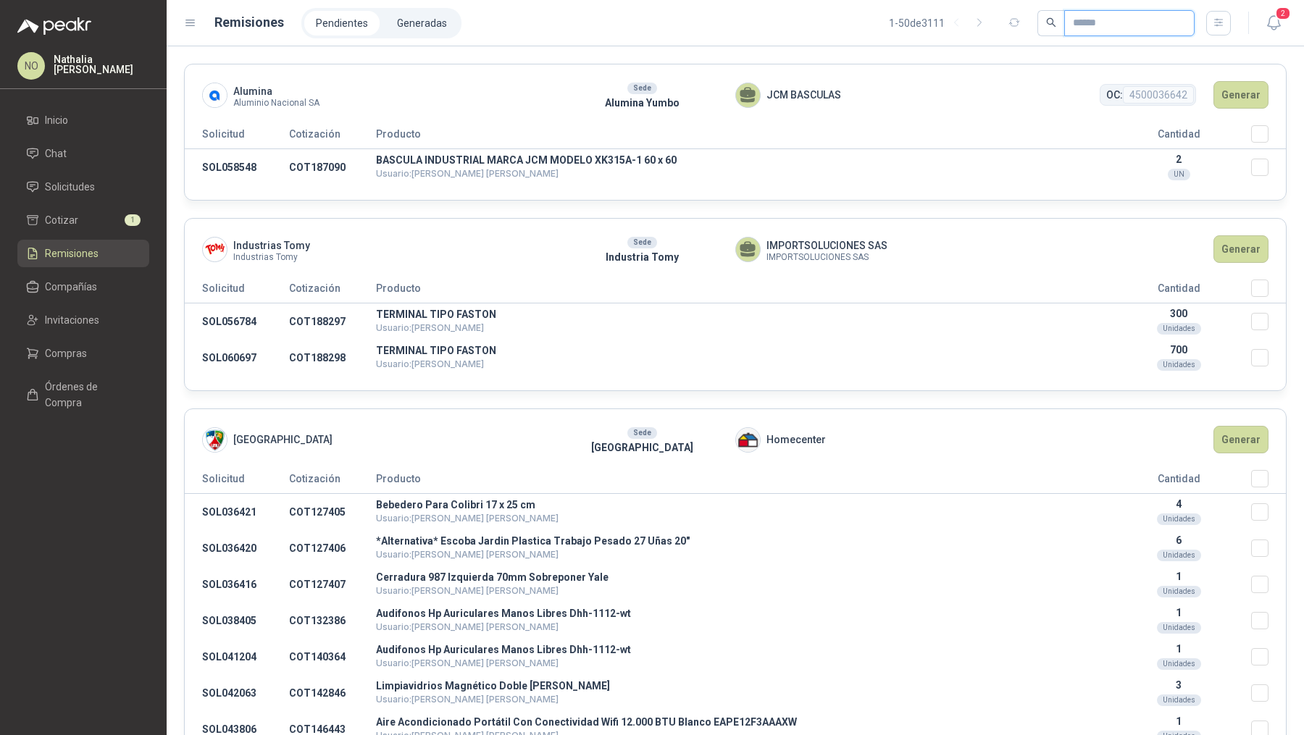
click at [1109, 24] on input "text" at bounding box center [1123, 23] width 101 height 25
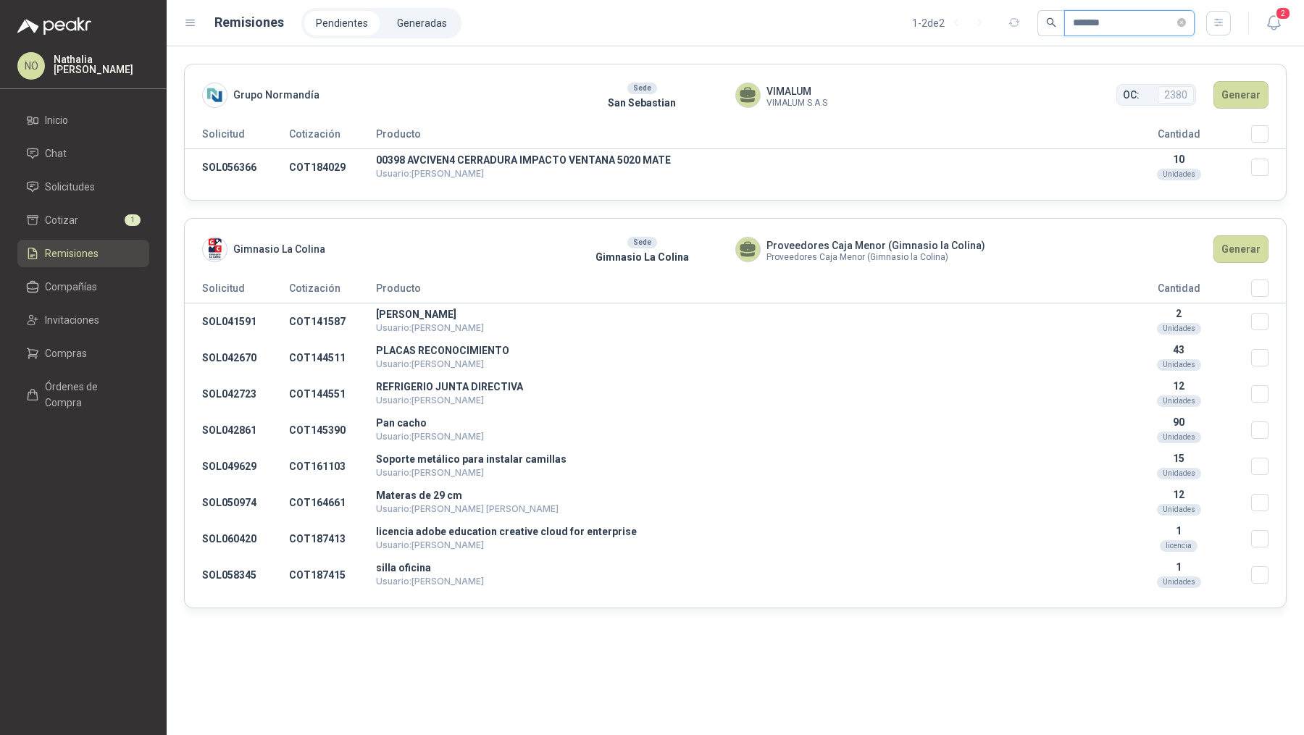
type input "*******"
click at [1251, 102] on button "Generar" at bounding box center [1240, 95] width 55 height 28
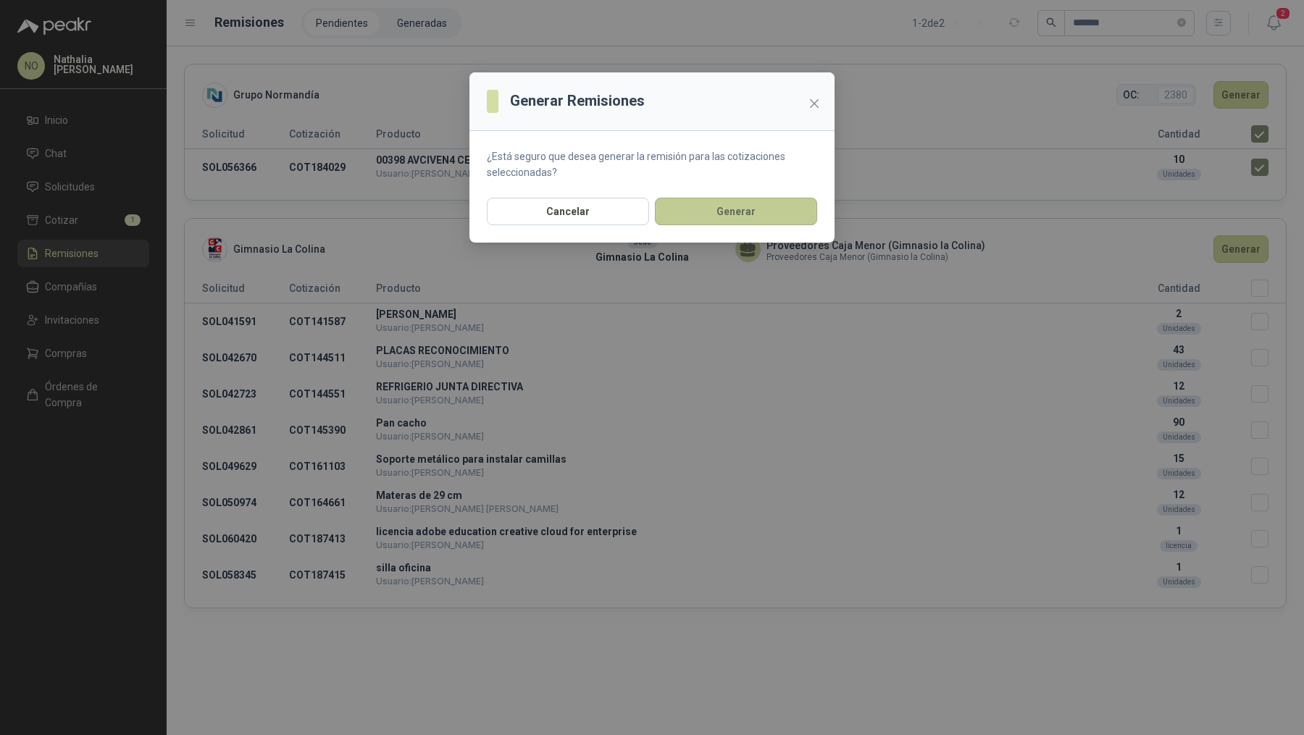
click at [747, 216] on button "Generar" at bounding box center [736, 212] width 162 height 28
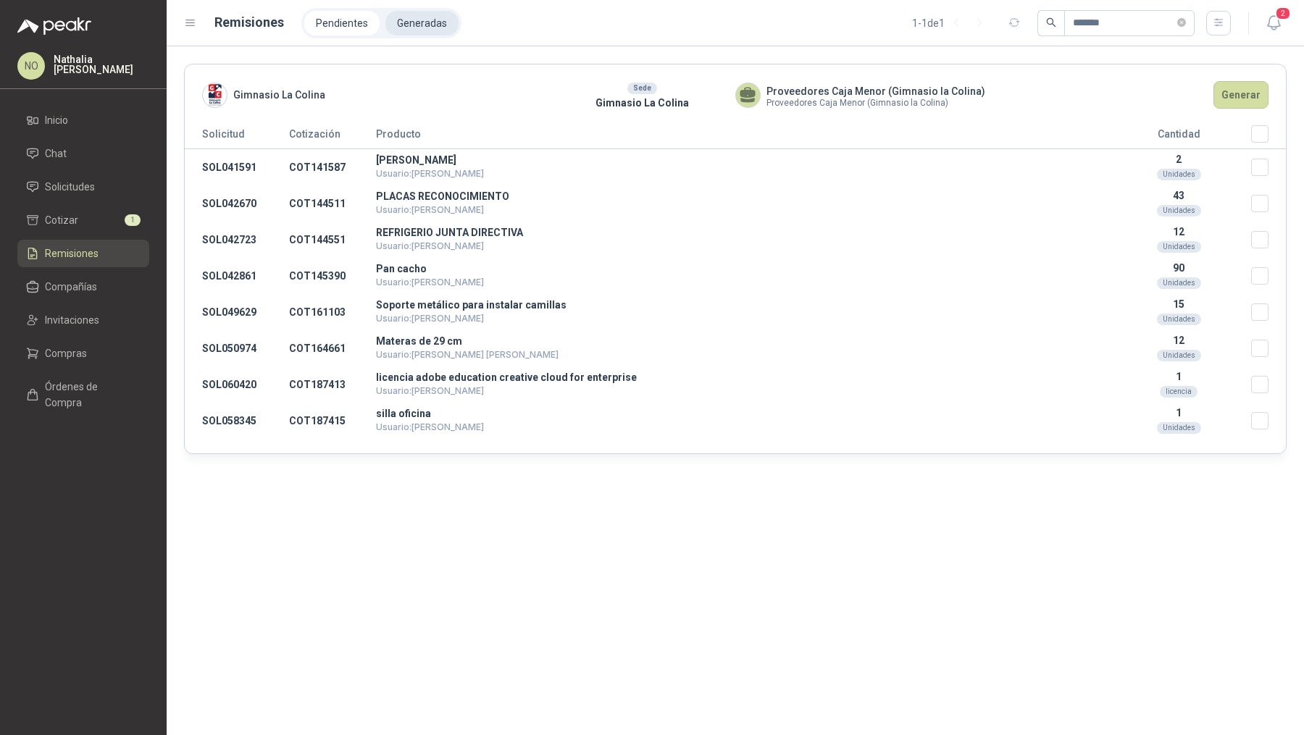
click at [419, 24] on li "Generadas" at bounding box center [421, 23] width 73 height 25
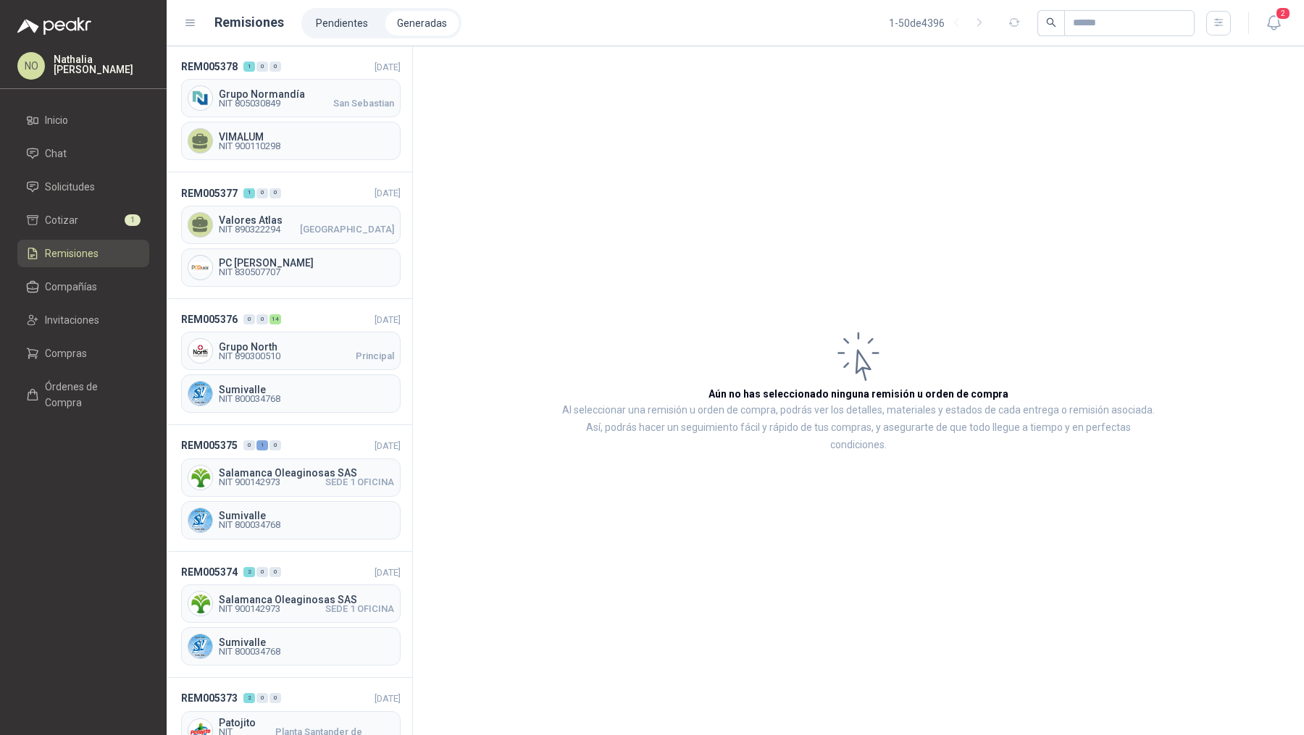
click at [293, 97] on span "Grupo Normandía" at bounding box center [306, 94] width 175 height 10
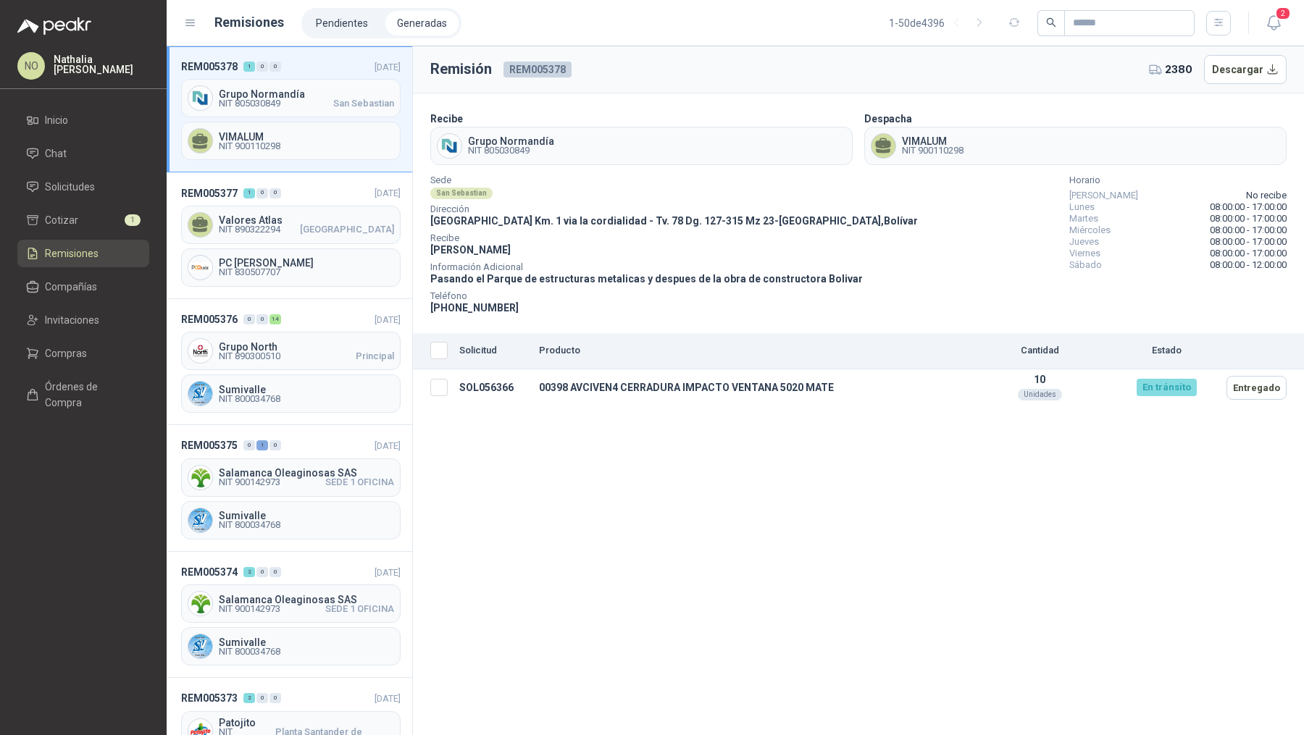
click at [1241, 72] on button "Descargar" at bounding box center [1245, 69] width 83 height 29
click at [64, 191] on span "Solicitudes" at bounding box center [70, 187] width 50 height 16
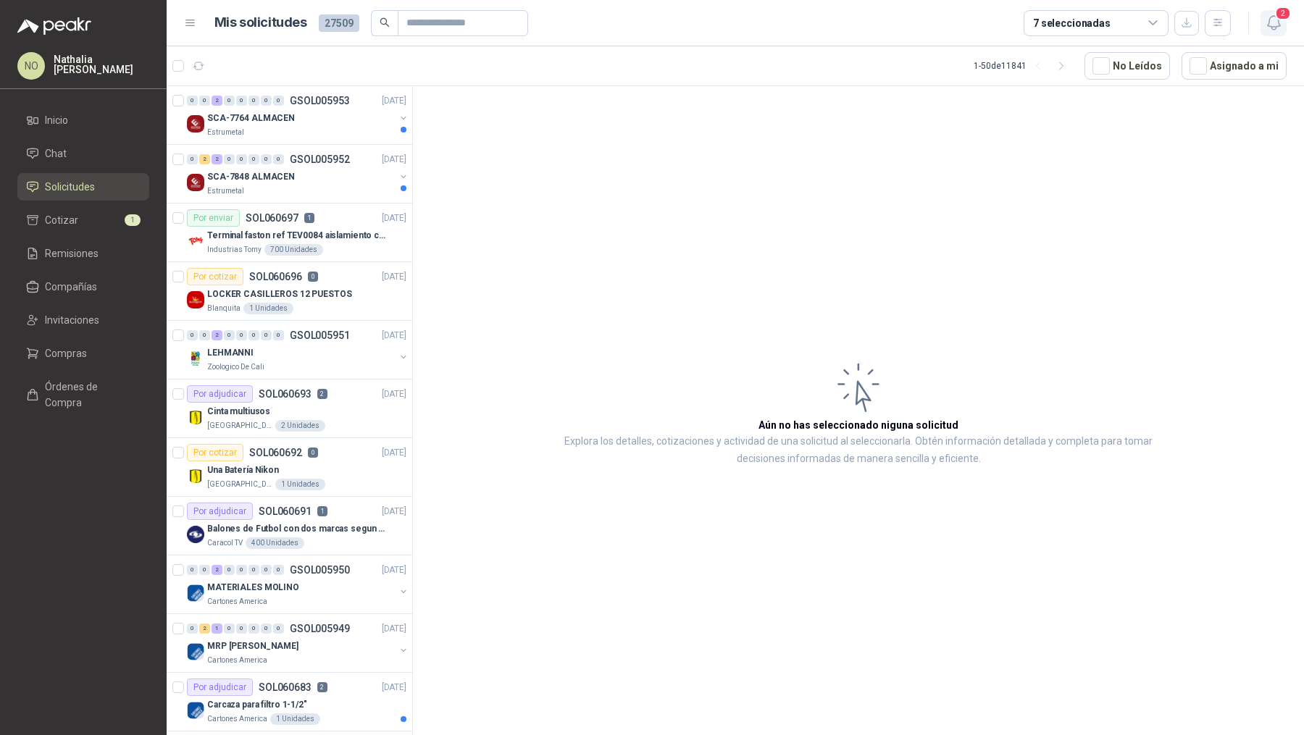
click at [1273, 22] on icon "button" at bounding box center [1274, 23] width 18 height 18
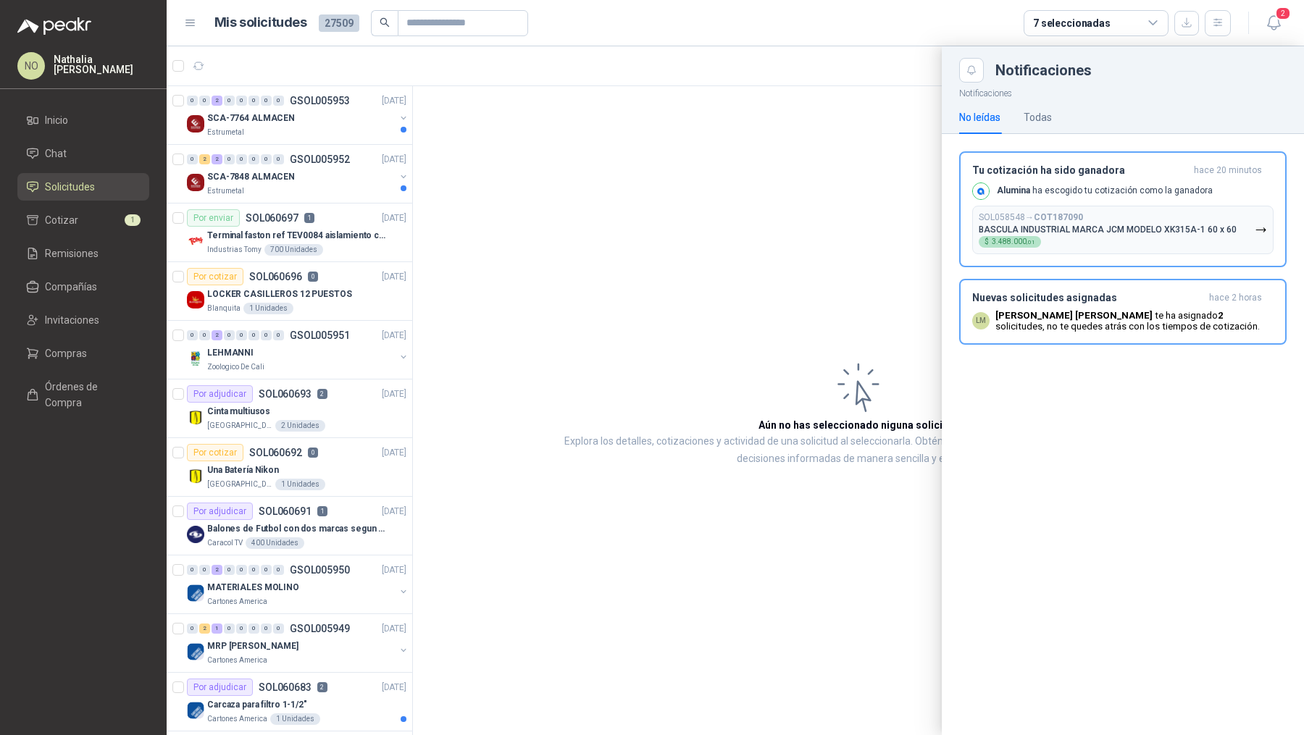
click at [495, 359] on div at bounding box center [735, 390] width 1137 height 689
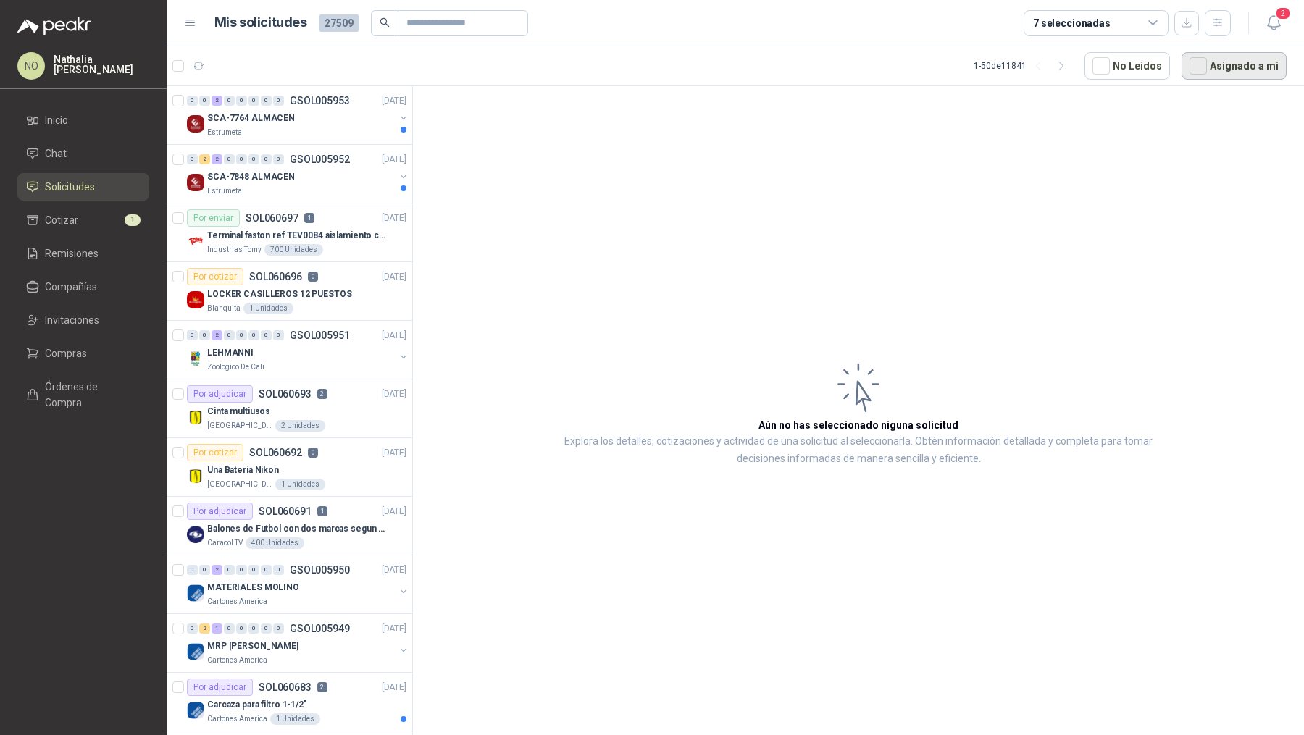
click at [1255, 65] on button "Asignado a mi" at bounding box center [1233, 66] width 105 height 28
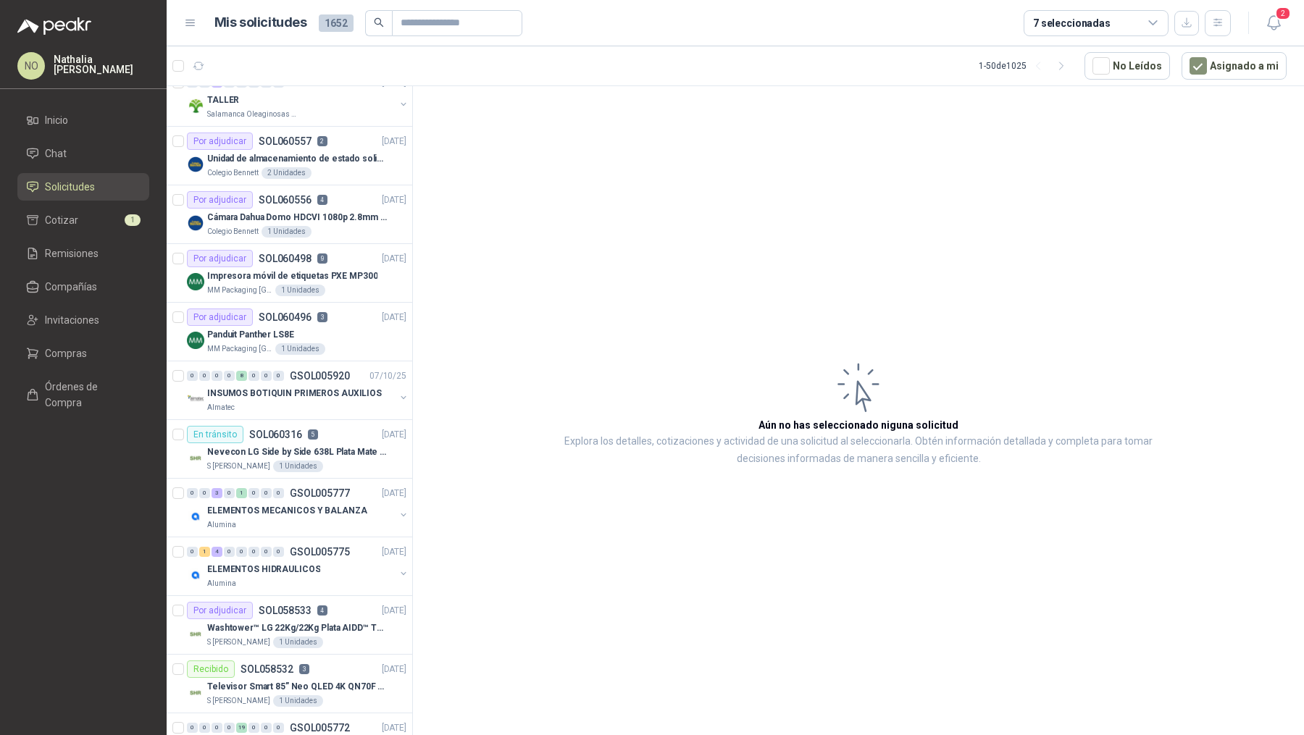
scroll to position [650, 0]
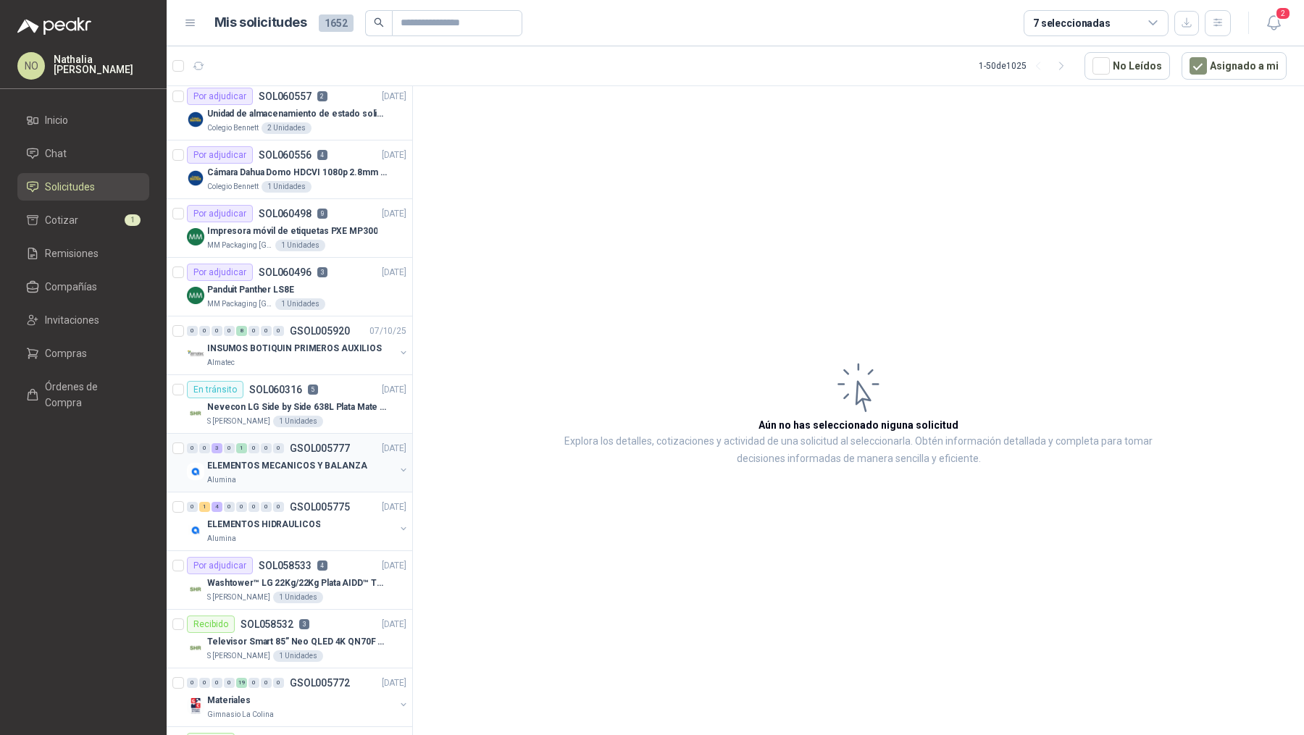
click at [302, 457] on div "ELEMENTOS MECANICOS Y BALANZA" at bounding box center [301, 465] width 188 height 17
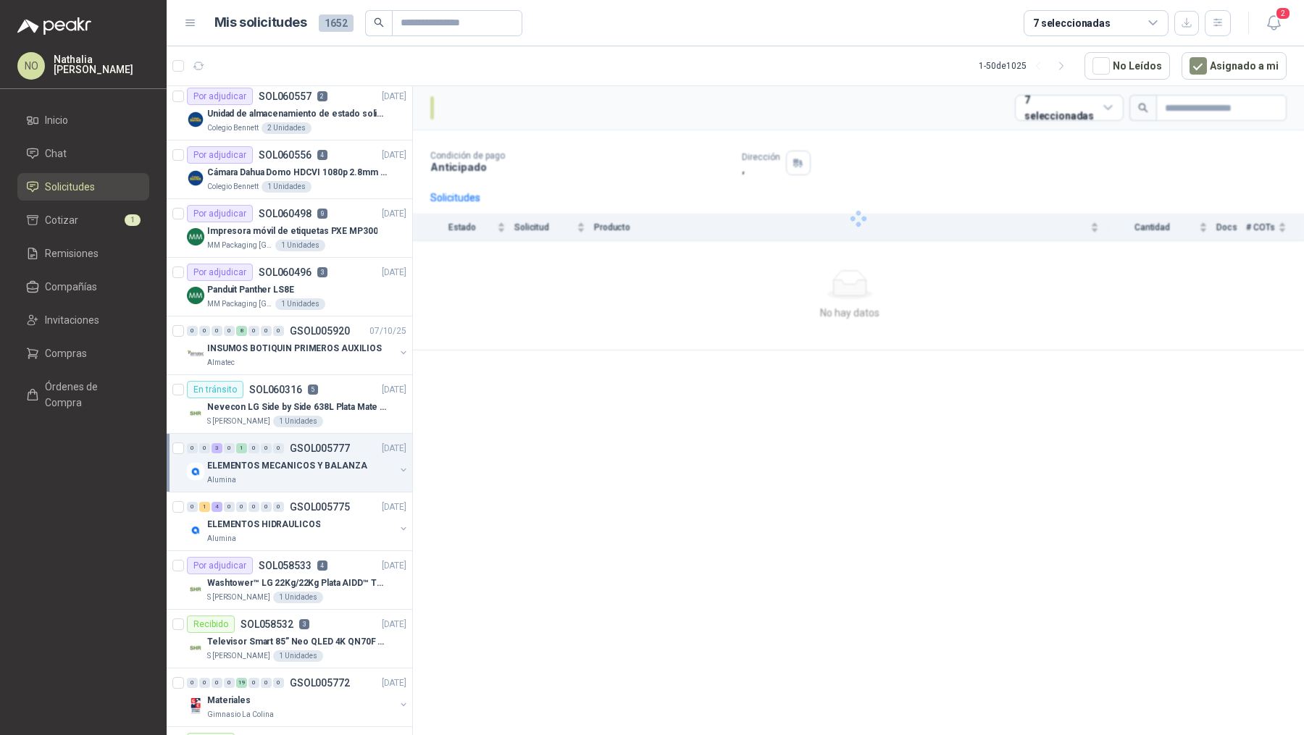
click at [302, 457] on div "ELEMENTOS MECANICOS Y BALANZA" at bounding box center [301, 465] width 188 height 17
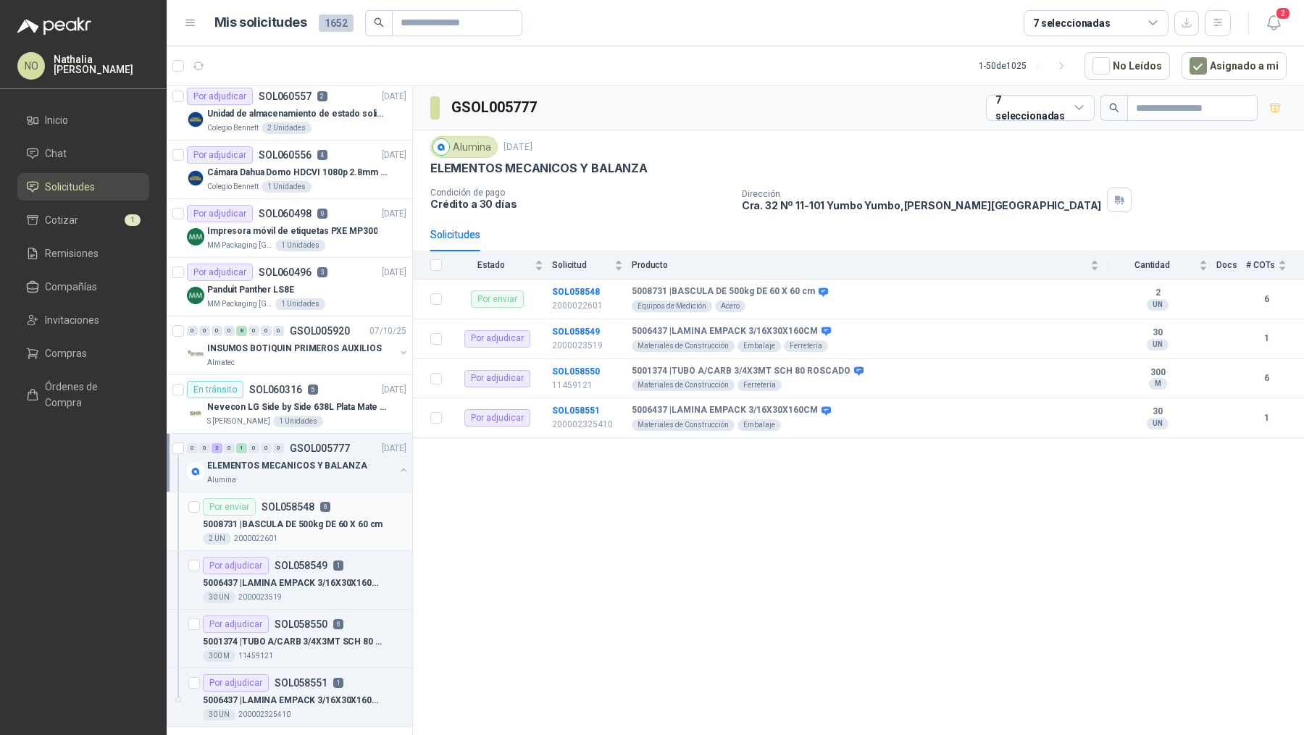
click at [290, 518] on p "5008731 | BASCULA DE 500kg DE 60 X 60 cm" at bounding box center [293, 525] width 180 height 14
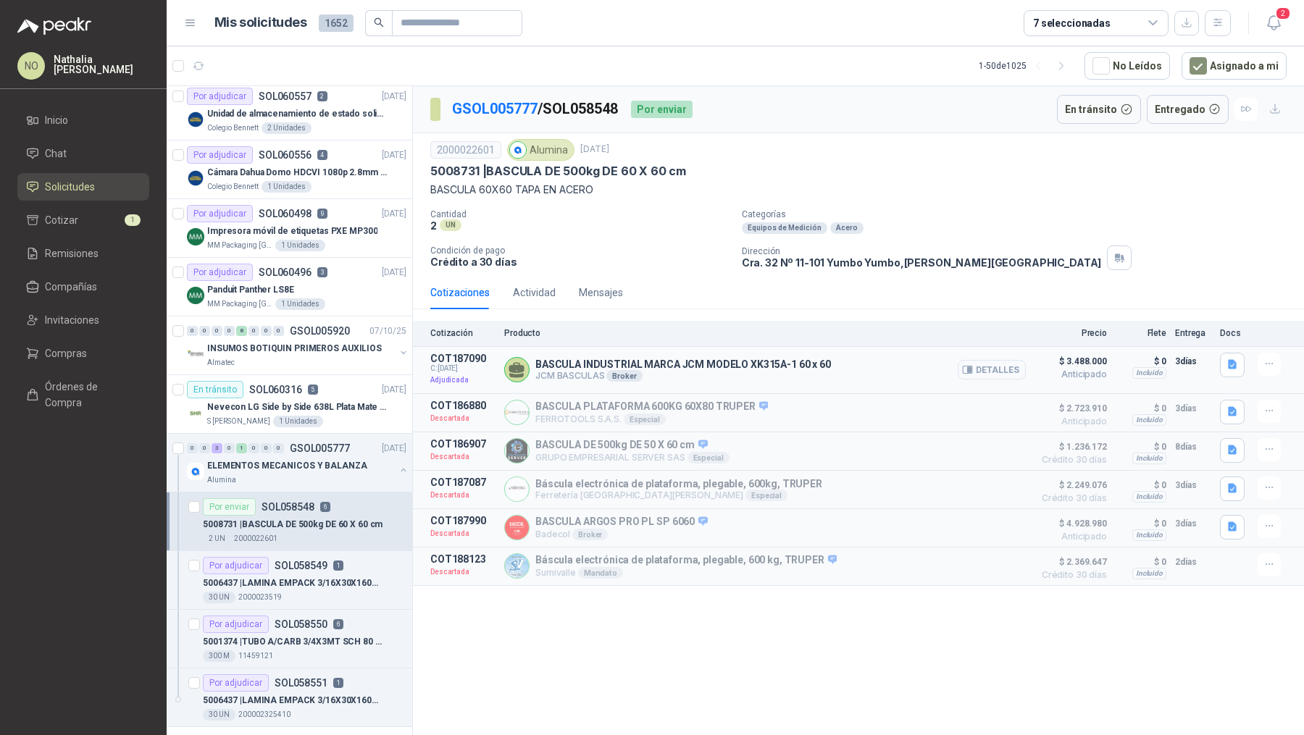
click at [1009, 367] on button "Detalles" at bounding box center [992, 370] width 68 height 20
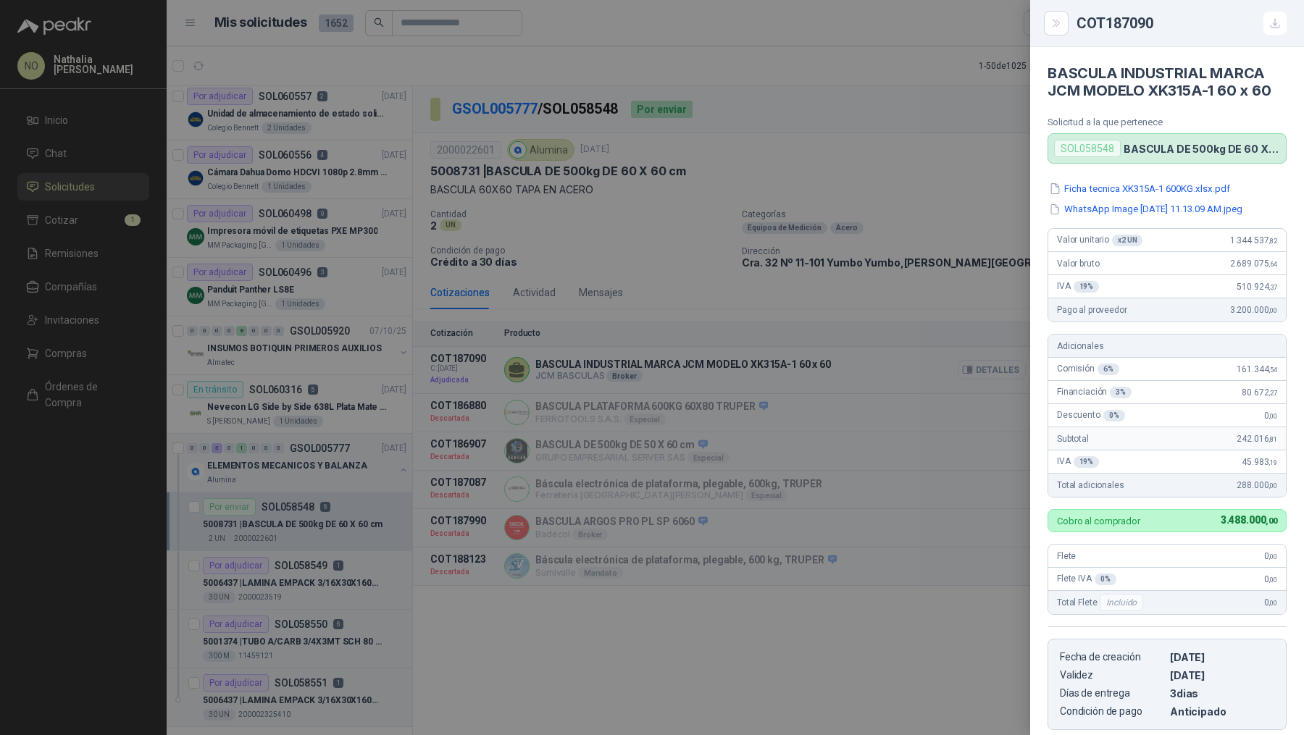
scroll to position [234, 0]
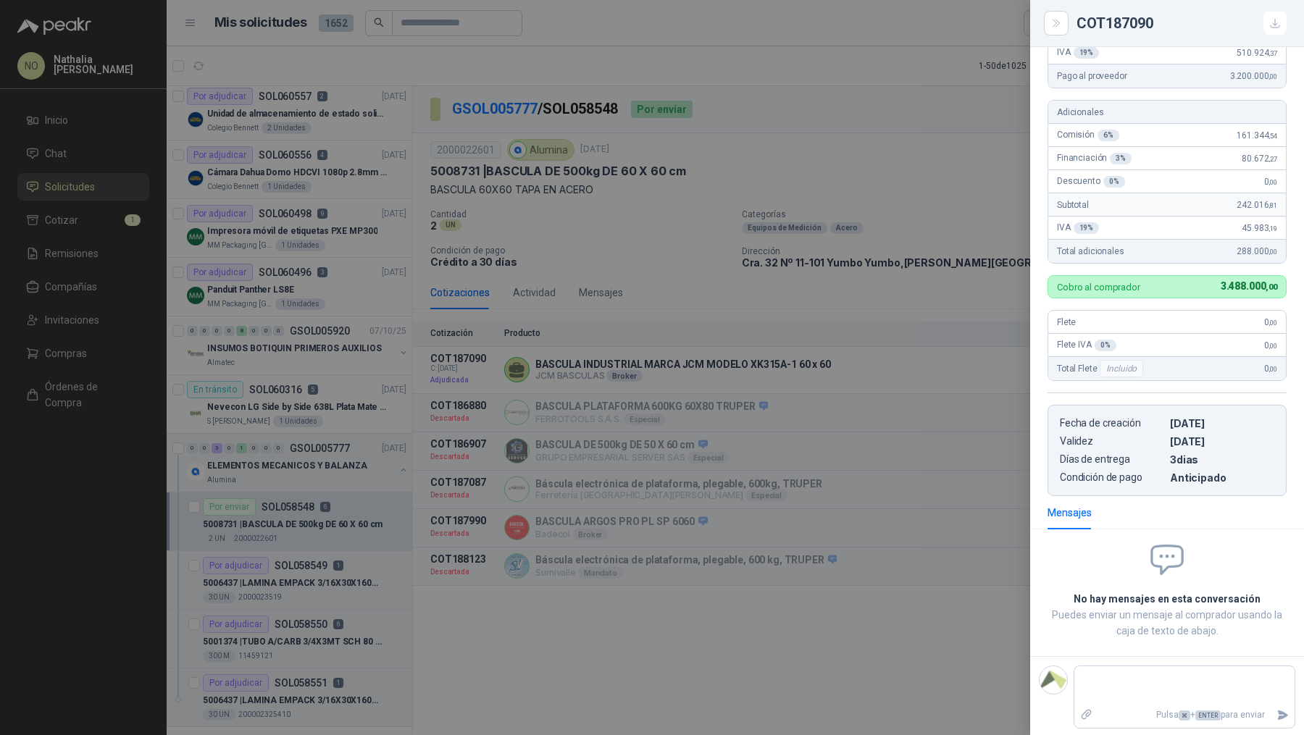
click at [738, 406] on div at bounding box center [652, 367] width 1304 height 735
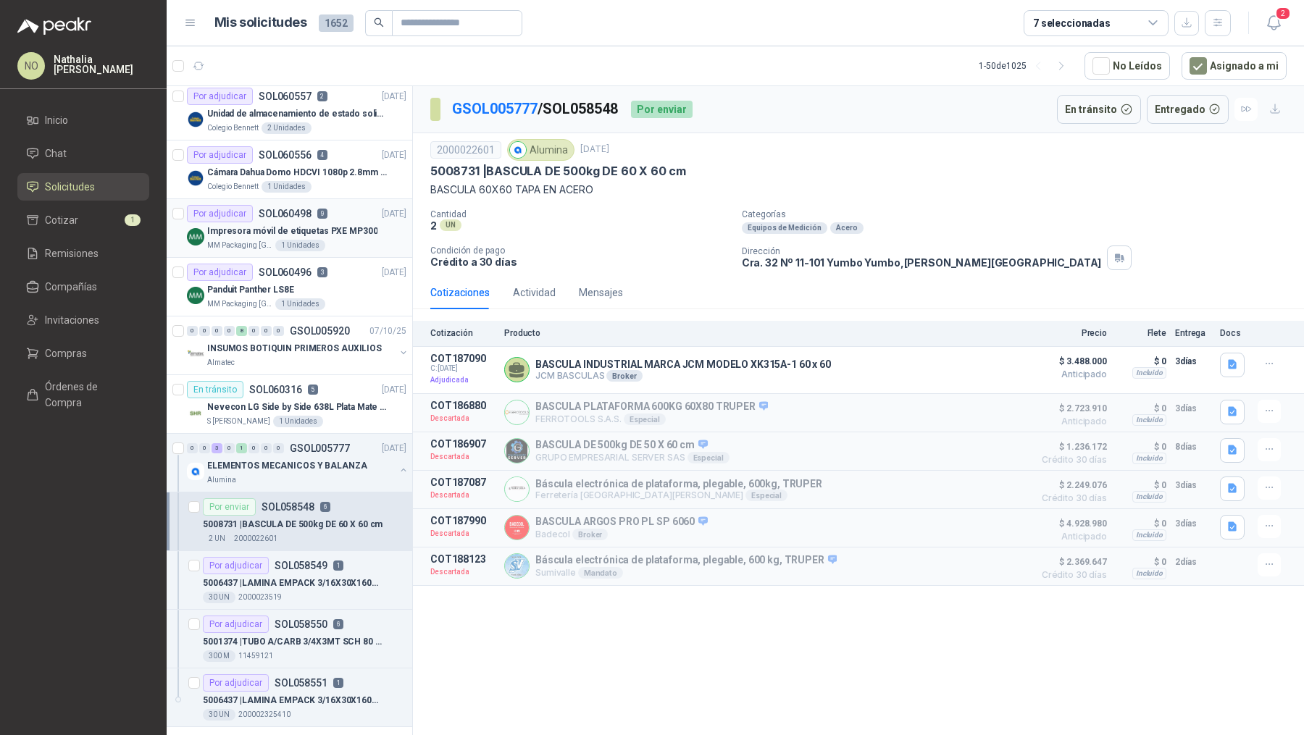
click at [340, 222] on div "Impresora móvil de etiquetas PXE MP300" at bounding box center [306, 230] width 199 height 17
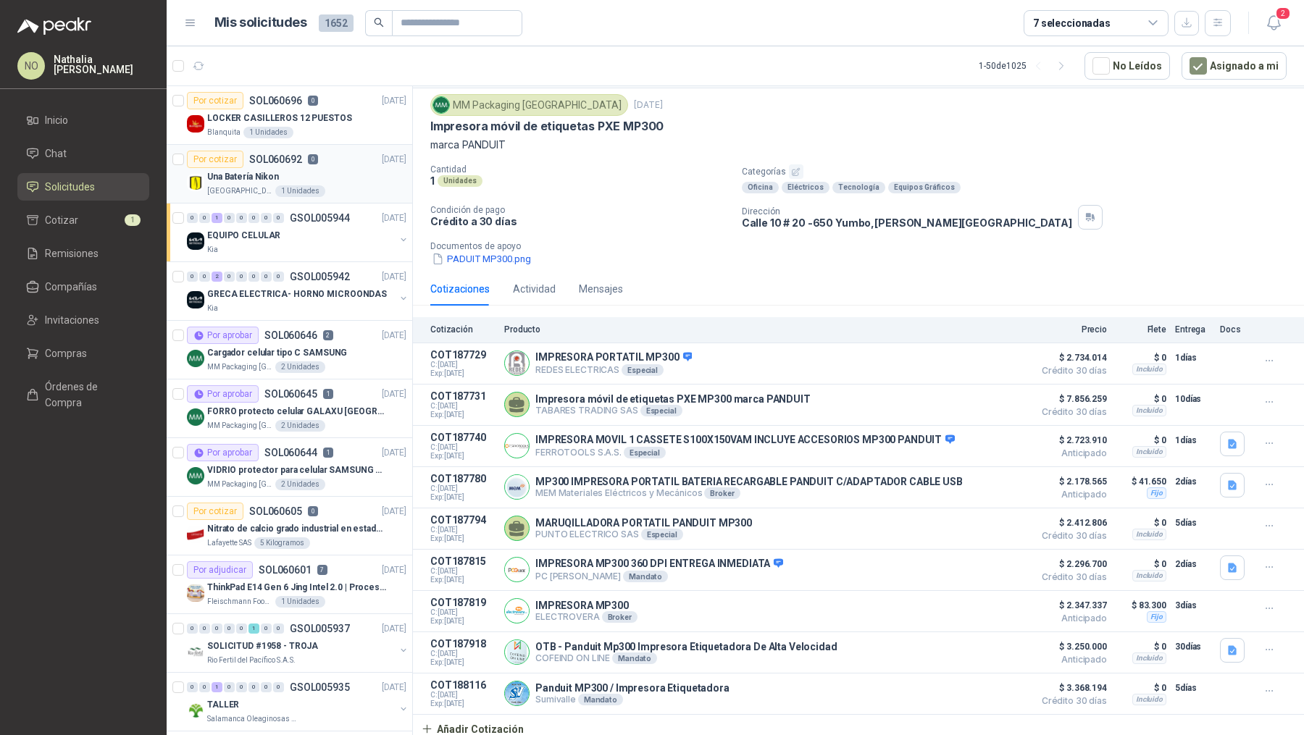
click at [297, 186] on div "1 Unidades" at bounding box center [300, 191] width 50 height 12
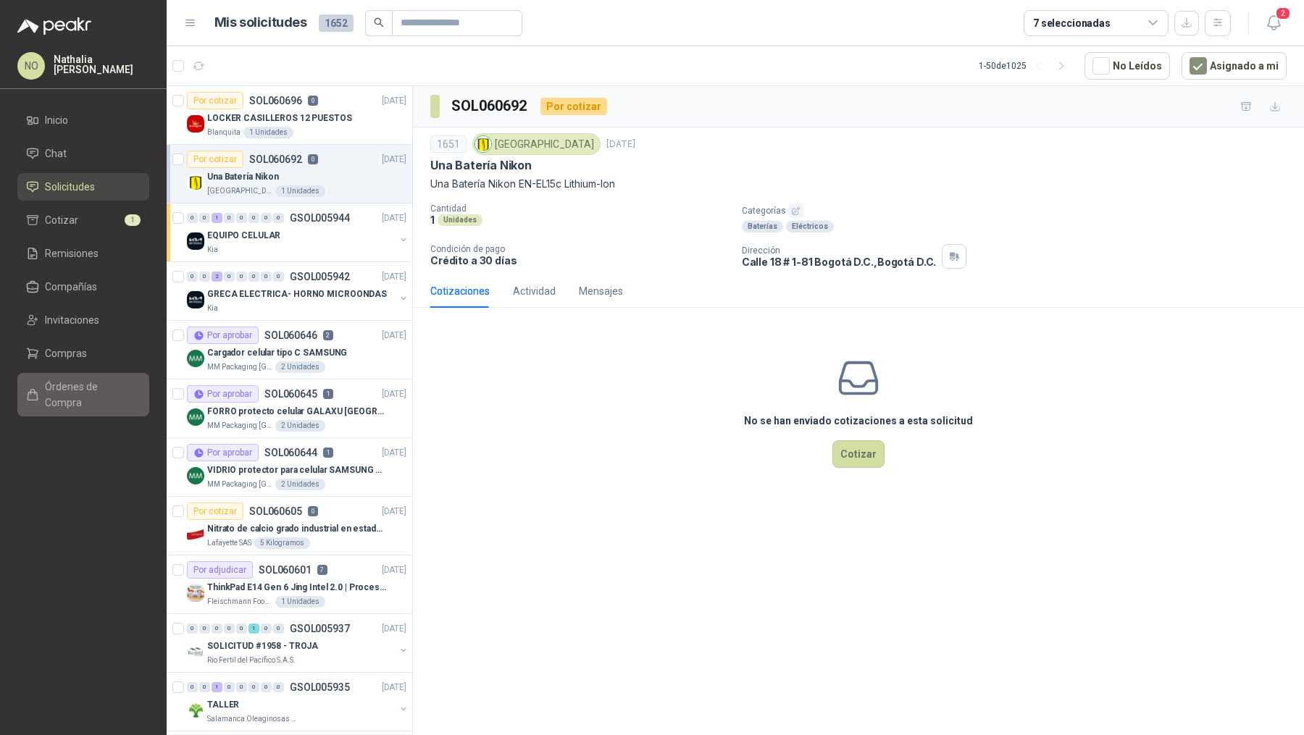
click at [83, 385] on span "Órdenes de Compra" at bounding box center [90, 395] width 91 height 32
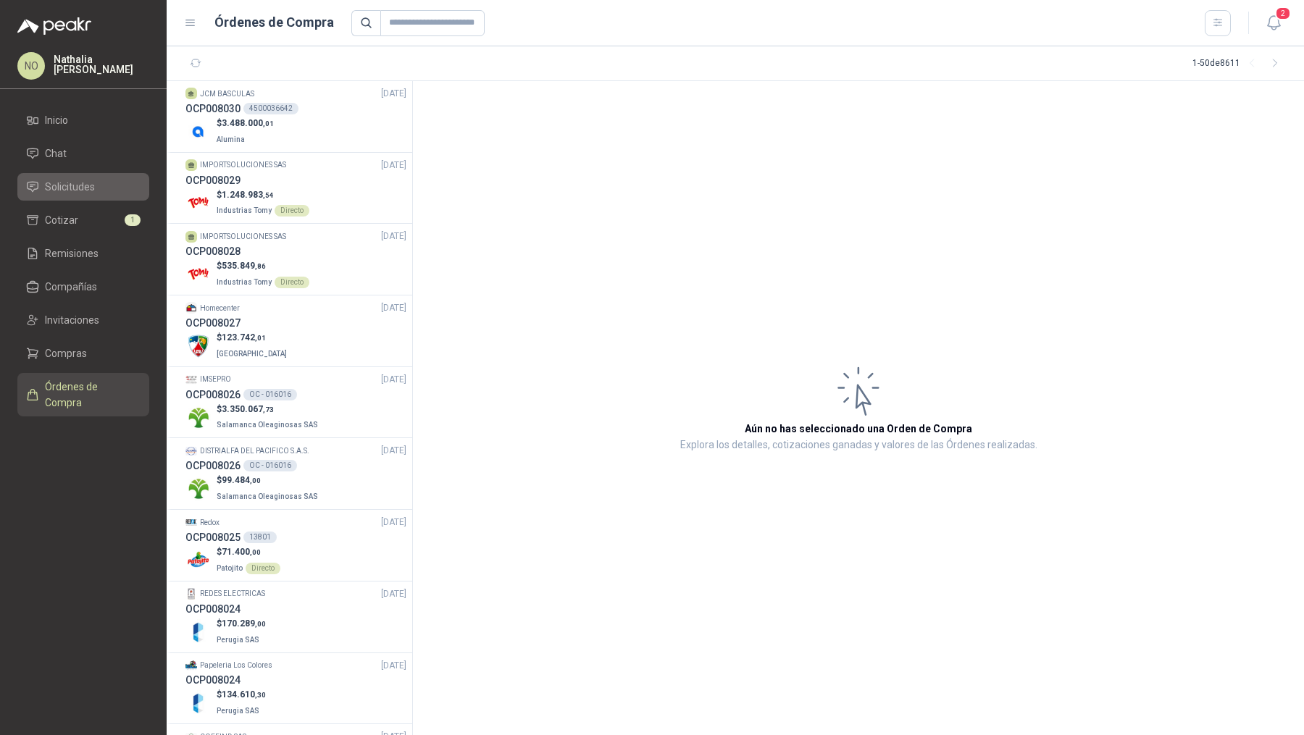
click at [114, 183] on li "Solicitudes" at bounding box center [83, 187] width 114 height 16
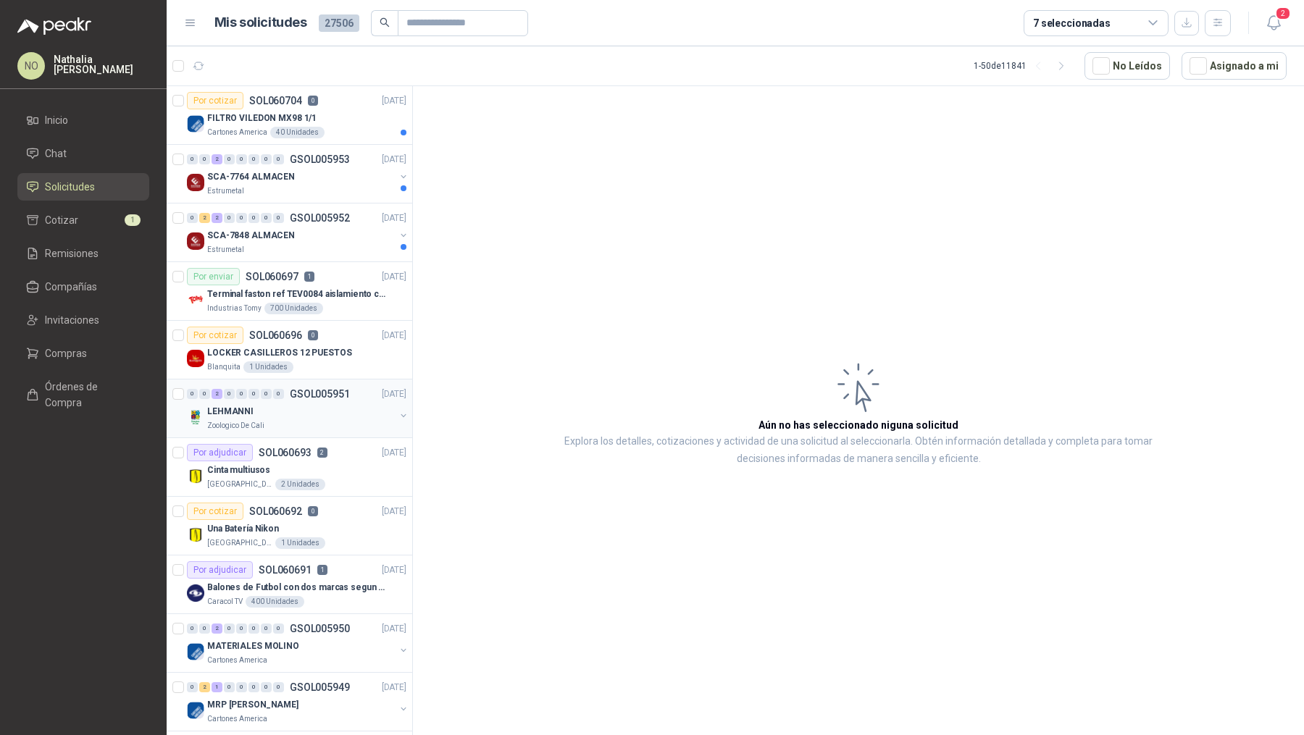
click at [318, 409] on div "LEHMANNI" at bounding box center [301, 411] width 188 height 17
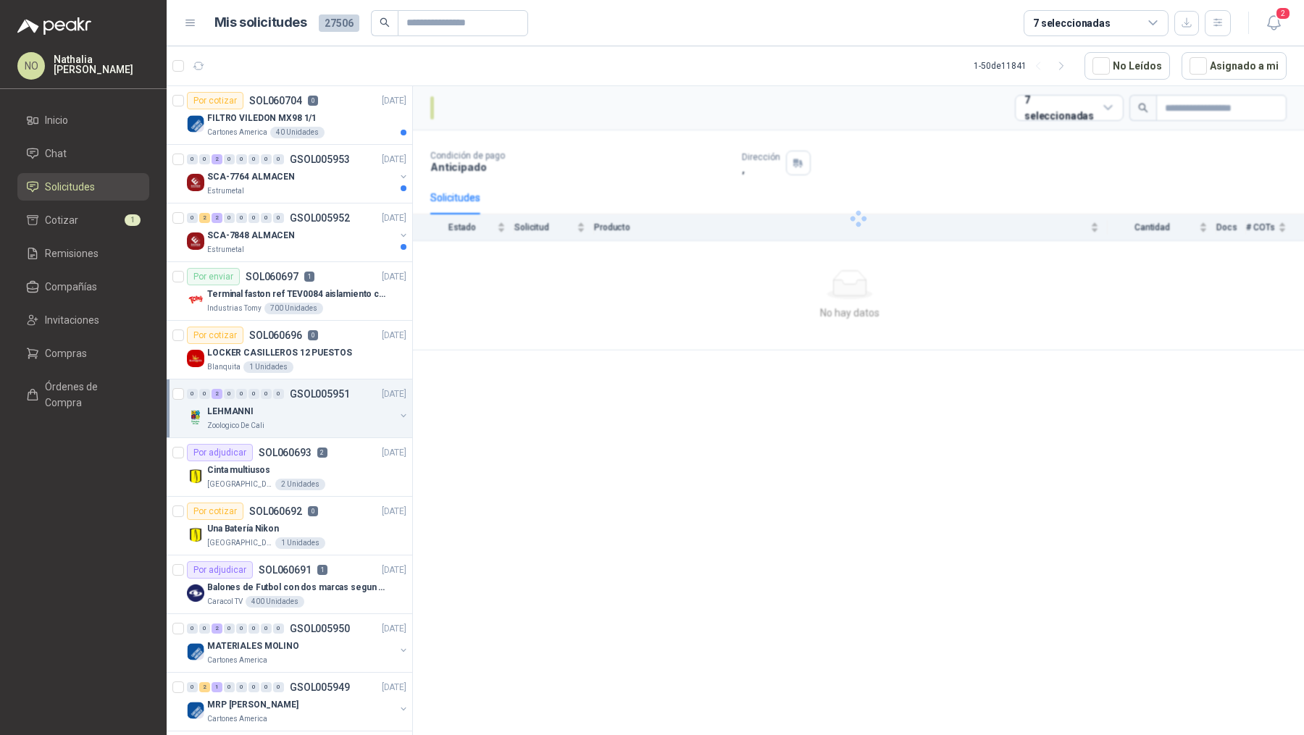
click at [318, 409] on div "LEHMANNI" at bounding box center [301, 411] width 188 height 17
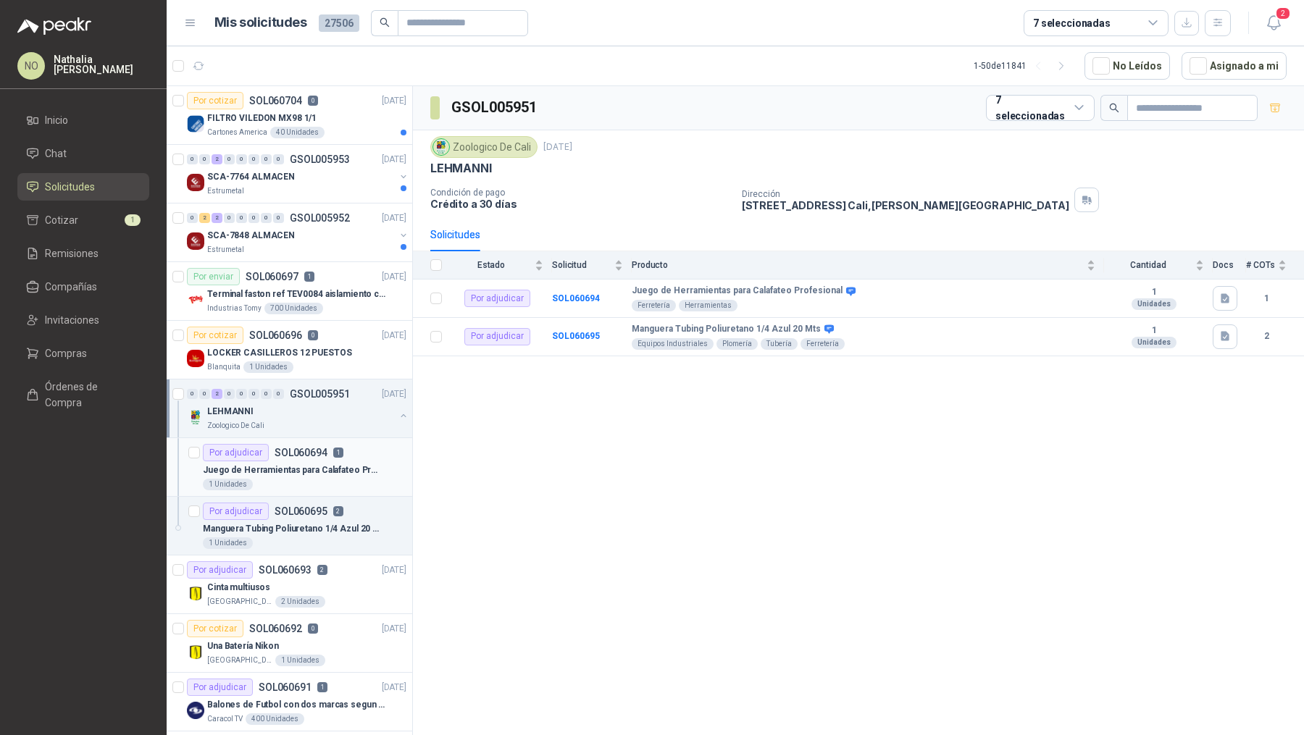
click at [309, 449] on p "SOL060694" at bounding box center [301, 453] width 53 height 10
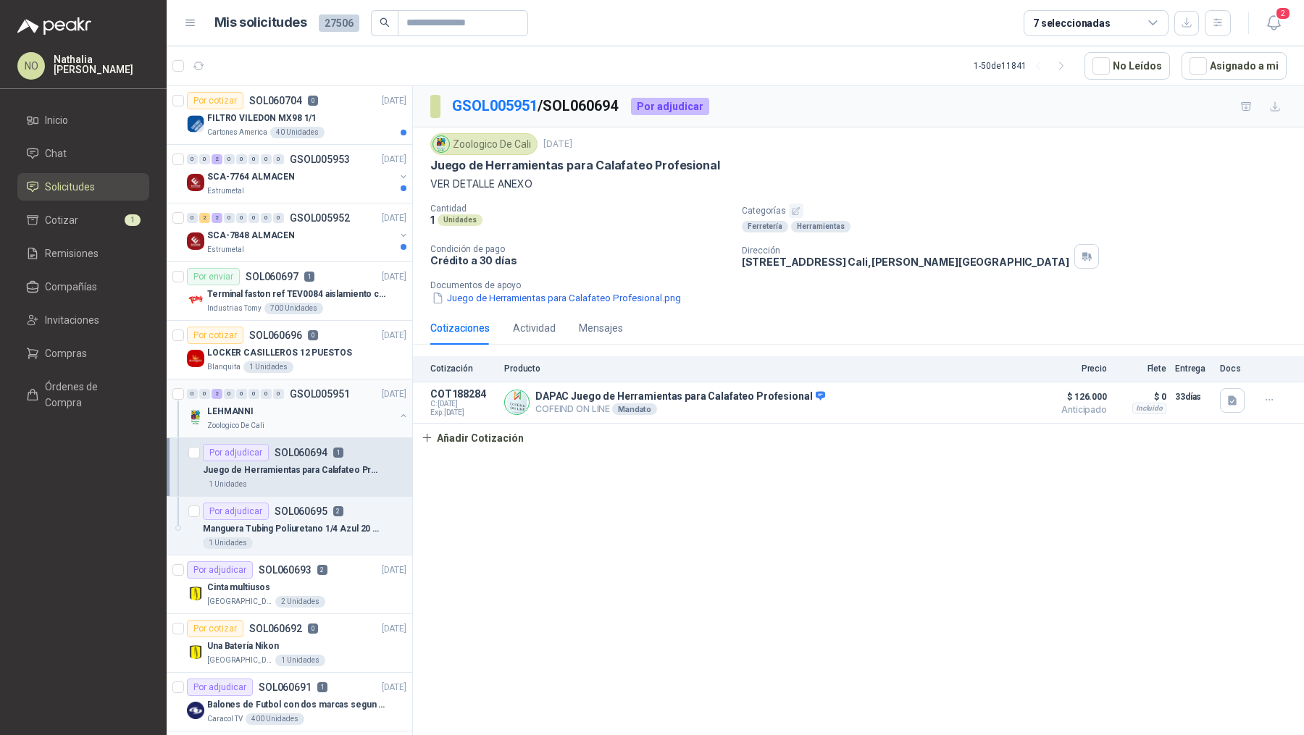
click at [326, 403] on div "LEHMANNI" at bounding box center [301, 411] width 188 height 17
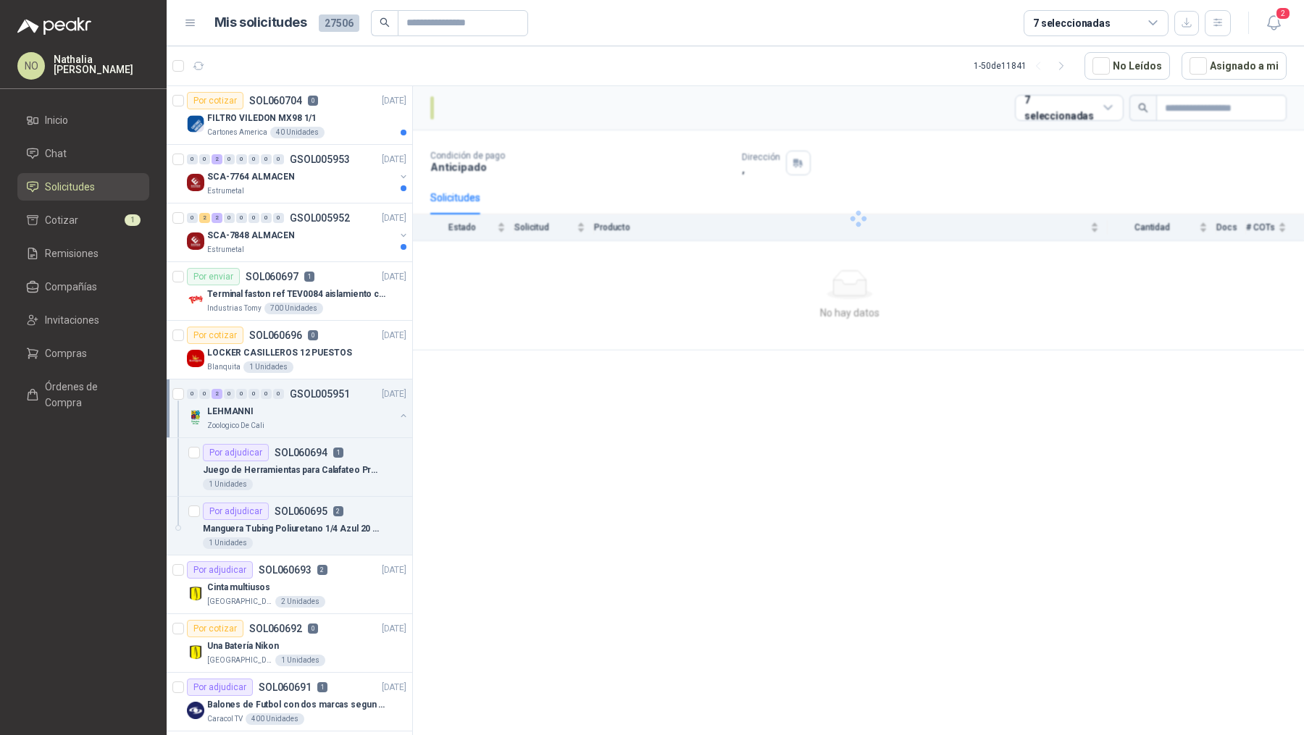
click at [326, 403] on div "LEHMANNI" at bounding box center [301, 411] width 188 height 17
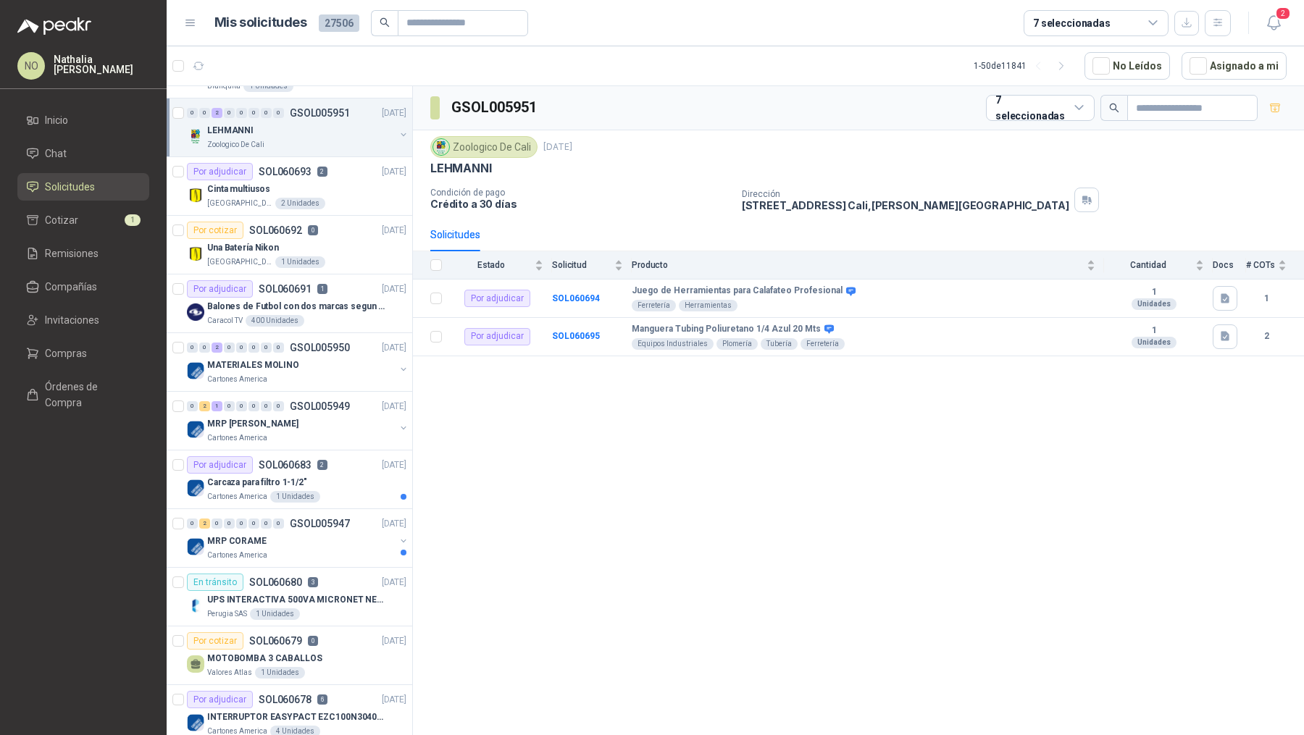
scroll to position [288, 0]
